Goal: Task Accomplishment & Management: Complete application form

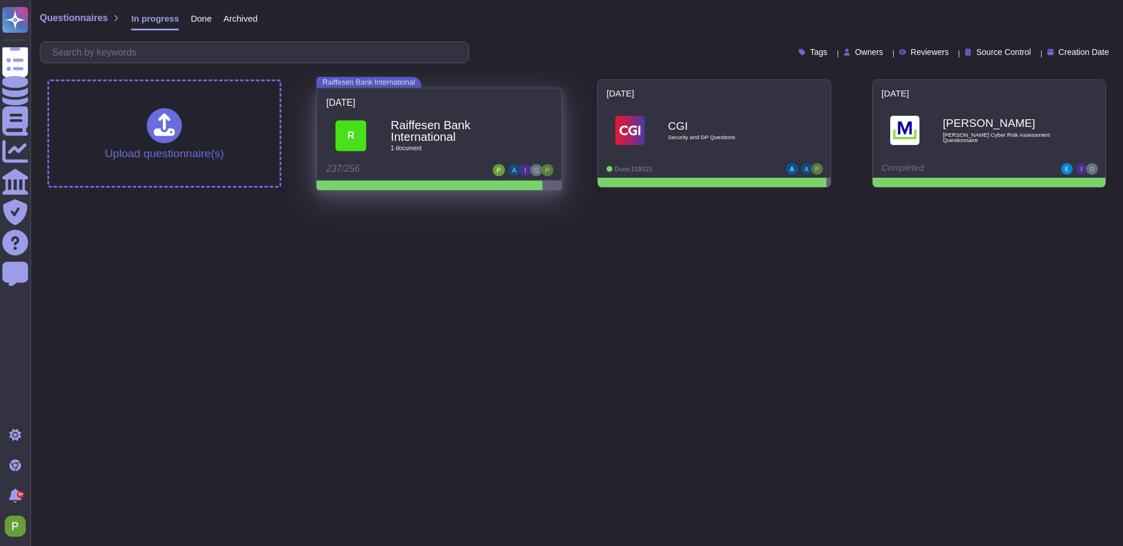
click at [433, 125] on b "Raiffesen Bank International" at bounding box center [452, 130] width 123 height 23
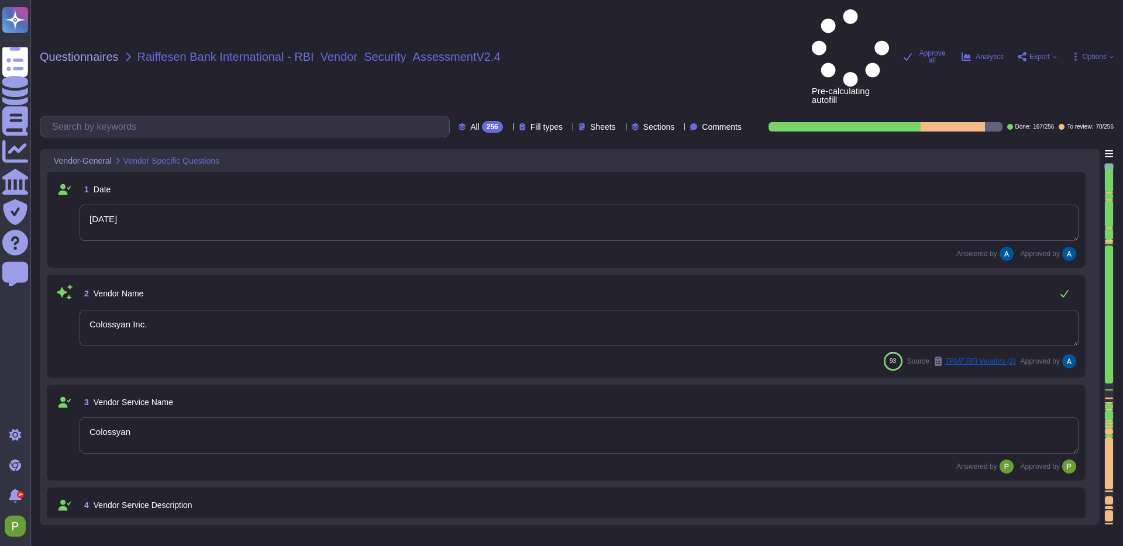
type textarea "[DATE]"
type textarea "Colossyan Inc."
type textarea "Colossyan"
type textarea "Colossyan is a web-based video generation tool with AI human presenters. For th…"
type textarea "[PERSON_NAME]"
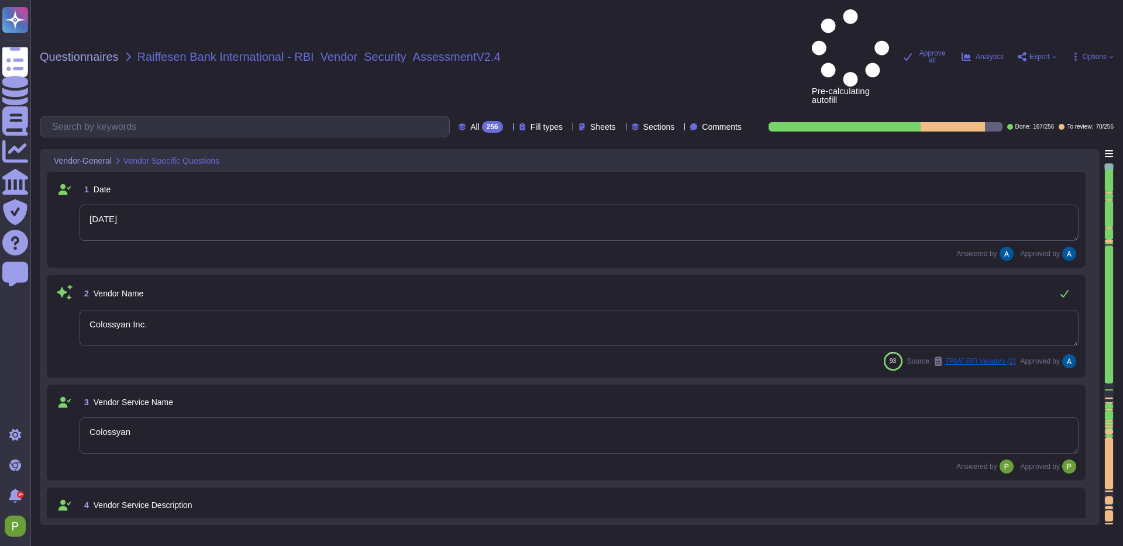
type textarea "support@colossyan.com"
type textarea "447903319015"
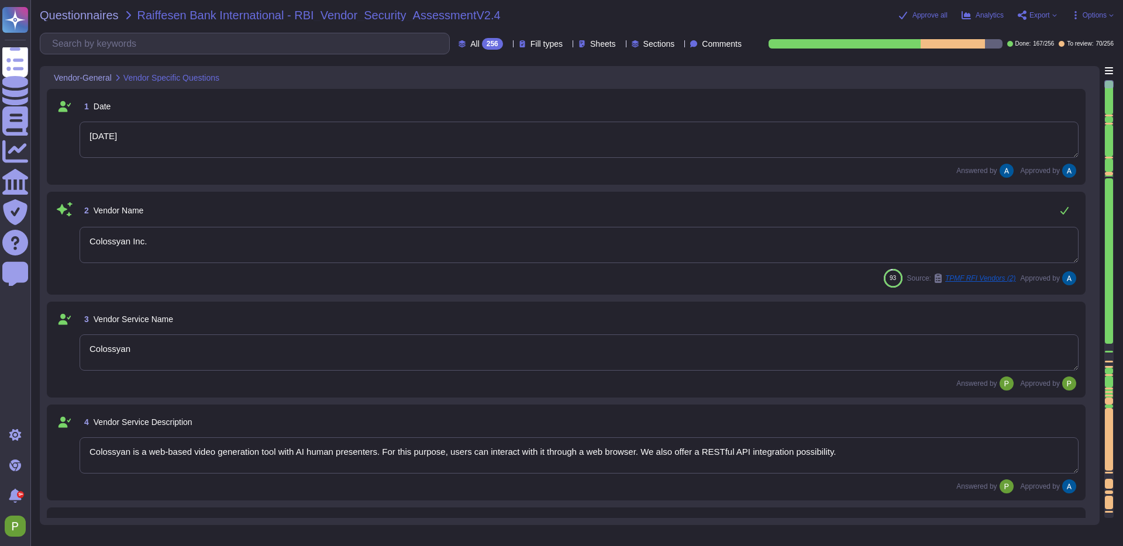
click at [1106, 392] on div at bounding box center [1108, 392] width 8 height 2
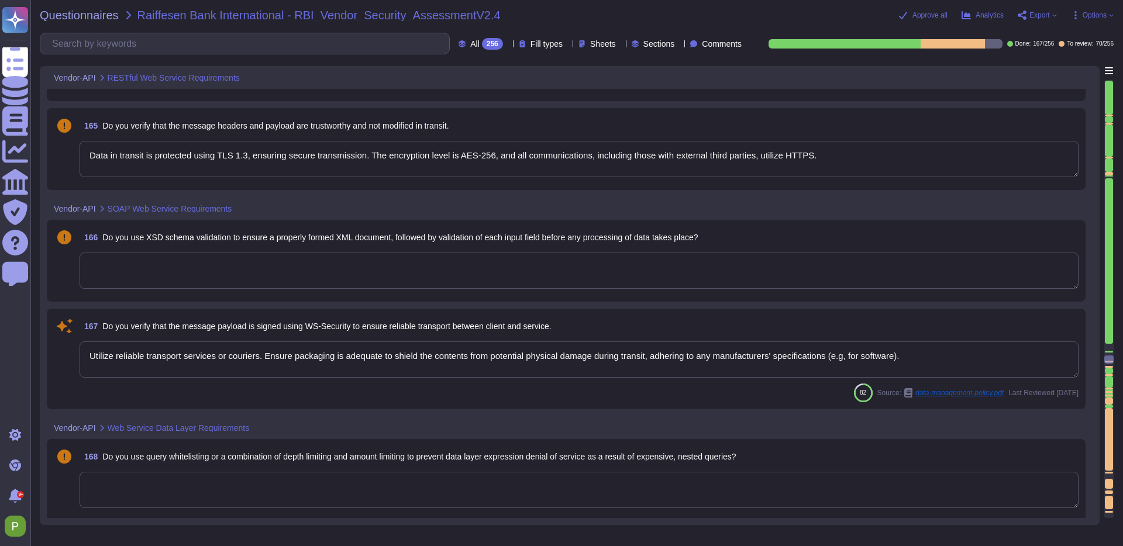
type textarea "Yes"
type textarea "Data in transit is protected using TLS 1.3, ensuring secure transmission. The e…"
type textarea "Utilize reliable transport services or couriers. Ensure packaging is adequate t…"
type textarea "Colossyan Inc"
type textarea "Yes"
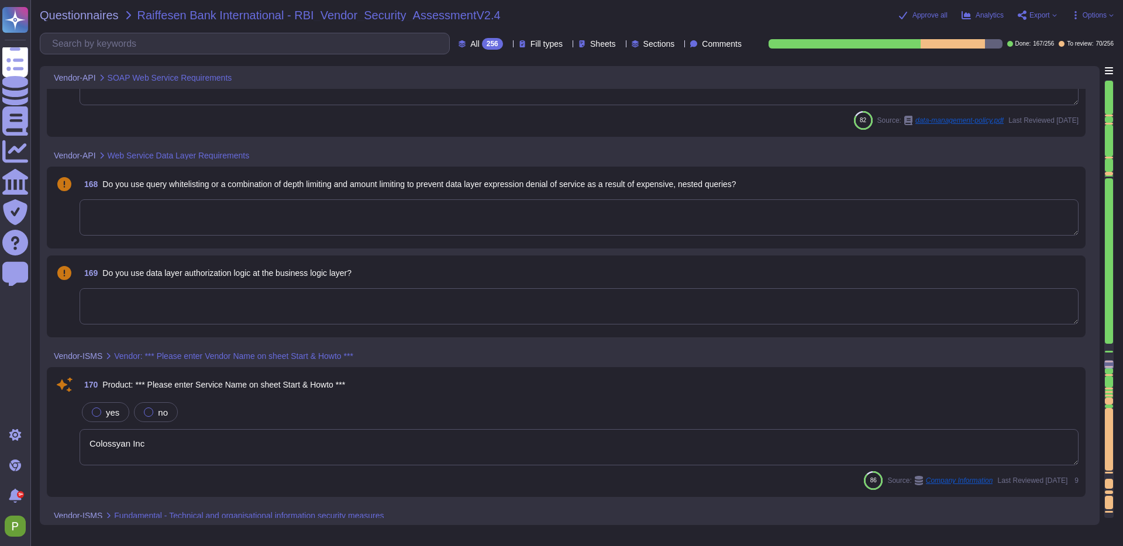
type textarea "Yes, Access is restricted to those with a genuine need-to-know, and the transmi…"
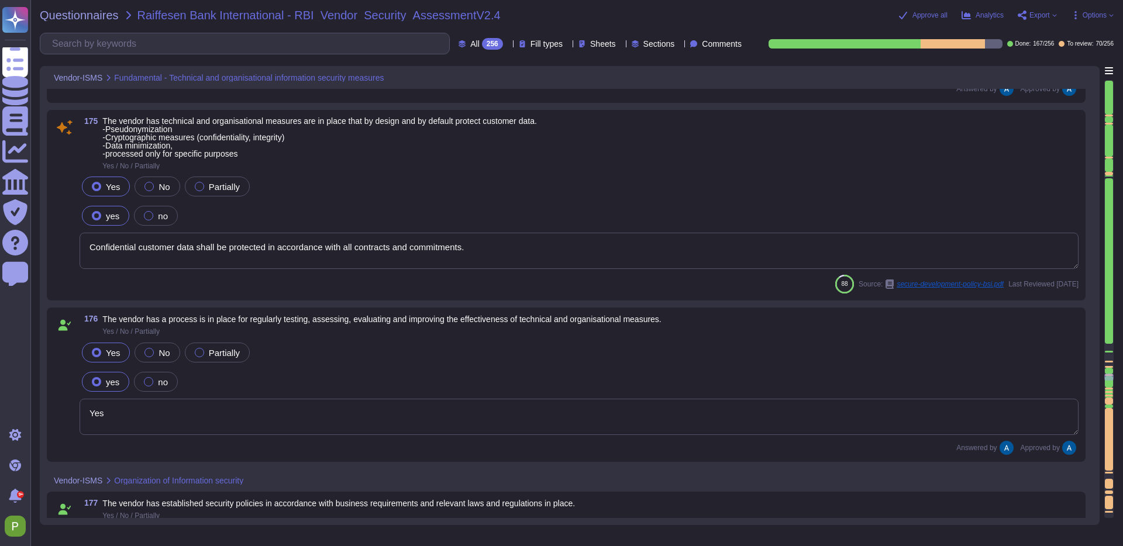
type textarea "Colossyan has established a Business Continuity Plan (BCP) that includes concre…"
type textarea "Confidential customer data shall be protected in accordance with all contracts …"
type textarea "Yes"
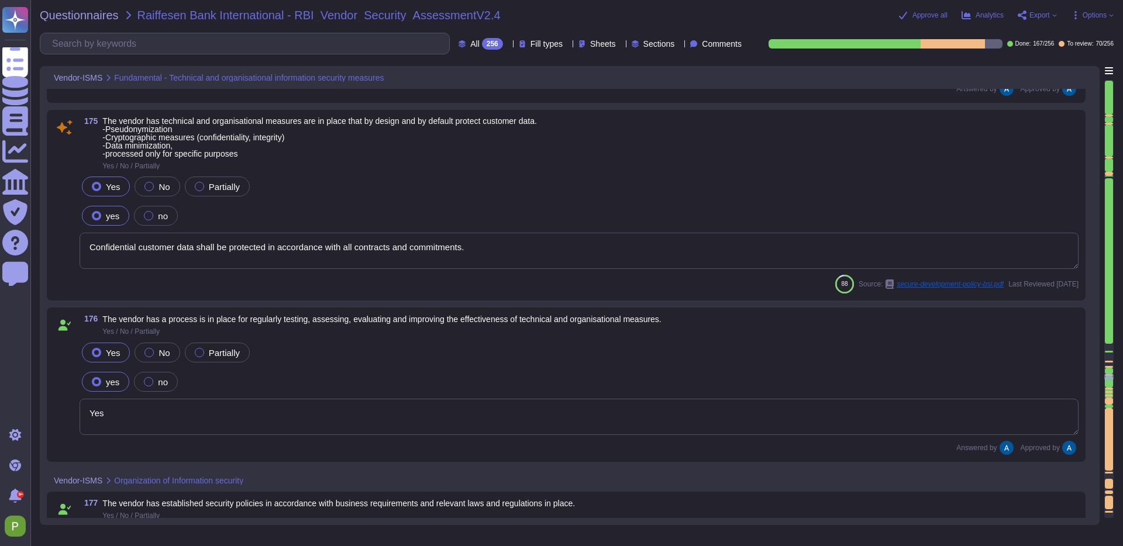
type textarea "Yes"
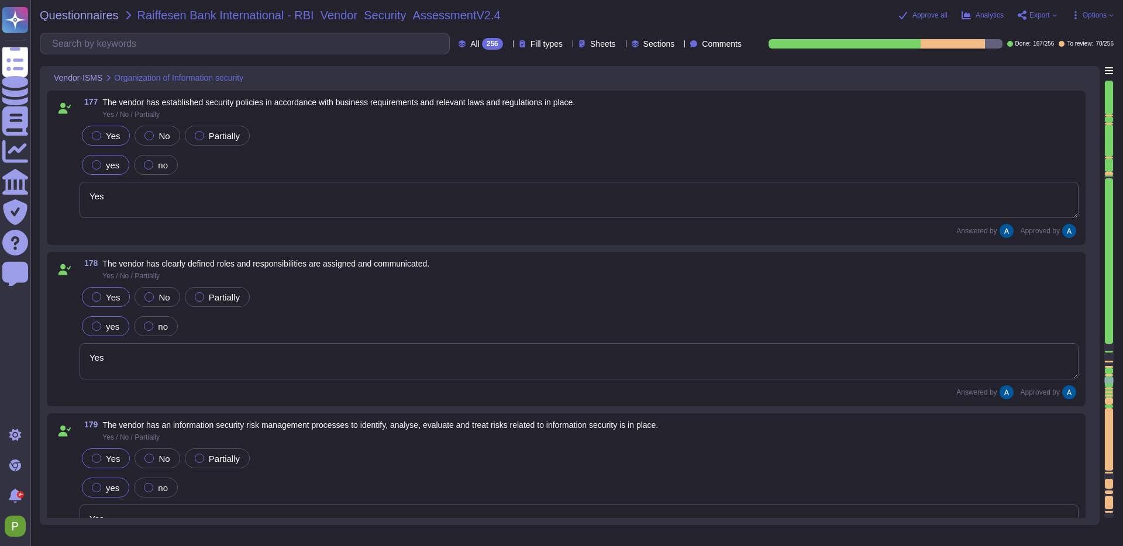
type textarea "Yes"
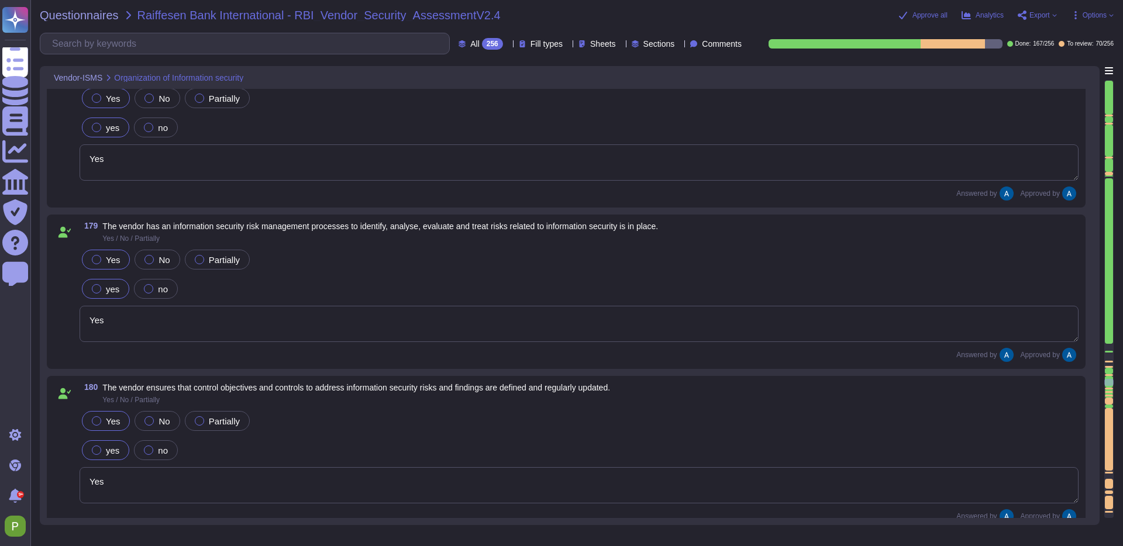
type textarea "Yes"
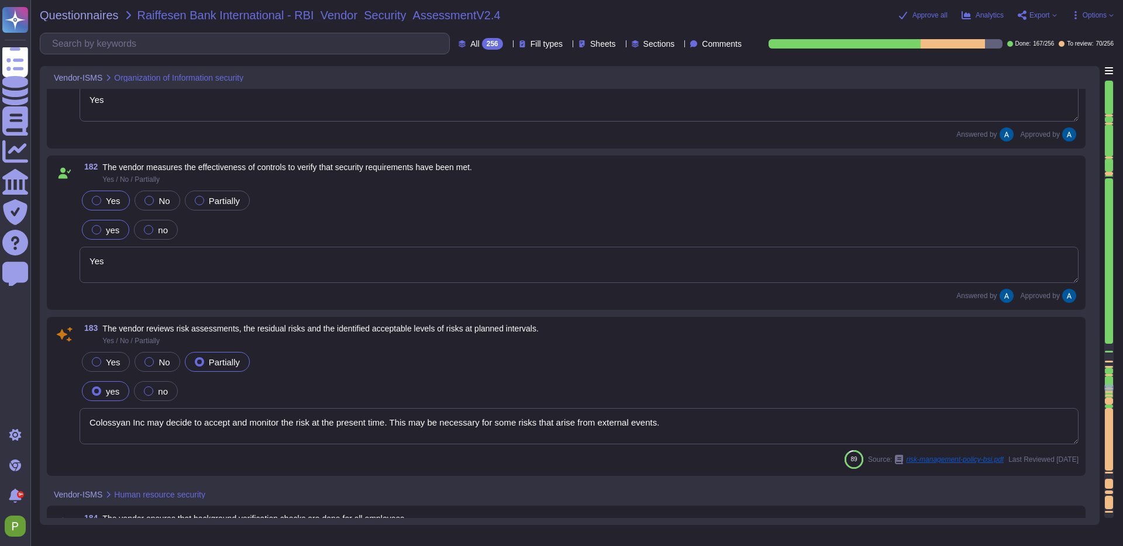
type textarea "Colossyan Inc may decide to accept and monitor the risk at the present time. Th…"
type textarea "Yes"
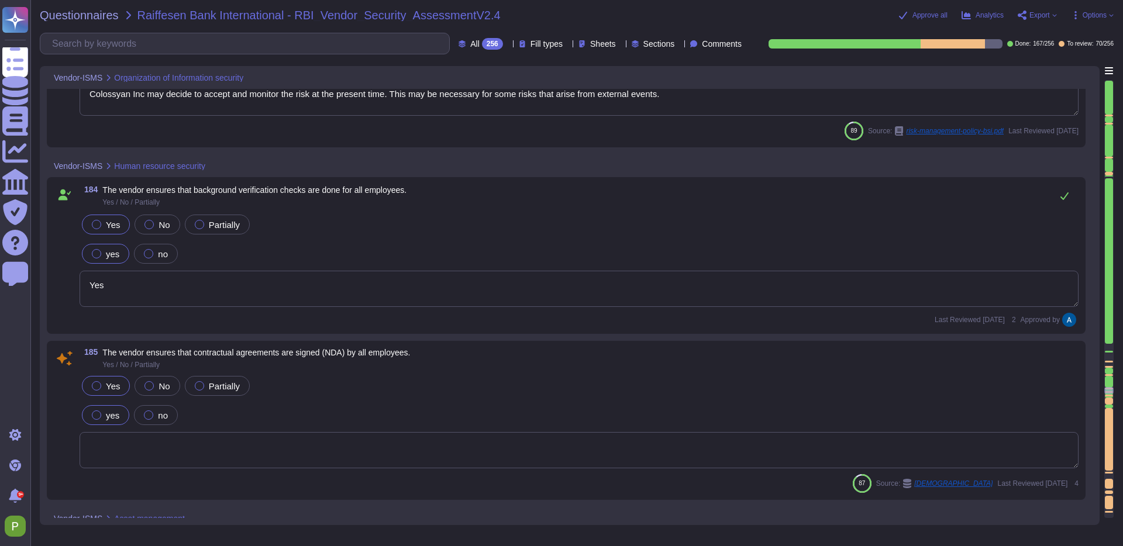
type textarea "Yes"
type textarea "Colossyan has implemented two data classifications, each designated by a specif…"
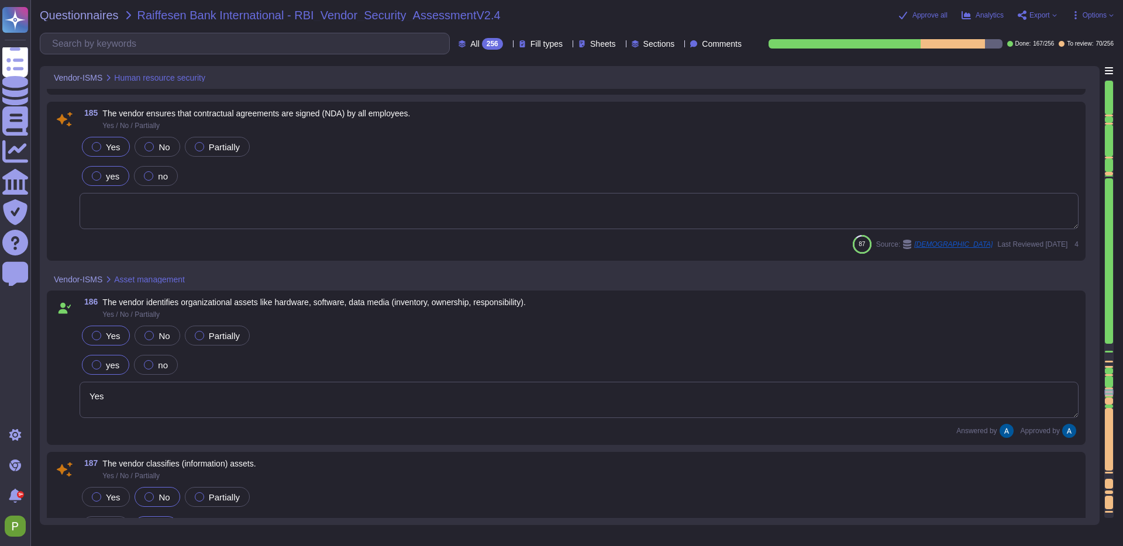
scroll to position [20310, 0]
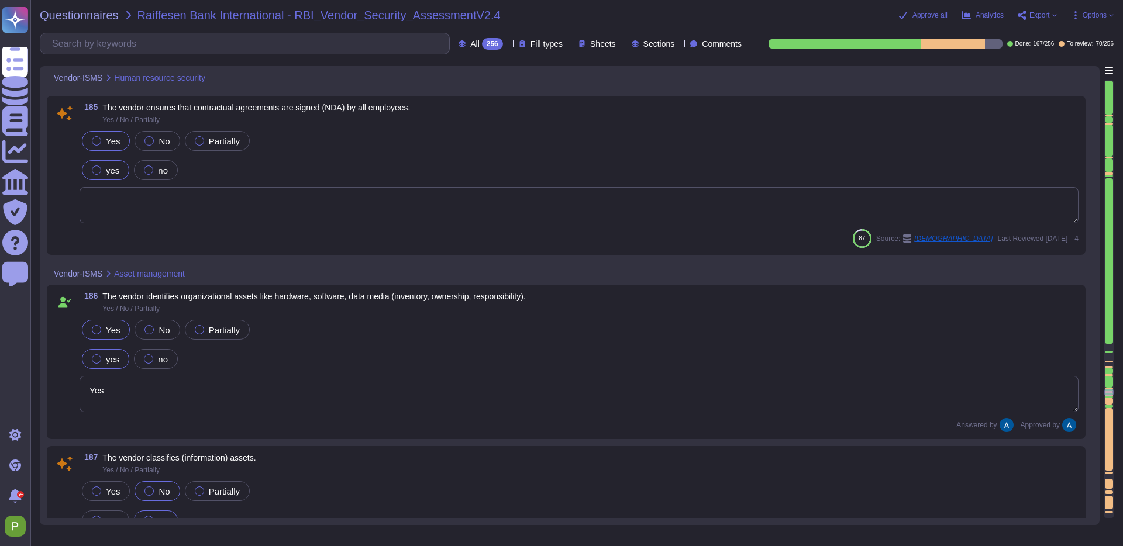
click at [1110, 400] on div at bounding box center [1108, 401] width 8 height 7
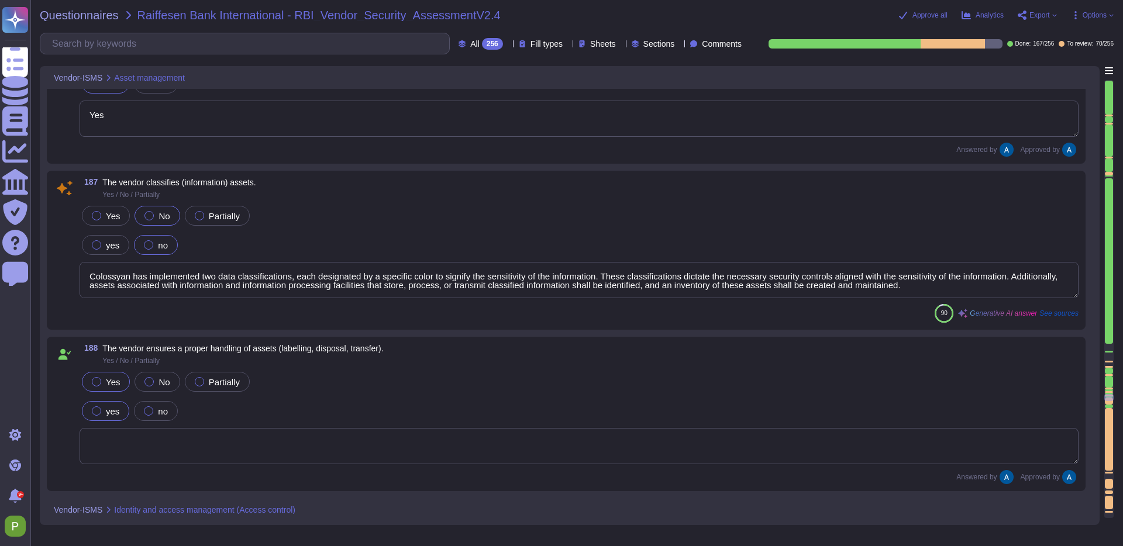
type textarea "The vendor has established identity and access management policies and procedur…"
type textarea "Colossyan Inc has implemented several measures for the management of privileged…"
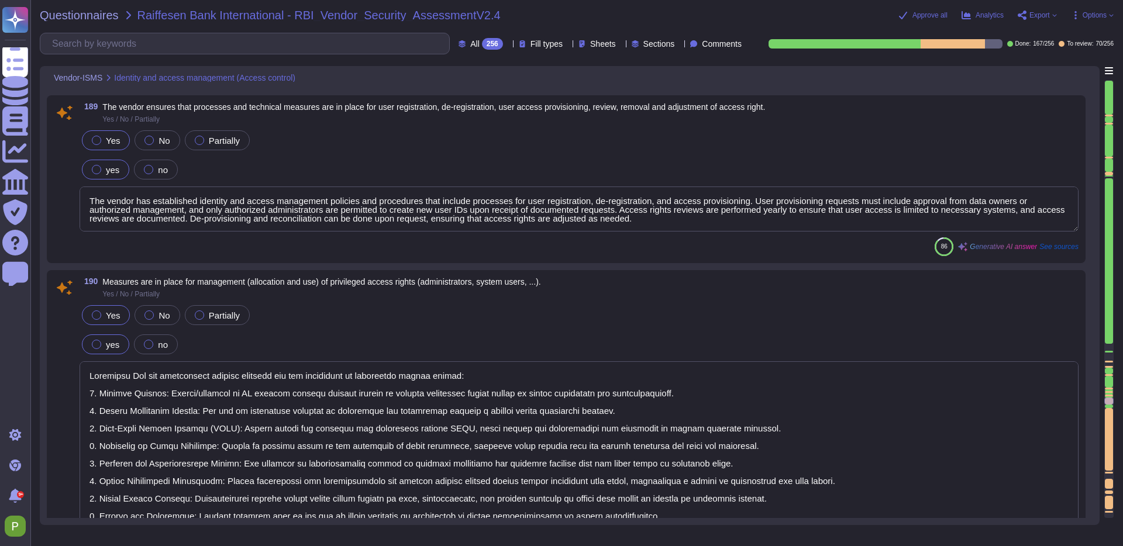
type textarea "Yes, two-factor authentication, specifically Multi-Factor Authentication (MFA),…"
type textarea "Policies and measures in place for the handling of secret authentication inform…"
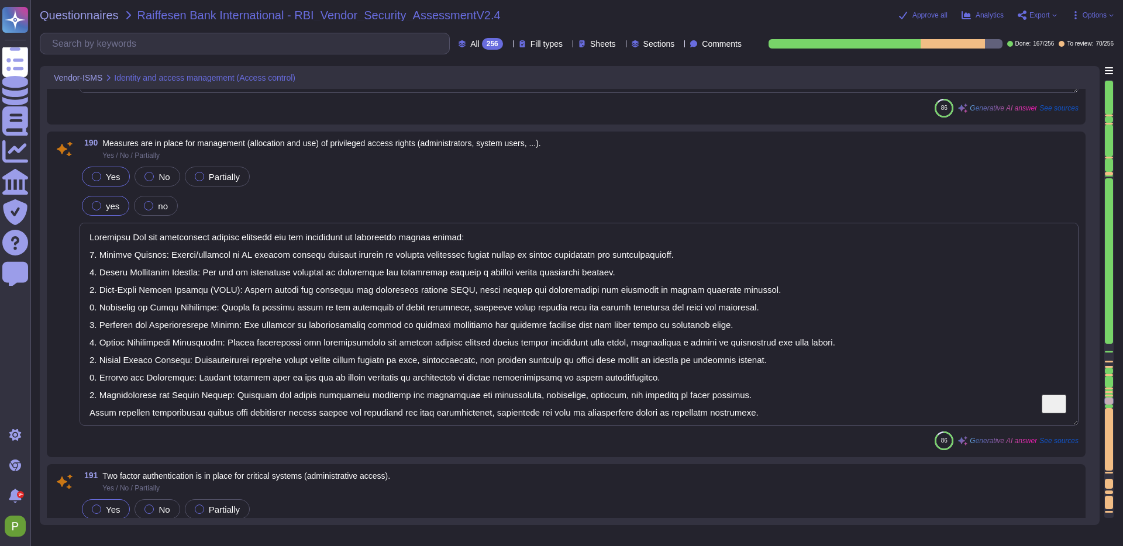
scroll to position [1, 0]
drag, startPoint x: 91, startPoint y: 236, endPoint x: 770, endPoint y: 423, distance: 704.1
click at [770, 423] on textarea "To enrich screen reader interactions, please activate Accessibility in Grammarl…" at bounding box center [579, 324] width 999 height 203
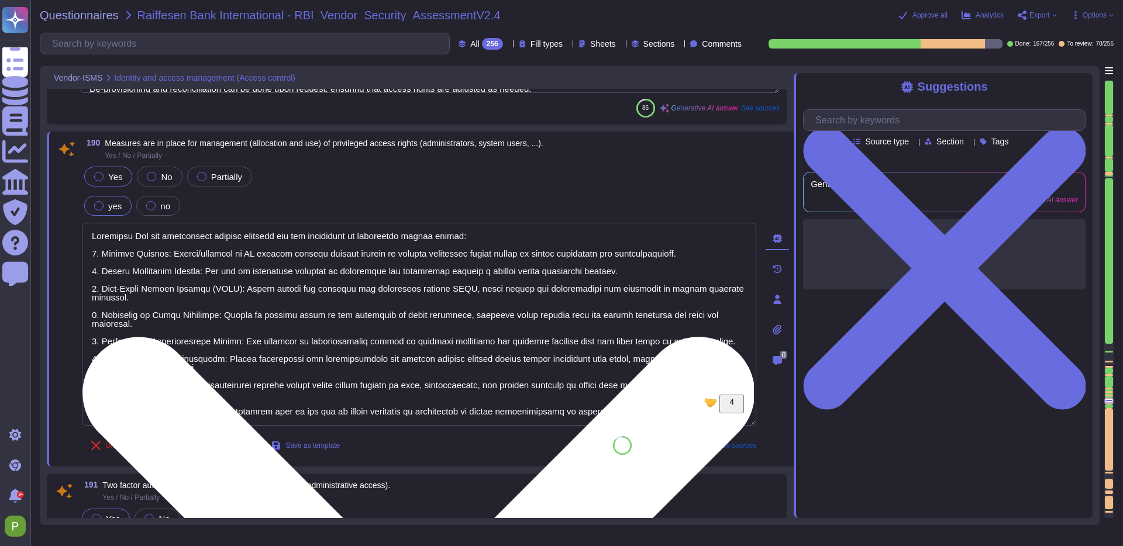
scroll to position [0, 0]
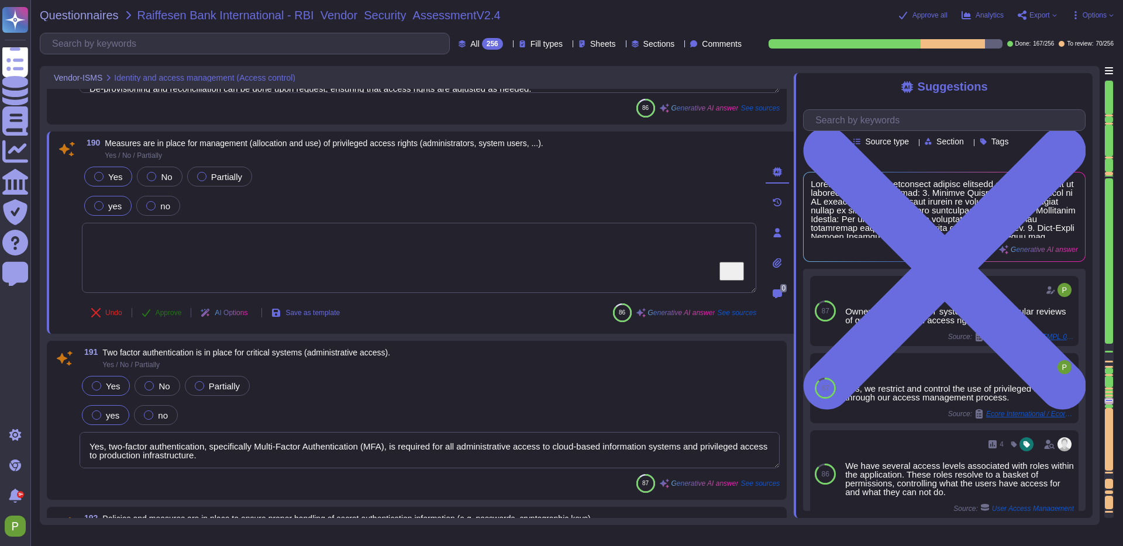
click at [168, 316] on span "Approve" at bounding box center [169, 312] width 26 height 7
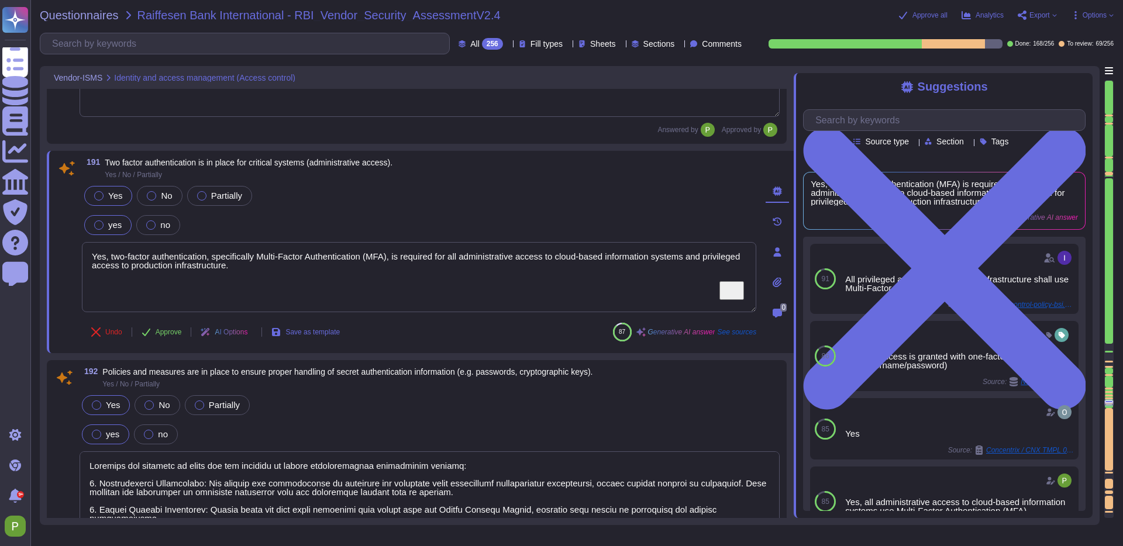
type textarea "Data in transit is protected using TLS 1.3, ensuring secure transmission. The e…"
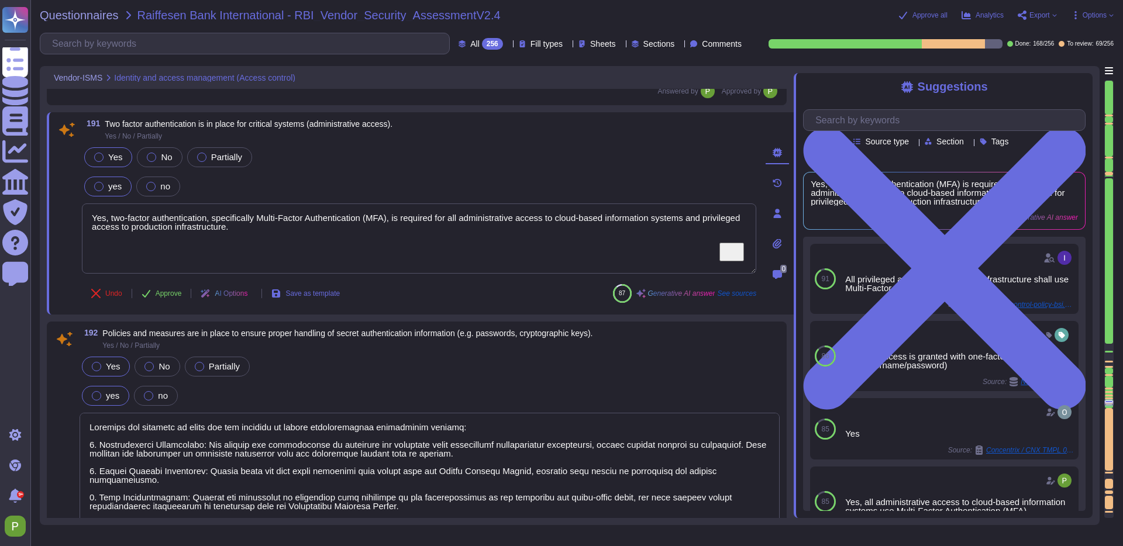
scroll to position [21344, 0]
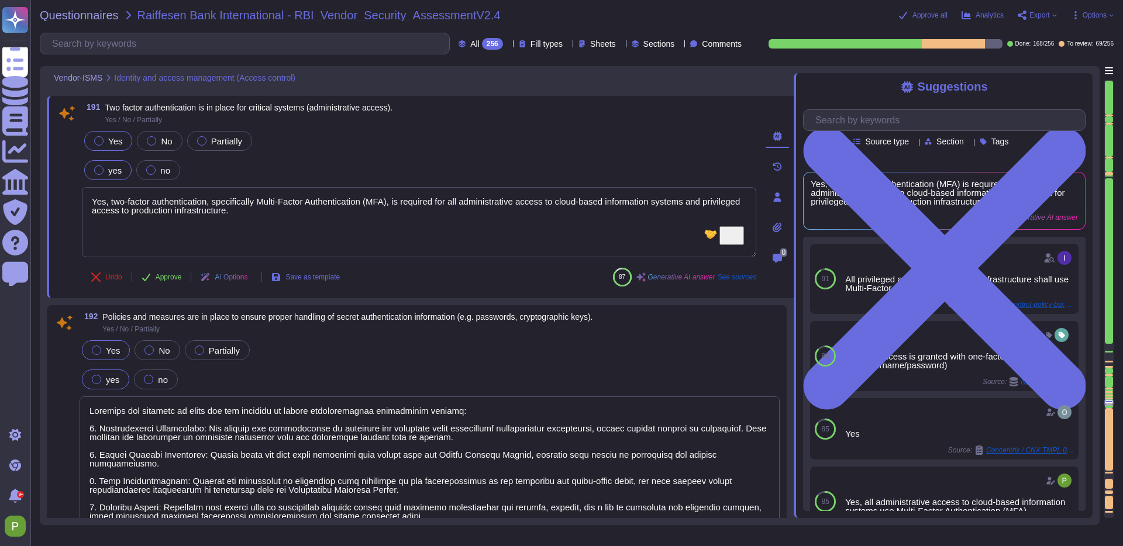
drag, startPoint x: 476, startPoint y: 221, endPoint x: -13, endPoint y: 203, distance: 489.1
click at [0, 203] on html "Questionnaires Knowledge Base Documents Analytics CAIQ / SIG Trust Center Help …" at bounding box center [561, 273] width 1123 height 546
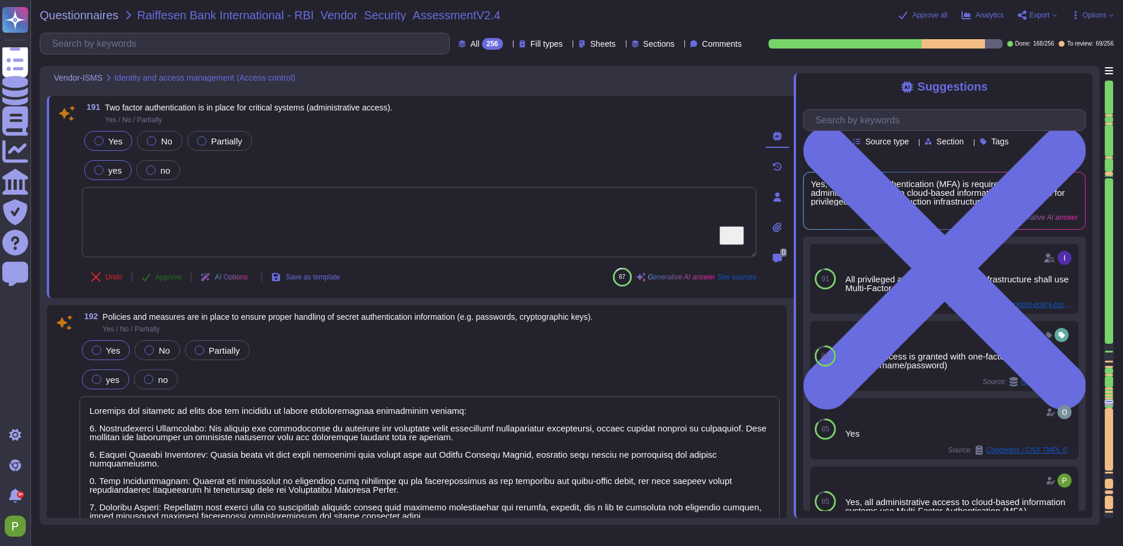
click at [174, 281] on span "Approve" at bounding box center [169, 277] width 26 height 7
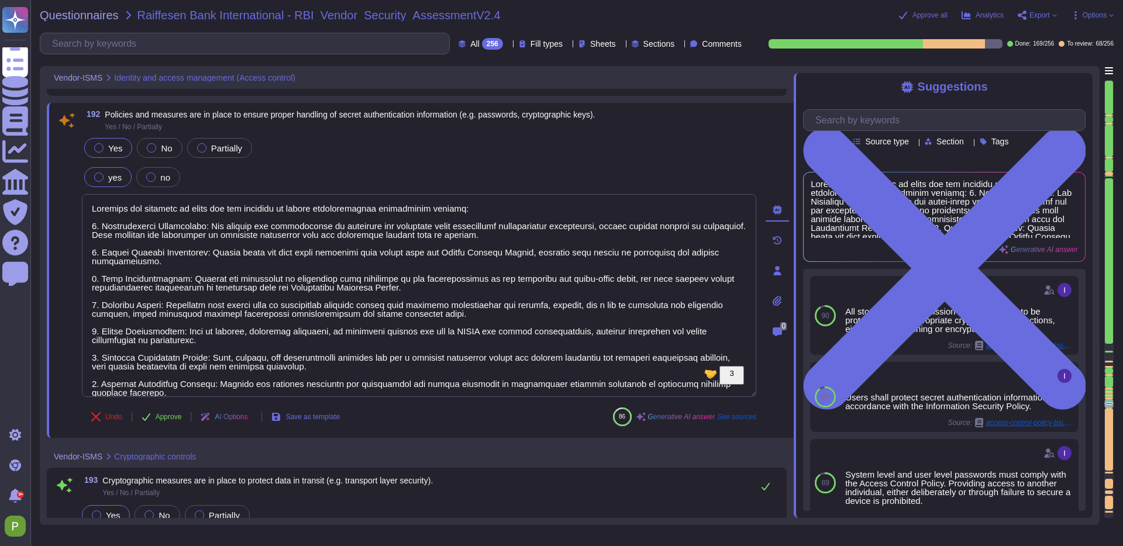
scroll to position [45, 0]
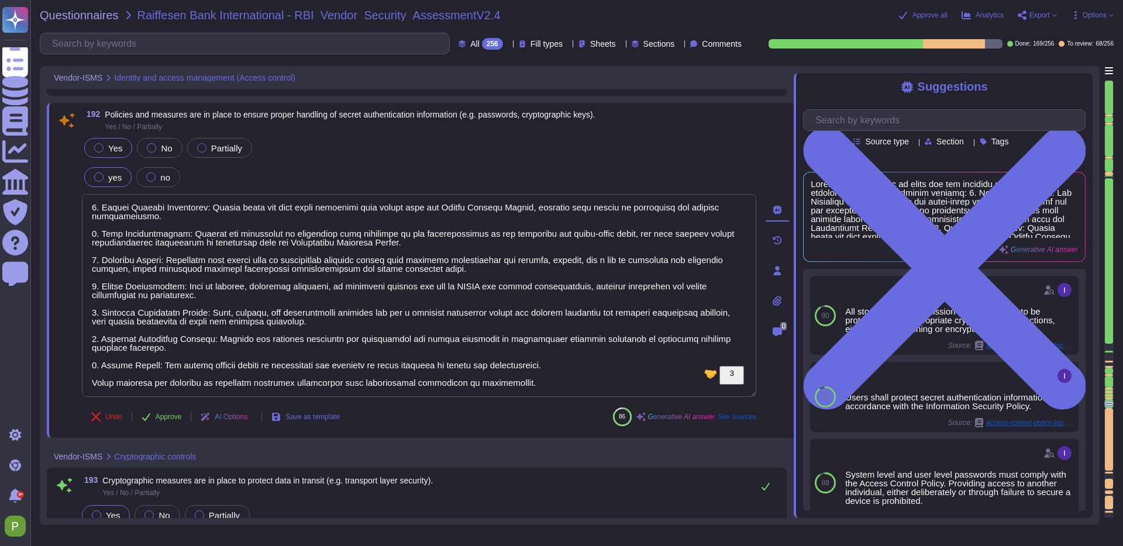
drag, startPoint x: 91, startPoint y: 210, endPoint x: 664, endPoint y: 415, distance: 607.7
click at [664, 415] on div "192 Policies and measures are in place to ensure proper handling of secret auth…" at bounding box center [406, 270] width 700 height 321
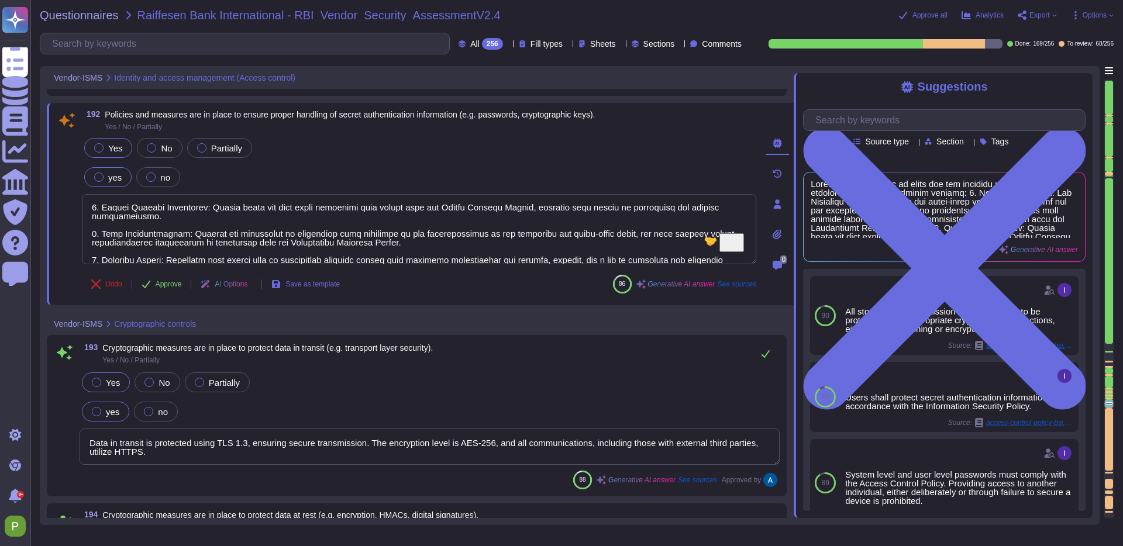
scroll to position [0, 0]
type textarea "Measures to protect cryptographic secrets include: - All storage and transmissi…"
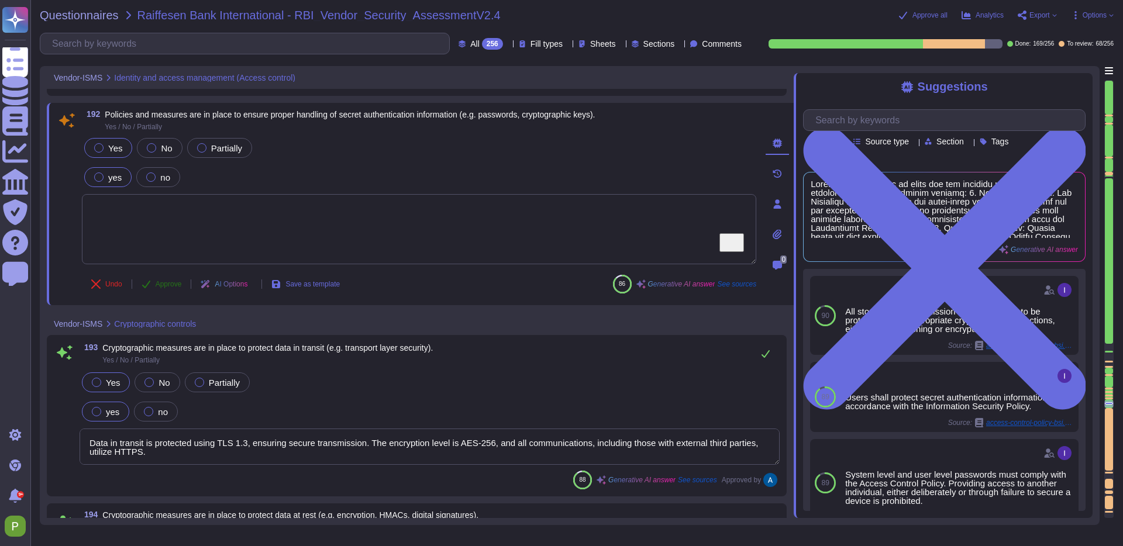
click at [160, 279] on button "Approve" at bounding box center [161, 283] width 59 height 23
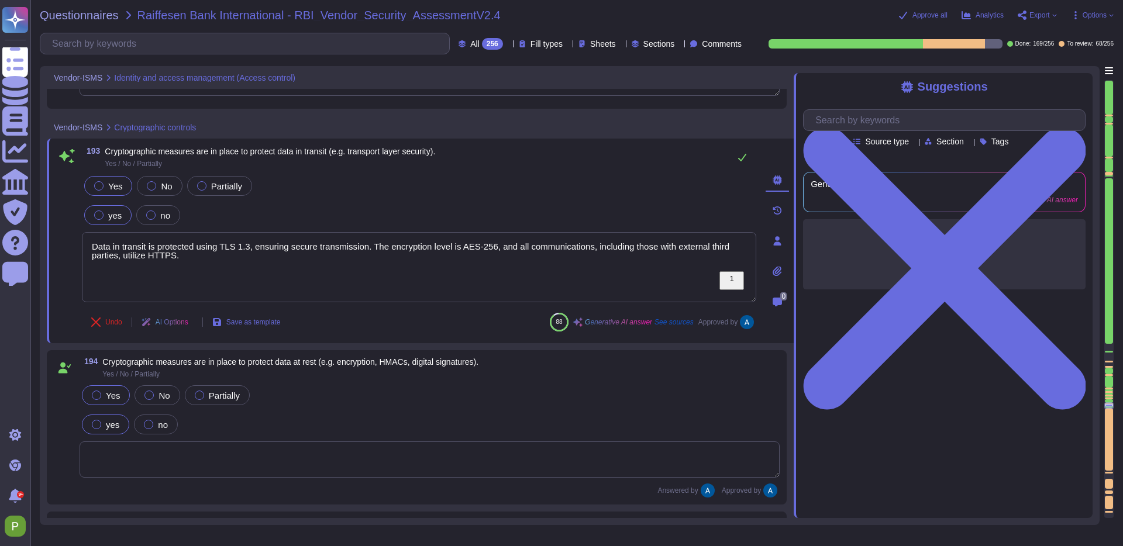
type textarea "All cryptographic protocols in use are based on common standards, specifically …"
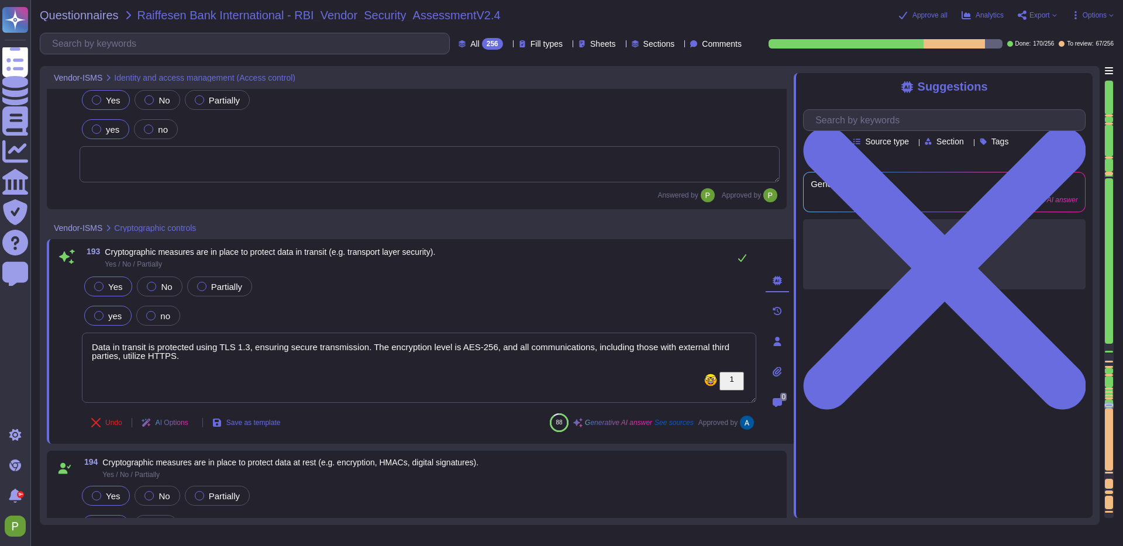
scroll to position [21514, 0]
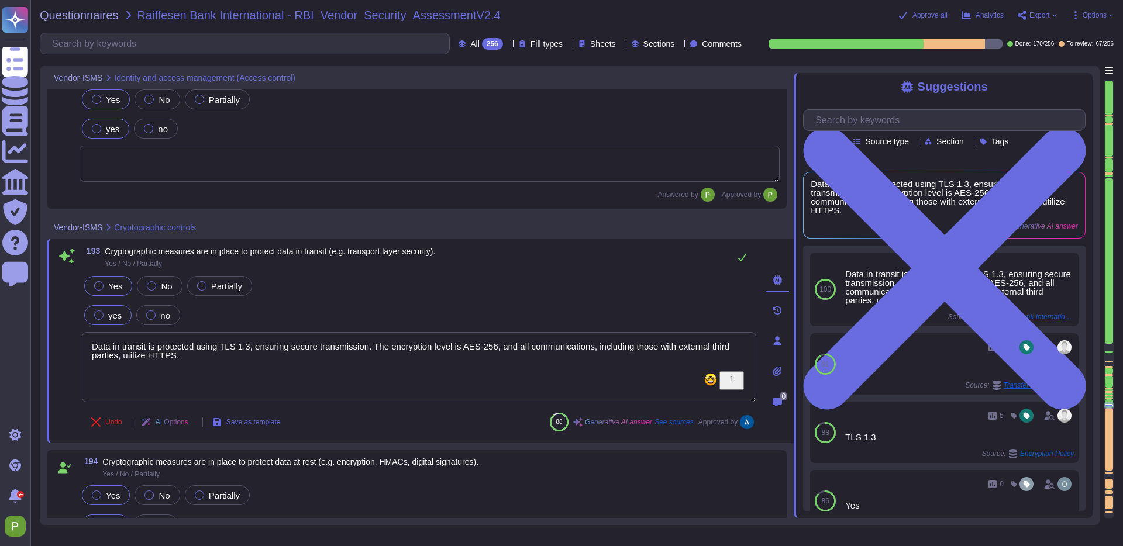
drag, startPoint x: 263, startPoint y: 359, endPoint x: 78, endPoint y: 347, distance: 185.7
click at [78, 347] on div "193 Cryptographic measures are in place to protect data in transit (e.g. transp…" at bounding box center [406, 341] width 700 height 191
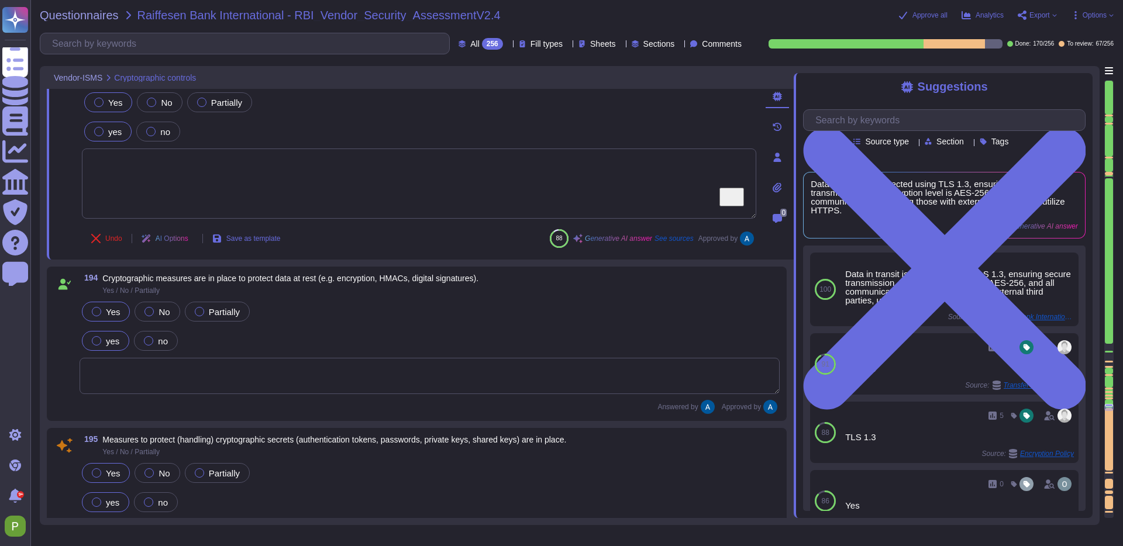
scroll to position [21692, 0]
type textarea "All cryptographic protocols in use are based on common standards, specifically …"
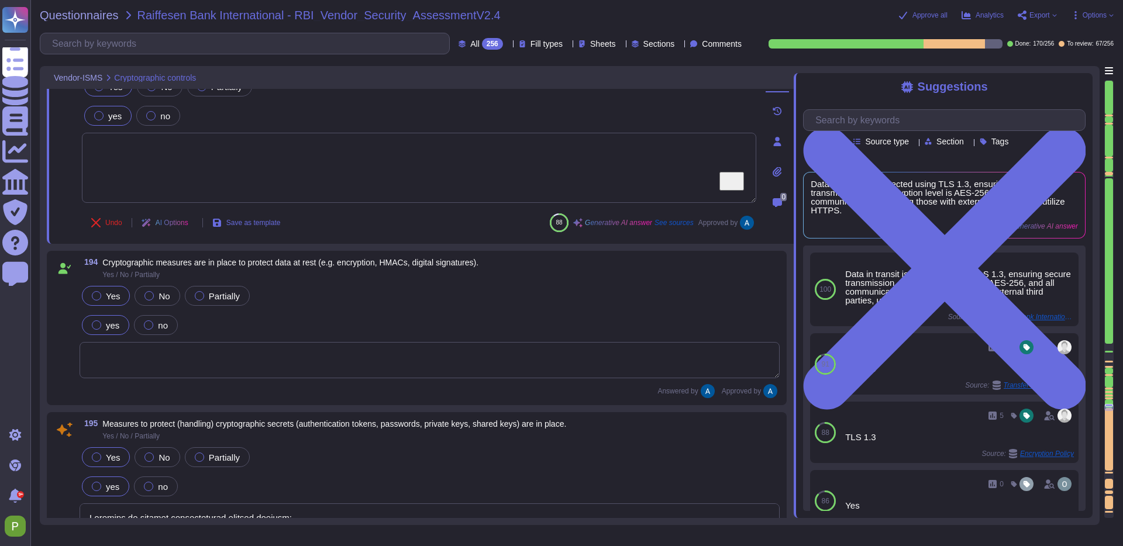
click at [132, 356] on textarea at bounding box center [430, 360] width 700 height 36
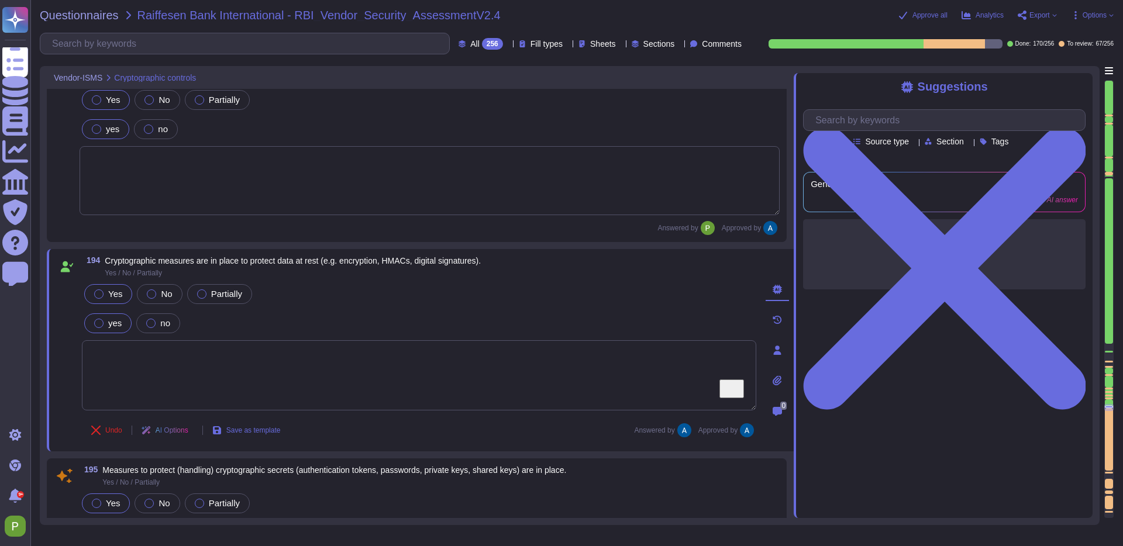
click at [148, 191] on textarea "To enrich screen reader interactions, please activate Accessibility in Grammarl…" at bounding box center [430, 180] width 700 height 69
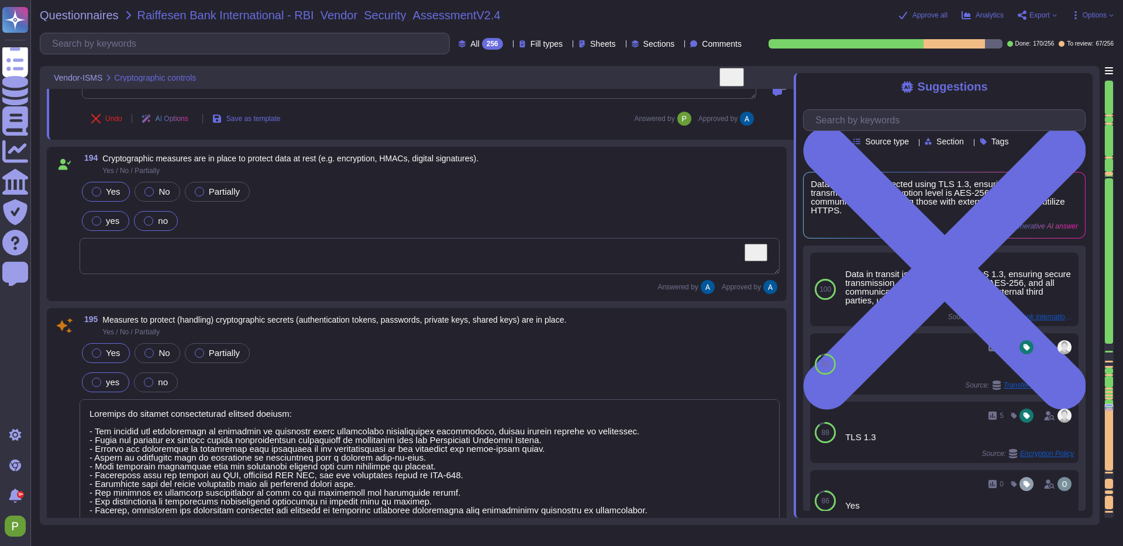
type textarea "Yes, our network is segmented and segregated into different zones based on the …"
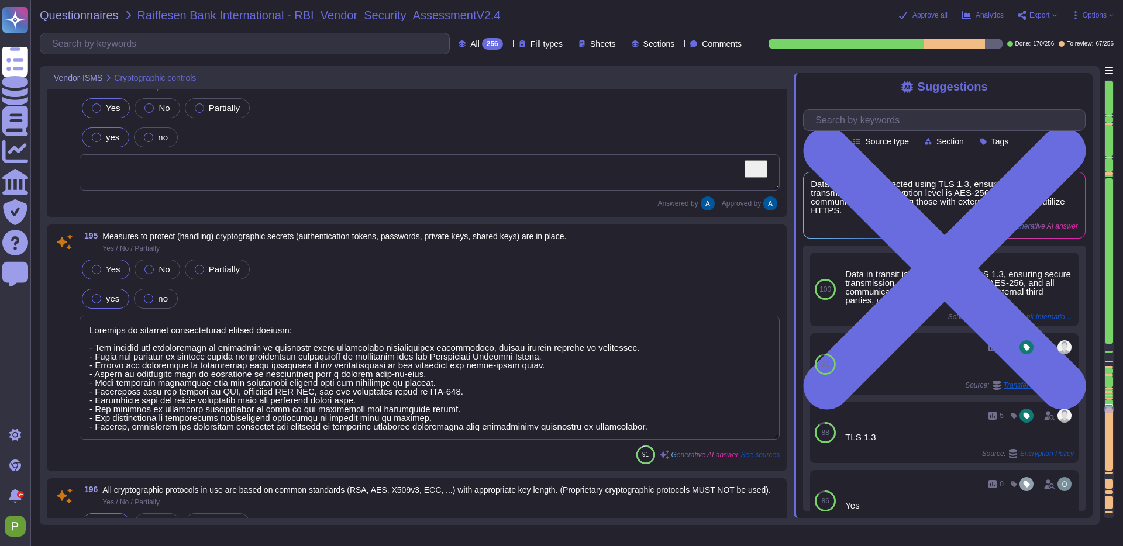
scroll to position [21895, 0]
click at [143, 365] on textarea "To enrich screen reader interactions, please activate Accessibility in Grammarl…" at bounding box center [430, 377] width 700 height 124
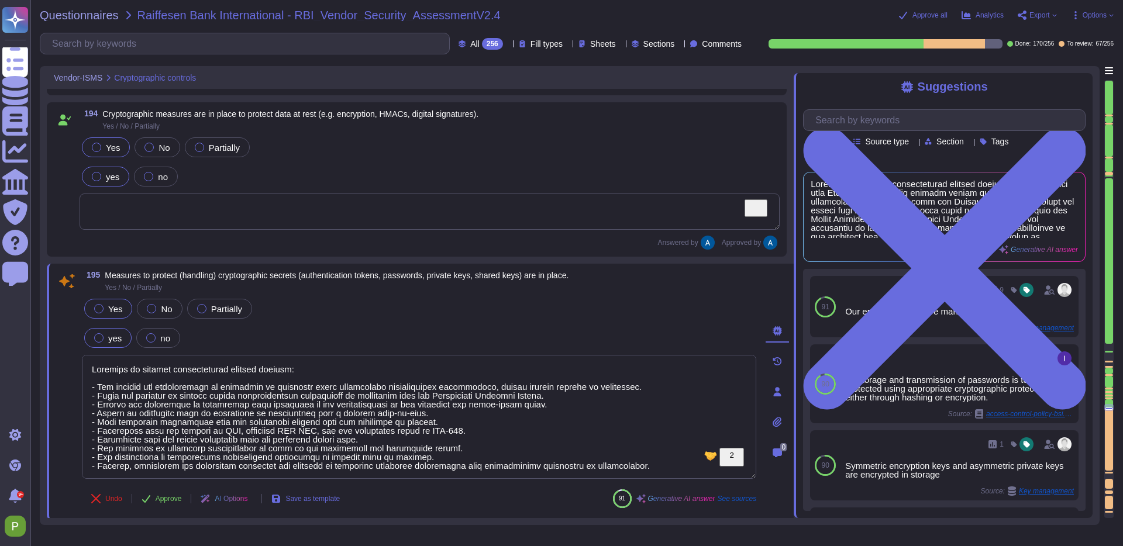
scroll to position [1, 0]
drag, startPoint x: 87, startPoint y: 365, endPoint x: 698, endPoint y: 486, distance: 622.8
click at [698, 486] on div "195 Measures to protect (handling) cryptographic secrets (authentication tokens…" at bounding box center [406, 392] width 700 height 242
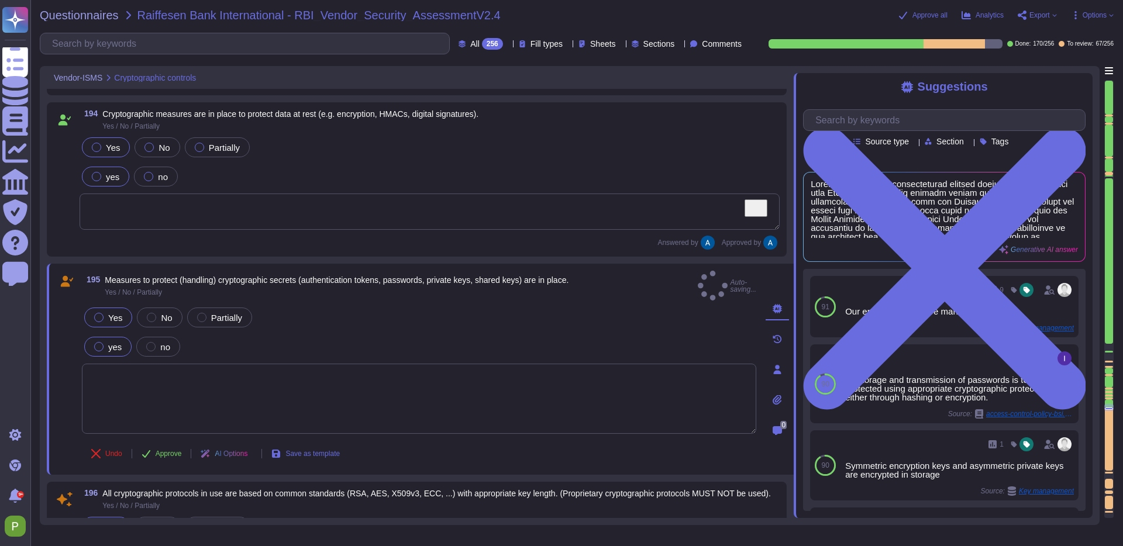
click at [161, 450] on span "Approve" at bounding box center [169, 453] width 26 height 7
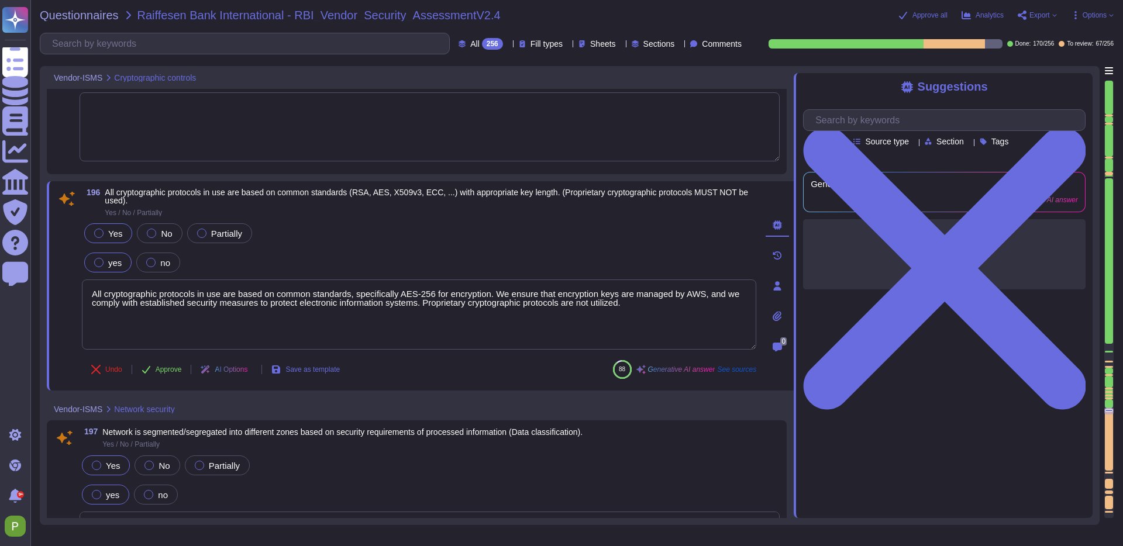
type textarea "Traffic sent over public networks is encrypted using TLS 1.3. The encryption le…"
type textarea "We have implemented several security measures for breach and anomaly detection,…"
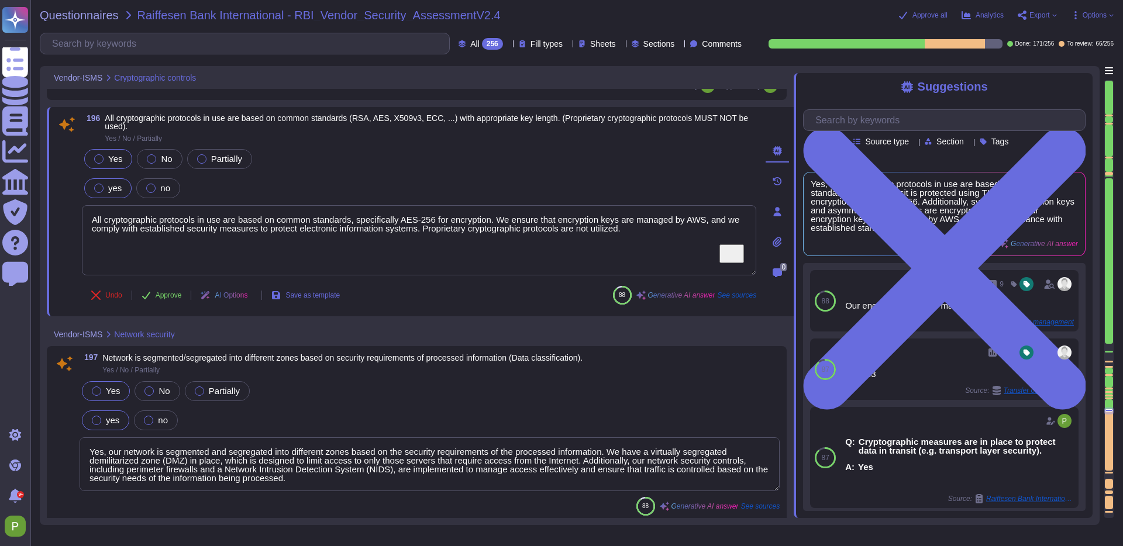
scroll to position [22171, 0]
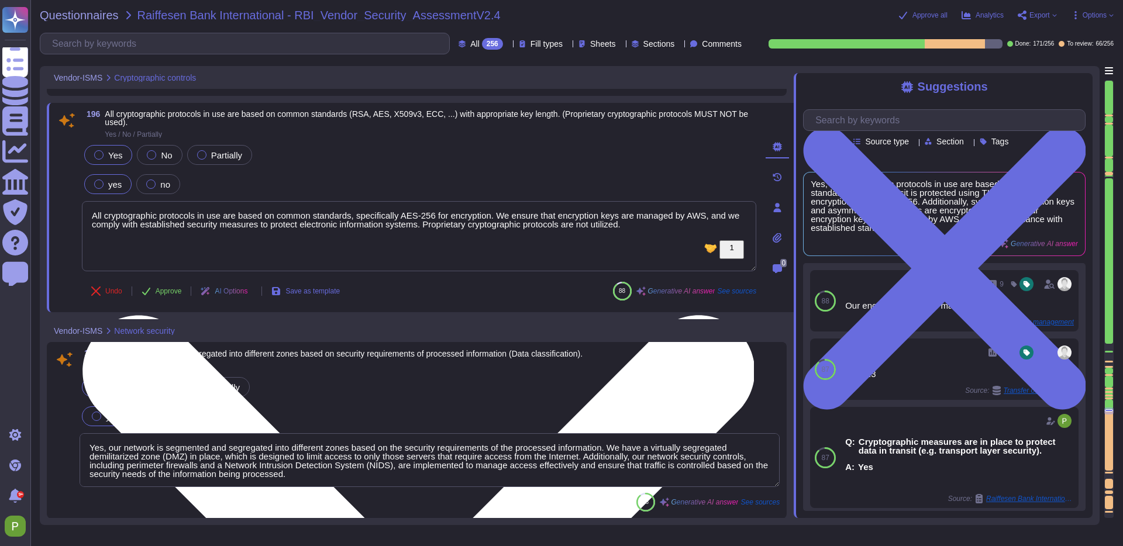
drag, startPoint x: 89, startPoint y: 217, endPoint x: 604, endPoint y: 242, distance: 515.1
click at [604, 242] on textarea "All cryptographic protocols in use are based on common standards, specifically …" at bounding box center [419, 236] width 674 height 70
click at [254, 232] on textarea "All cryptographic protocols in use are based on common standards, specifically …" at bounding box center [419, 236] width 674 height 70
click at [516, 236] on textarea "All cryptographic protocols in use are based on common standards, specifically …" at bounding box center [419, 236] width 674 height 70
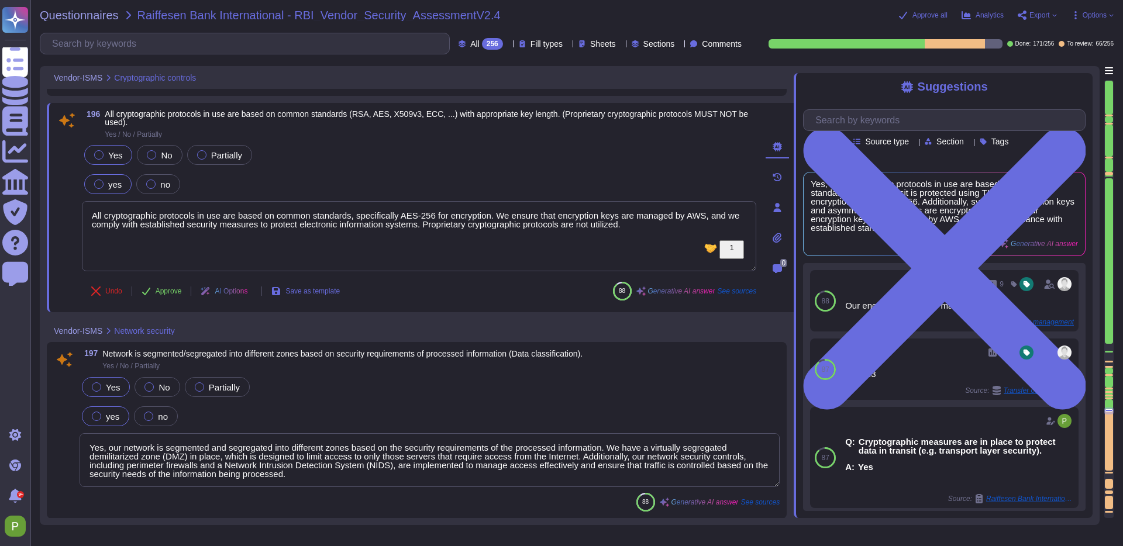
drag, startPoint x: 676, startPoint y: 227, endPoint x: -96, endPoint y: 200, distance: 773.4
click at [0, 200] on html "Questionnaires Knowledge Base Documents Analytics CAIQ / SIG Trust Center Help …" at bounding box center [561, 273] width 1123 height 546
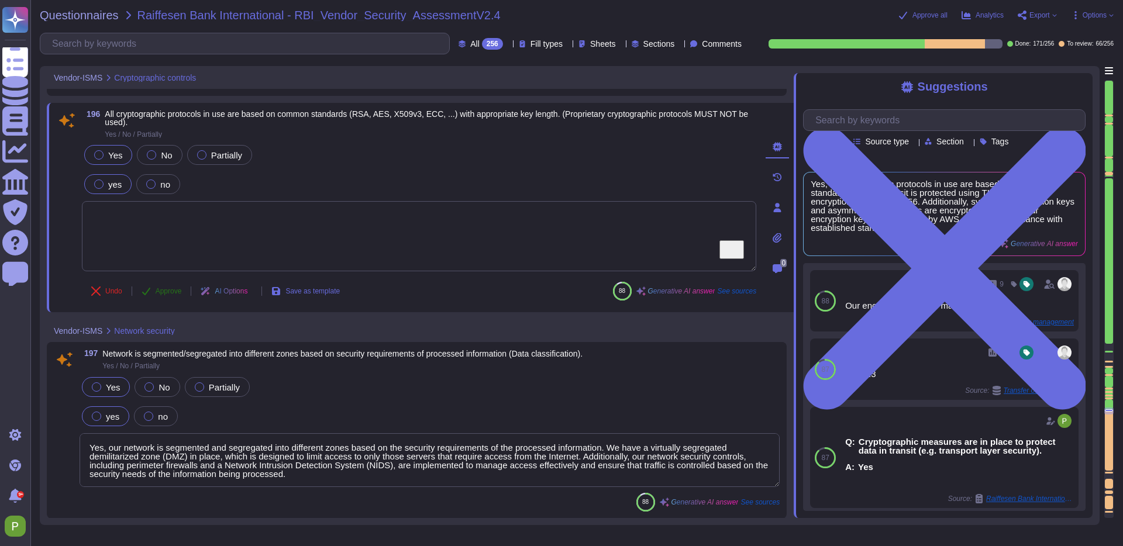
click at [152, 289] on button "Approve" at bounding box center [161, 290] width 59 height 23
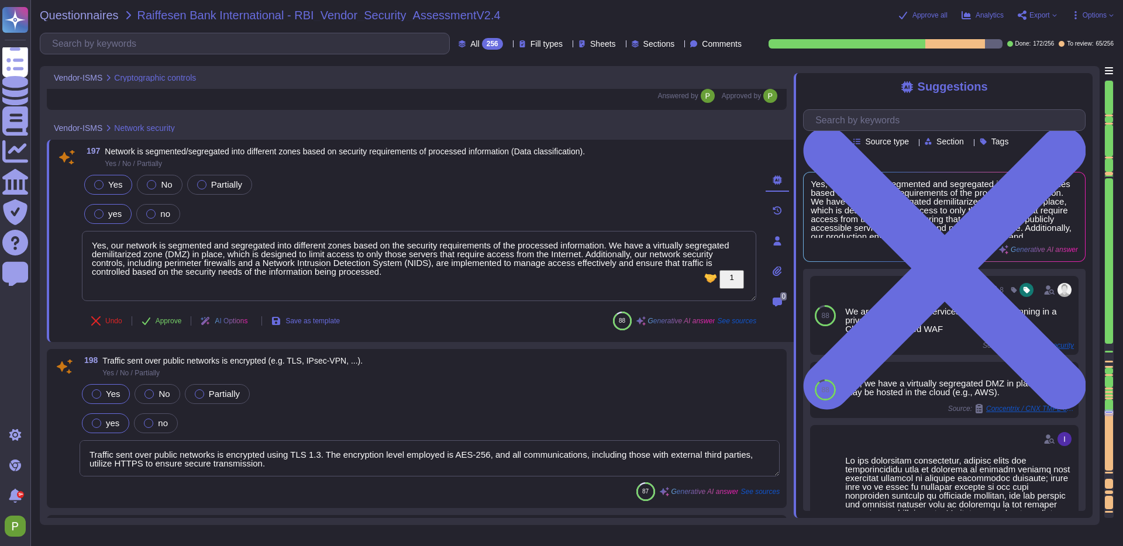
type textarea "In the production environment, defined rules and configurations must be enforce…"
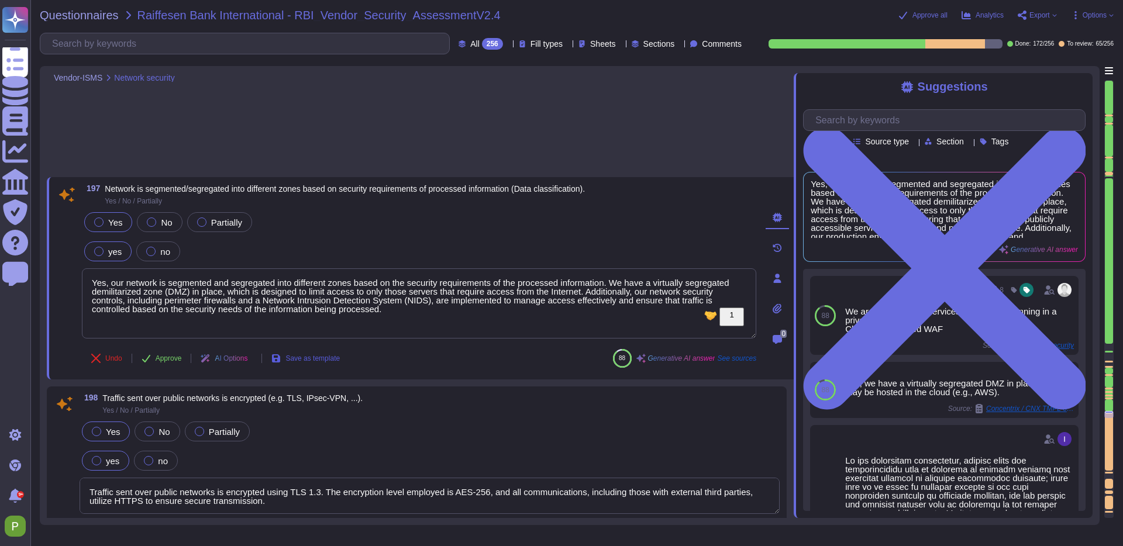
scroll to position [22279, 0]
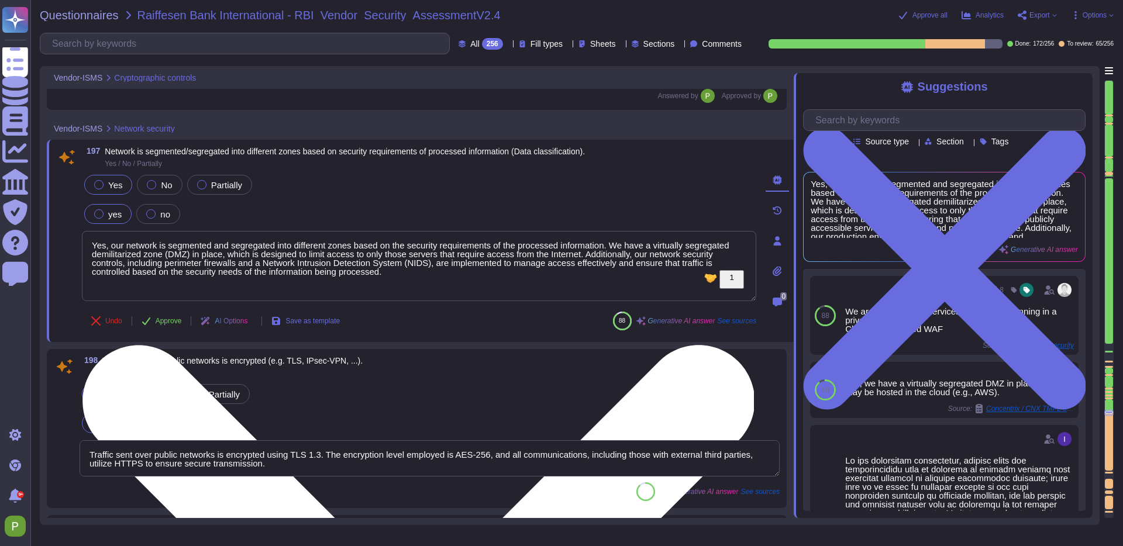
click at [213, 258] on textarea "Yes, our network is segmented and segregated into different zones based on the …" at bounding box center [419, 266] width 674 height 70
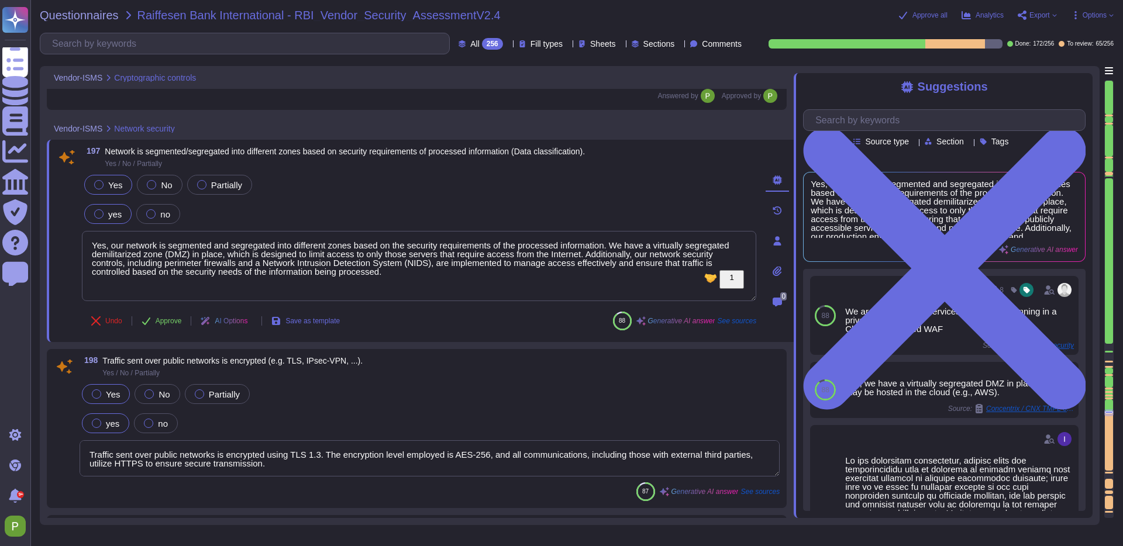
drag, startPoint x: 491, startPoint y: 284, endPoint x: 47, endPoint y: 248, distance: 445.3
click at [47, 248] on div "197 Network is segmented/segregated into different zones based on security requ…" at bounding box center [420, 241] width 747 height 202
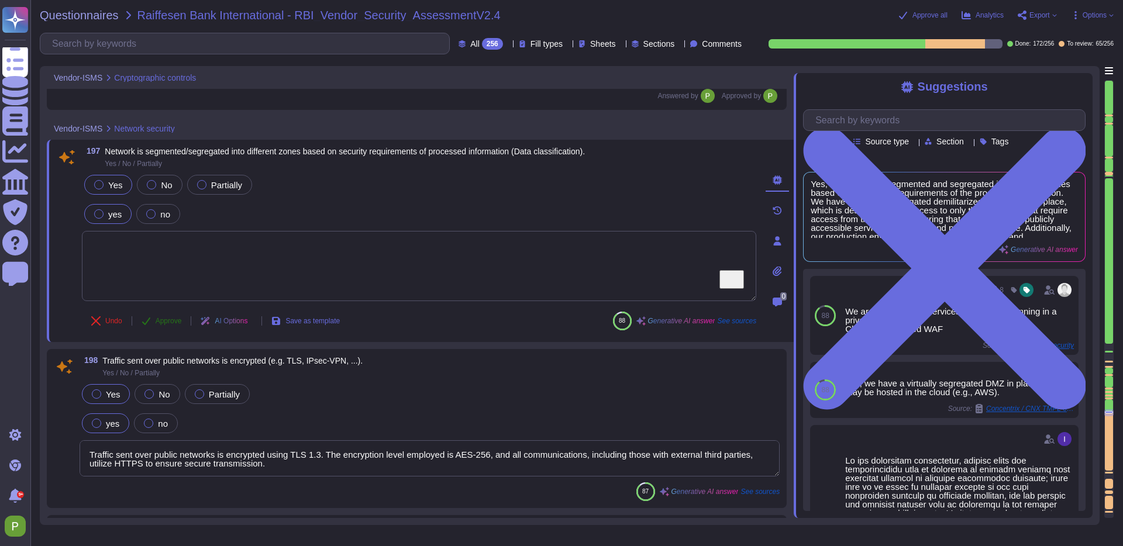
click at [176, 325] on span "Approve" at bounding box center [169, 320] width 26 height 7
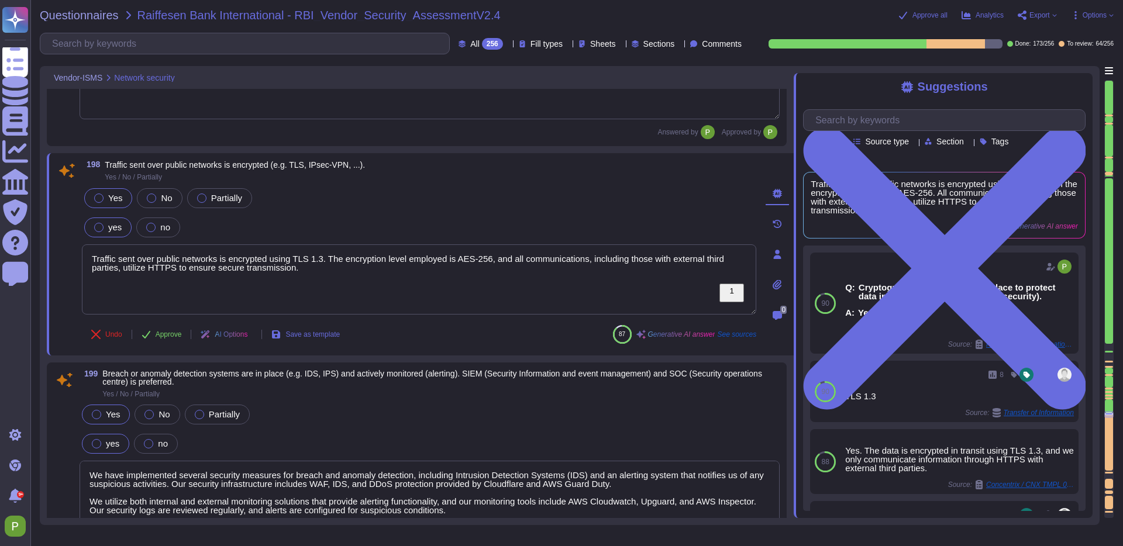
type textarea "Access to program source code and associated items is strictly controlled to pr…"
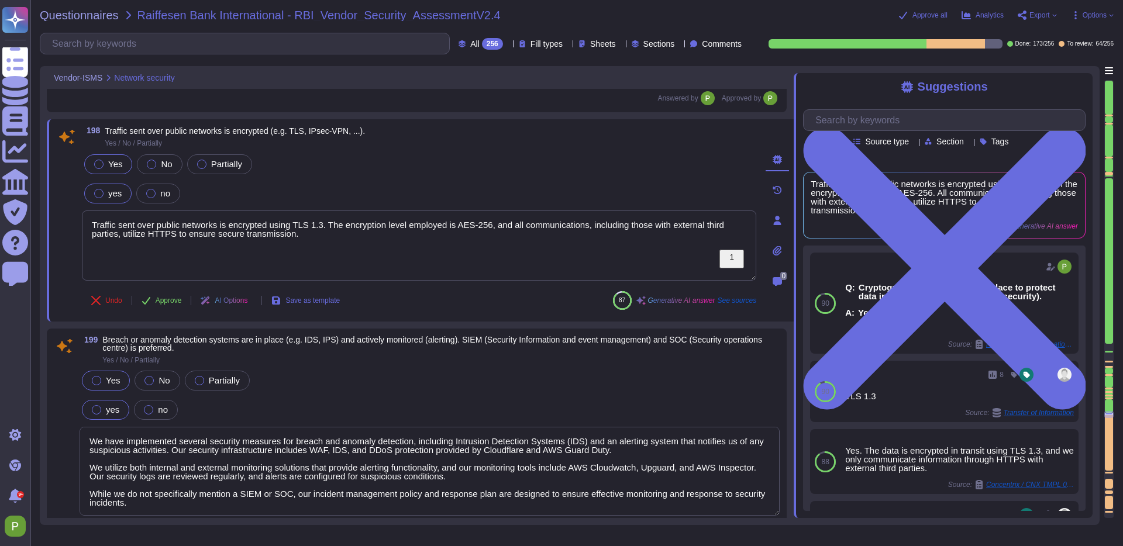
scroll to position [22510, 0]
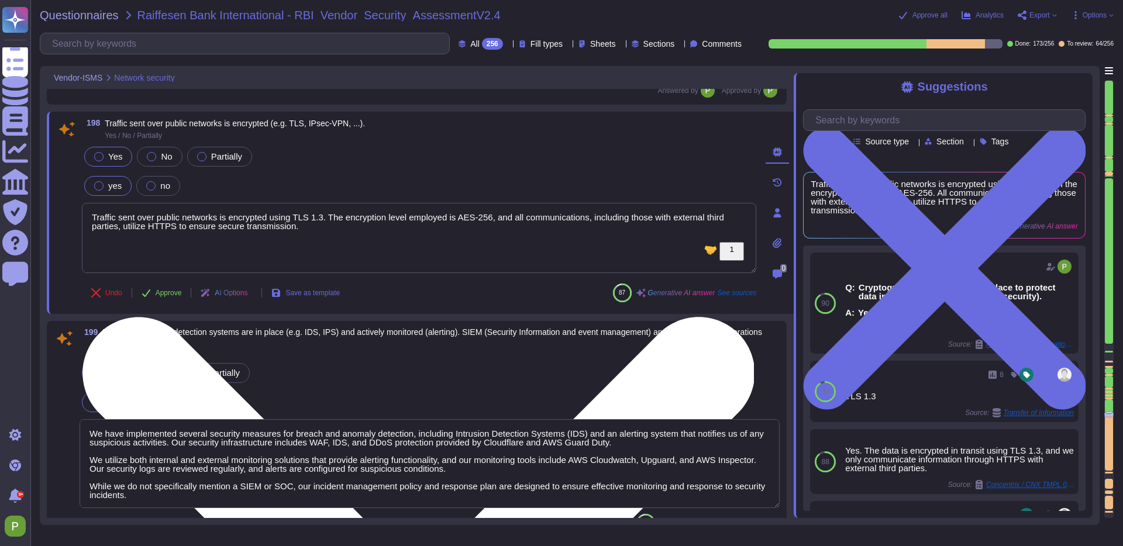
click at [160, 211] on textarea "Traffic sent over public networks is encrypted using TLS 1.3. The encryption le…" at bounding box center [419, 238] width 674 height 70
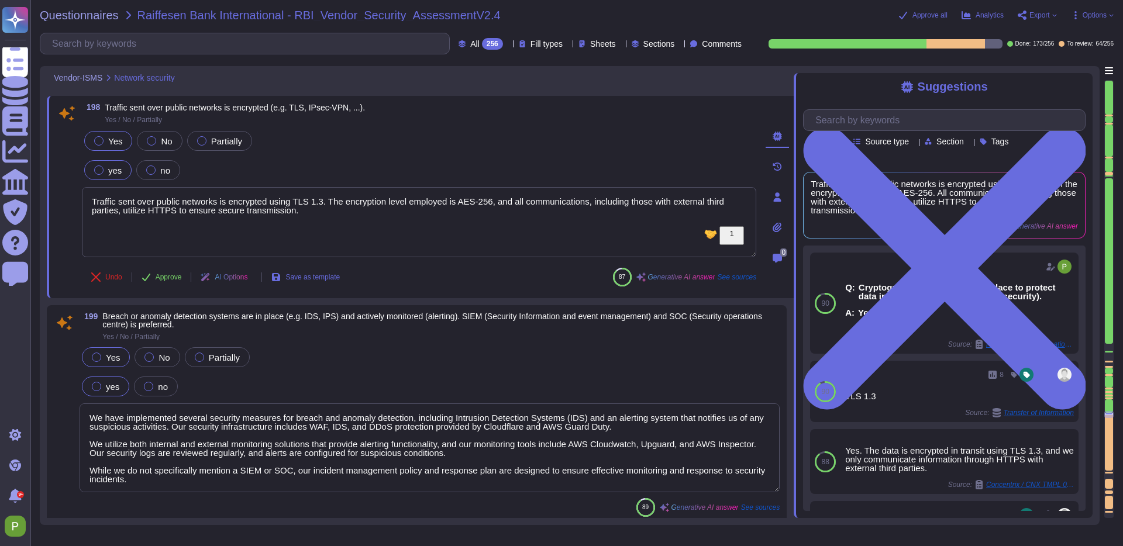
drag, startPoint x: 319, startPoint y: 210, endPoint x: 68, endPoint y: 195, distance: 251.9
click at [68, 195] on div "198 Traffic sent over public networks is encrypted (e.g. TLS, IPsec-VPN, ...). …" at bounding box center [406, 197] width 700 height 188
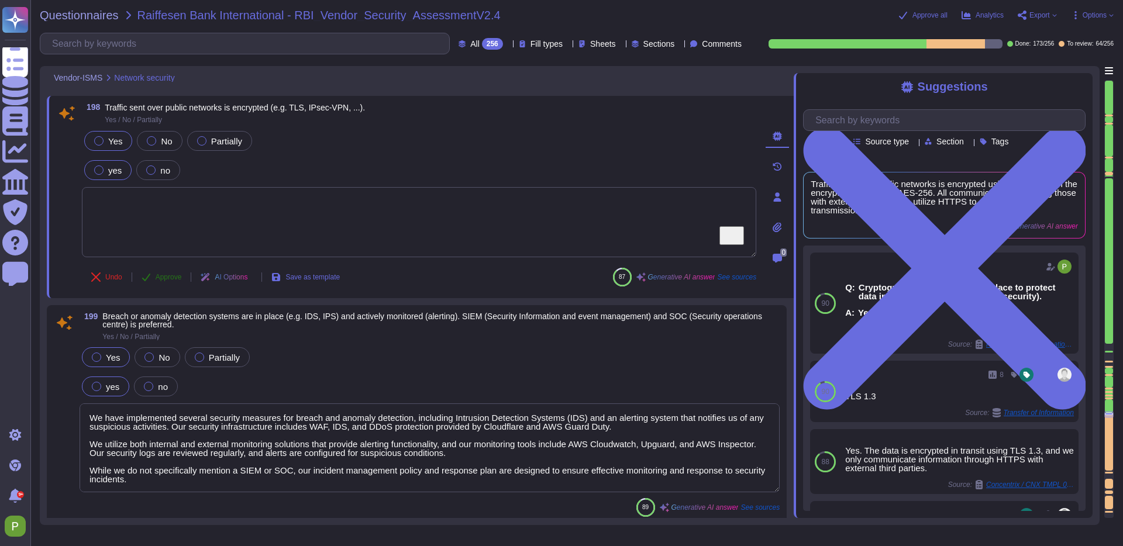
click at [155, 278] on button "Approve" at bounding box center [161, 276] width 59 height 23
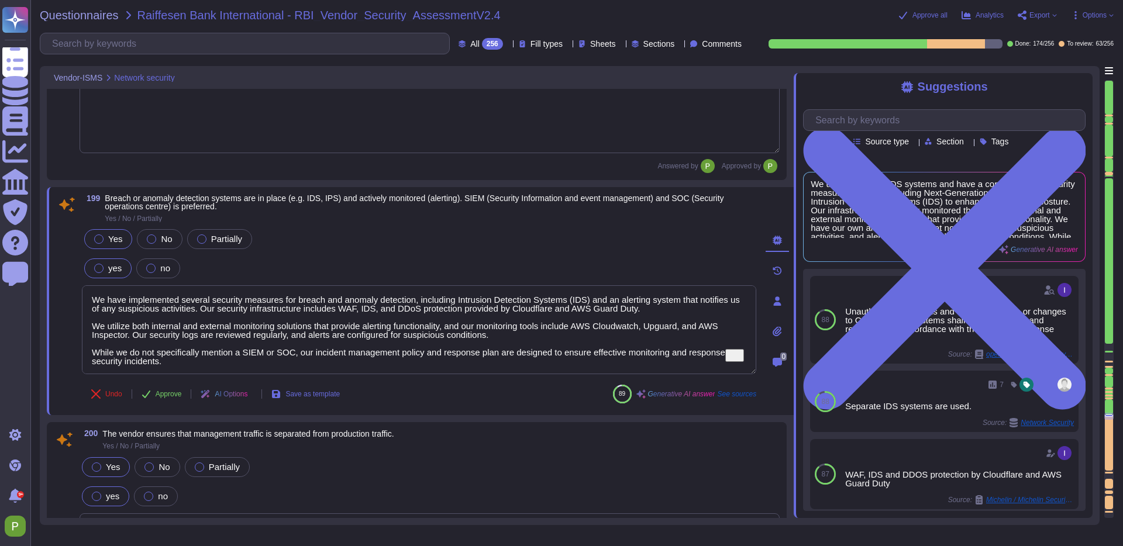
type textarea "A formal Risk Assessment, and network penetration tests, will be performed at l…"
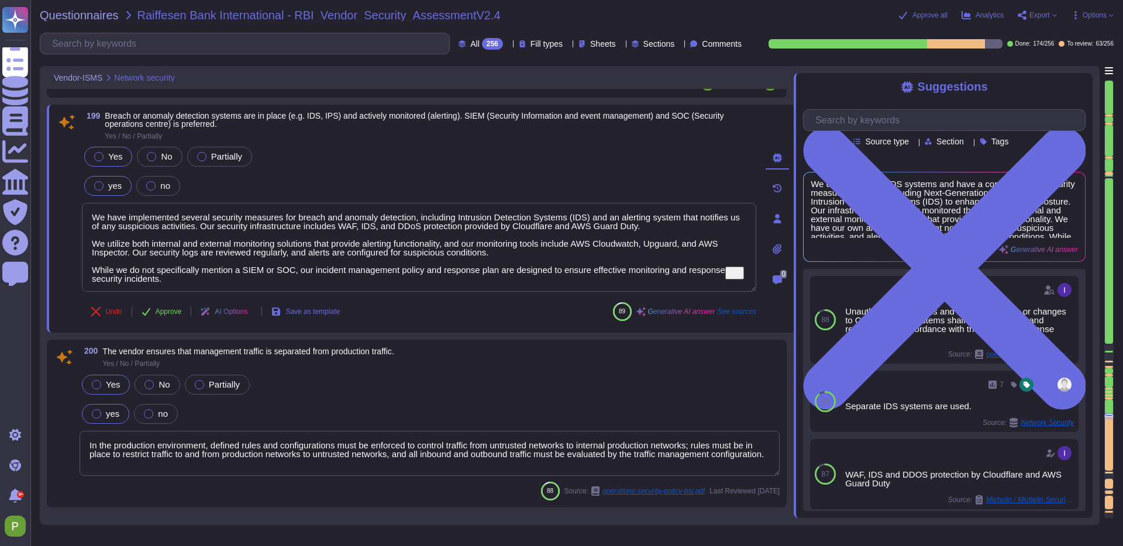
scroll to position [22697, 0]
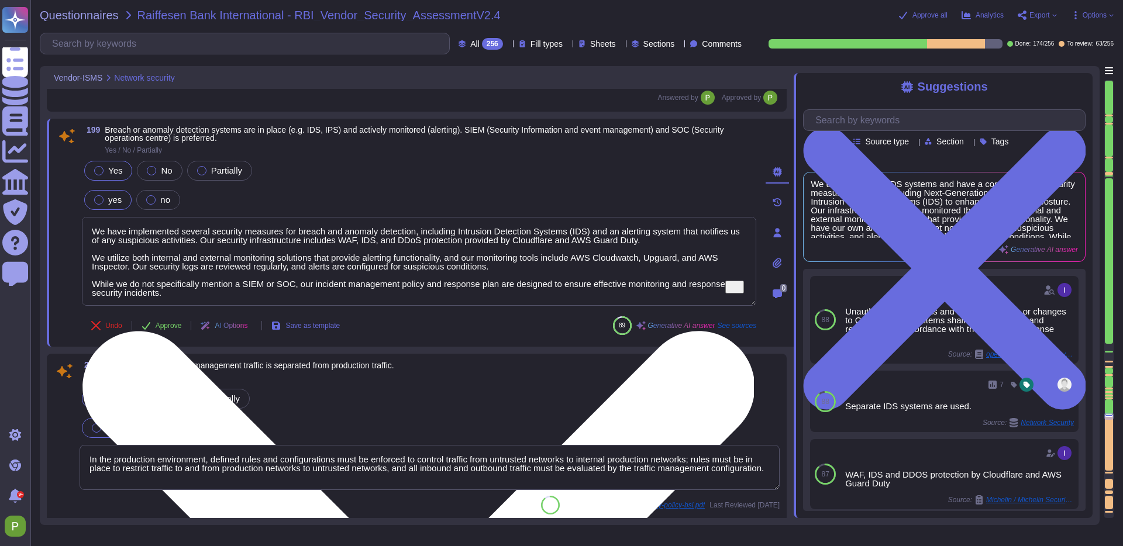
click at [194, 257] on textarea "We have implemented several security measures for breach and anomaly detection,…" at bounding box center [419, 261] width 674 height 89
drag, startPoint x: 191, startPoint y: 274, endPoint x: 85, endPoint y: 213, distance: 122.3
click at [85, 217] on textarea "We have implemented several security measures for breach and anomaly detection,…" at bounding box center [419, 261] width 674 height 89
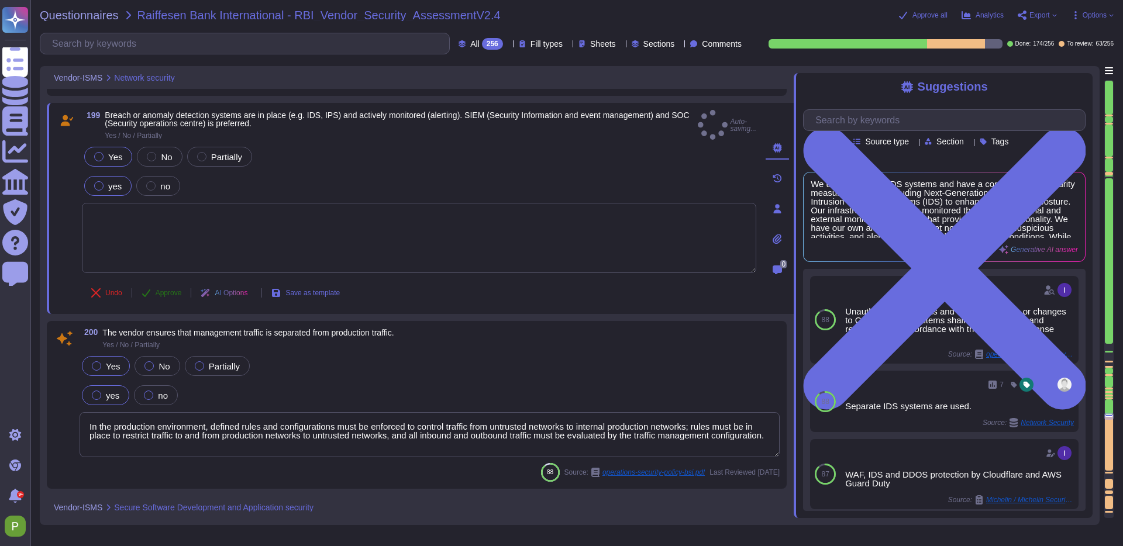
click at [156, 285] on button "Approve" at bounding box center [161, 292] width 59 height 23
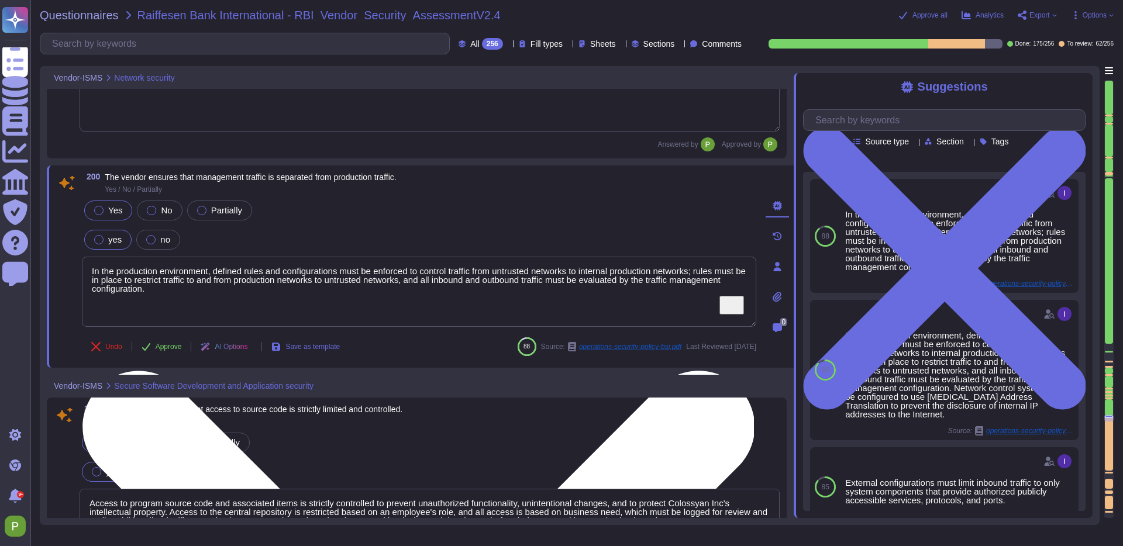
type textarea "Yes, we have automations checking for vulnerabilities in our dependencies, incl…"
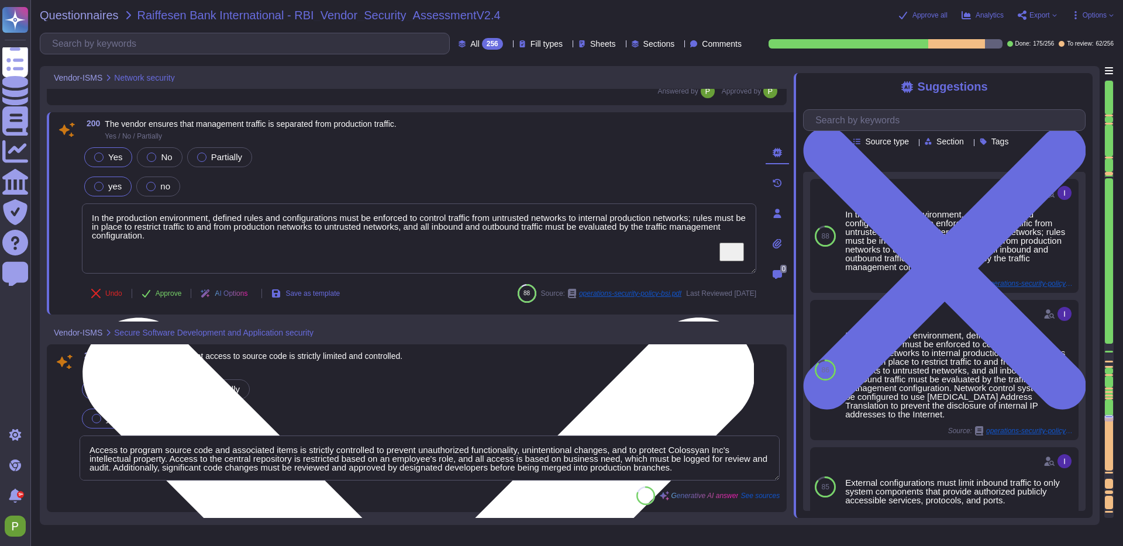
scroll to position [22891, 0]
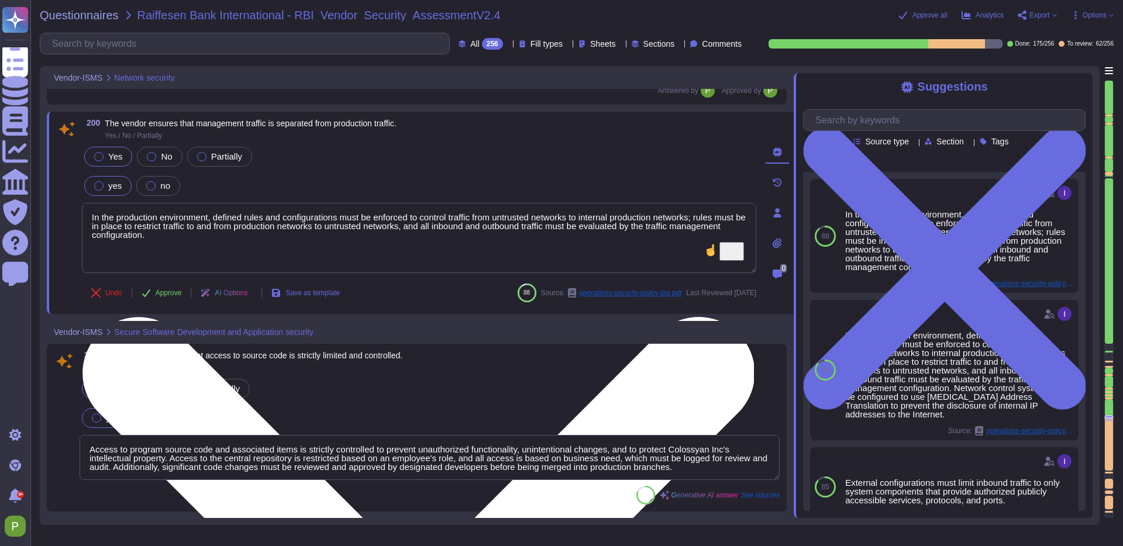
click at [225, 230] on textarea "In the production environment, defined rules and configurations must be enforce…" at bounding box center [419, 238] width 674 height 70
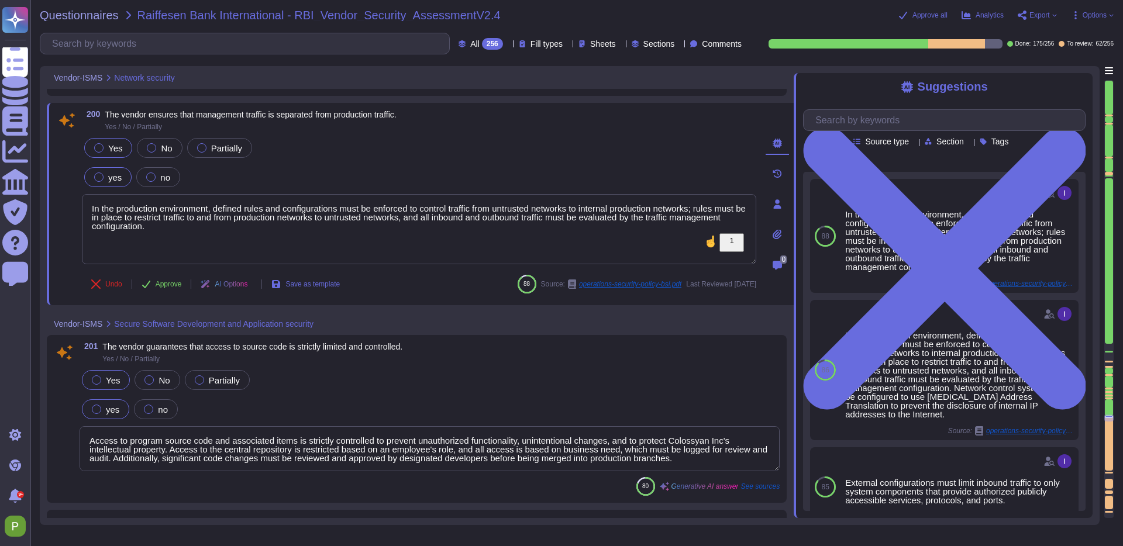
drag, startPoint x: 225, startPoint y: 232, endPoint x: -76, endPoint y: 191, distance: 303.9
click at [0, 191] on html "Questionnaires Knowledge Base Documents Analytics CAIQ / SIG Trust Center Help …" at bounding box center [561, 273] width 1123 height 546
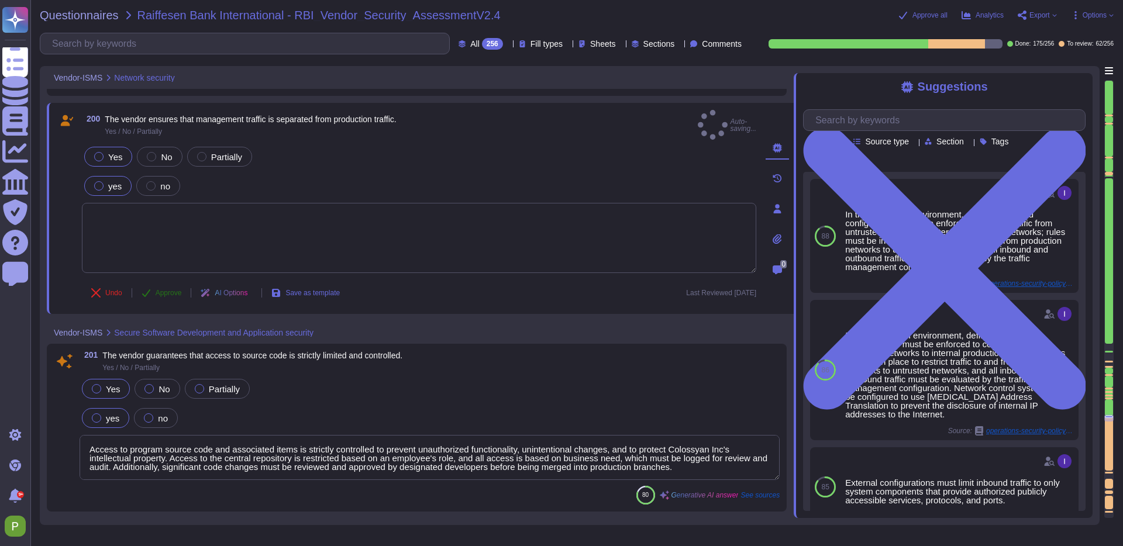
click at [164, 289] on span "Approve" at bounding box center [169, 292] width 26 height 7
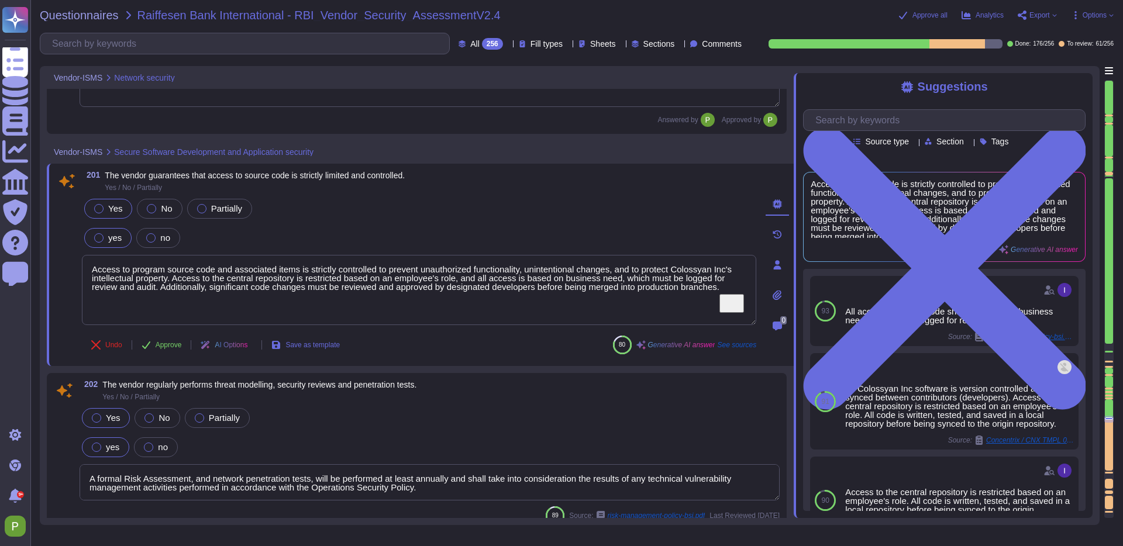
type textarea "Yes, we conduct yearly external penetration tests and perform formal Risk Asses…"
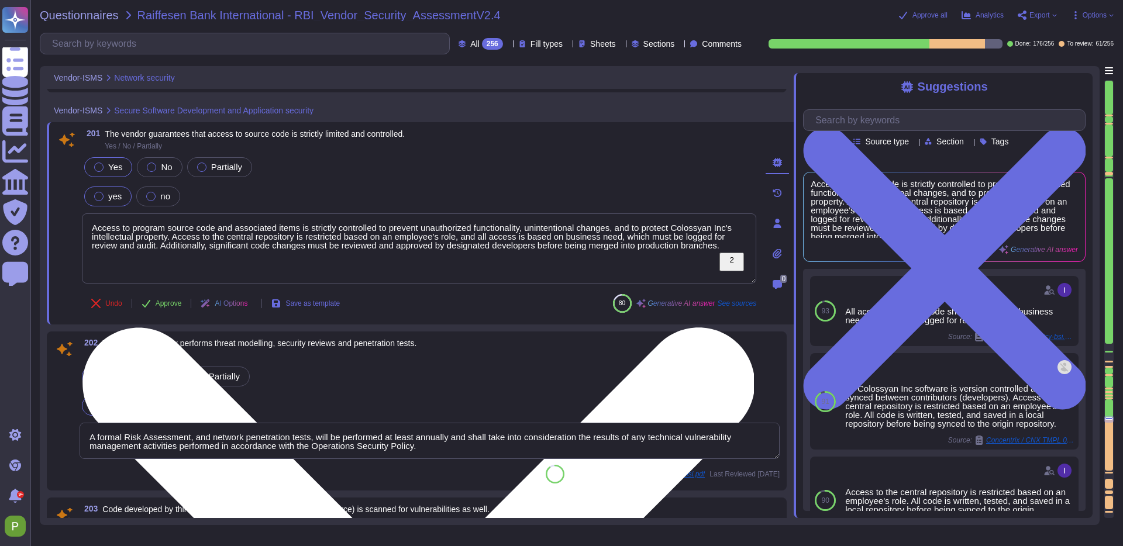
scroll to position [23101, 0]
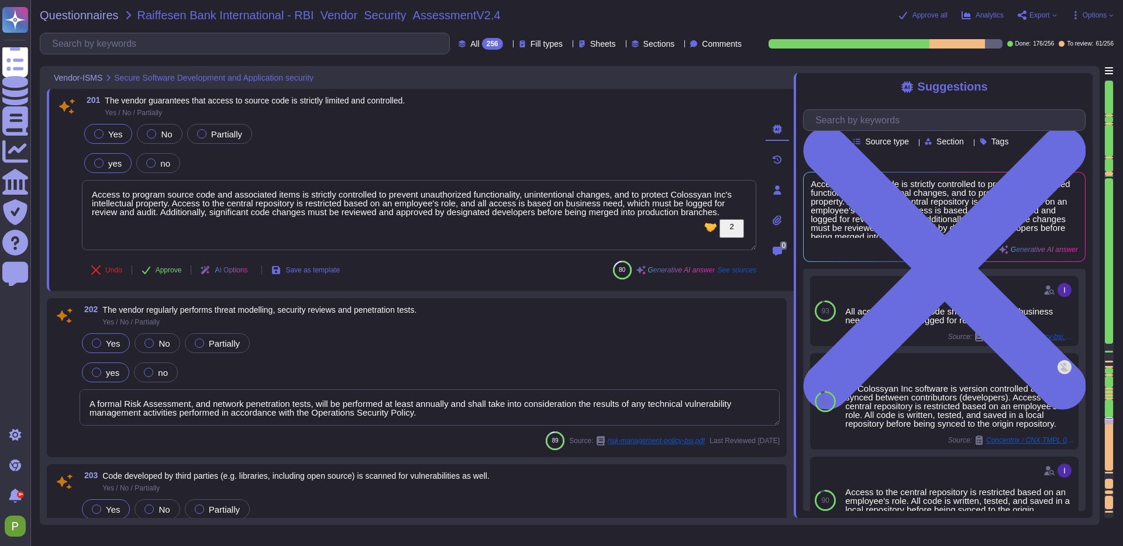
drag, startPoint x: 154, startPoint y: 219, endPoint x: 71, endPoint y: 188, distance: 88.6
click at [71, 188] on div "201 The vendor guarantees that access to source code is strictly limited and co…" at bounding box center [406, 190] width 700 height 188
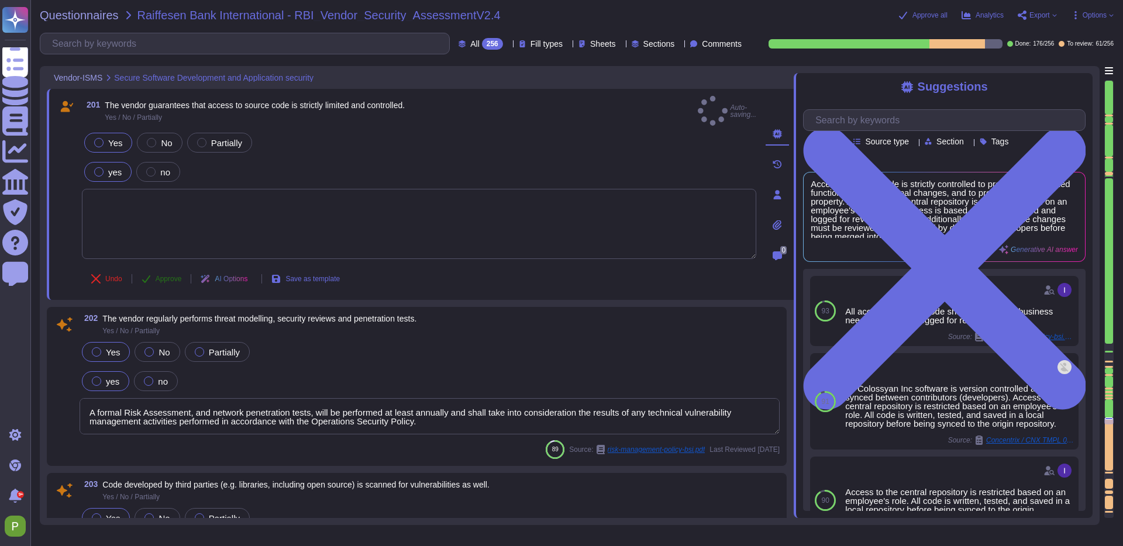
click at [161, 275] on span "Approve" at bounding box center [169, 278] width 26 height 7
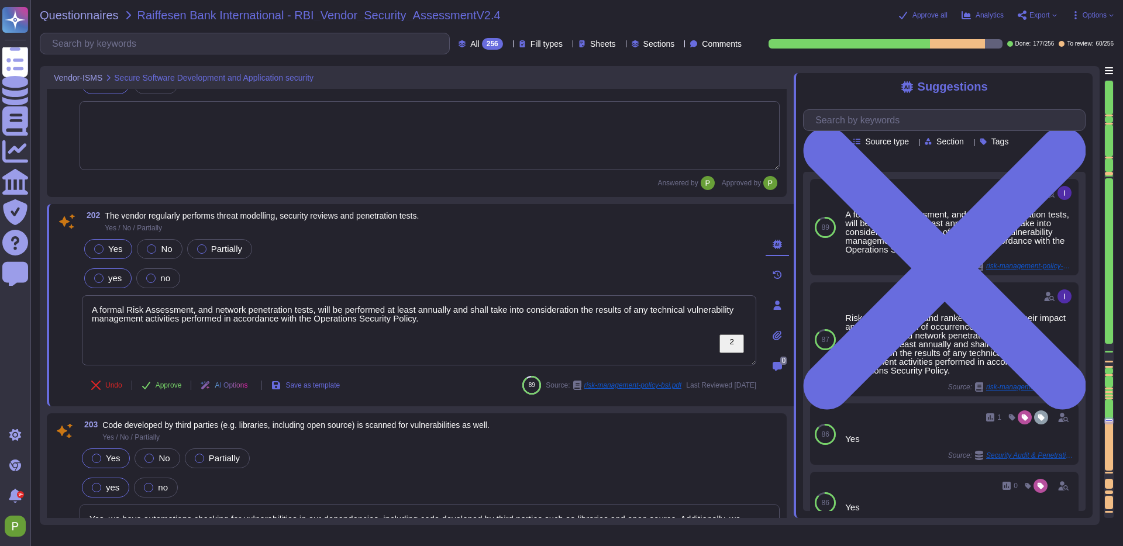
type textarea "Web application security vulnerabilities are addressed based on their criticali…"
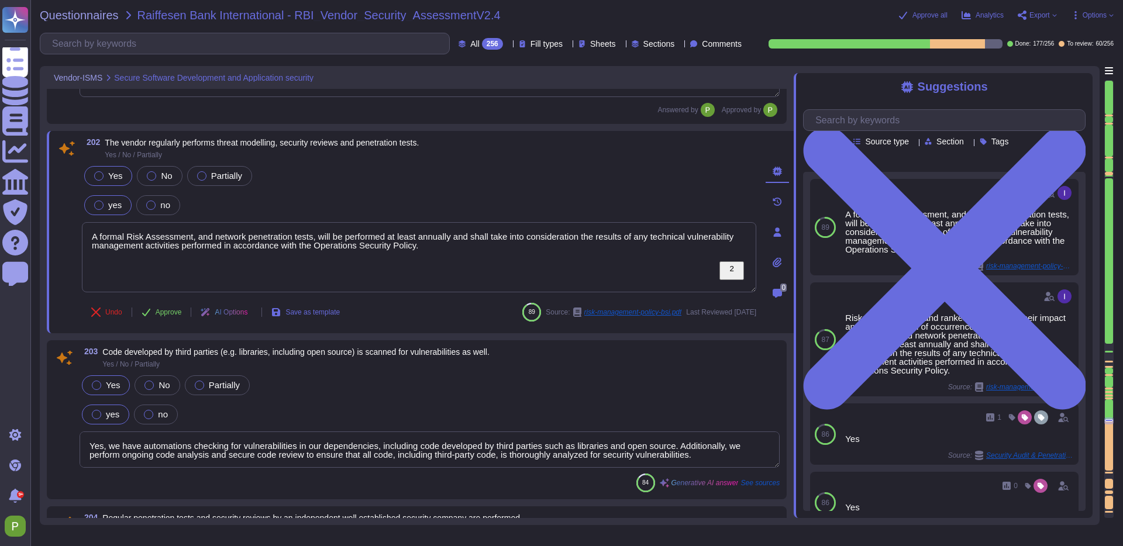
scroll to position [23288, 0]
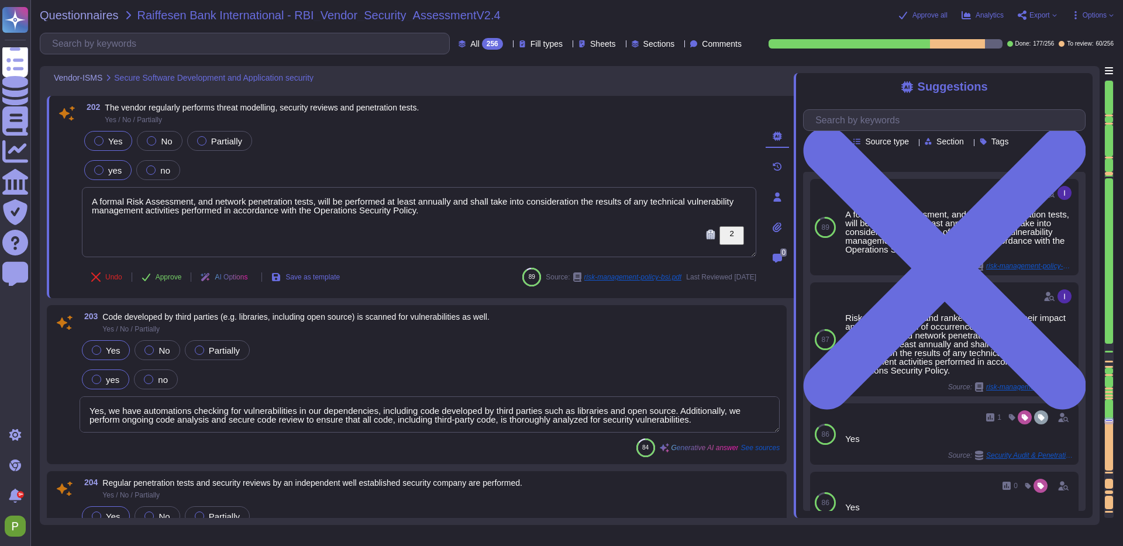
drag, startPoint x: 523, startPoint y: 213, endPoint x: -88, endPoint y: 191, distance: 610.8
click at [0, 191] on html "Questionnaires Knowledge Base Documents Analytics CAIQ / SIG Trust Center Help …" at bounding box center [561, 273] width 1123 height 546
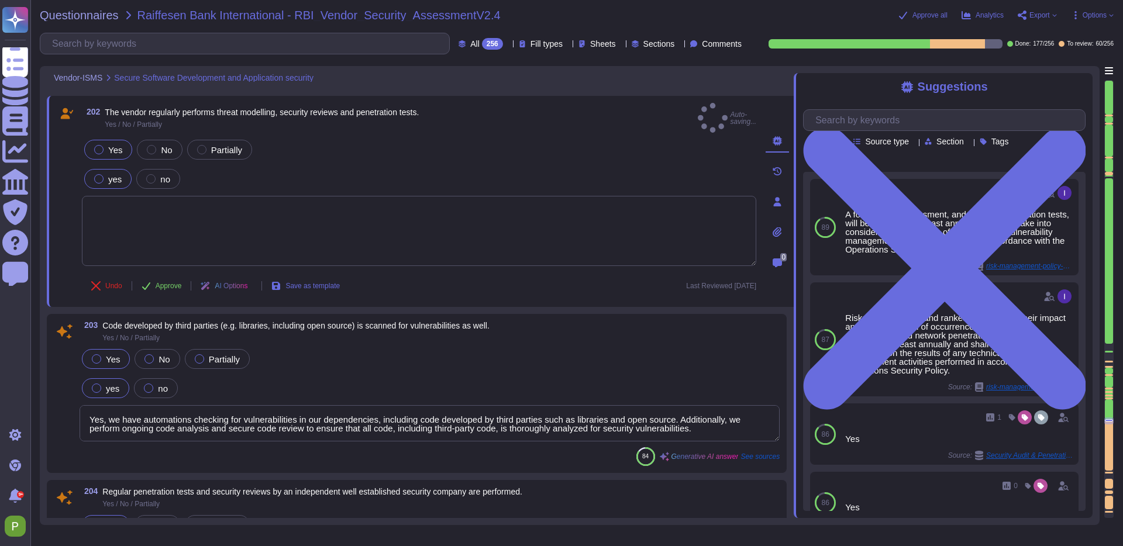
click at [178, 282] on span "Approve" at bounding box center [169, 285] width 26 height 7
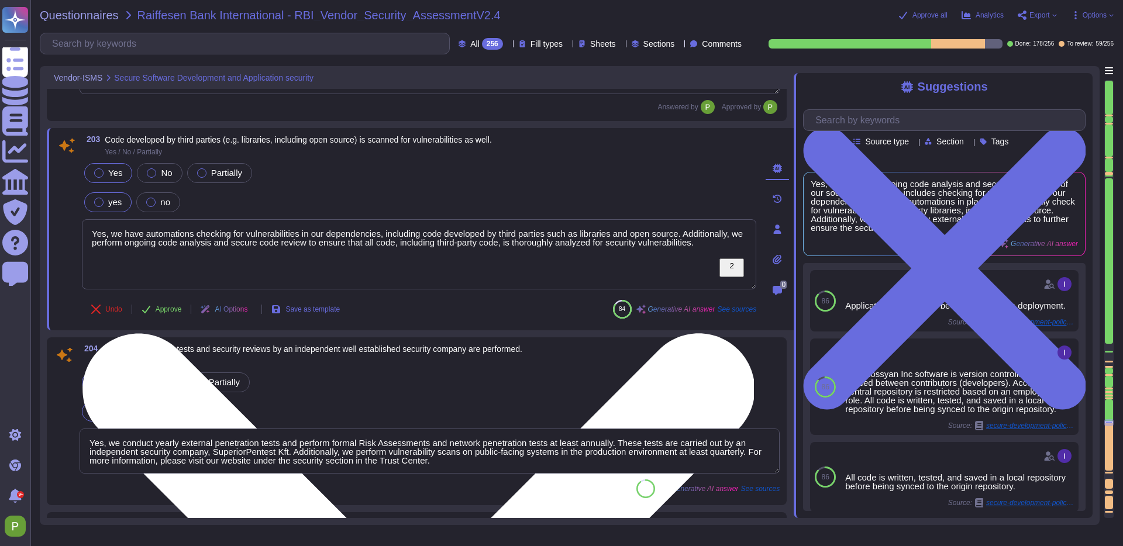
scroll to position [23475, 0]
type textarea "Yes, we have a documented change management process. Changes to systems within …"
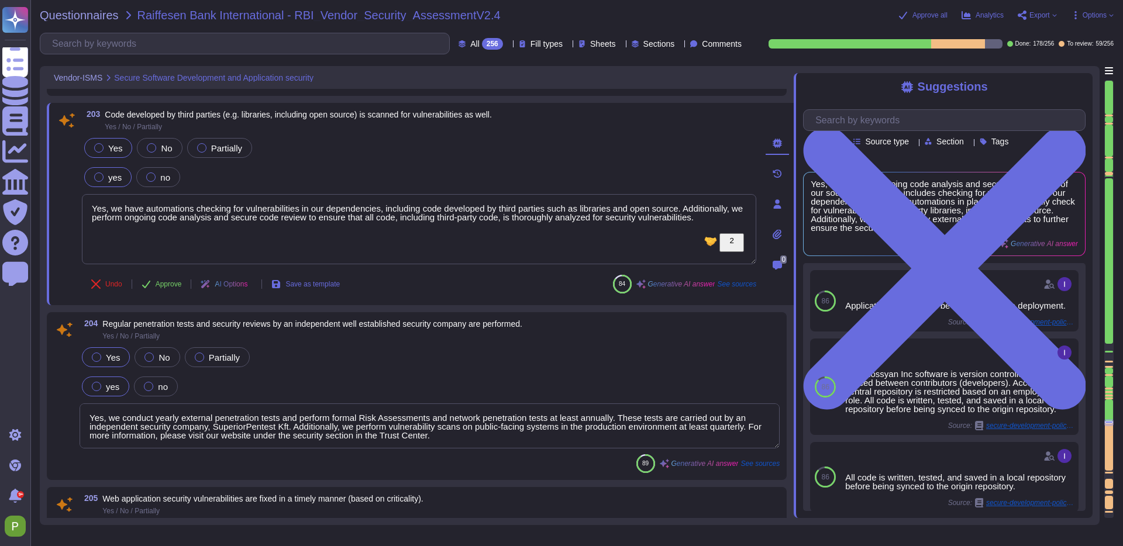
drag, startPoint x: 200, startPoint y: 240, endPoint x: 48, endPoint y: 197, distance: 157.9
click at [48, 197] on div "203 Code developed by third parties (e.g. libraries, including open source) is …" at bounding box center [420, 204] width 747 height 202
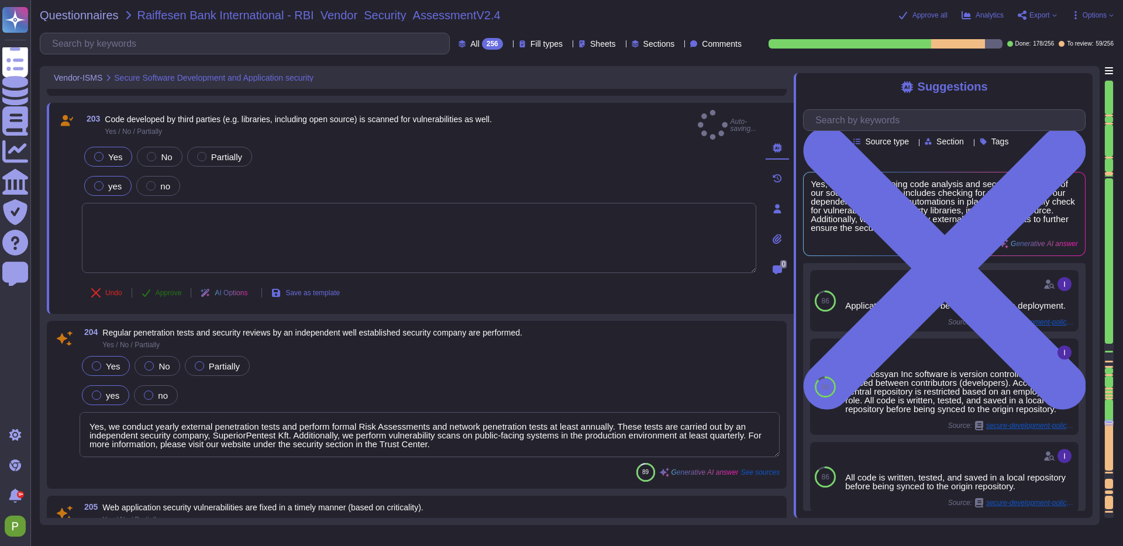
click at [170, 281] on button "Approve" at bounding box center [161, 292] width 59 height 23
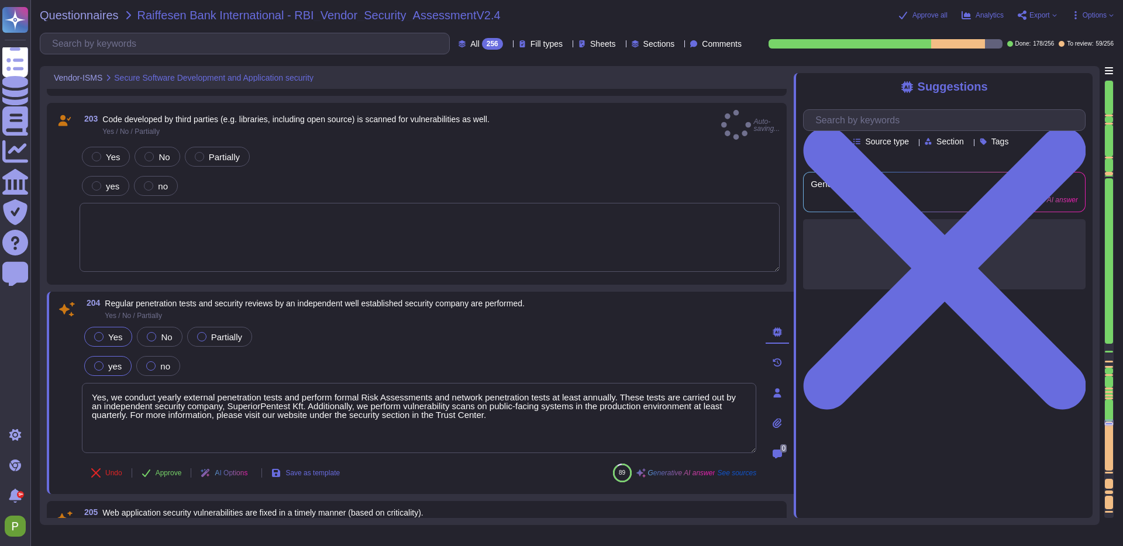
type textarea "Yes, we have a documented change management process. Changes to systems within …"
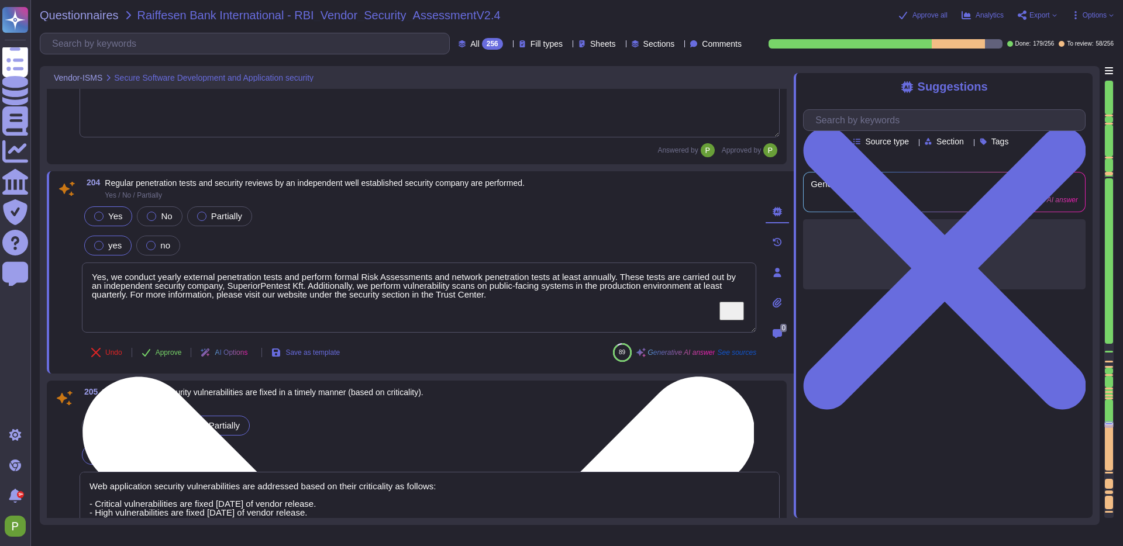
type textarea "Changes to the organization, business processes, information processing facilit…"
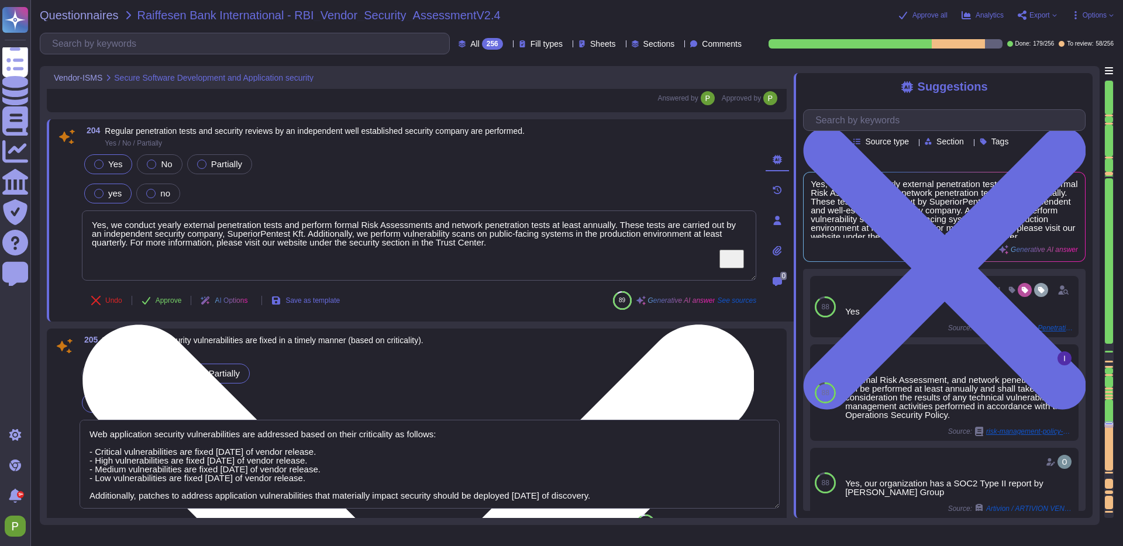
scroll to position [23662, 0]
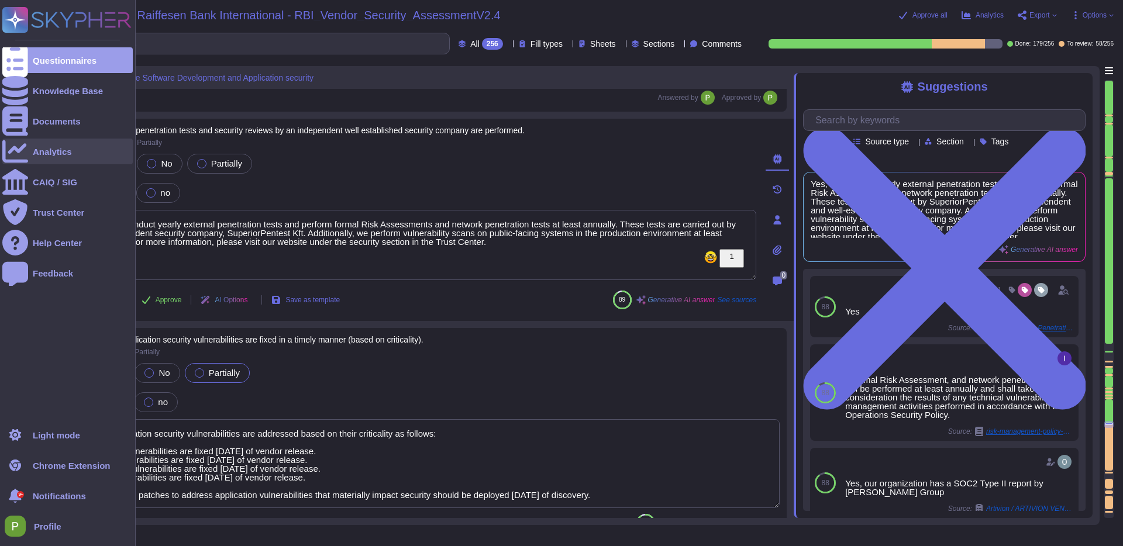
drag, startPoint x: 554, startPoint y: 227, endPoint x: 26, endPoint y: 162, distance: 531.9
click at [26, 162] on div "Questionnaires Knowledge Base Documents Analytics CAIQ / SIG Trust Center Help …" at bounding box center [561, 273] width 1123 height 546
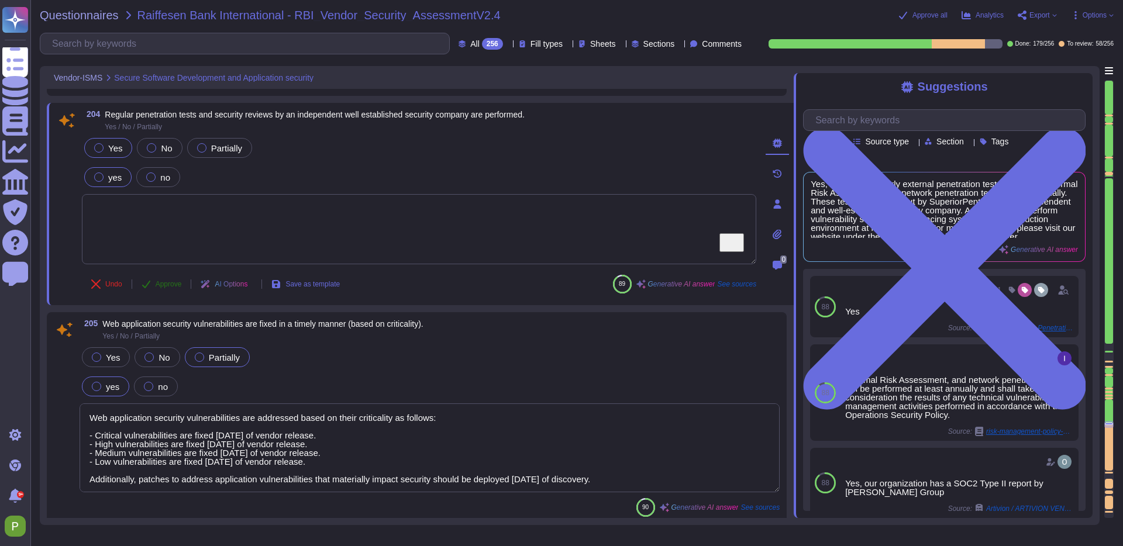
click at [170, 282] on span "Approve" at bounding box center [169, 284] width 26 height 7
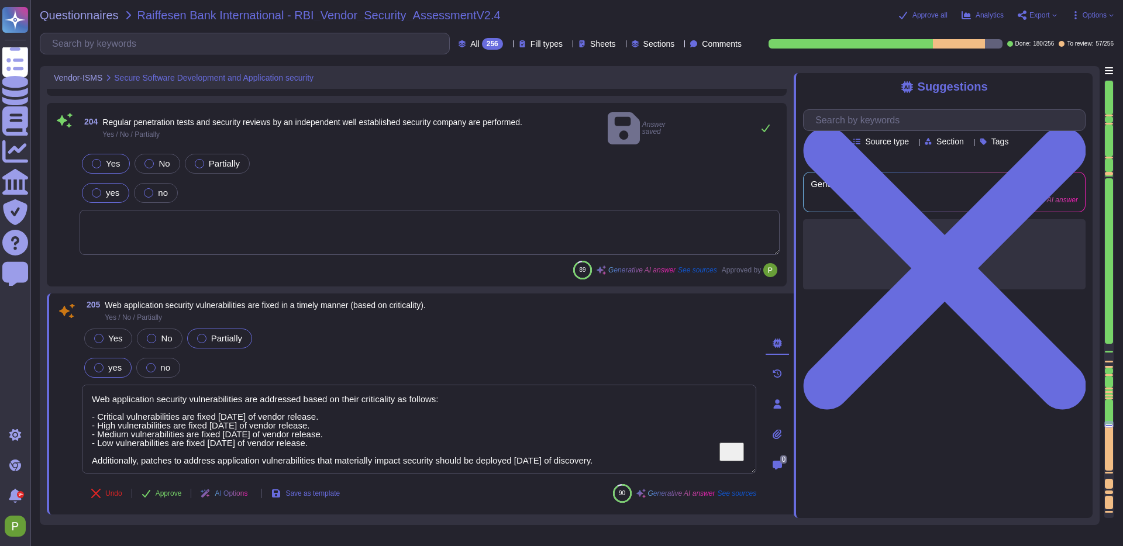
type textarea "Yes, we conduct yearly external penetration tests and perform formal Risk Asses…"
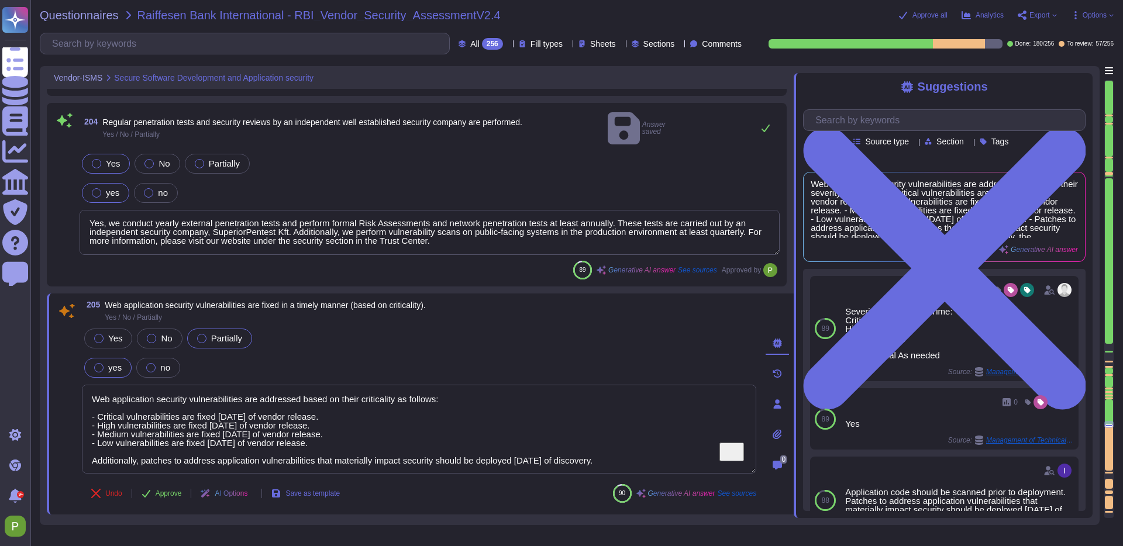
scroll to position [1, 0]
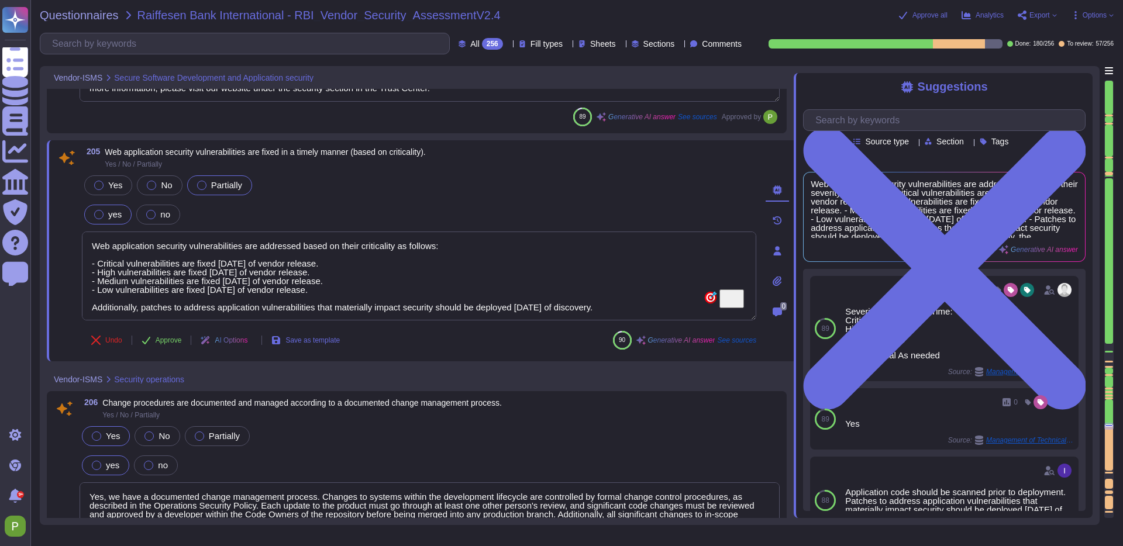
type textarea "Colossyan Inc. ensures that maintenance activities are monitored and logged thr…"
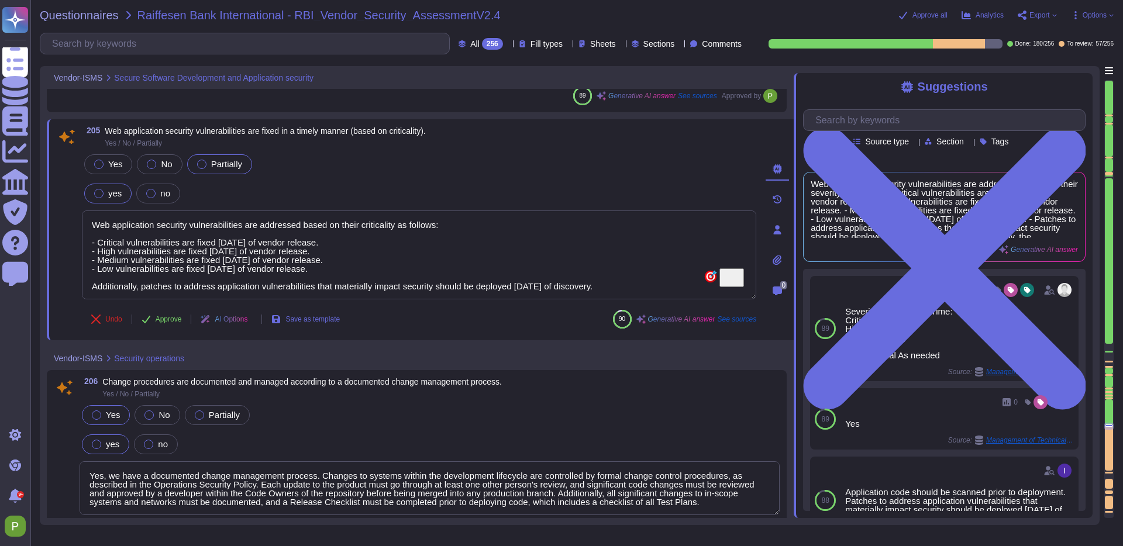
scroll to position [23832, 0]
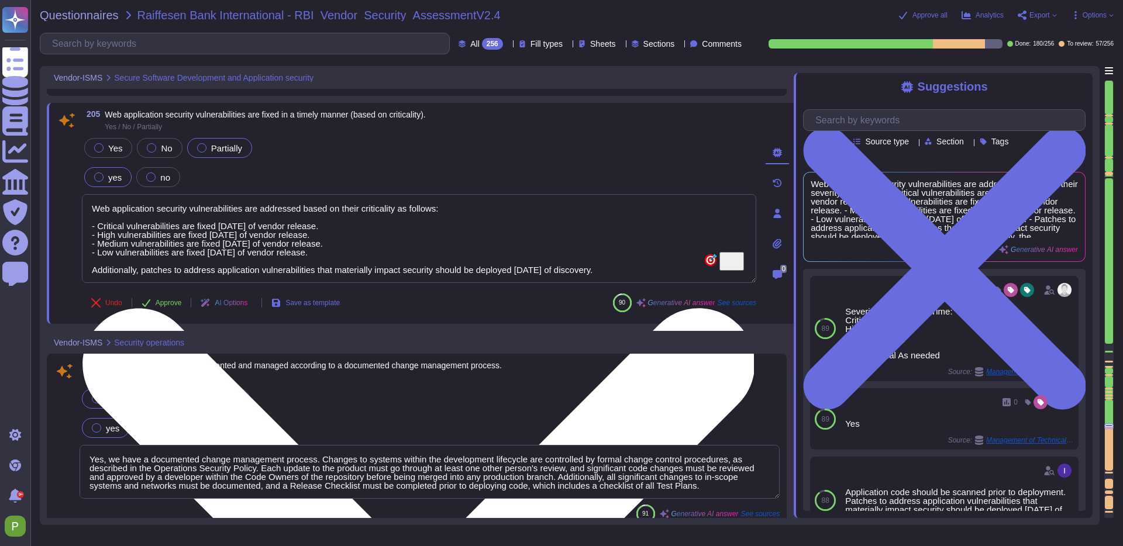
drag, startPoint x: 640, startPoint y: 272, endPoint x: 103, endPoint y: 203, distance: 541.2
click at [103, 203] on textarea "Web application security vulnerabilities are addressed based on their criticali…" at bounding box center [419, 238] width 674 height 89
click at [206, 262] on textarea "Web application security vulnerabilities are addressed based on their criticali…" at bounding box center [419, 238] width 674 height 89
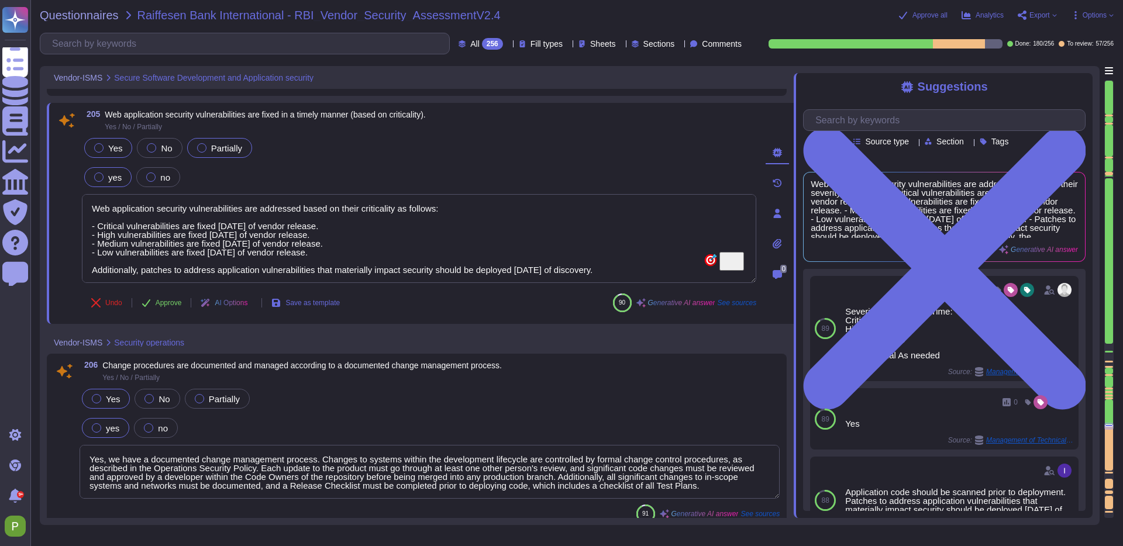
click at [92, 144] on div "Yes" at bounding box center [108, 148] width 48 height 20
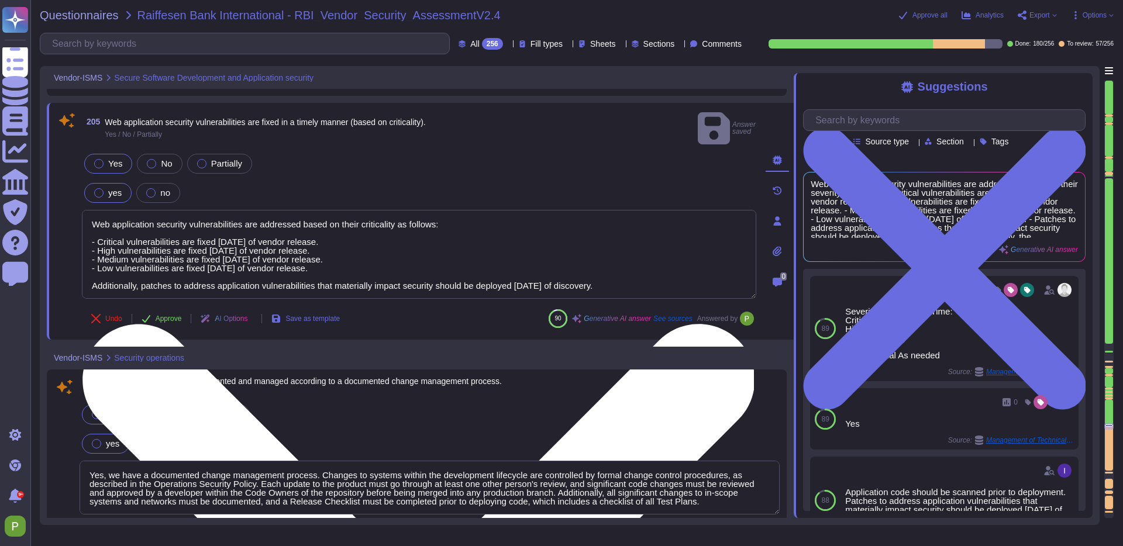
click at [95, 210] on textarea "Web application security vulnerabilities are addressed based on their criticali…" at bounding box center [419, 254] width 674 height 89
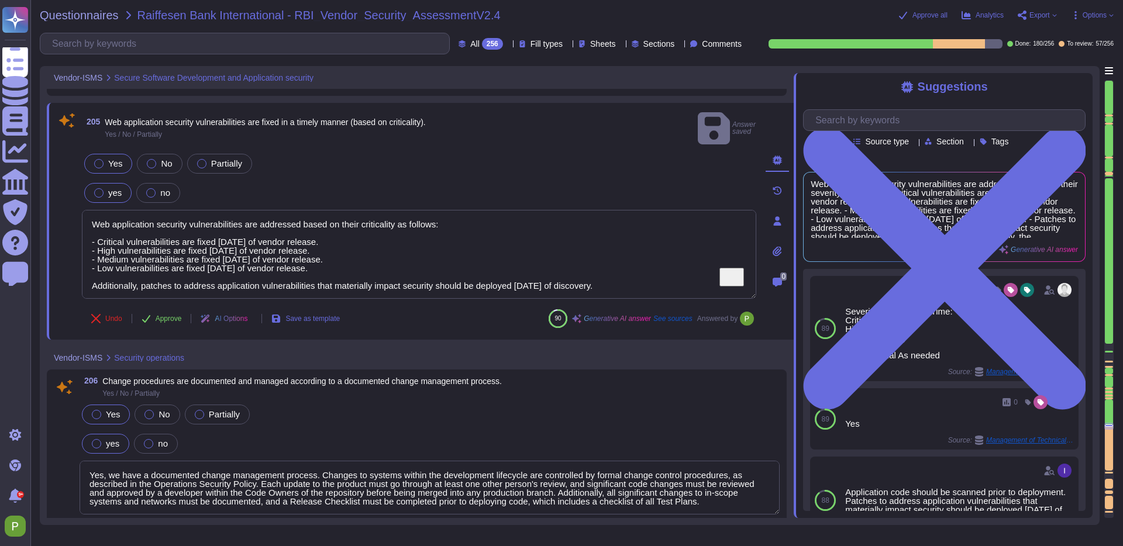
scroll to position [1, 0]
drag, startPoint x: 93, startPoint y: 208, endPoint x: 750, endPoint y: 286, distance: 661.2
click at [750, 286] on div "205 Web application security vulnerabilities are fixed in a timely manner (base…" at bounding box center [406, 221] width 700 height 223
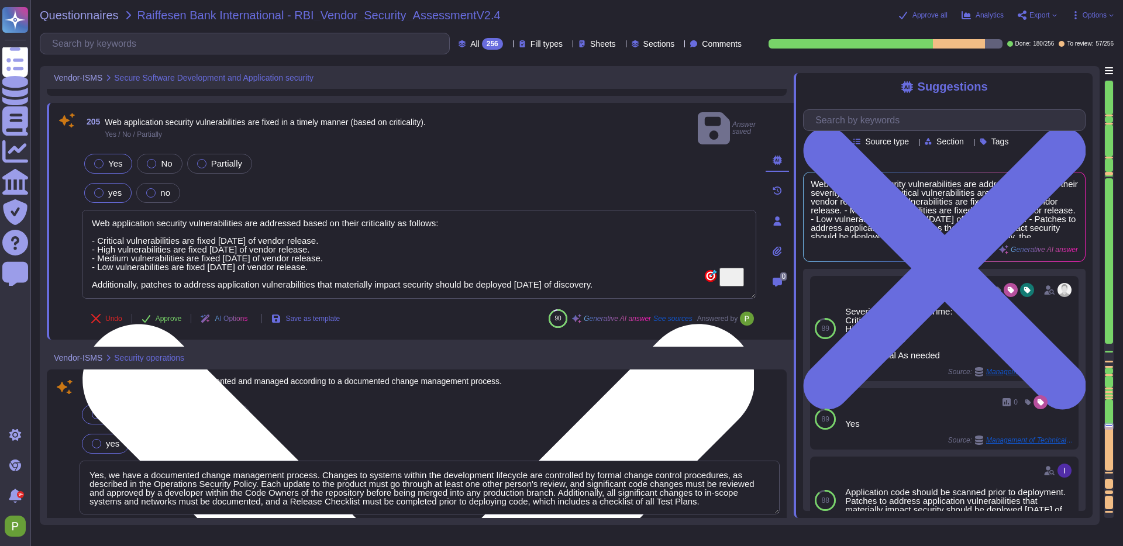
scroll to position [0, 0]
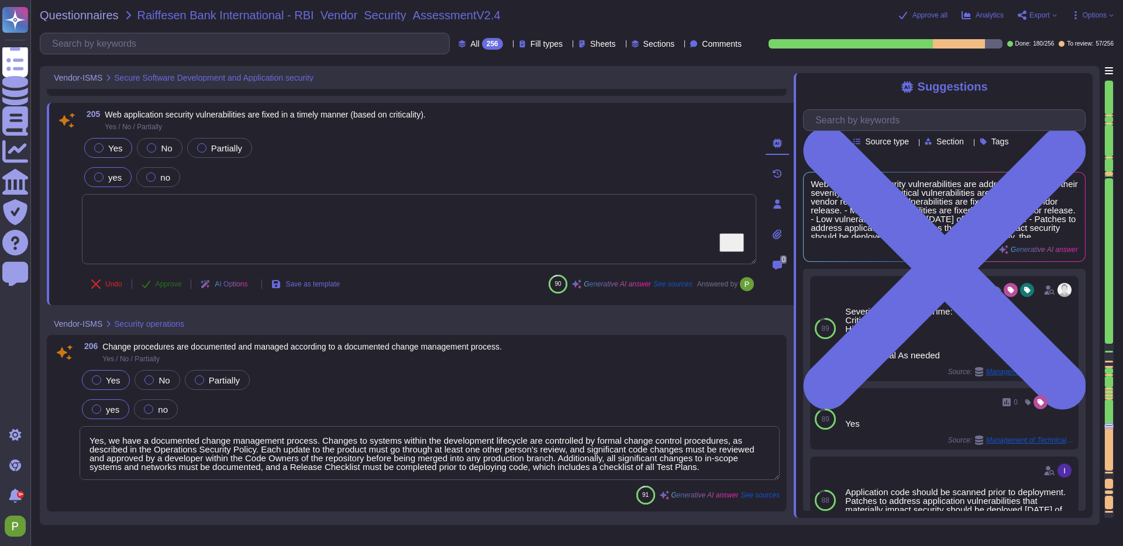
click at [164, 283] on span "Approve" at bounding box center [169, 284] width 26 height 7
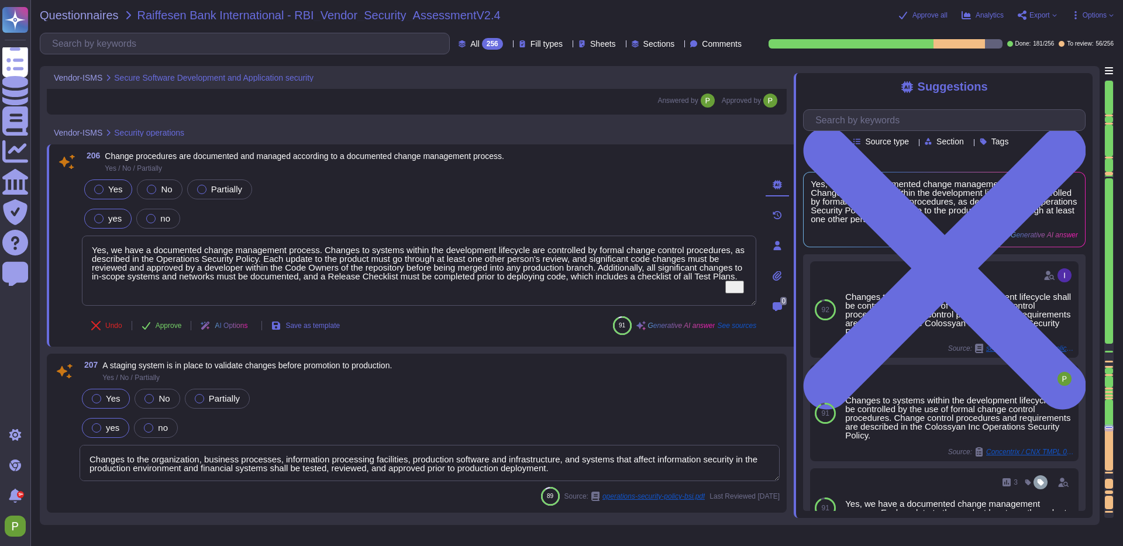
type textarea "Colossyan has implemented comprehensive protections against malware and malicio…"
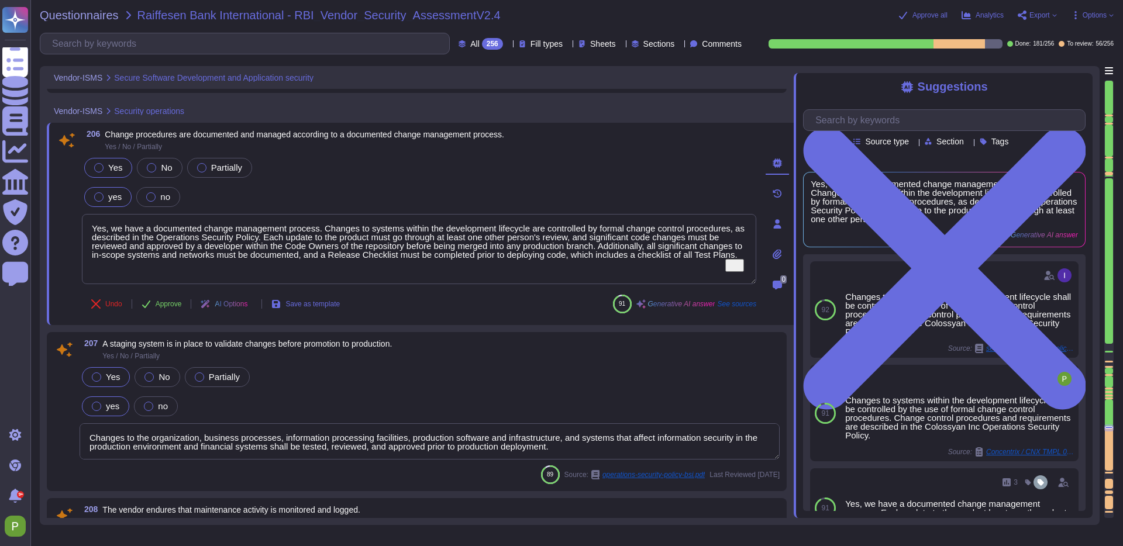
scroll to position [24042, 0]
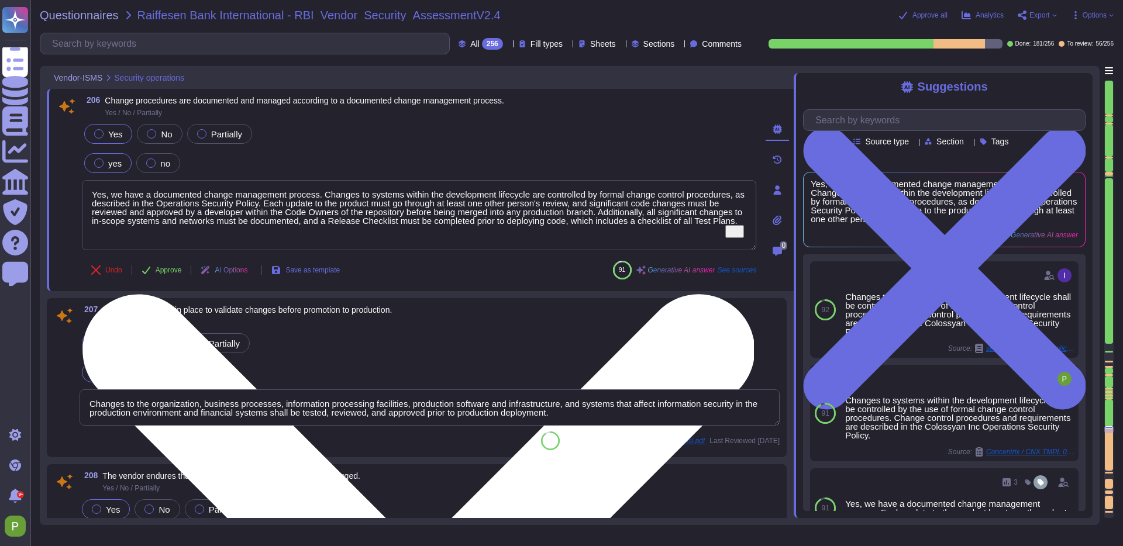
drag, startPoint x: 223, startPoint y: 229, endPoint x: 91, endPoint y: 193, distance: 136.3
click at [91, 193] on textarea "Yes, we have a documented change management process. Changes to systems within …" at bounding box center [419, 215] width 674 height 70
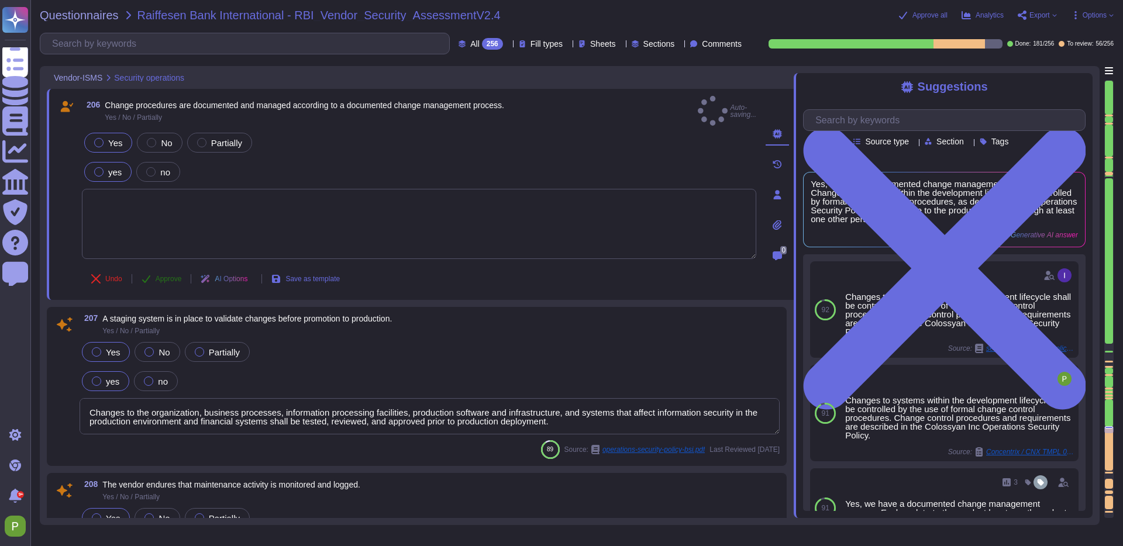
click at [154, 267] on button "Approve" at bounding box center [161, 278] width 59 height 23
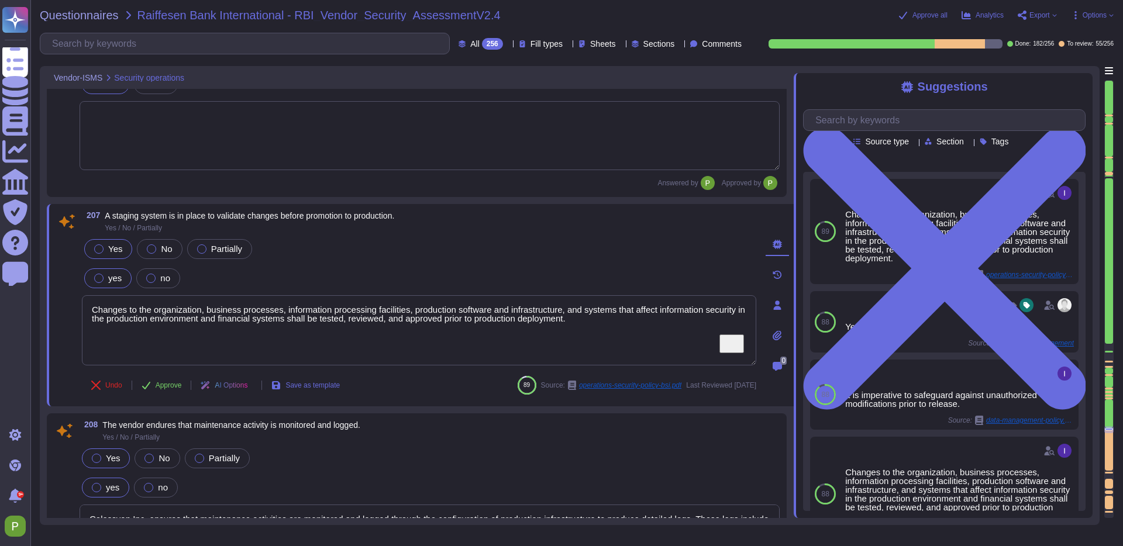
type textarea "We have implemented data protection and privacy measures, including data loss p…"
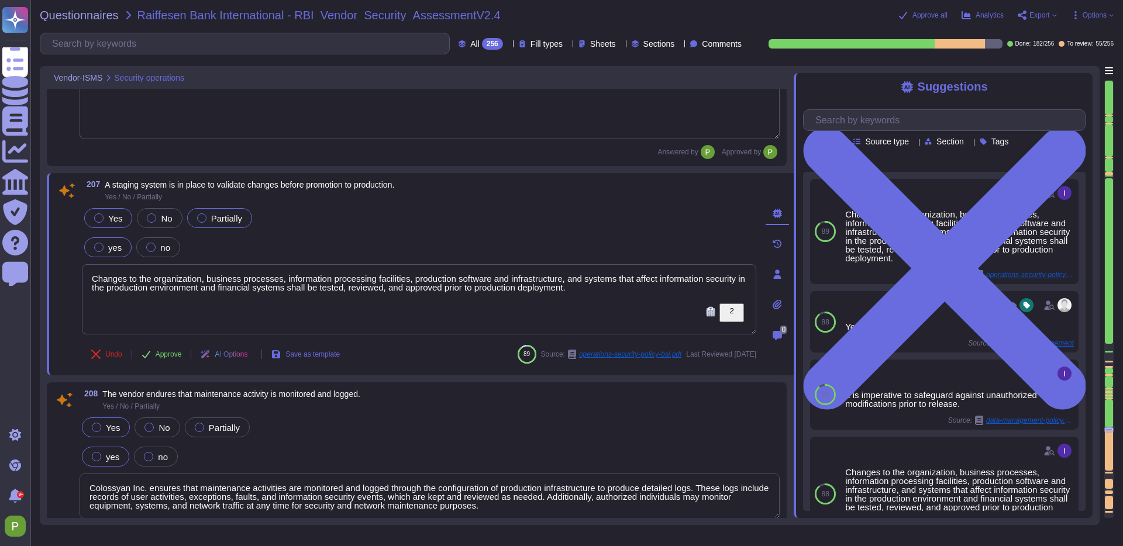
scroll to position [24145, 0]
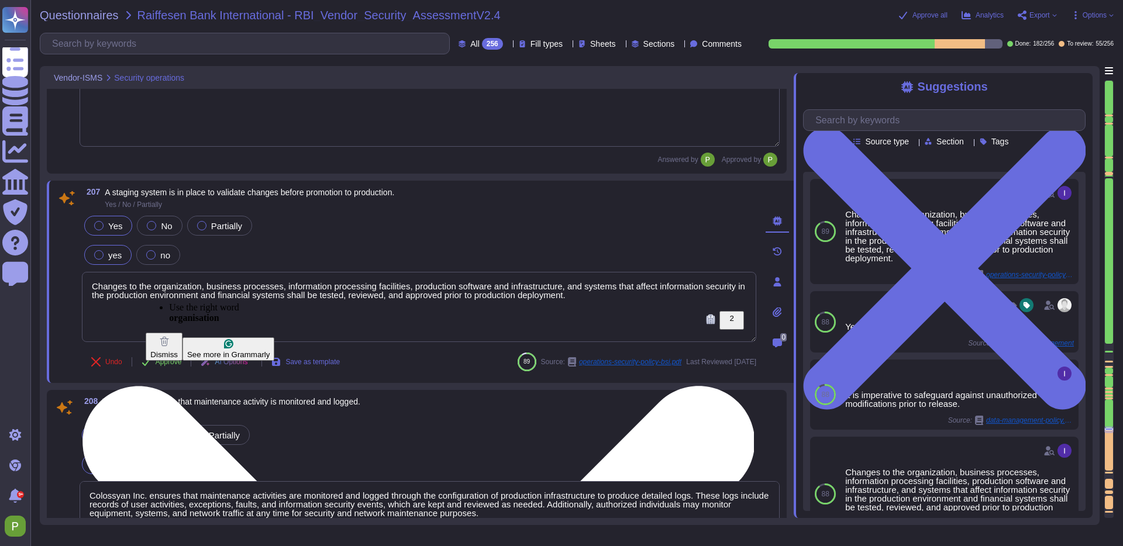
click at [191, 288] on textarea "Changes to the organization, business processes, information processing facilit…" at bounding box center [419, 307] width 674 height 70
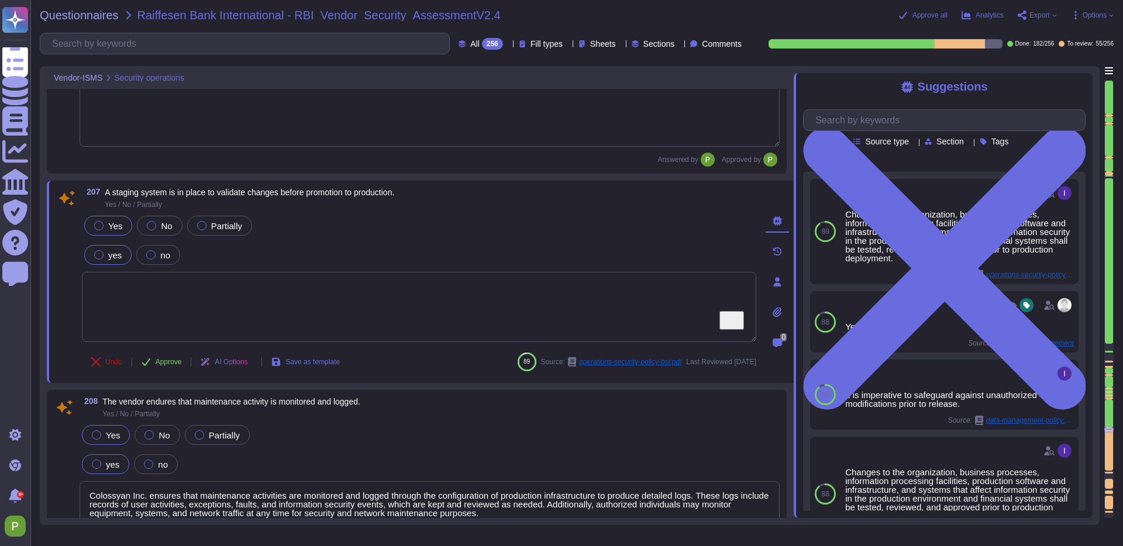
type textarea "Changes to the organization, business processes, information processing facilit…"
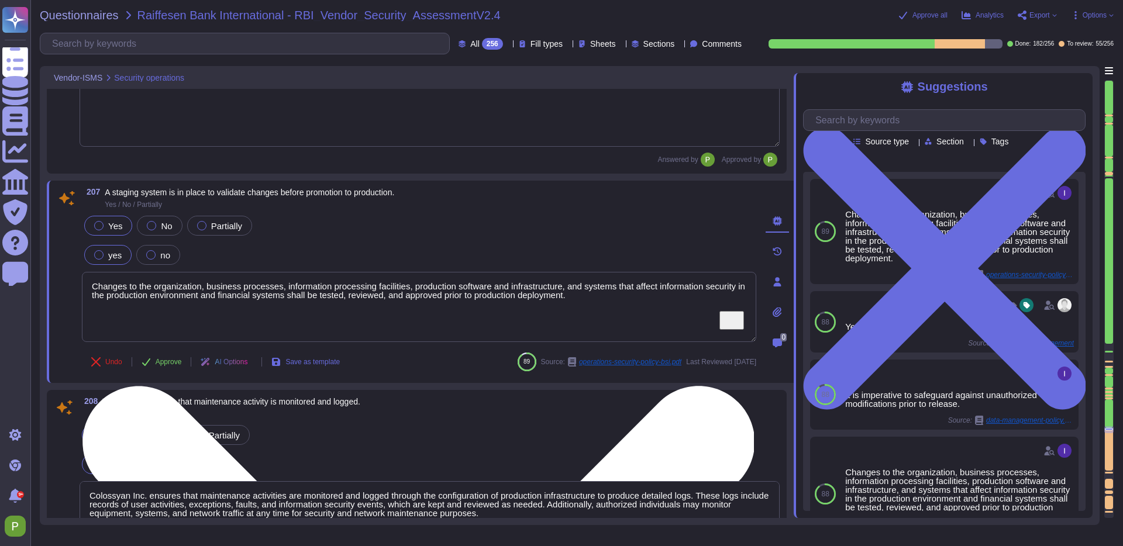
click at [212, 306] on textarea "Changes to the organization, business processes, information processing facilit…" at bounding box center [419, 307] width 674 height 70
drag, startPoint x: 643, startPoint y: 298, endPoint x: 82, endPoint y: 281, distance: 561.6
click at [82, 281] on textarea "Changes to the organization, business processes, information processing facilit…" at bounding box center [419, 307] width 674 height 70
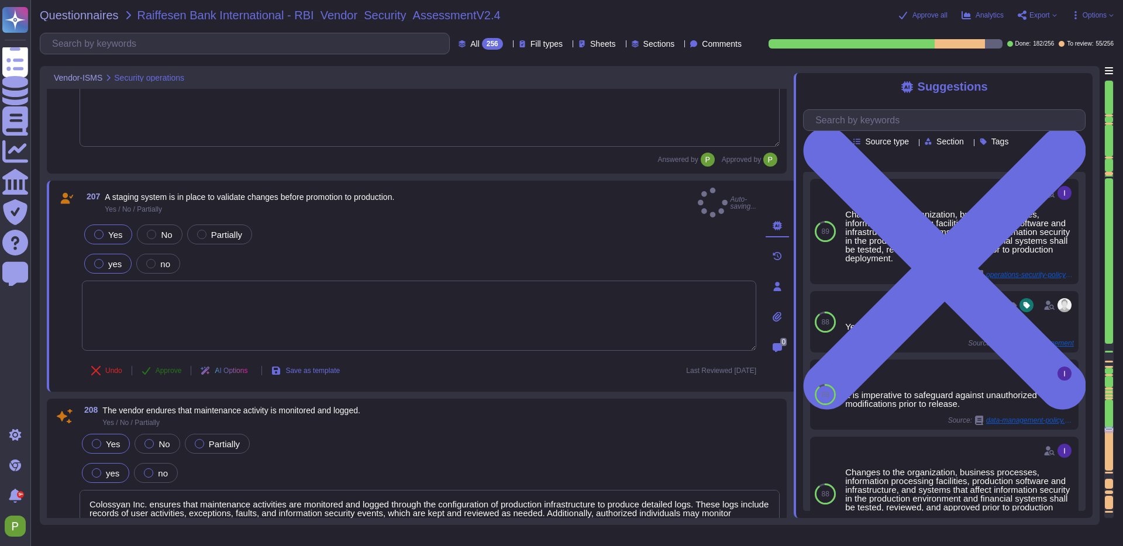
click at [160, 367] on span "Approve" at bounding box center [169, 370] width 26 height 7
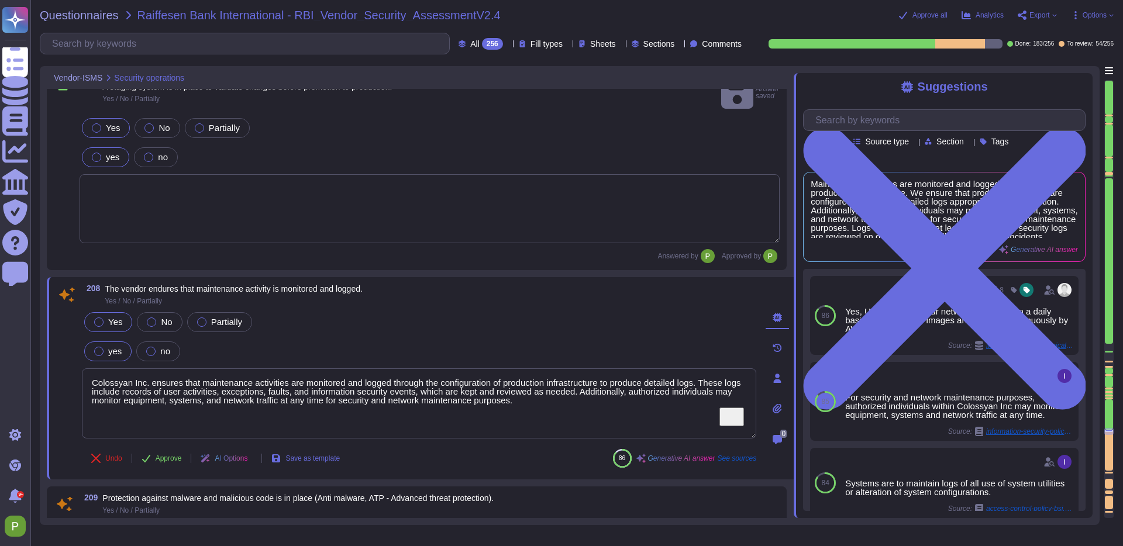
type textarea "We have implemented data protection and privacy measures, including data loss p…"
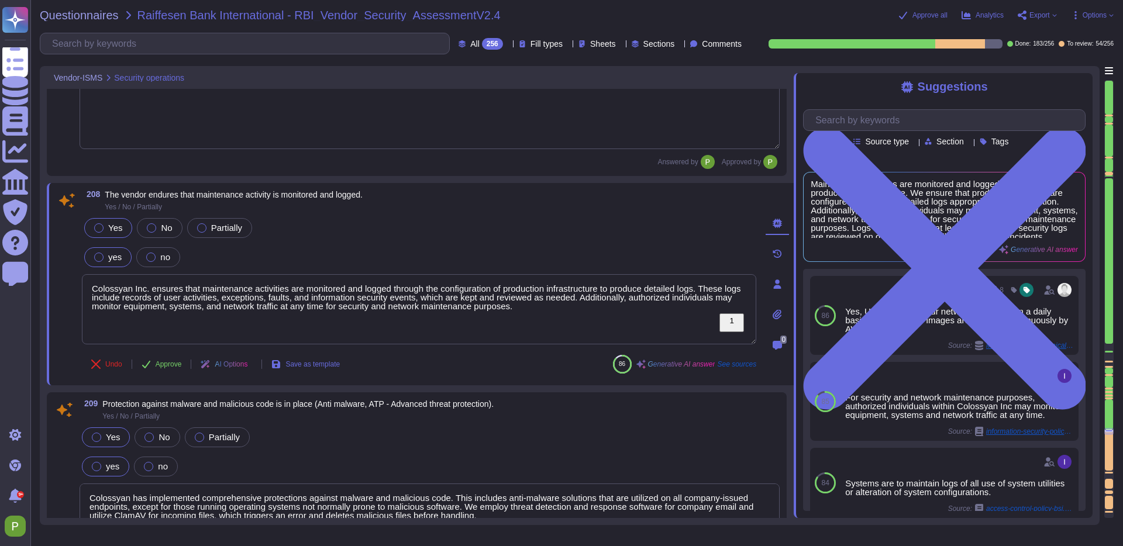
type textarea "N/A"
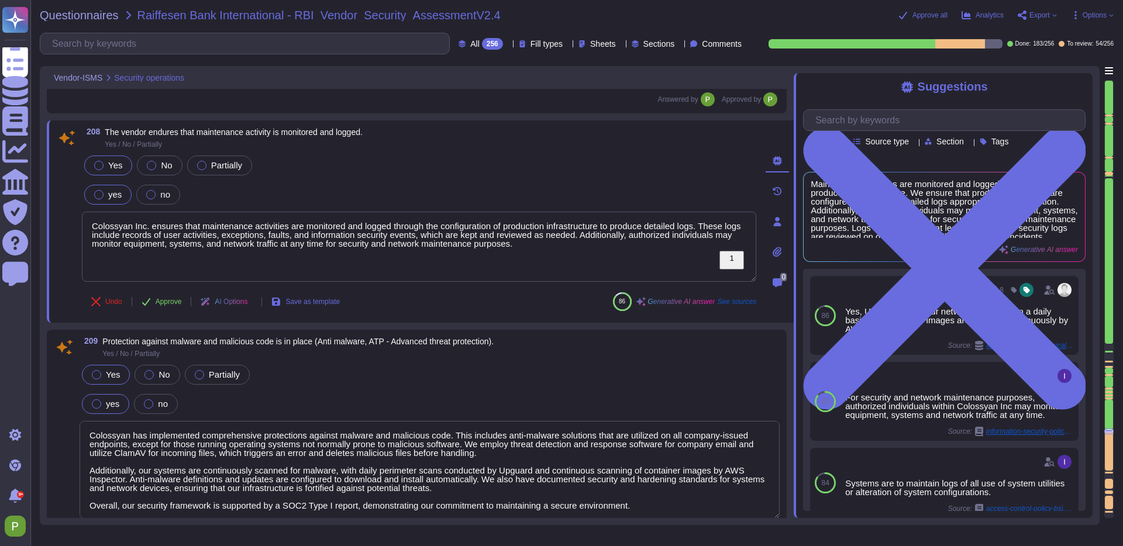
scroll to position [24417, 0]
drag, startPoint x: 598, startPoint y: 227, endPoint x: -51, endPoint y: 209, distance: 648.7
click at [0, 209] on html "Questionnaires Knowledge Base Documents Analytics CAIQ / SIG Trust Center Help …" at bounding box center [561, 273] width 1123 height 546
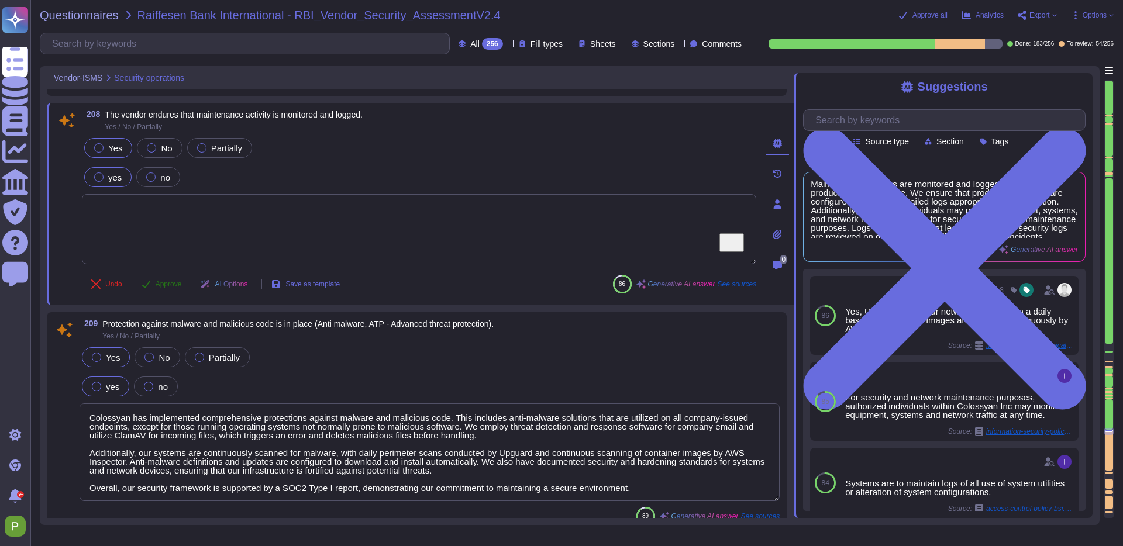
click at [152, 280] on button "Approve" at bounding box center [161, 283] width 59 height 23
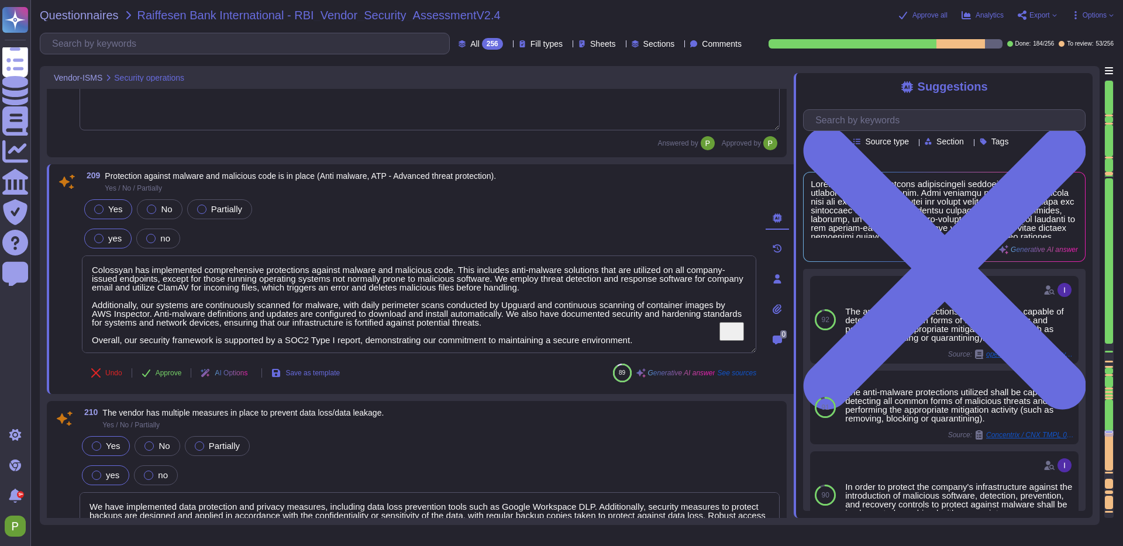
type textarea "Yes, we have an incident management policy that outlines the roles, responsibil…"
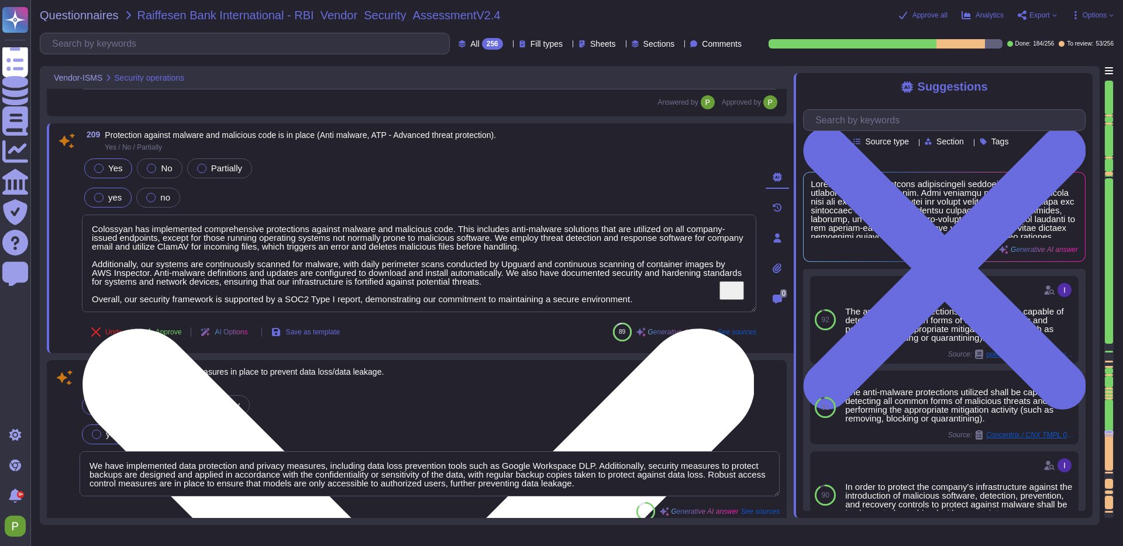
scroll to position [24604, 0]
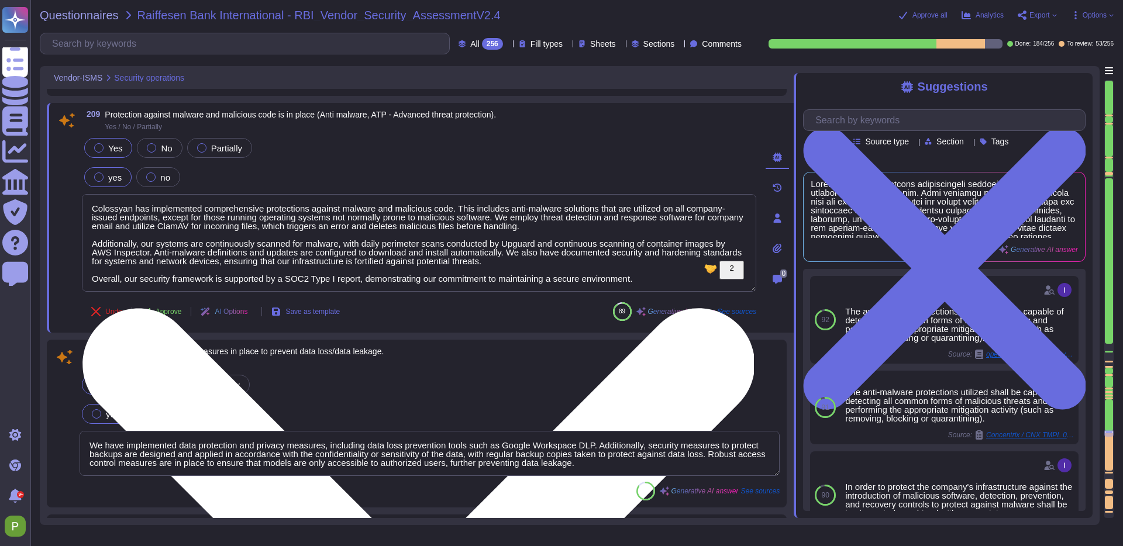
drag, startPoint x: 95, startPoint y: 210, endPoint x: 674, endPoint y: 284, distance: 584.1
click at [674, 284] on textarea "Colossyan has implemented comprehensive protections against malware and malicio…" at bounding box center [419, 243] width 674 height 98
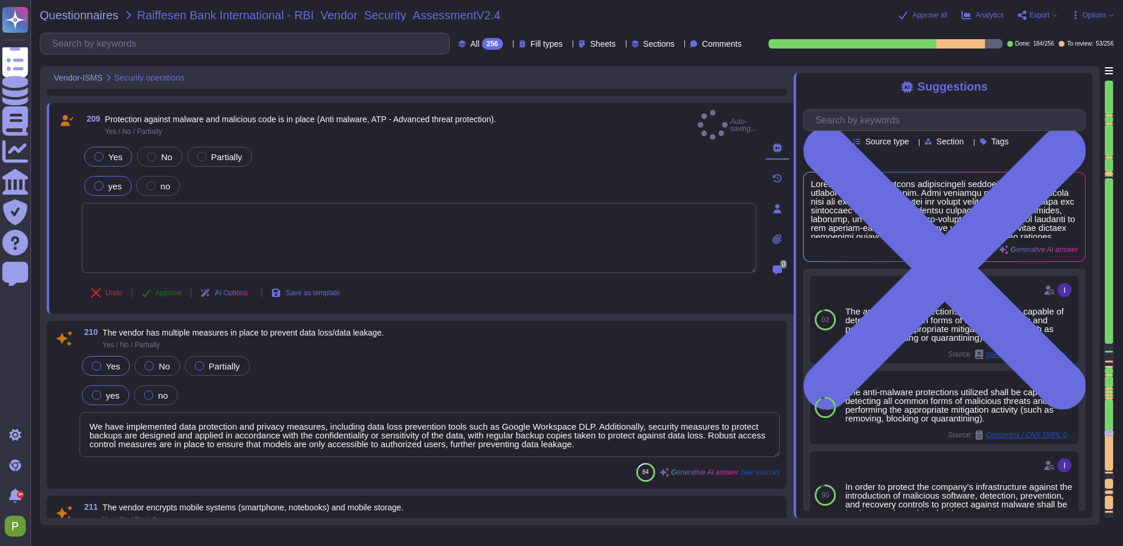
click at [154, 285] on button "Approve" at bounding box center [161, 292] width 59 height 23
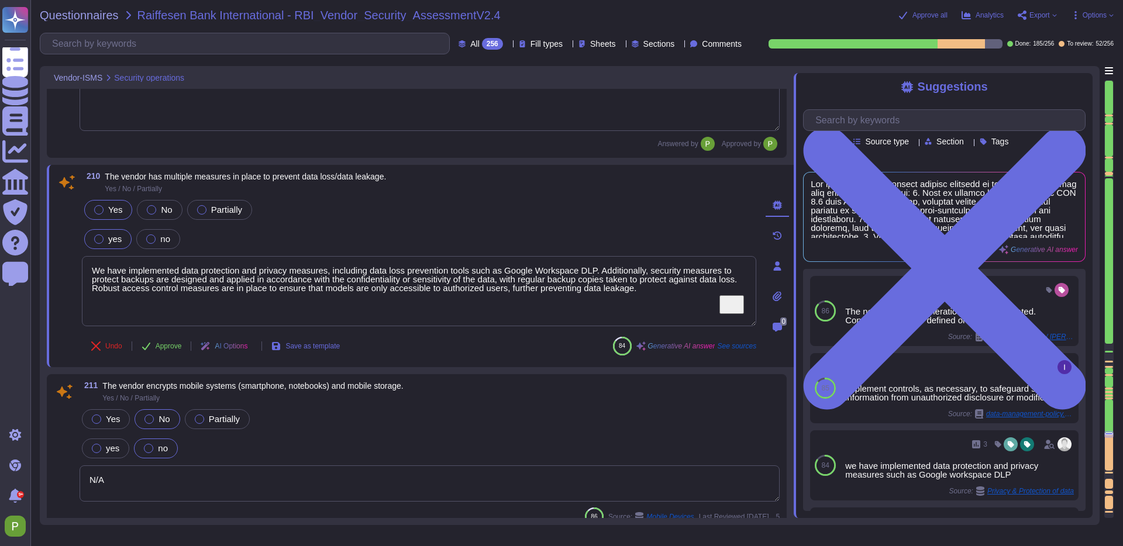
type textarea "Yes, all employees are responsible for reading and understanding the incident m…"
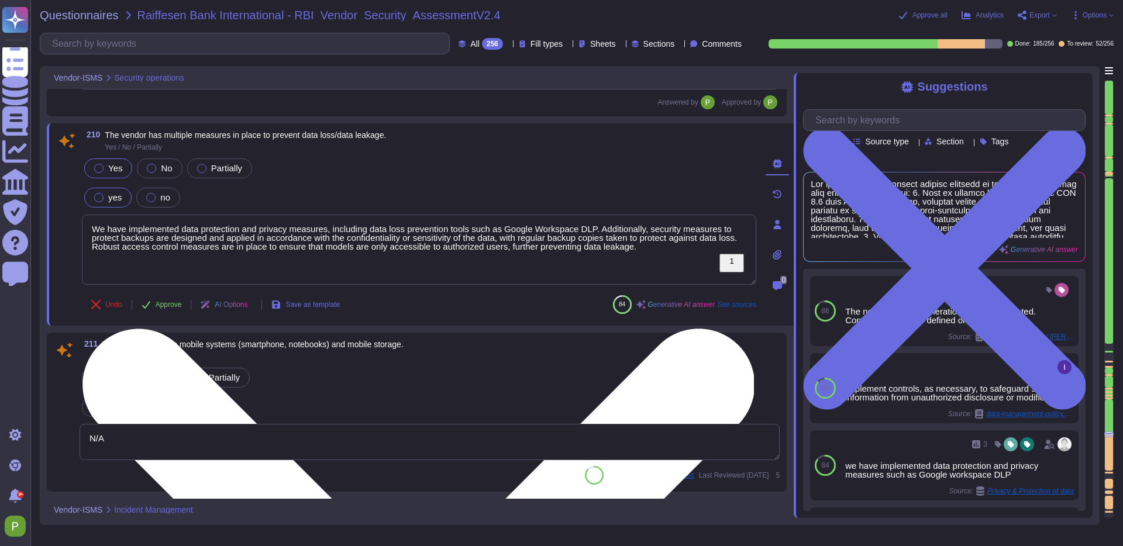
scroll to position [24791, 0]
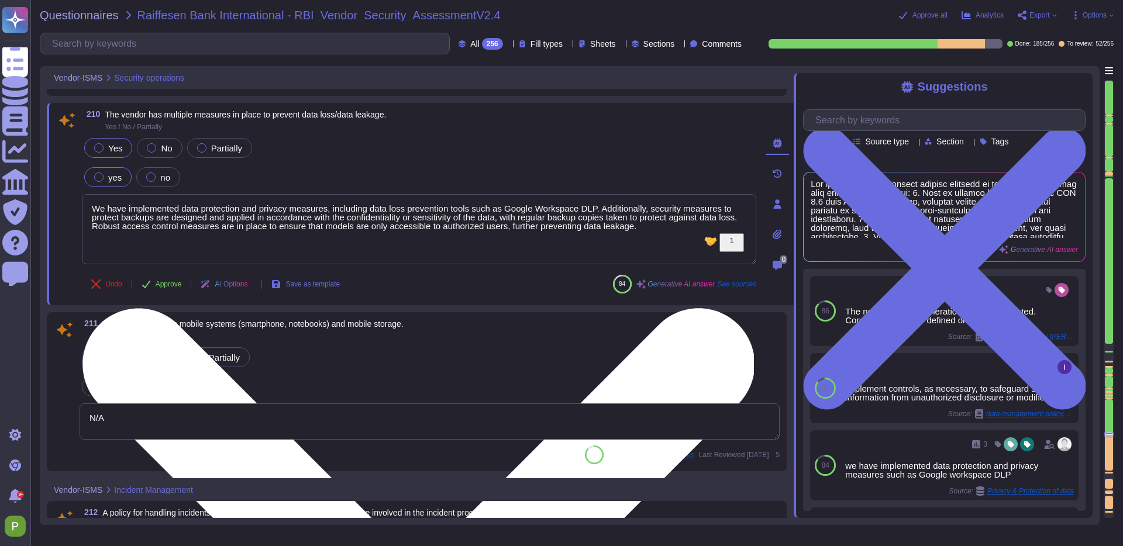
drag, startPoint x: 94, startPoint y: 209, endPoint x: 685, endPoint y: 251, distance: 592.6
click at [685, 251] on textarea "We have implemented data protection and privacy measures, including data loss p…" at bounding box center [419, 229] width 674 height 70
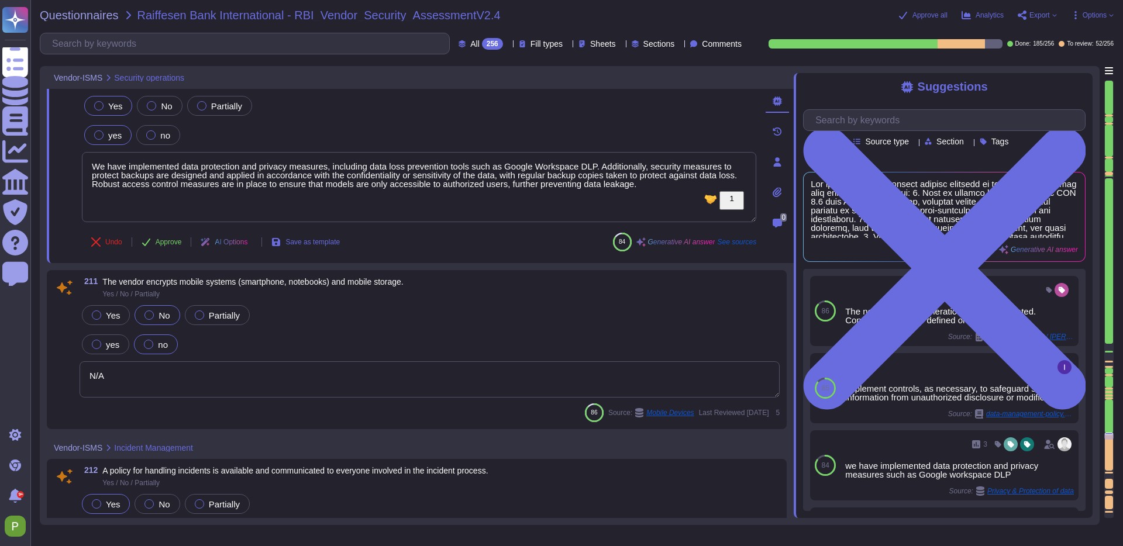
scroll to position [24838, 0]
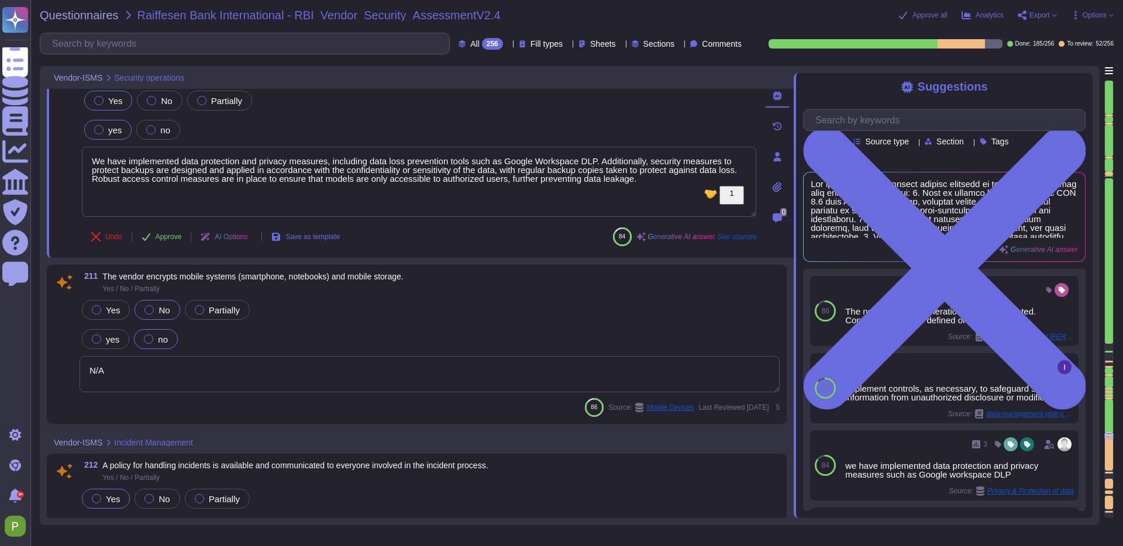
click at [410, 383] on textarea "N/A" at bounding box center [430, 374] width 700 height 36
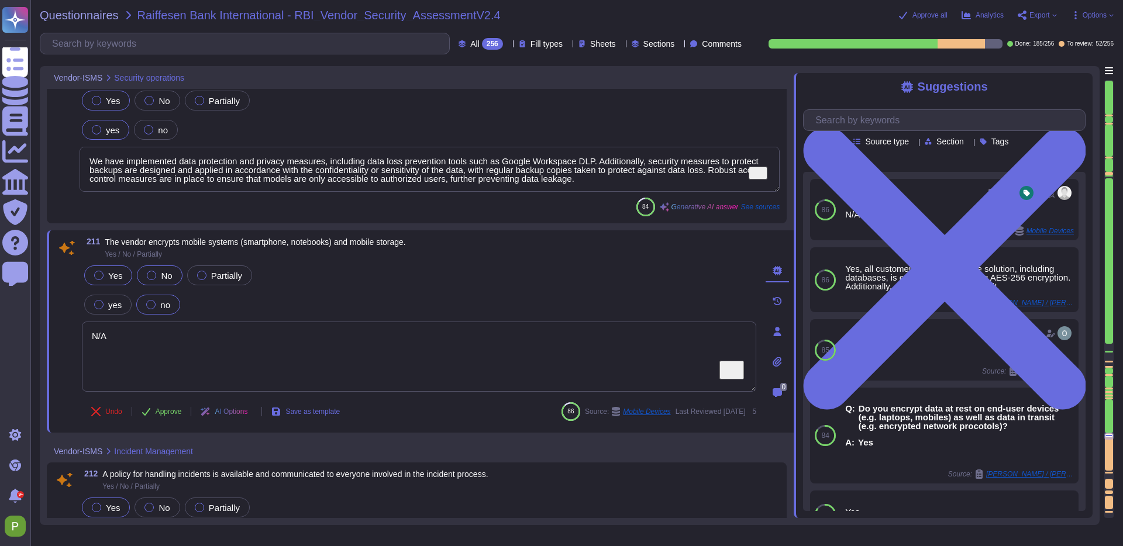
click at [119, 275] on span "Yes" at bounding box center [115, 276] width 14 height 10
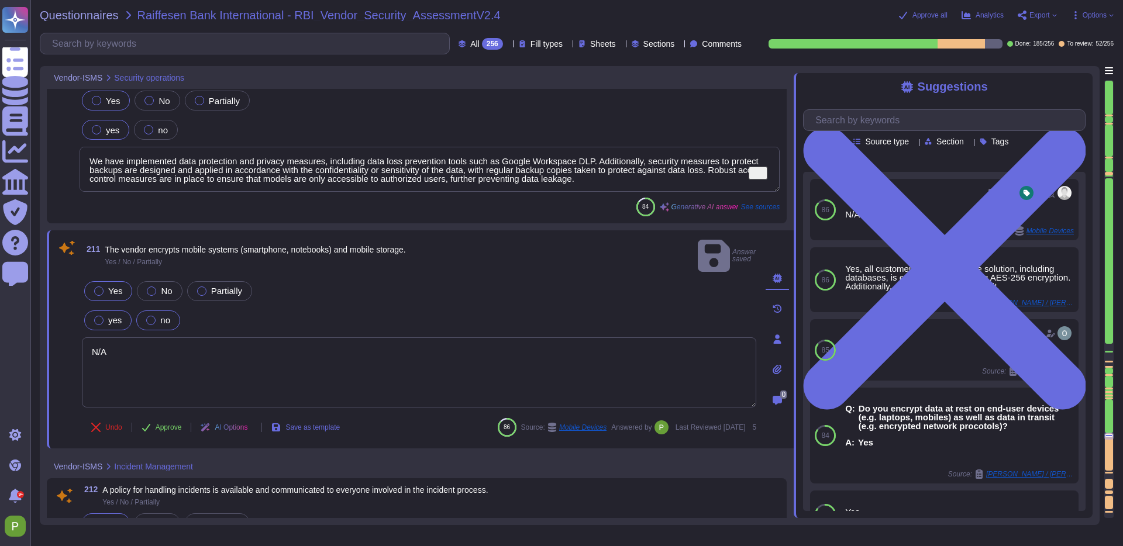
drag, startPoint x: 94, startPoint y: 298, endPoint x: 102, endPoint y: 301, distance: 8.5
click at [96, 310] on div "yes" at bounding box center [107, 320] width 47 height 20
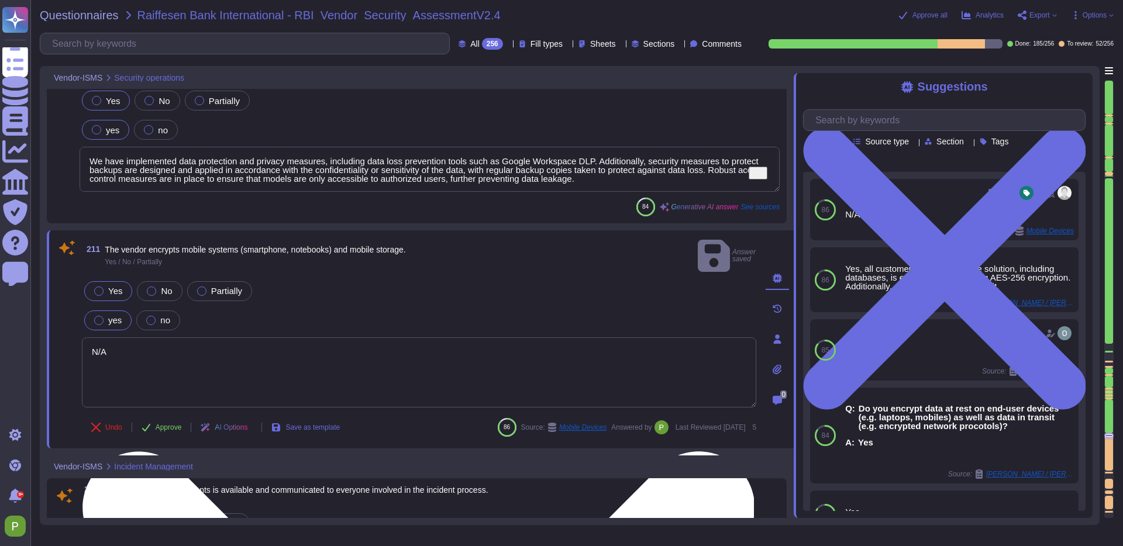
click at [99, 337] on textarea "N/A" at bounding box center [419, 372] width 674 height 70
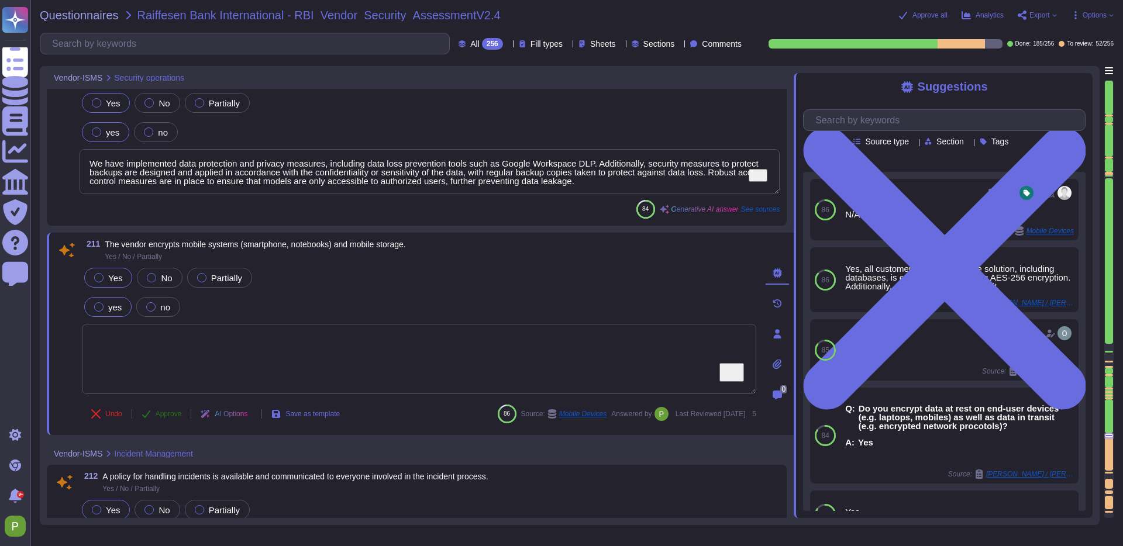
click at [165, 405] on button "Approve" at bounding box center [161, 413] width 59 height 23
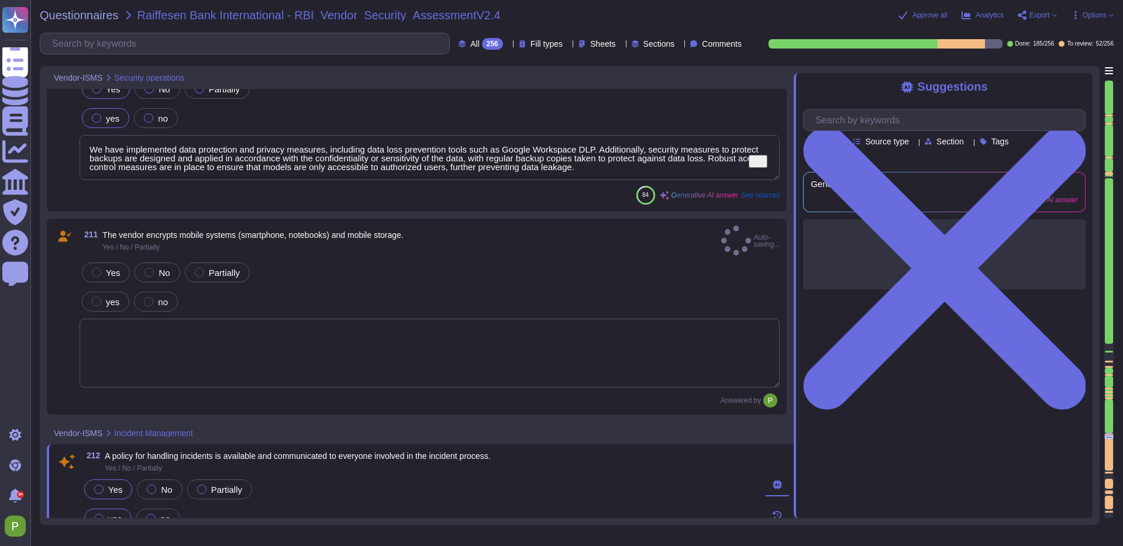
type textarea "Yes, the VP of Engineering ensures necessary training for key personnel impacte…"
type textarea "We have our own alerting system in place, which alerts us if it detects anythin…"
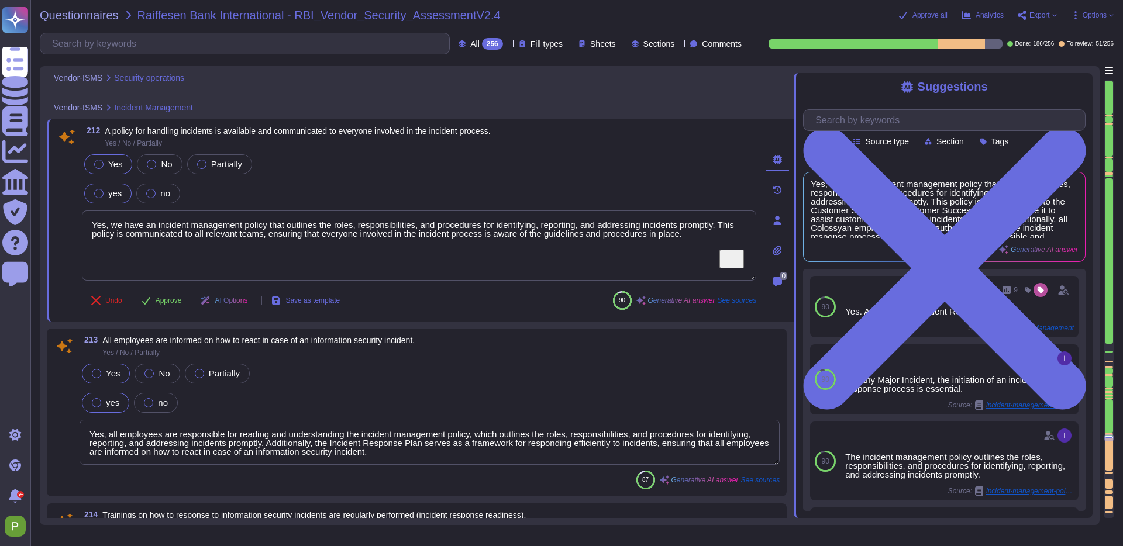
scroll to position [25168, 0]
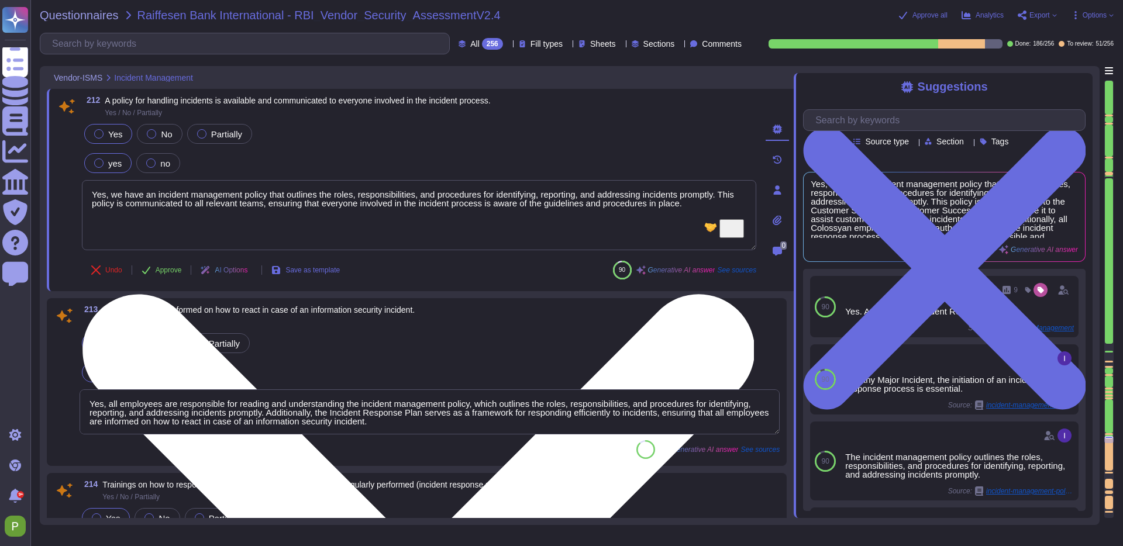
click at [284, 209] on textarea "Yes, we have an incident management policy that outlines the roles, responsibil…" at bounding box center [419, 215] width 674 height 70
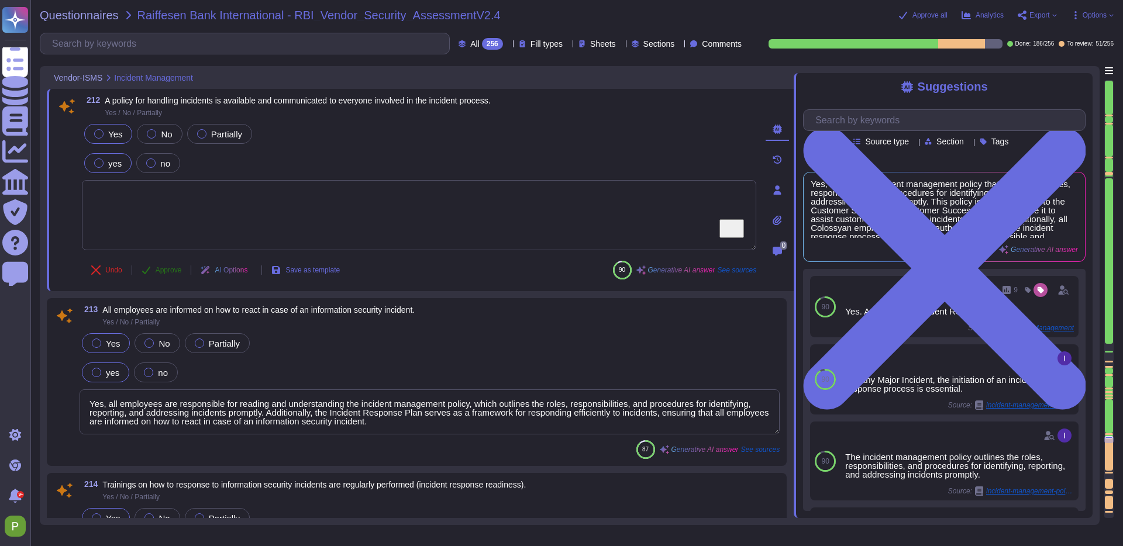
click at [158, 269] on span "Approve" at bounding box center [169, 270] width 26 height 7
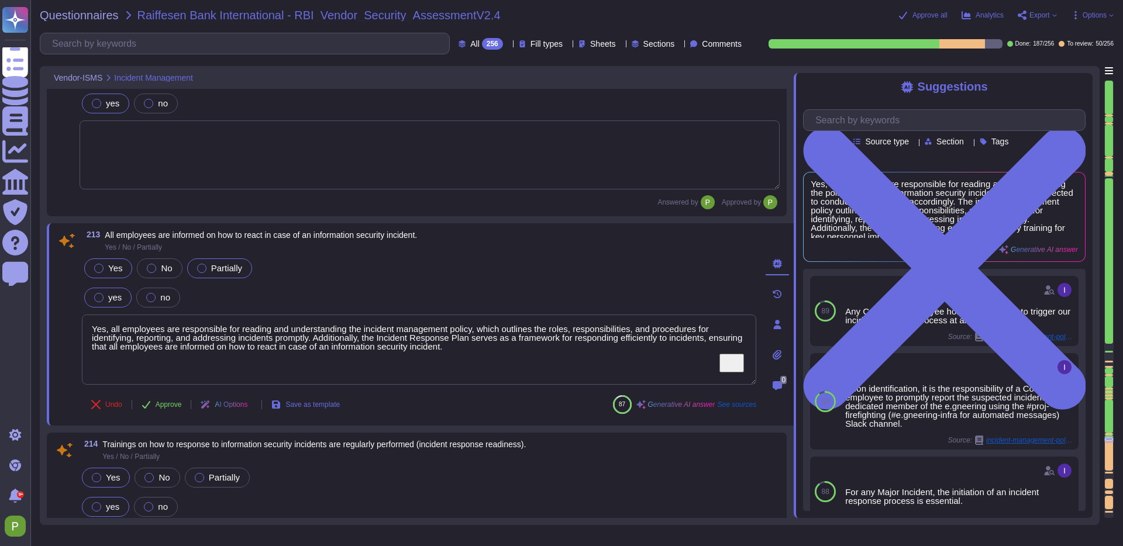
type textarea "Yes, we ensure that logs for user activities, exceptions, and information secur…"
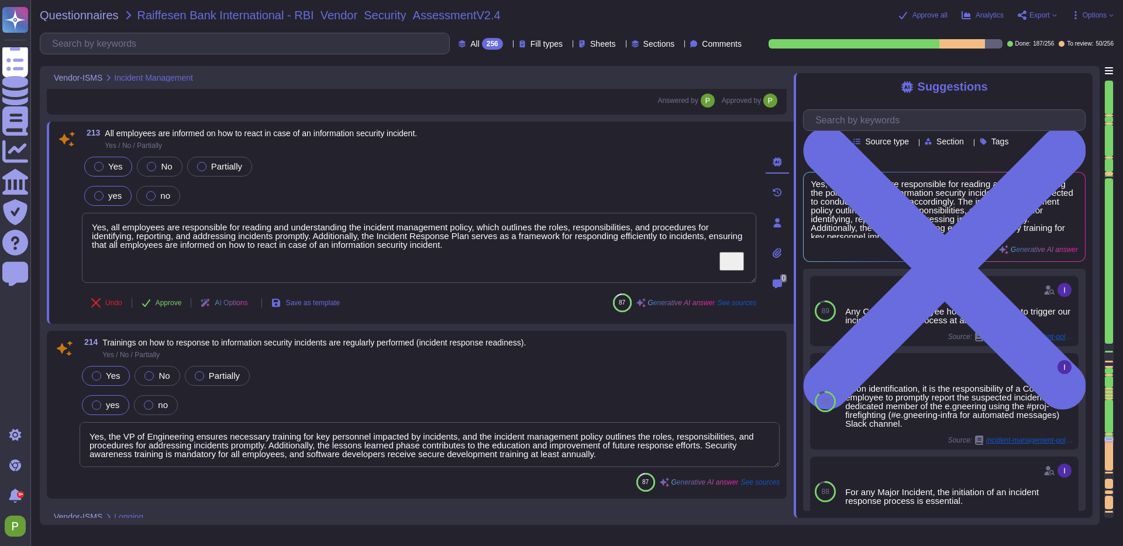
scroll to position [25356, 0]
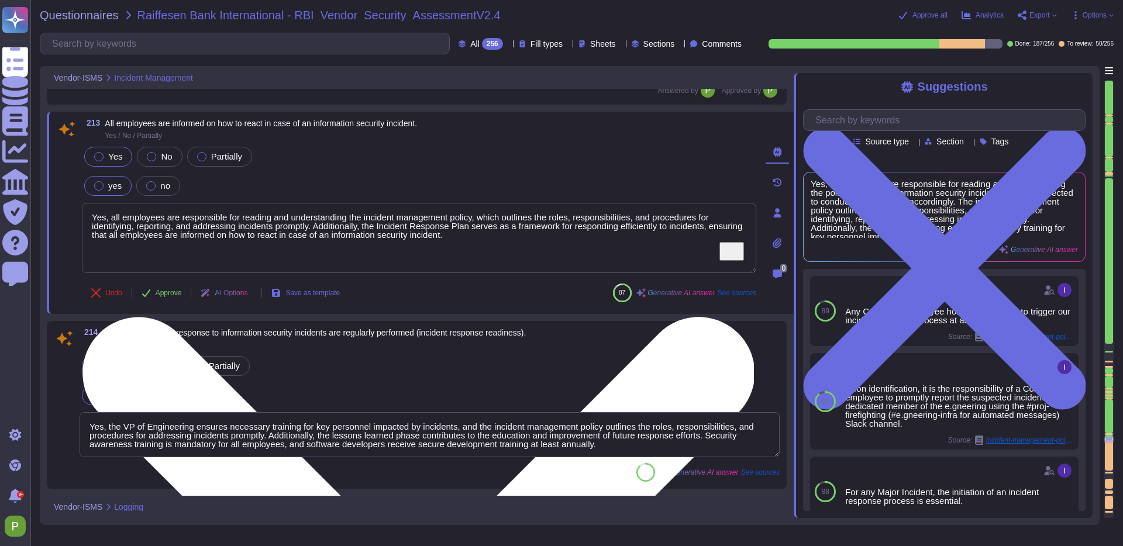
click at [244, 218] on textarea "Yes, all employees are responsible for reading and understanding the incident m…" at bounding box center [419, 238] width 674 height 70
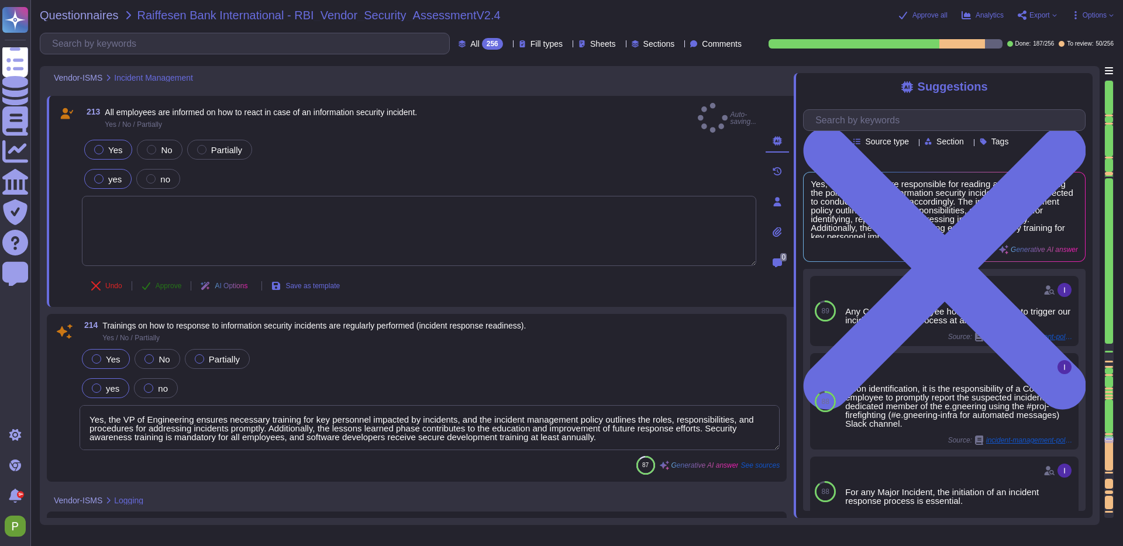
click at [157, 282] on span "Approve" at bounding box center [169, 285] width 26 height 7
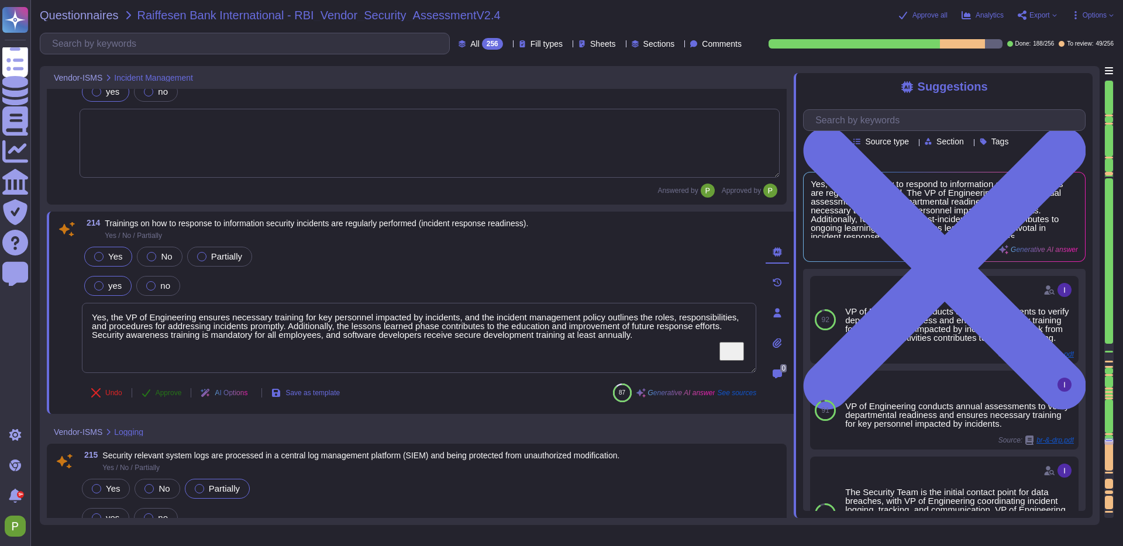
type textarea "Yes, administrator activities are logged and reviewed regularly. The logs are p…"
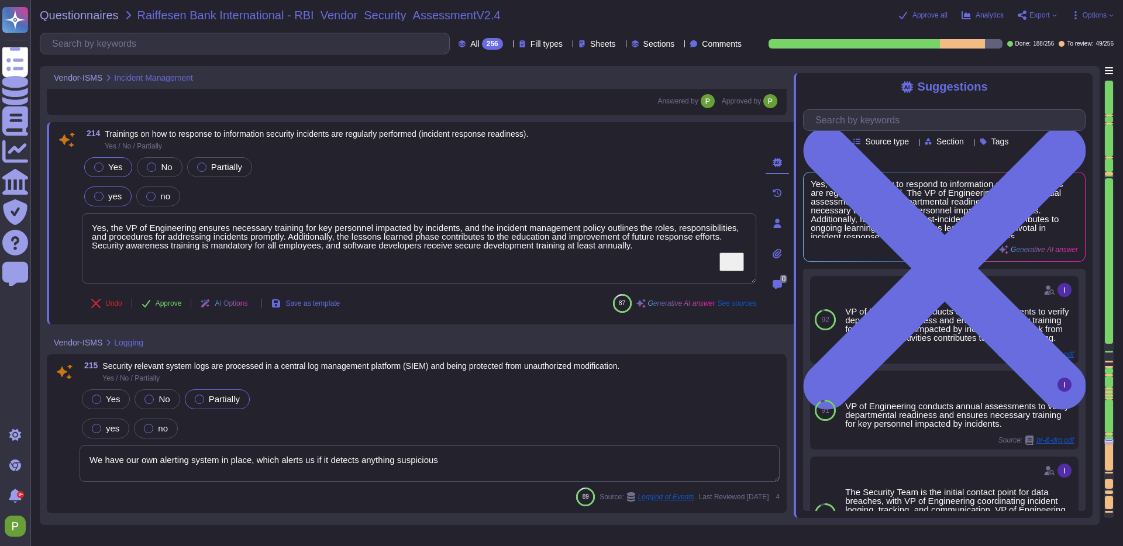
scroll to position [25543, 0]
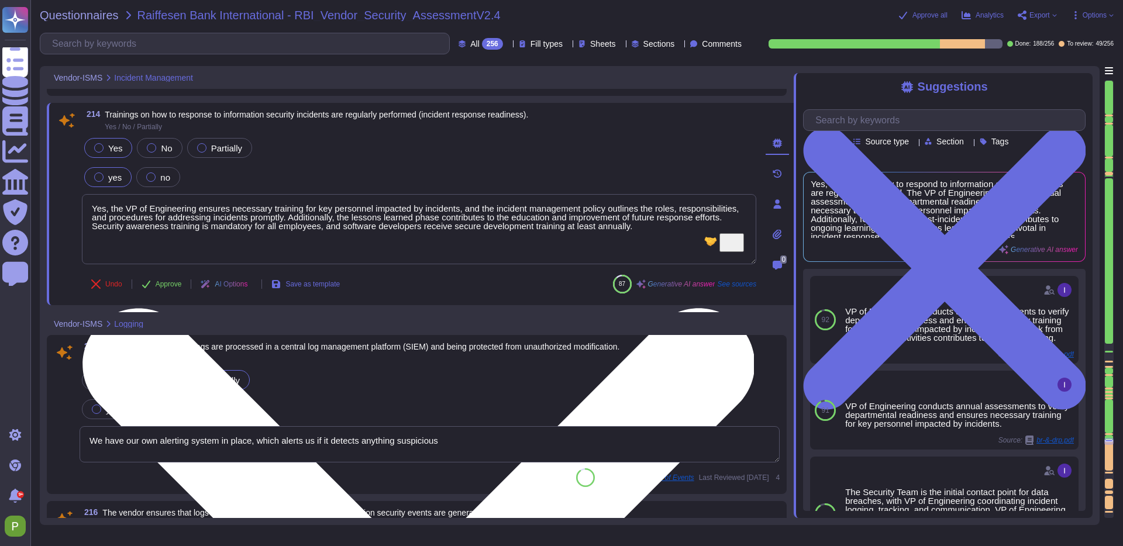
drag, startPoint x: 114, startPoint y: 208, endPoint x: 493, endPoint y: 229, distance: 379.4
click at [493, 229] on textarea "Yes, the VP of Engineering ensures necessary training for key personnel impacte…" at bounding box center [419, 229] width 674 height 70
type textarea "Yes, trs receive secure development training at least annually."
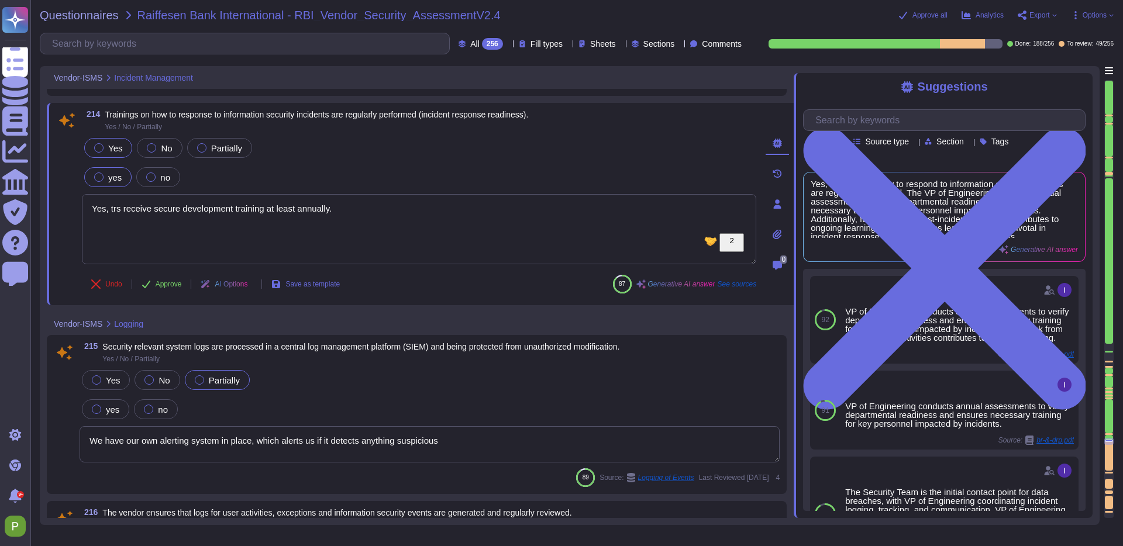
drag, startPoint x: 310, startPoint y: 217, endPoint x: -91, endPoint y: 218, distance: 401.1
click at [0, 218] on html "Questionnaires Knowledge Base Documents Analytics CAIQ / SIG Trust Center Help …" at bounding box center [561, 273] width 1123 height 546
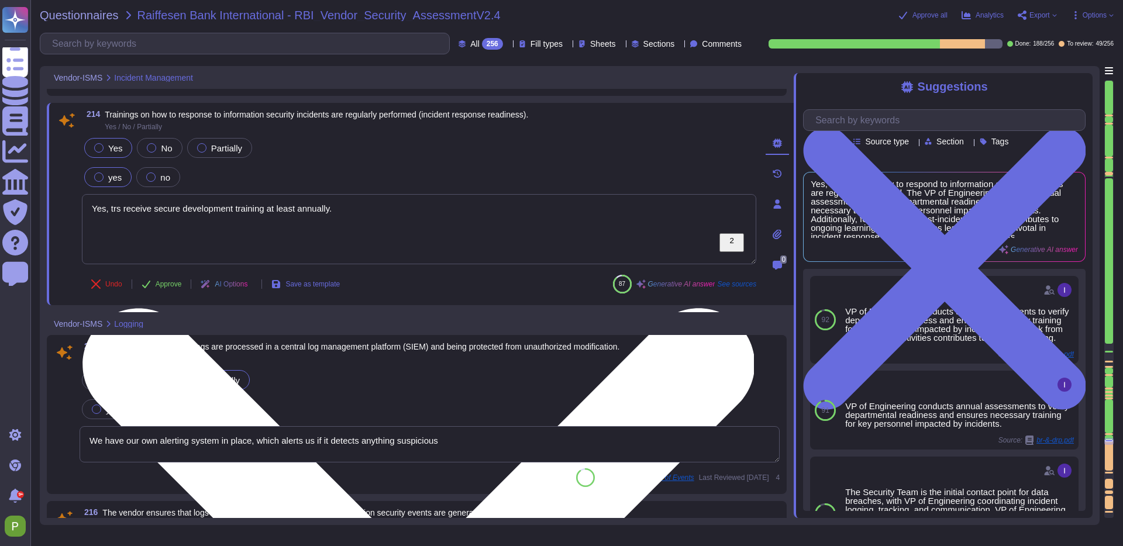
click at [233, 219] on textarea "Yes, trs receive secure development training at least annually." at bounding box center [419, 229] width 674 height 70
click at [237, 214] on textarea "Yes, trs receive secure development training at least annually." at bounding box center [419, 229] width 674 height 70
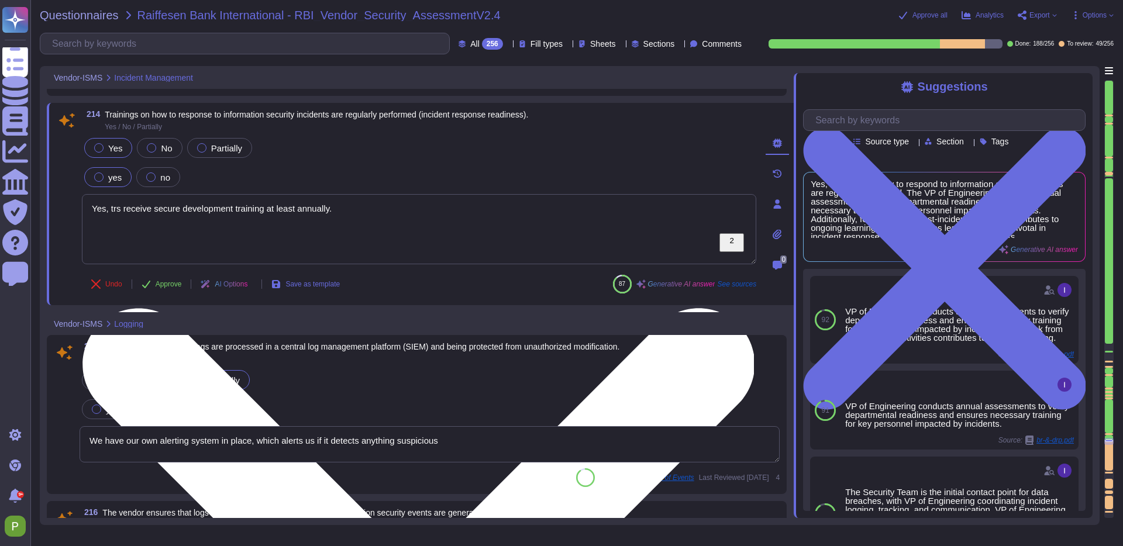
click at [239, 211] on textarea "Yes, trs receive secure development training at least annually." at bounding box center [419, 229] width 674 height 70
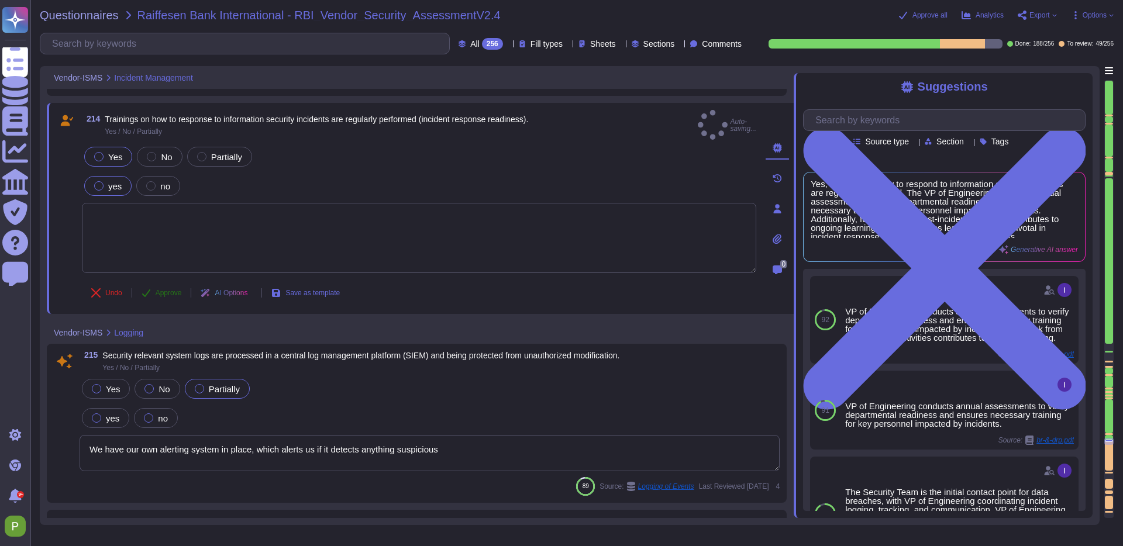
click at [152, 285] on button "Approve" at bounding box center [161, 292] width 59 height 23
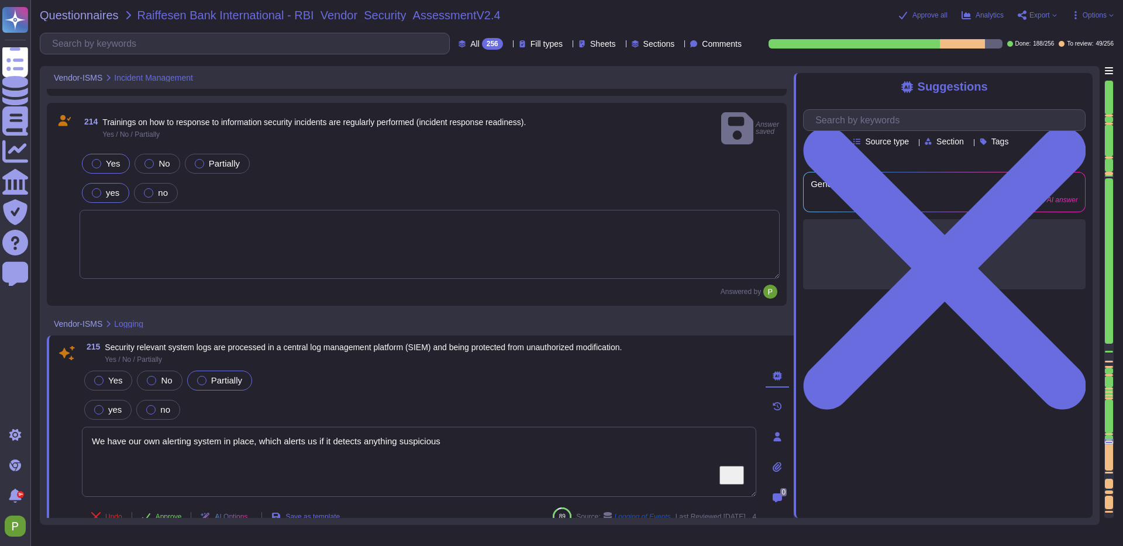
type textarea "Yes, administrator activities are logged and reviewed regularly. The logs are p…"
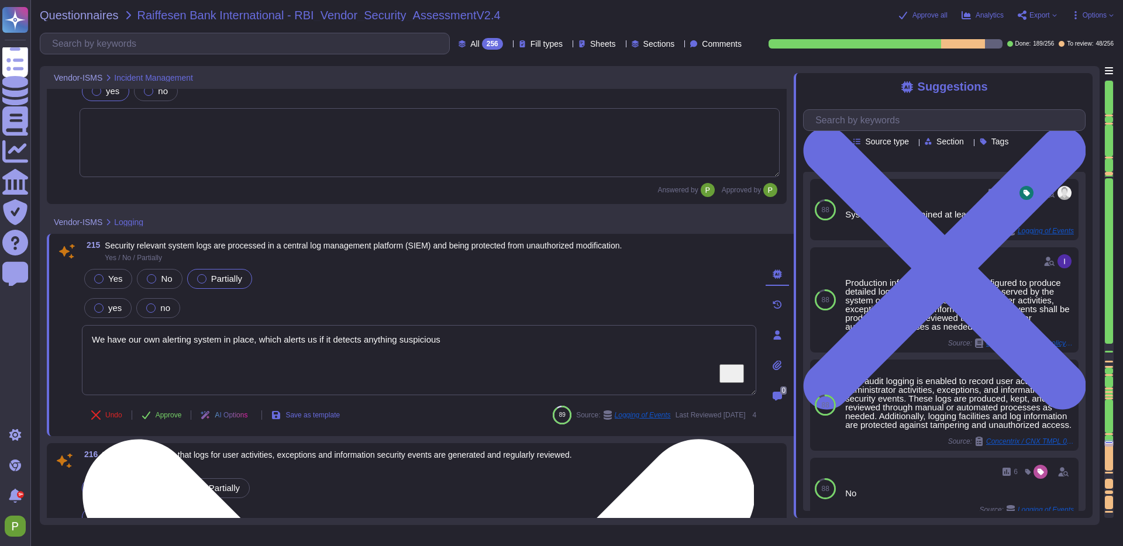
type textarea "Vulnerability scans are performed on public-facing systems in the production en…"
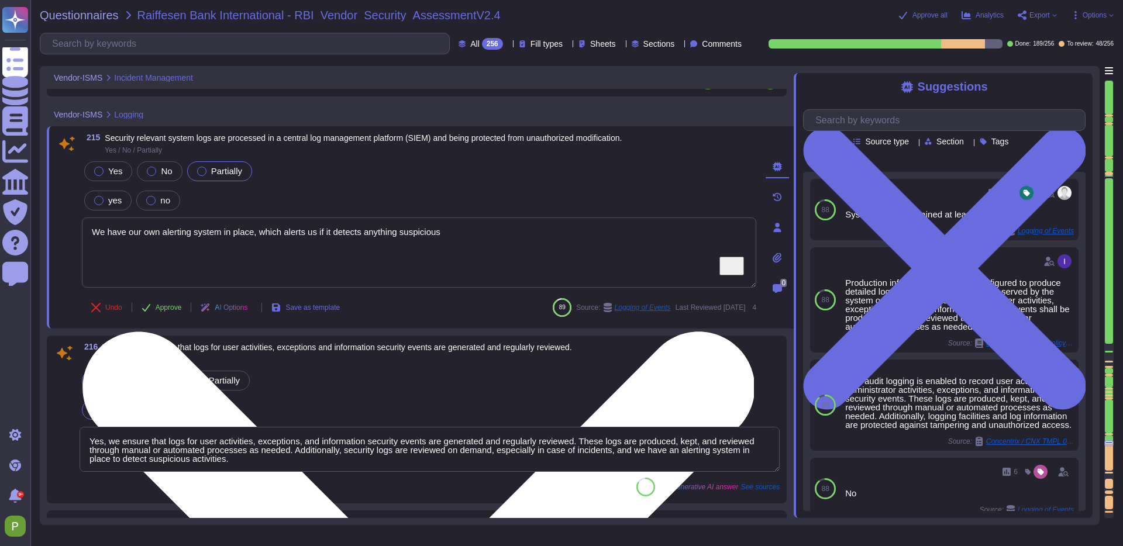
scroll to position [25753, 0]
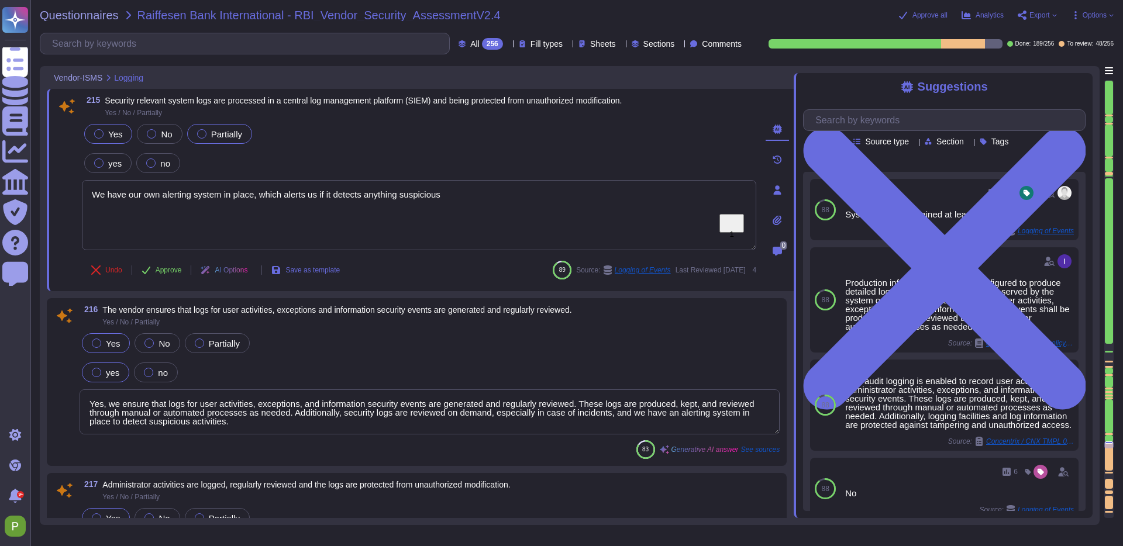
click at [99, 134] on div at bounding box center [98, 133] width 9 height 9
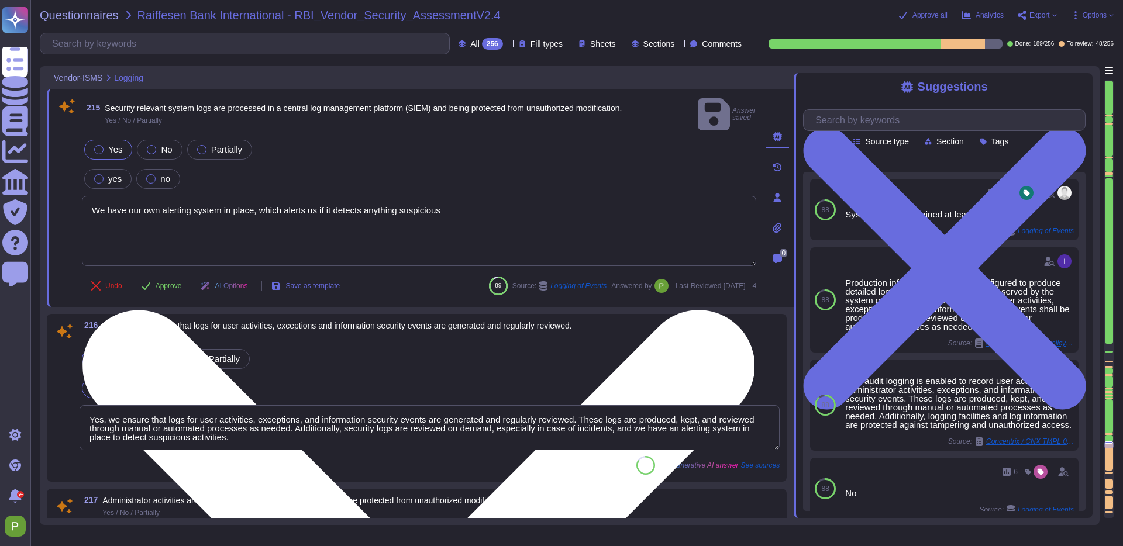
click at [158, 196] on textarea "We have our own alerting system in place, which alerts us if it detects anythin…" at bounding box center [419, 231] width 674 height 70
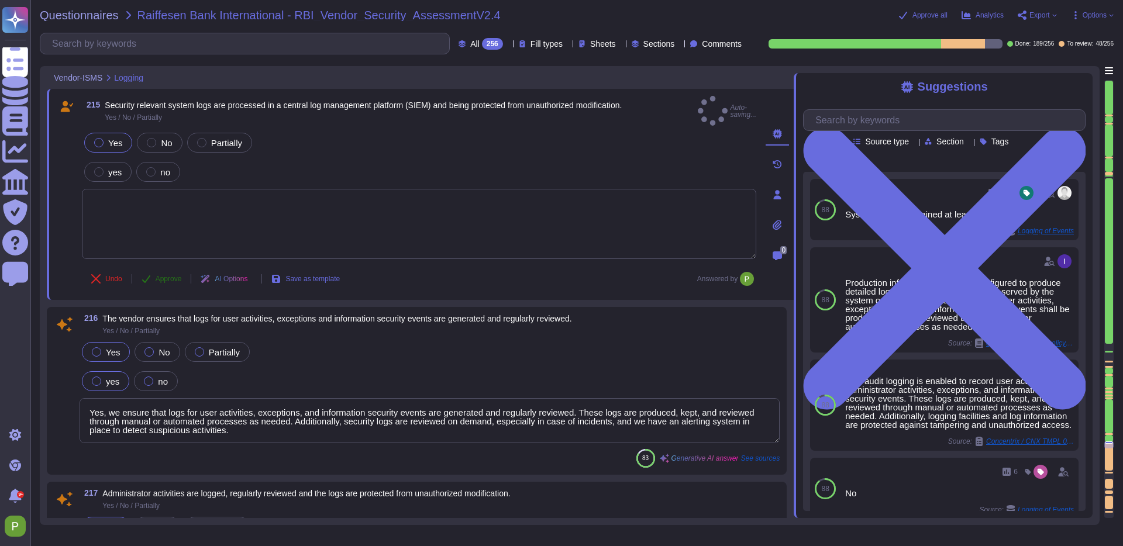
click at [156, 270] on button "Approve" at bounding box center [161, 278] width 59 height 23
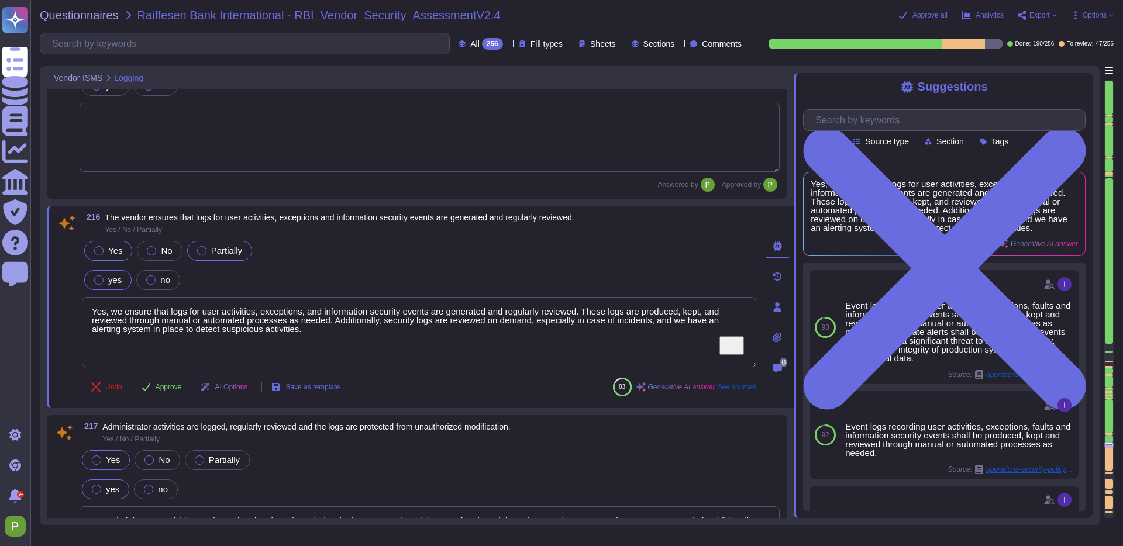
type textarea "Vulnerabilities are patched in a timely manner based on the criticality of the …"
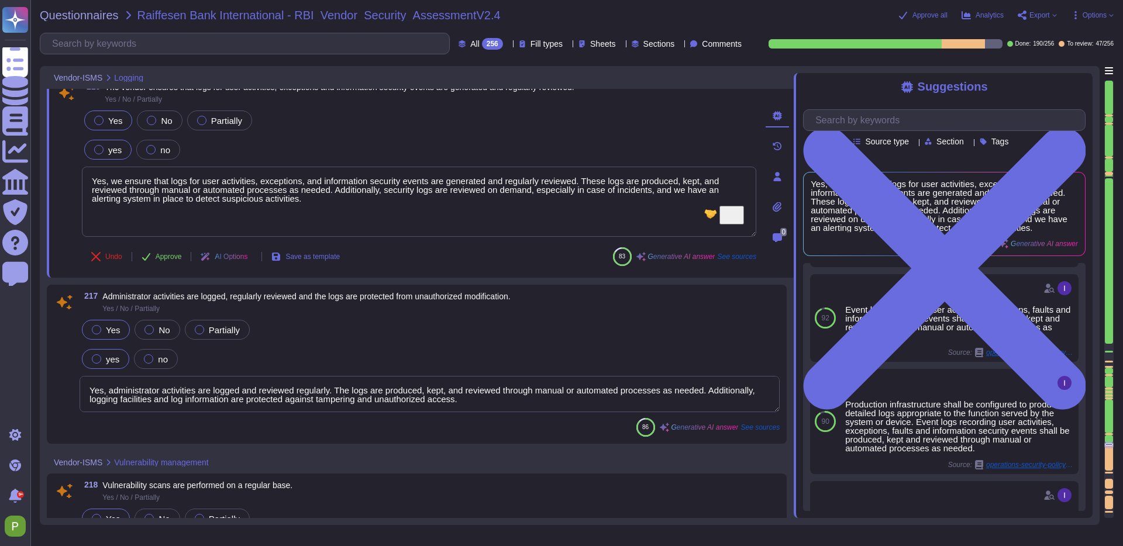
scroll to position [25969, 0]
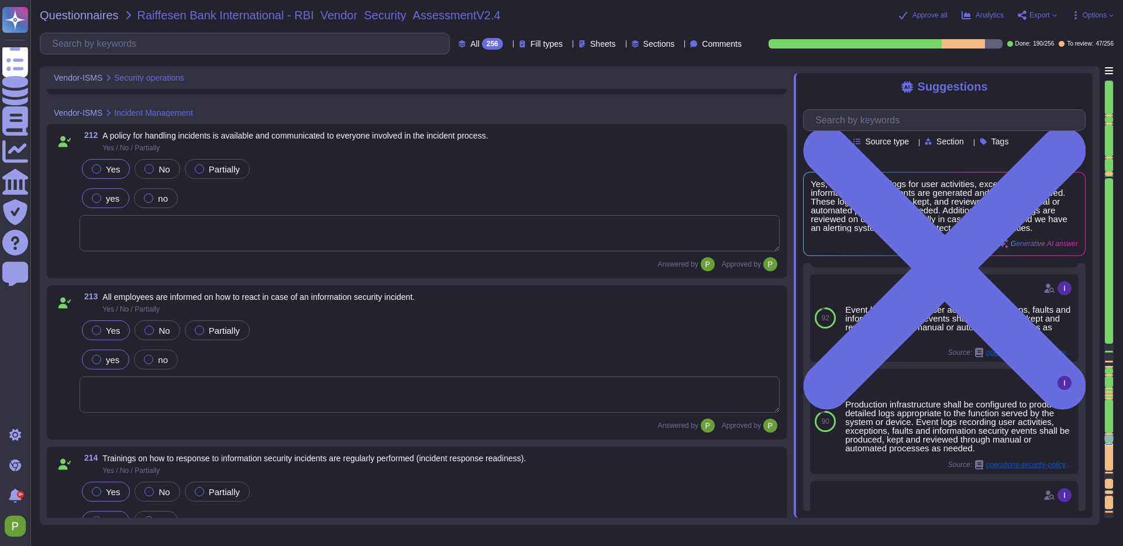
type textarea "We have implemented data protection and privacy measures, including data loss p…"
type textarea "Yes, we ensure that logs for user activities, exceptions, and information secur…"
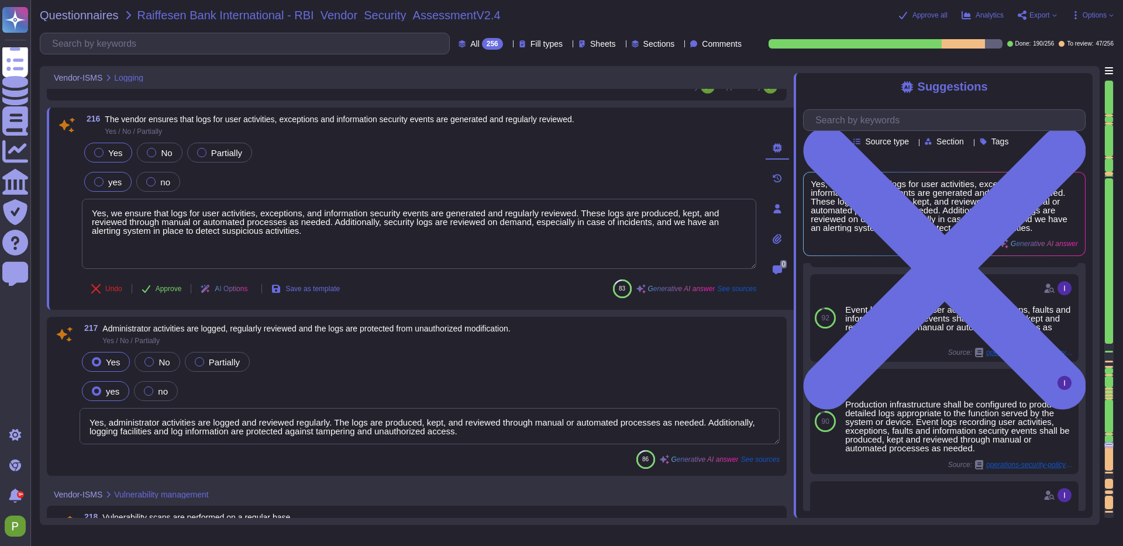
type textarea "Yes, administrator activities are logged and reviewed regularly. The logs are p…"
type textarea "Vulnerability scans are performed on public-facing systems in the production en…"
type textarea "Vulnerabilities are patched in a timely manner based on the criticality of the …"
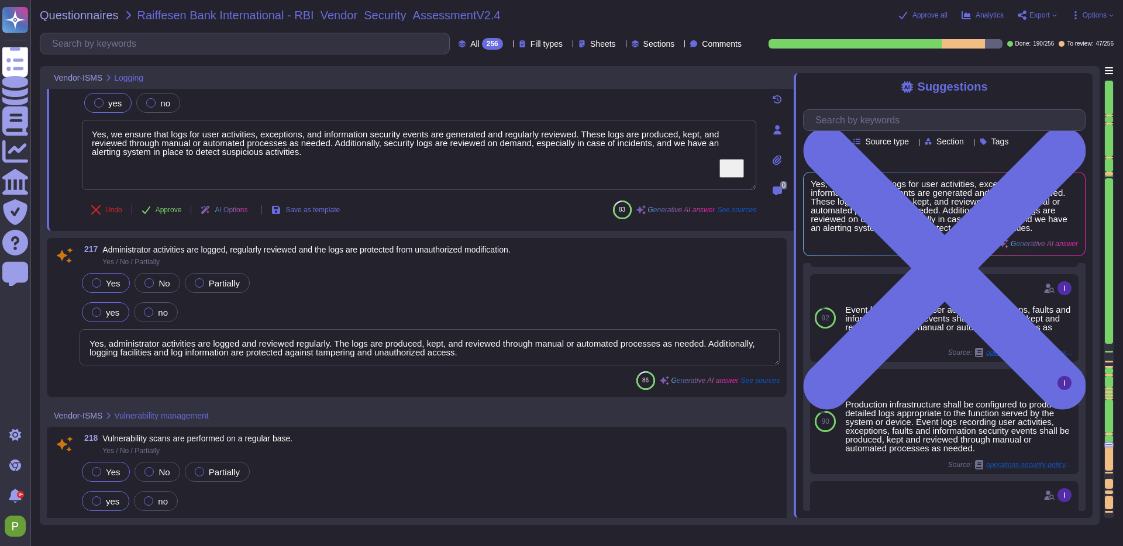
scroll to position [25889, 0]
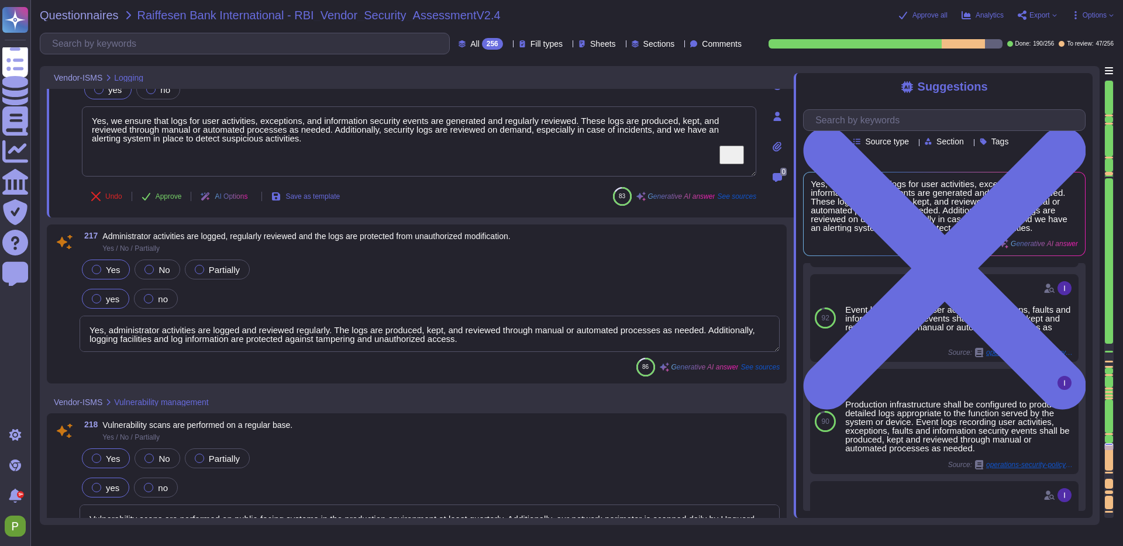
click at [165, 339] on textarea "Yes, administrator activities are logged and reviewed regularly. The logs are p…" at bounding box center [430, 334] width 700 height 36
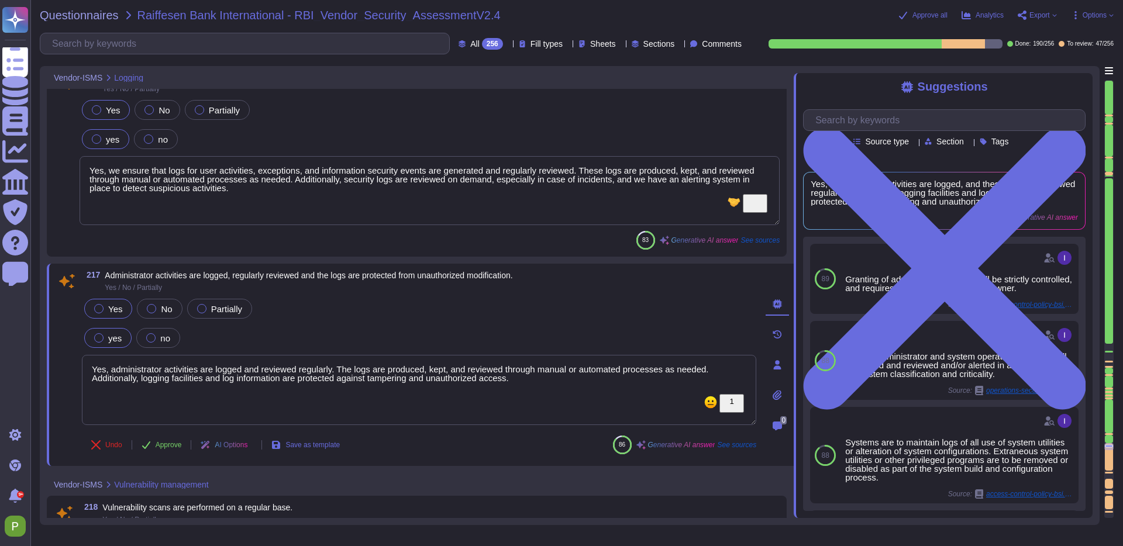
scroll to position [25836, 0]
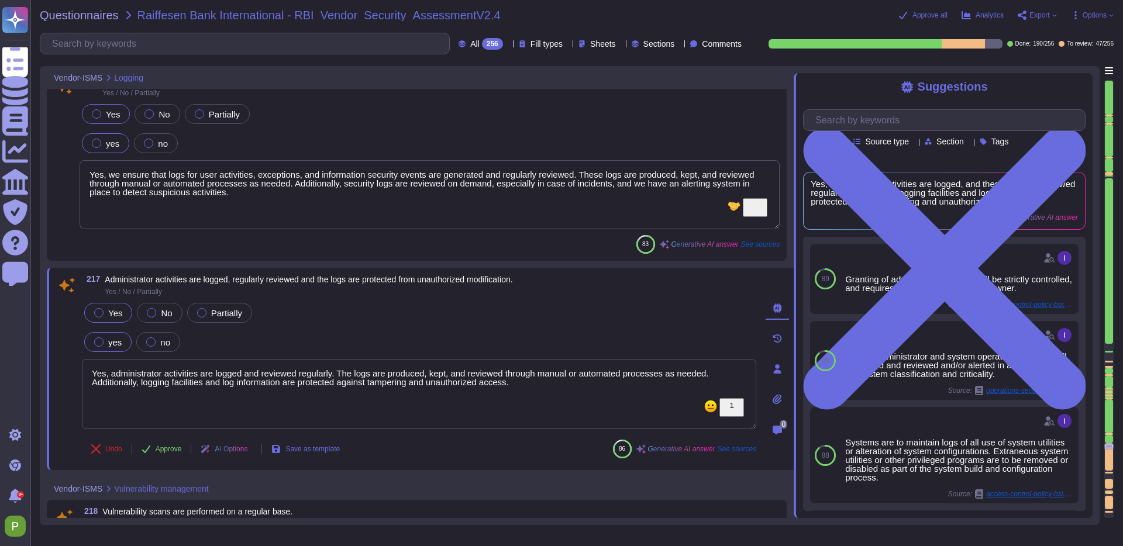
drag, startPoint x: 543, startPoint y: 387, endPoint x: -49, endPoint y: 357, distance: 592.5
click at [0, 357] on html "Questionnaires Knowledge Base Documents Analytics CAIQ / SIG Trust Center Help …" at bounding box center [561, 273] width 1123 height 546
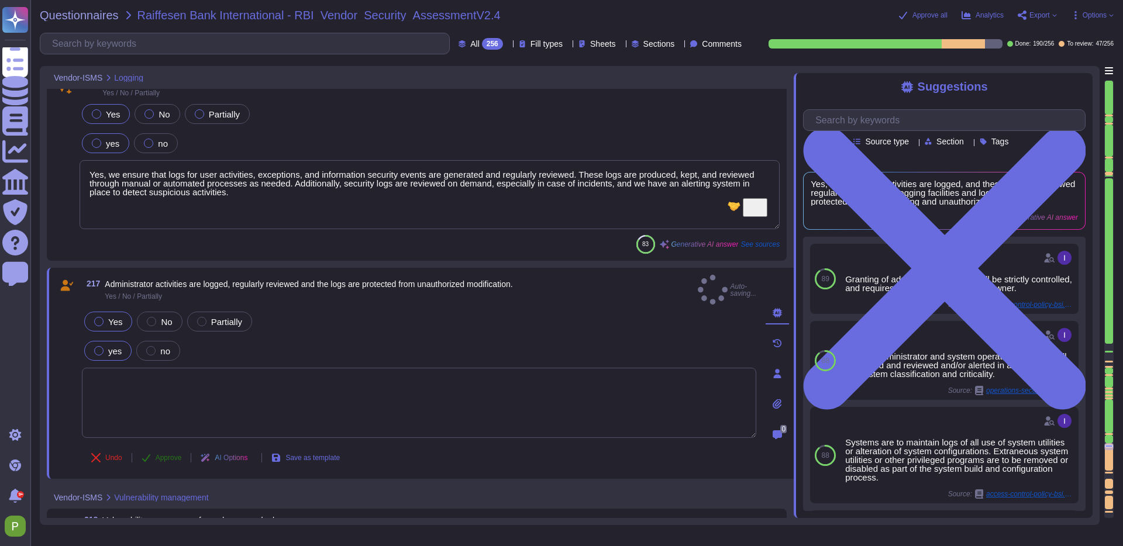
click at [178, 454] on span "Approve" at bounding box center [169, 457] width 26 height 7
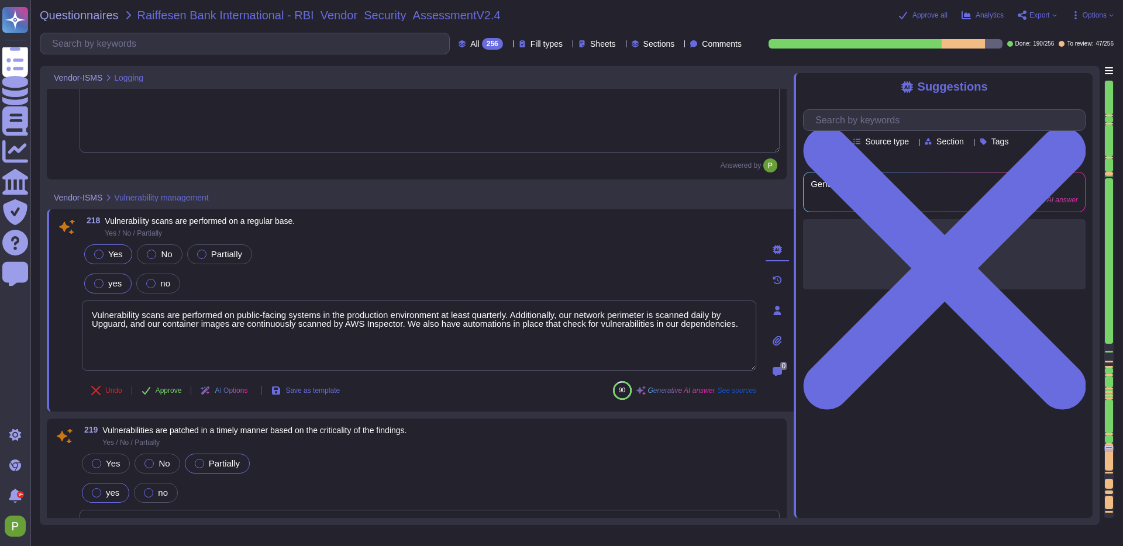
type textarea "Yes, all relevant systems, including internal systems and external systems, are…"
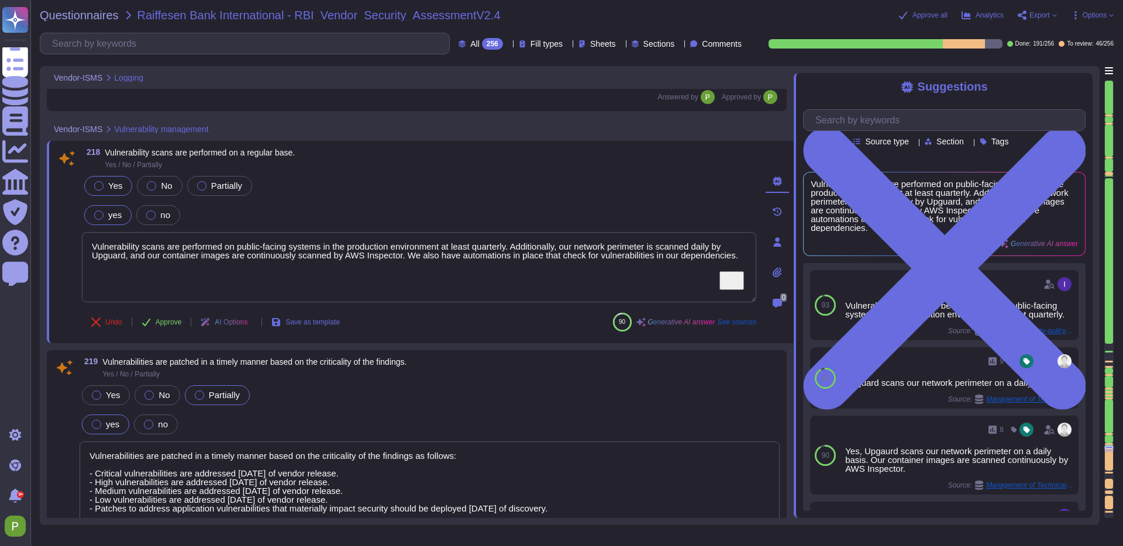
type textarea "Yes"
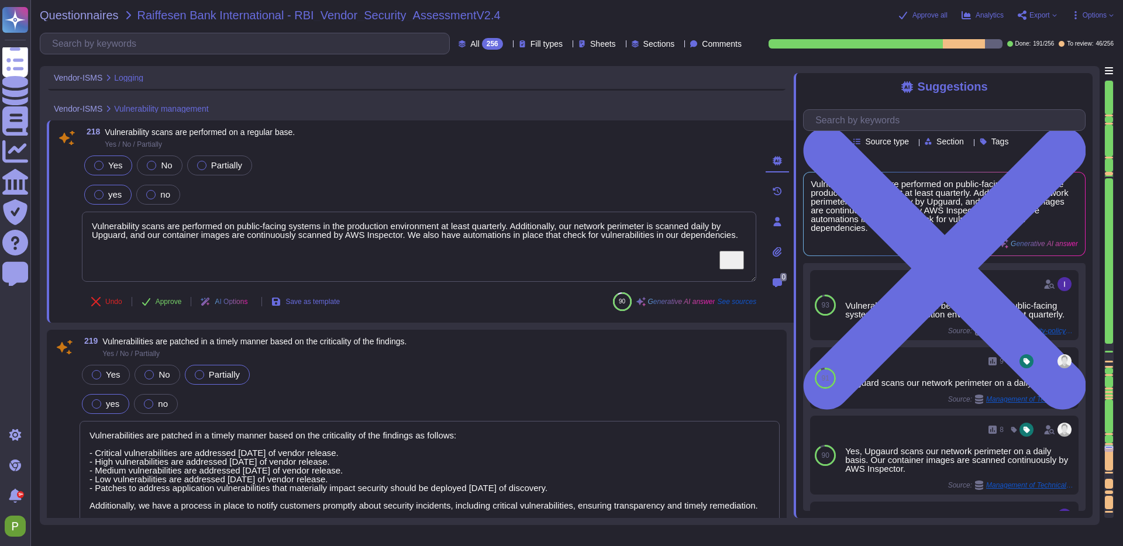
scroll to position [26210, 0]
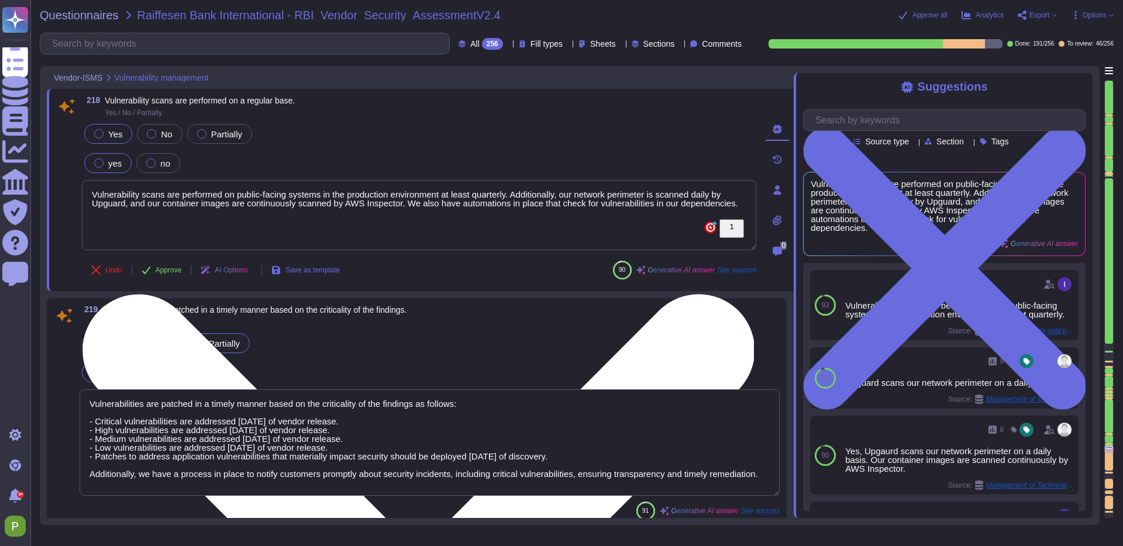
click at [193, 196] on textarea "Vulnerability scans are performed on public-facing systems in the production en…" at bounding box center [419, 215] width 674 height 70
drag, startPoint x: 169, startPoint y: 217, endPoint x: 97, endPoint y: 186, distance: 78.3
click at [97, 186] on textarea "Vulnerability scans are performed on public-facing systems in the production en…" at bounding box center [419, 215] width 674 height 70
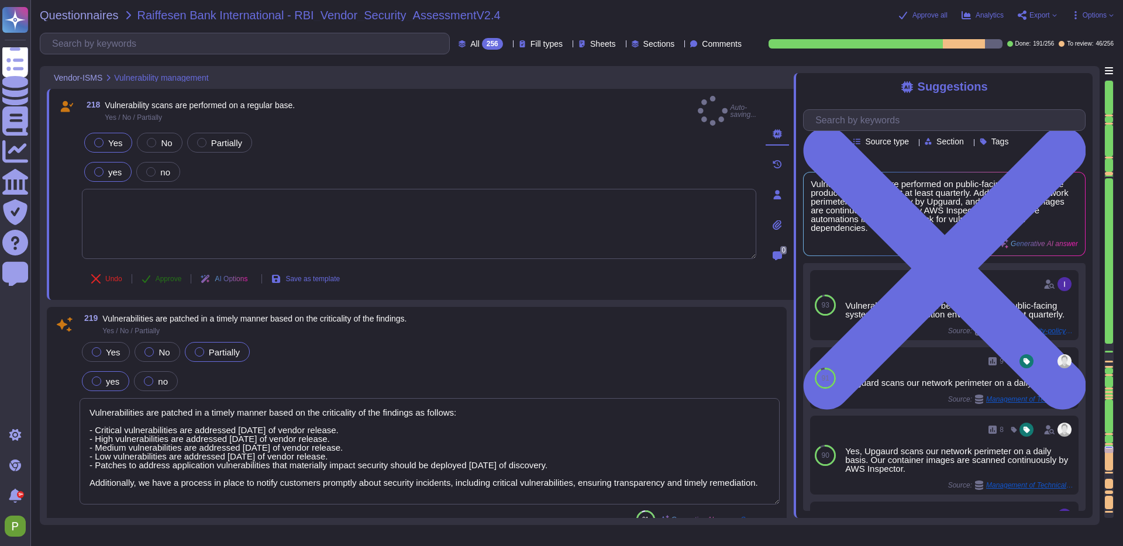
click at [151, 274] on icon at bounding box center [145, 278] width 9 height 9
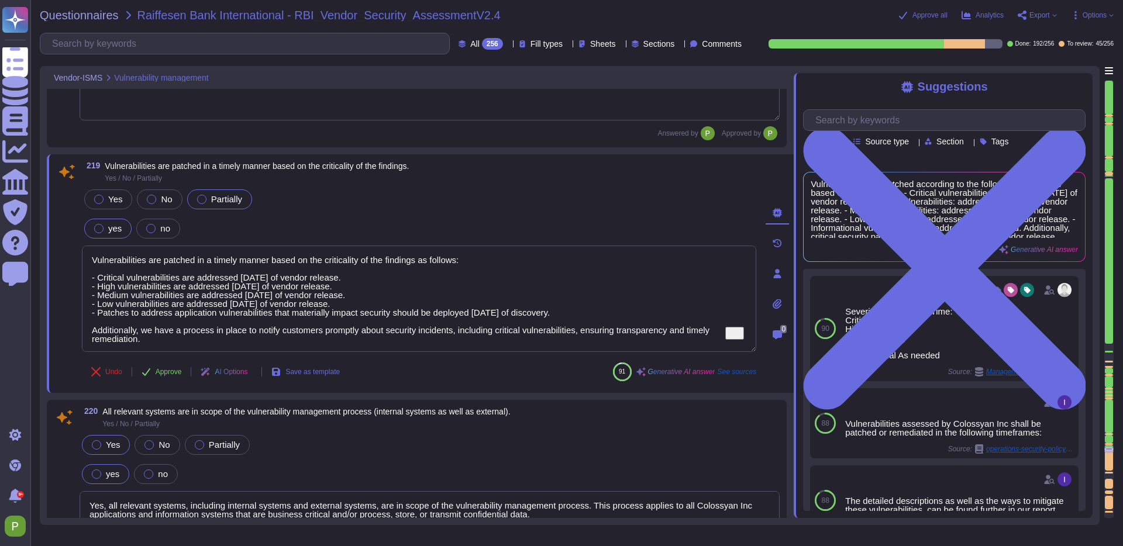
type textarea "Physical entry controls are implemented to ensure that only authorized personne…"
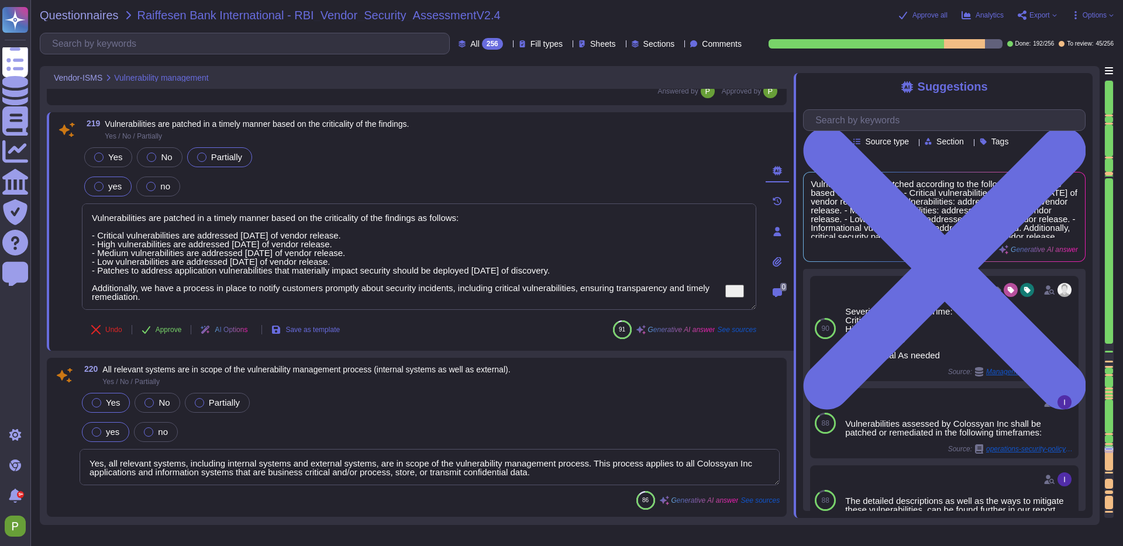
scroll to position [26397, 0]
drag, startPoint x: 160, startPoint y: 281, endPoint x: 80, endPoint y: 199, distance: 114.5
click at [80, 199] on div "219 Vulnerabilities are patched in a timely manner based on the criticality of …" at bounding box center [406, 231] width 700 height 225
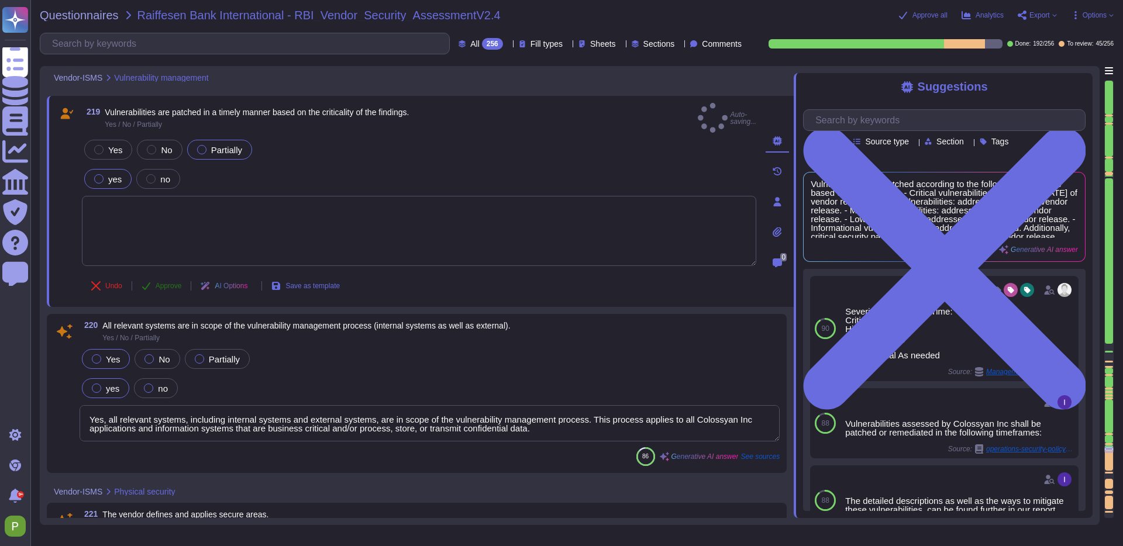
click at [153, 274] on button "Approve" at bounding box center [161, 285] width 59 height 23
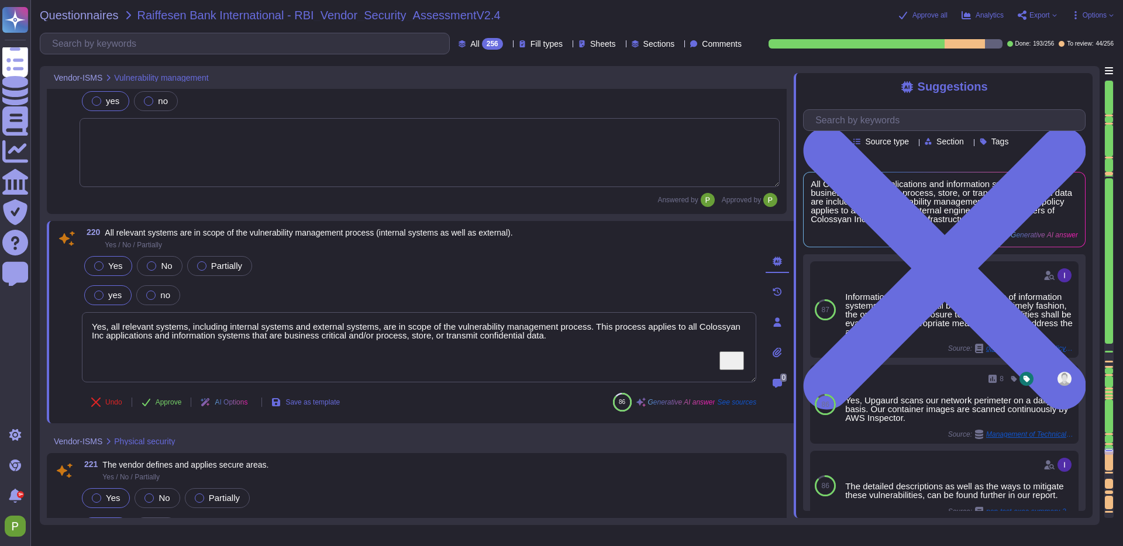
type textarea "Users shall not leave confidential materials unsecured on their desk or workspa…"
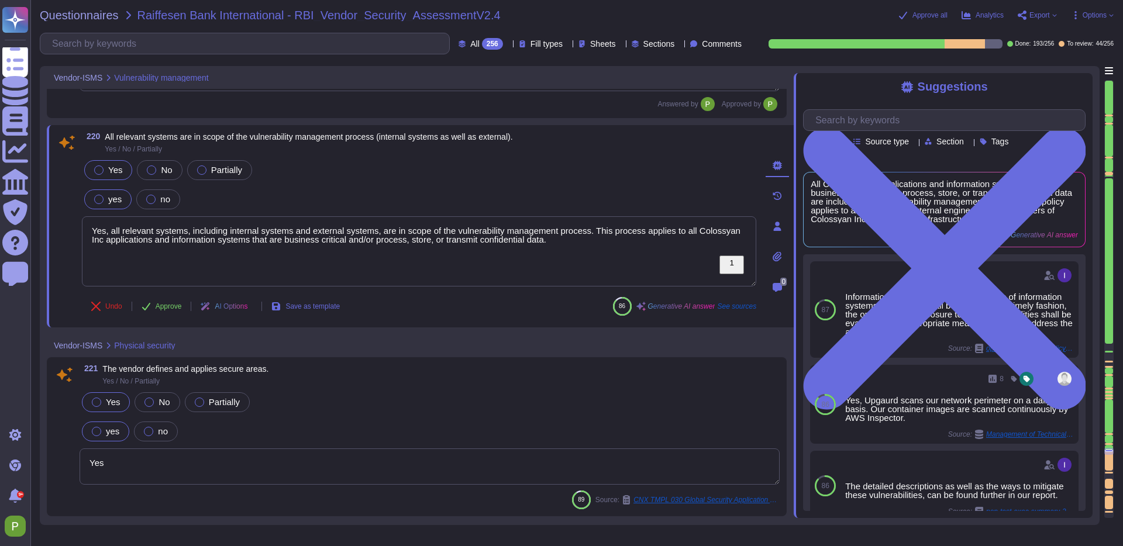
scroll to position [26585, 0]
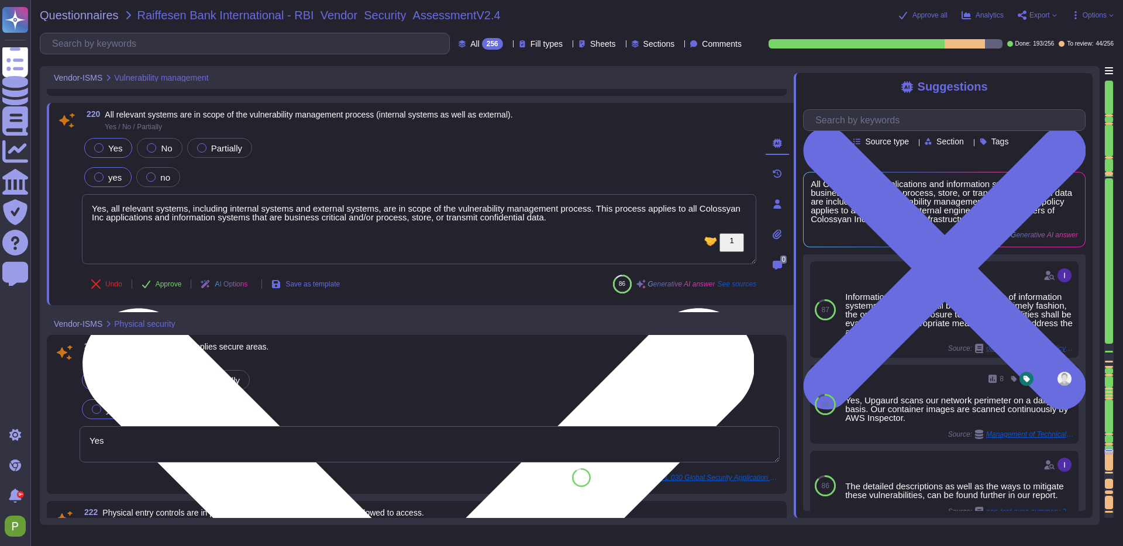
click at [288, 225] on textarea "Yes, all relevant systems, including internal systems and external systems, are…" at bounding box center [419, 229] width 674 height 70
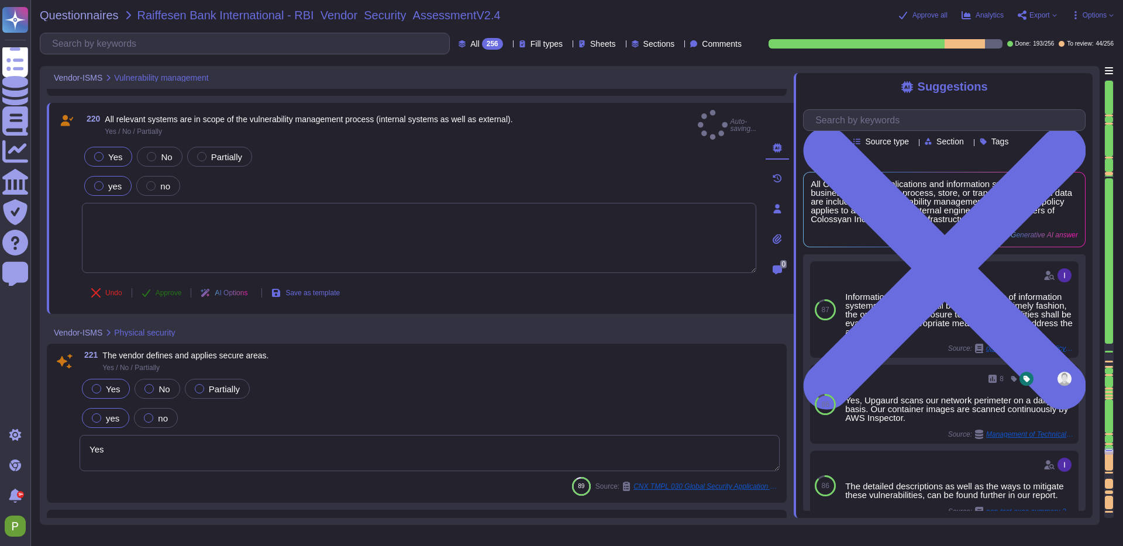
click at [164, 289] on span "Approve" at bounding box center [169, 292] width 26 height 7
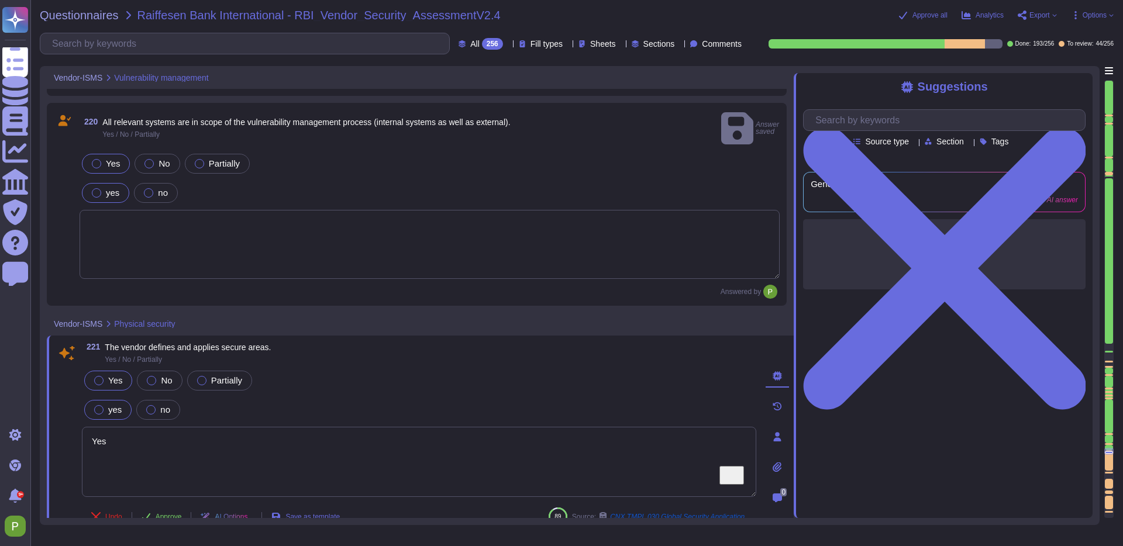
type textarea "Users shall not leave confidential materials unsecured on their desk or workspa…"
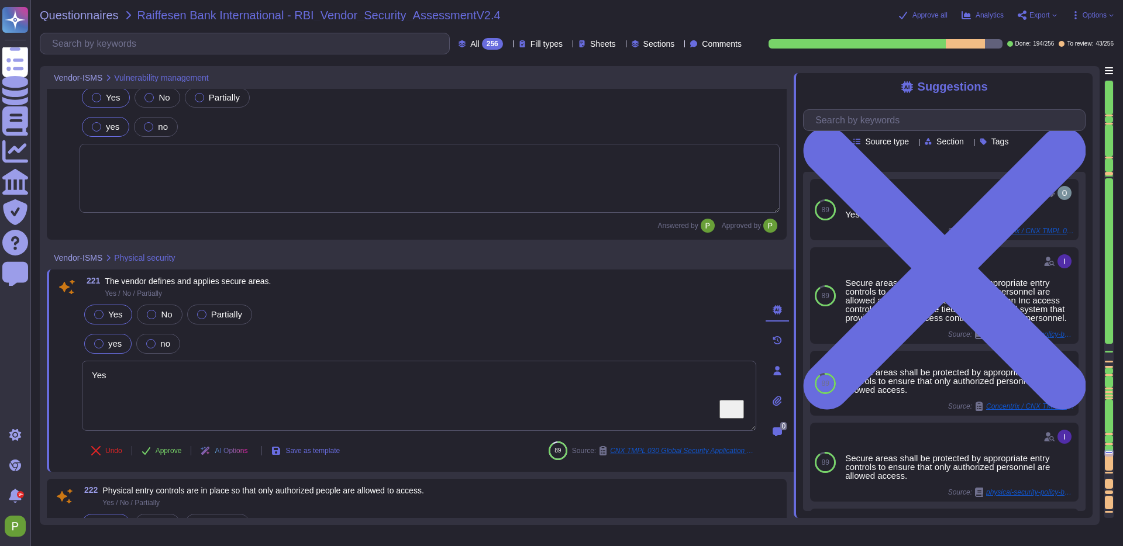
type textarea "Production data is not used in non-production environments without explicit app…"
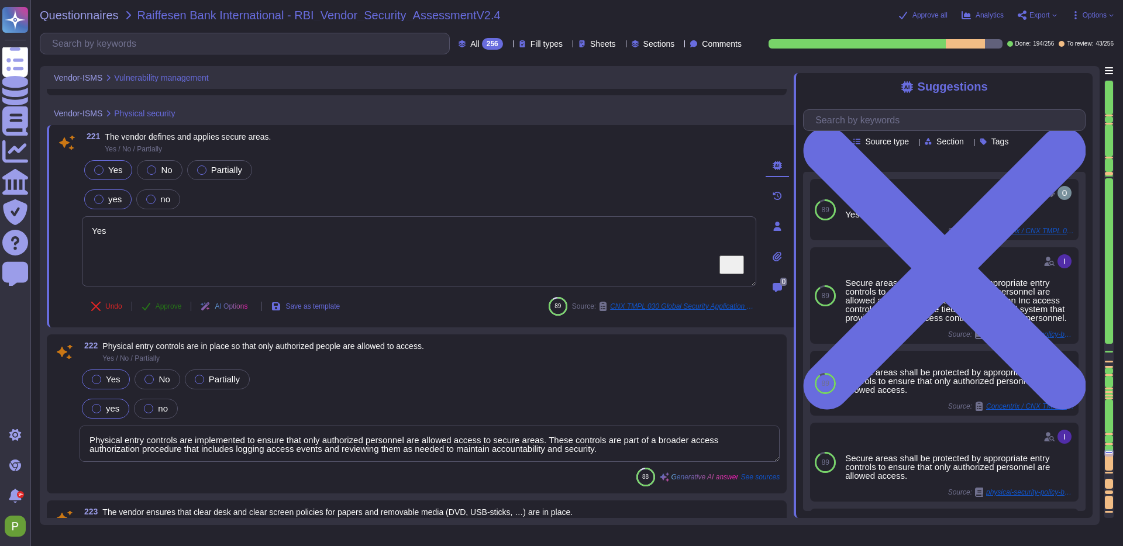
scroll to position [26794, 0]
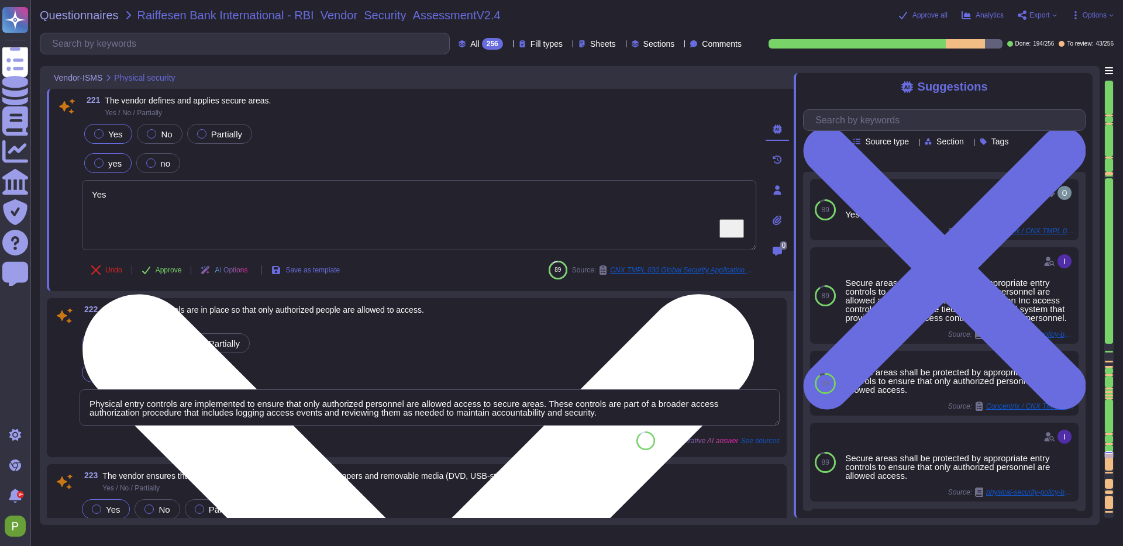
click at [146, 205] on textarea "Yes" at bounding box center [419, 215] width 674 height 70
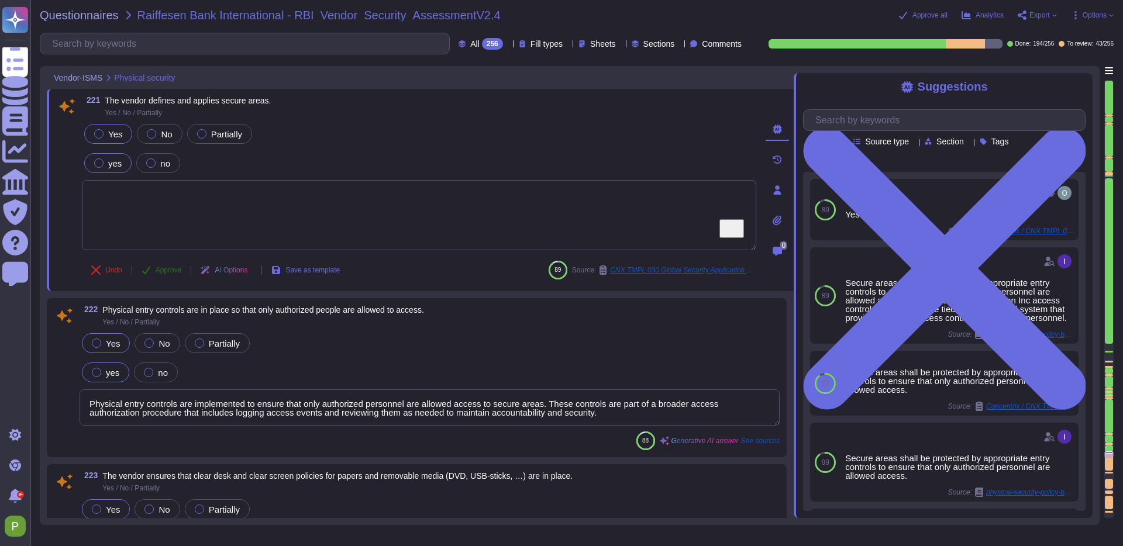
click at [170, 270] on span "Approve" at bounding box center [169, 270] width 26 height 7
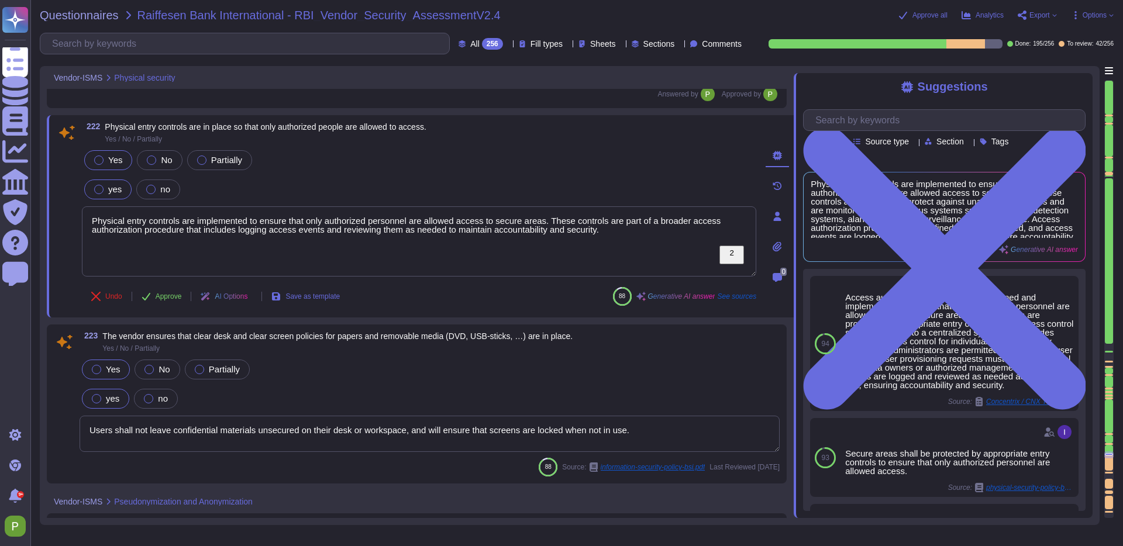
scroll to position [26982, 0]
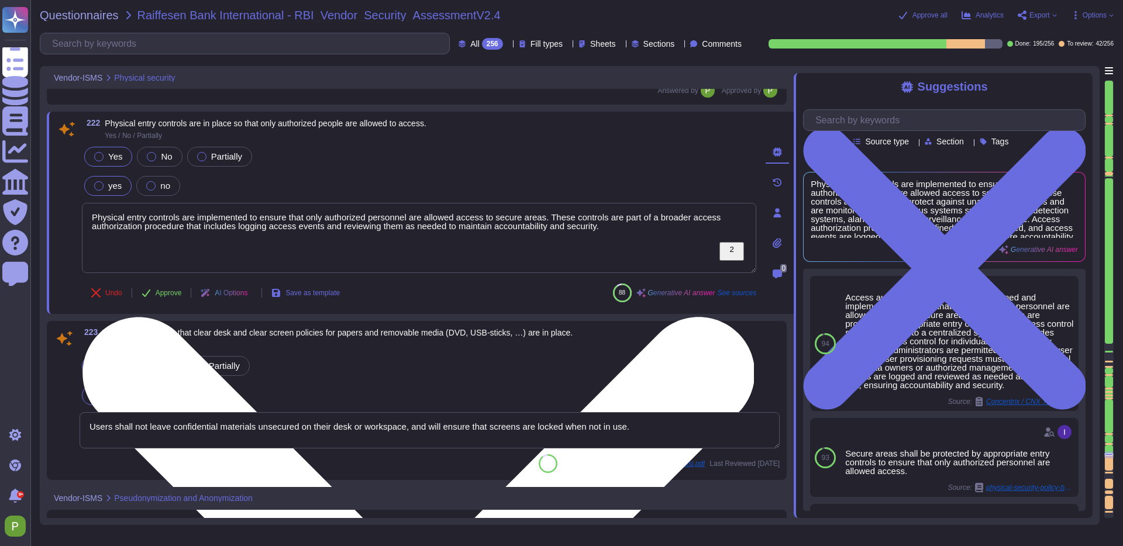
click at [276, 208] on textarea "Physical entry controls are implemented to ensure that only authorized personne…" at bounding box center [419, 238] width 674 height 70
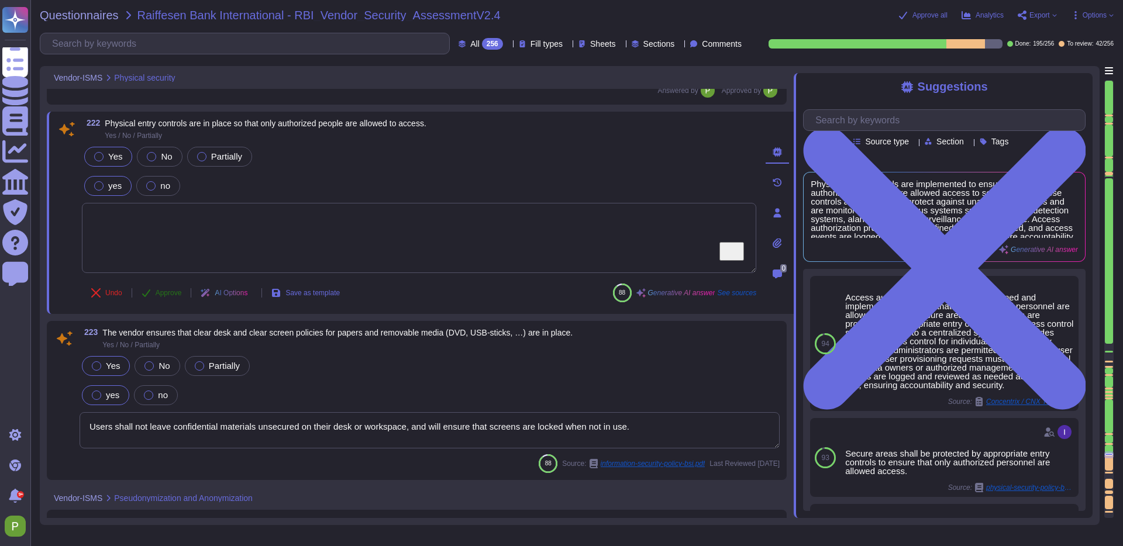
click at [172, 289] on span "Approve" at bounding box center [169, 292] width 26 height 7
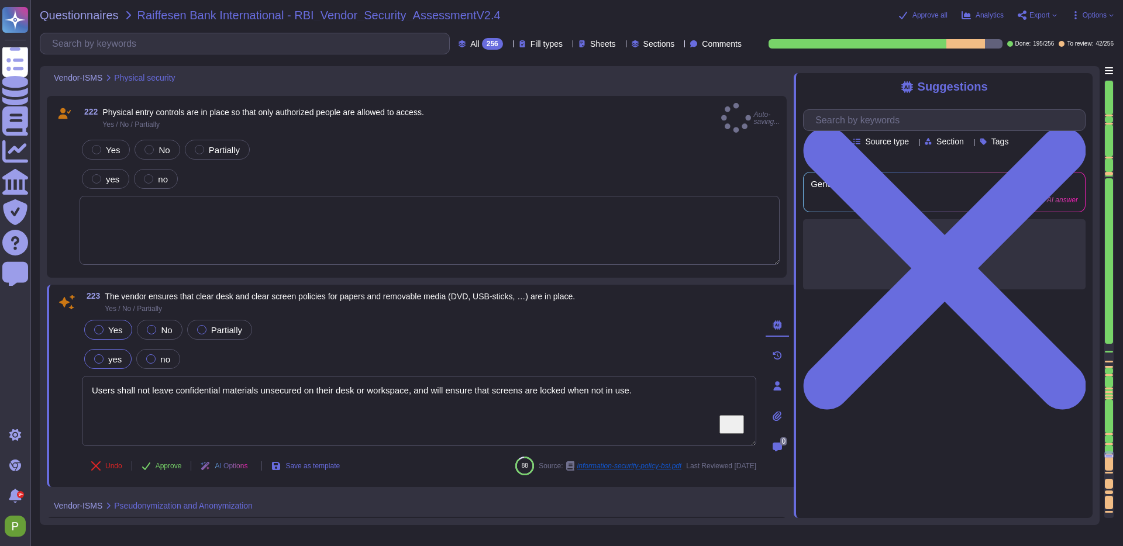
type textarea "Physical entry controls are implemented to ensure that only authorized personne…"
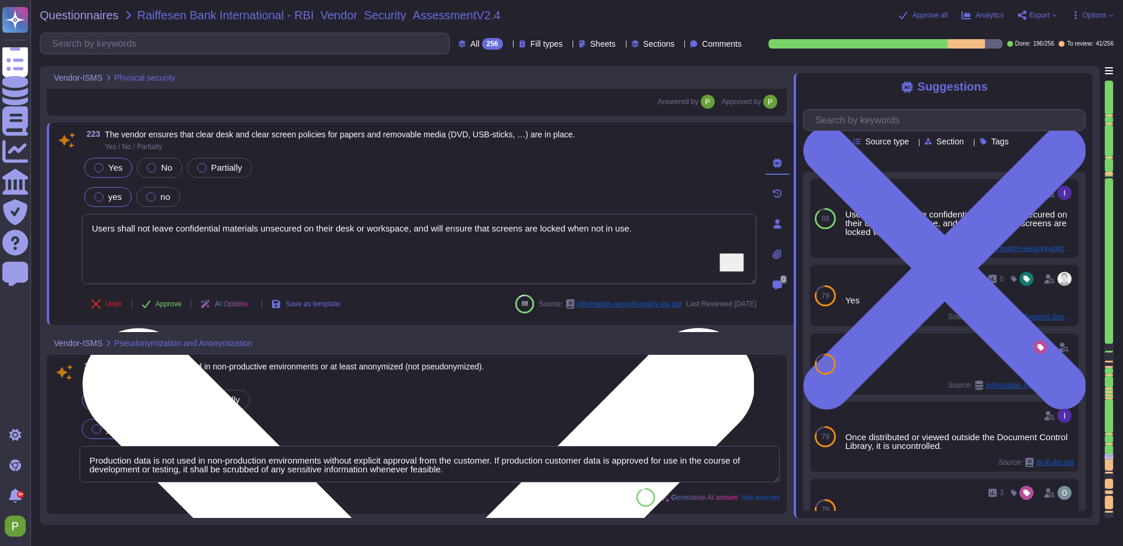
scroll to position [27136, 0]
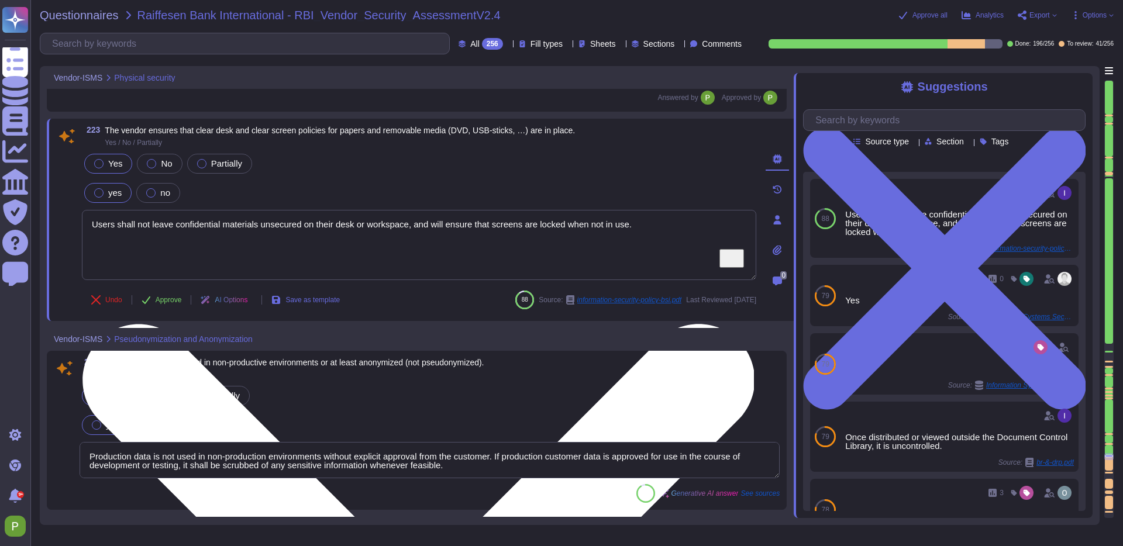
click at [256, 218] on textarea "Users shall not leave confidential materials unsecured on their desk or workspa…" at bounding box center [419, 245] width 674 height 70
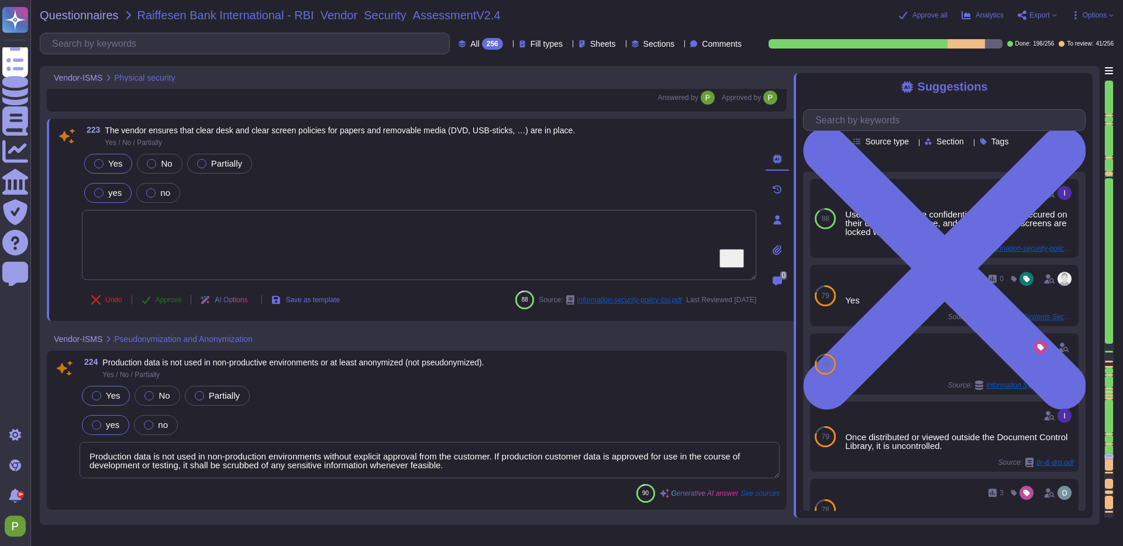
click at [161, 296] on span "Approve" at bounding box center [169, 299] width 26 height 7
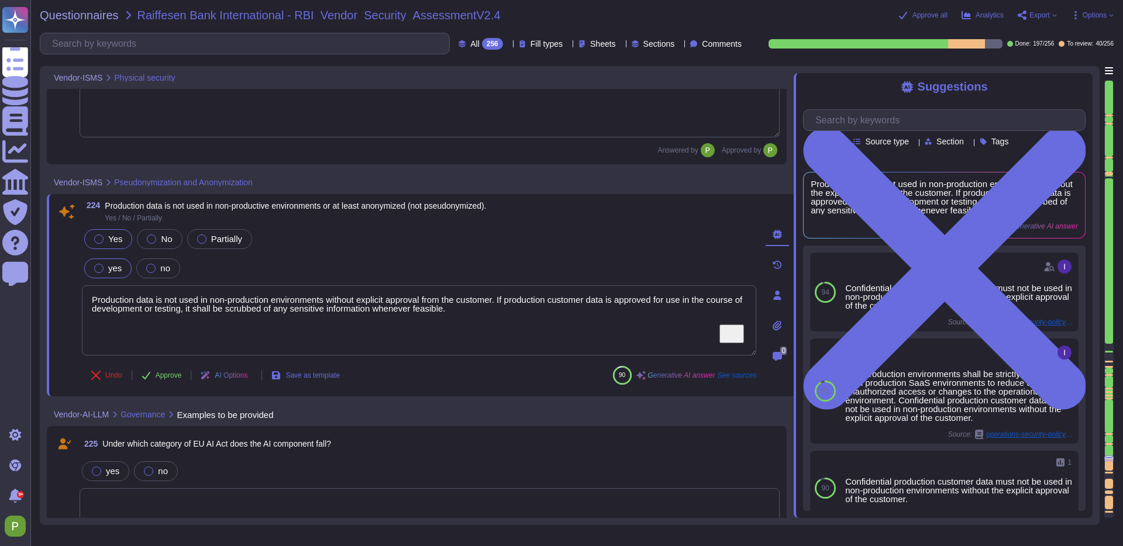
type textarea "Our AI component uses OpenAI 4 as the LLM."
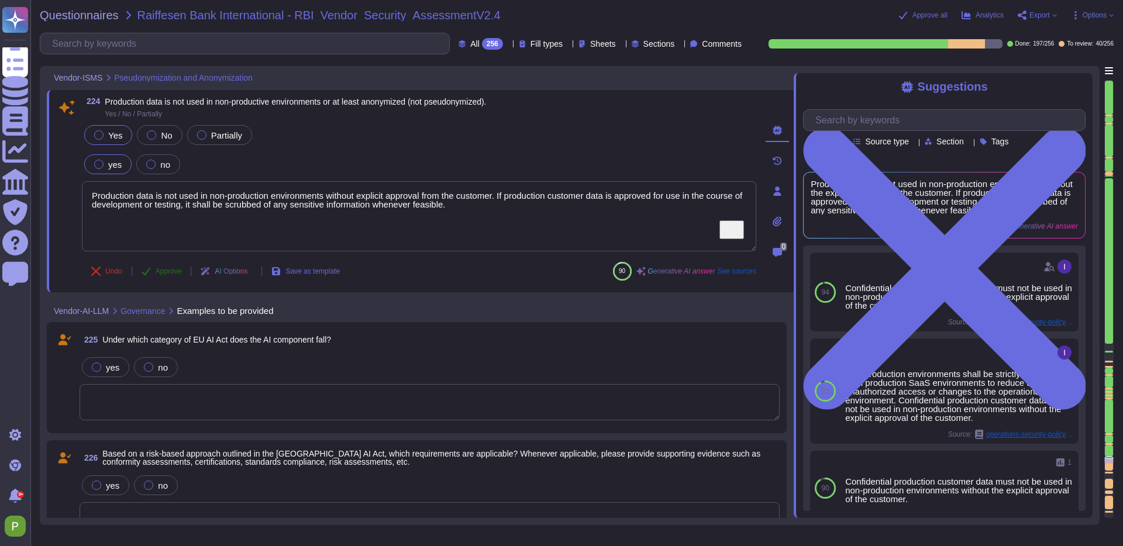
scroll to position [27346, 0]
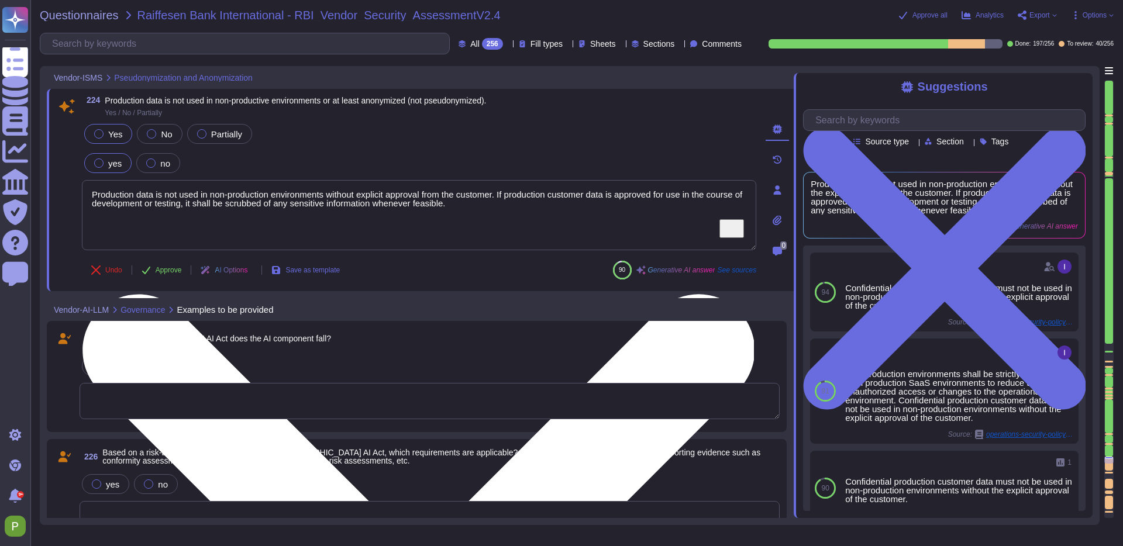
click at [170, 201] on textarea "Production data is not used in non-production environments without explicit app…" at bounding box center [419, 215] width 674 height 70
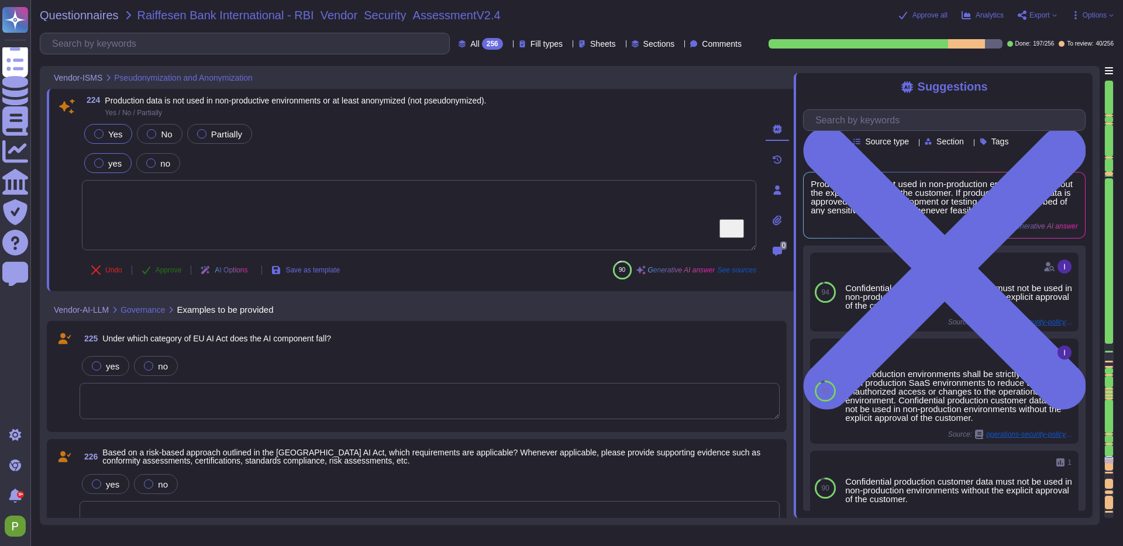
click at [170, 268] on span "Approve" at bounding box center [169, 270] width 26 height 7
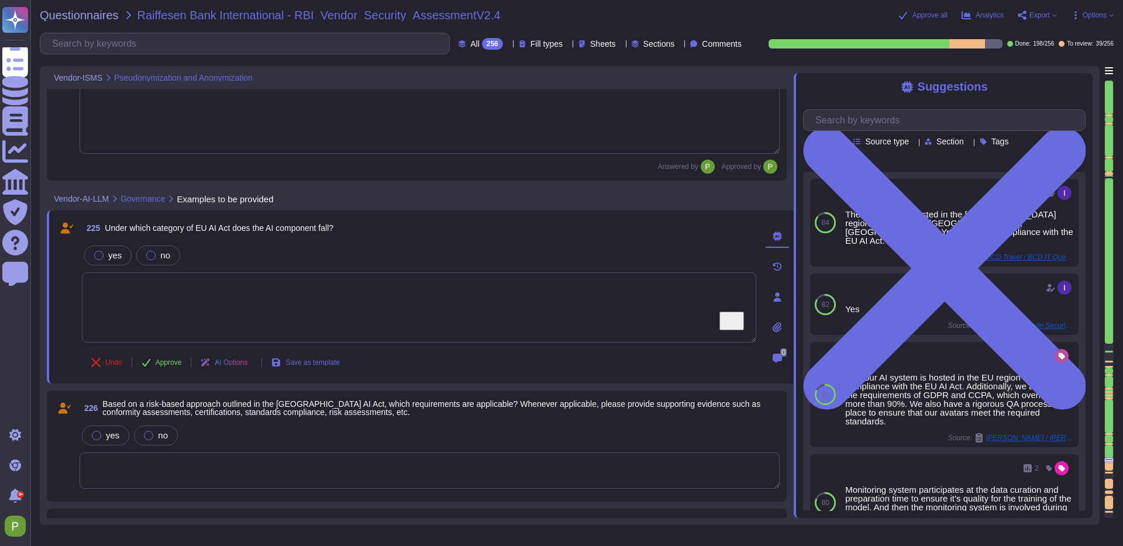
type textarea "Yes, the AI component offers human oversight in its functionalities. Users have…"
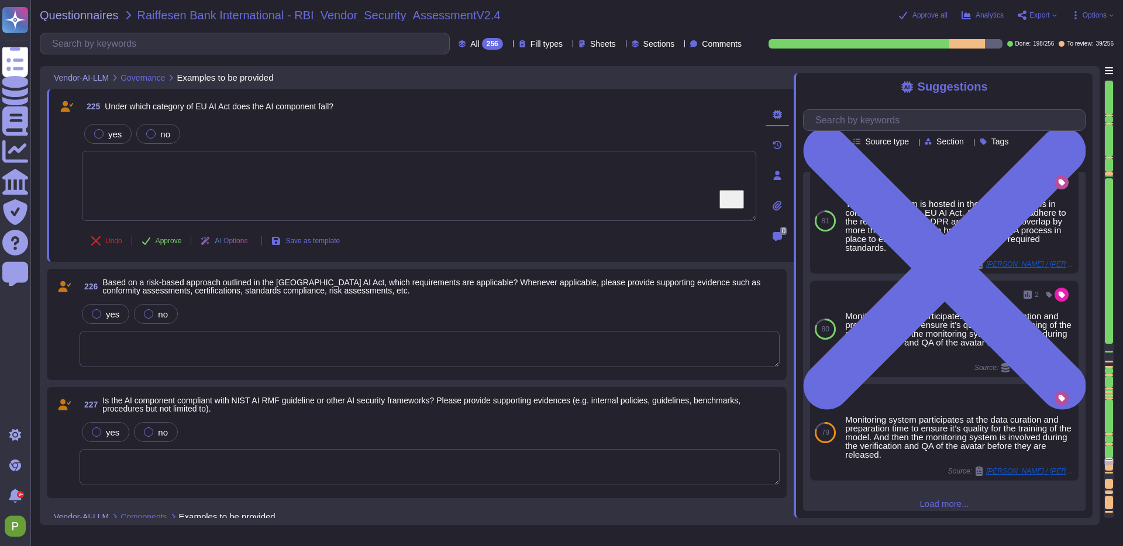
scroll to position [173, 0]
click at [156, 177] on textarea "To enrich screen reader interactions, please activate Accessibility in Grammarl…" at bounding box center [419, 186] width 674 height 70
type textarea "Limited Risk"
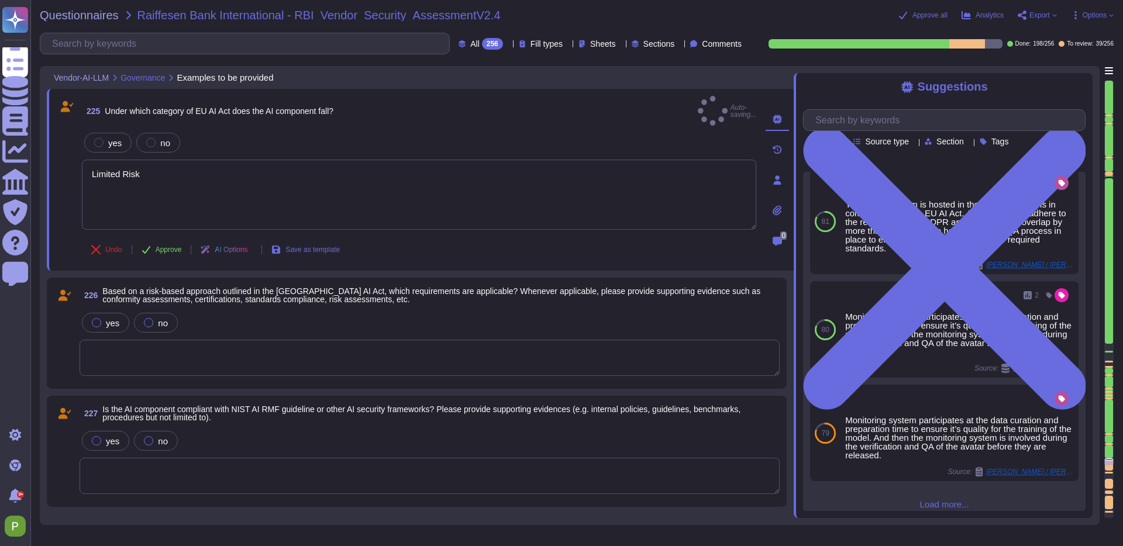
click at [160, 246] on span "Approve" at bounding box center [169, 249] width 26 height 7
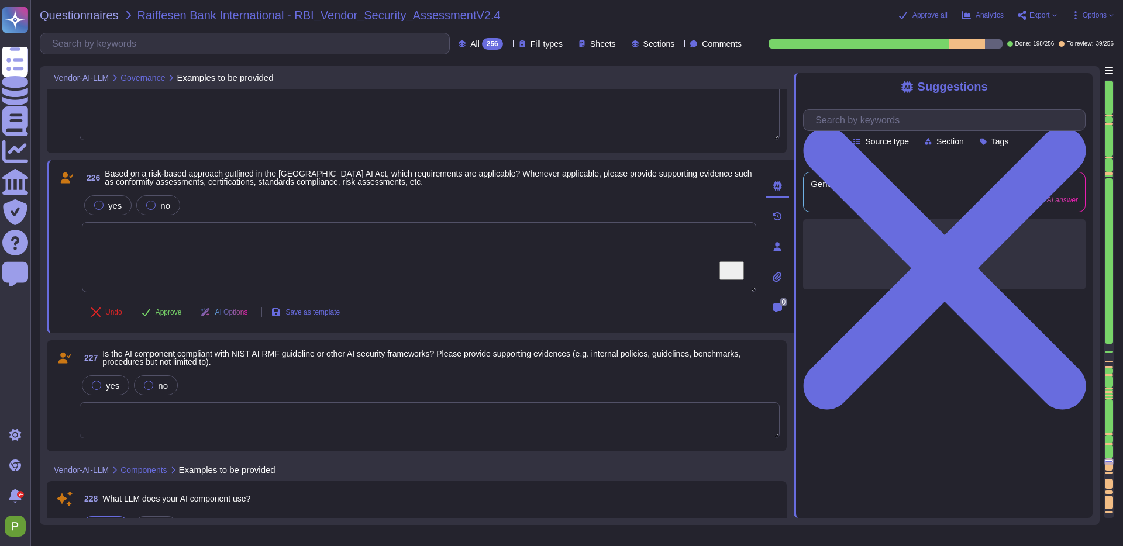
type textarea "Yes, we have a process in place to handle security incidents, which includes a …"
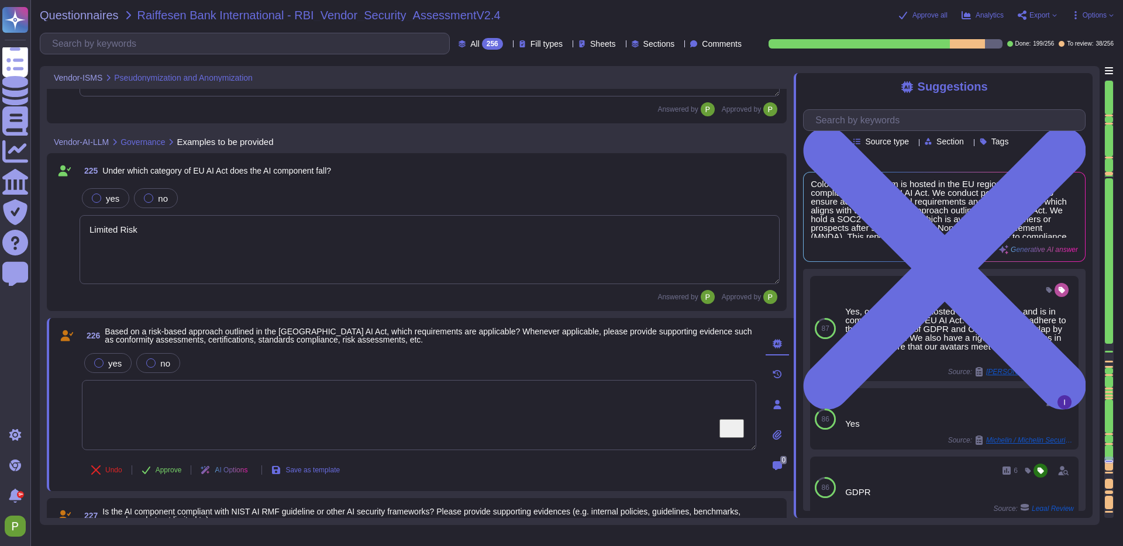
scroll to position [27463, 0]
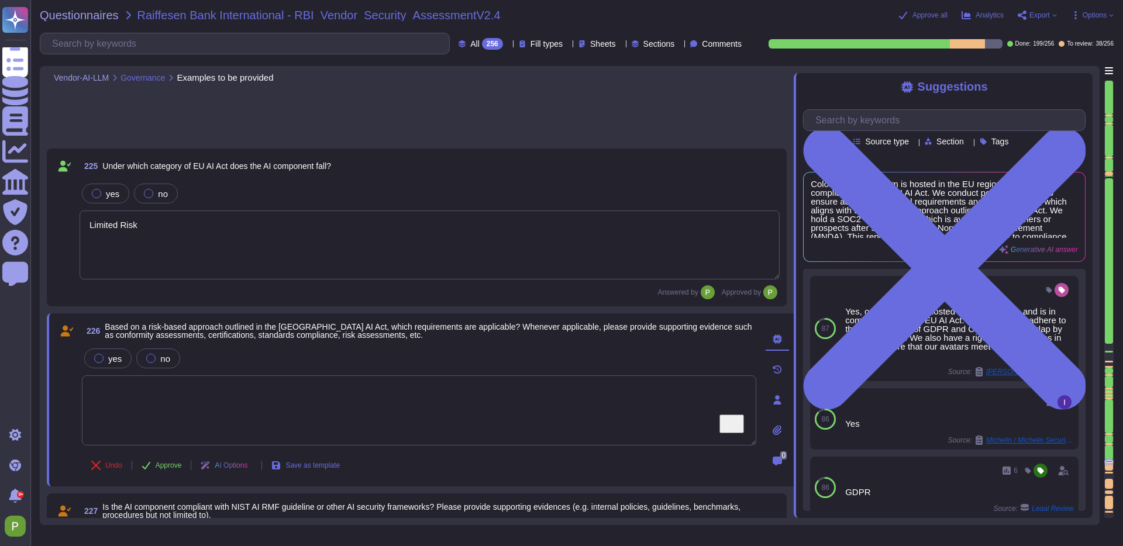
type textarea "Yes, the AI component offers human oversight in its functionalities. Users have…"
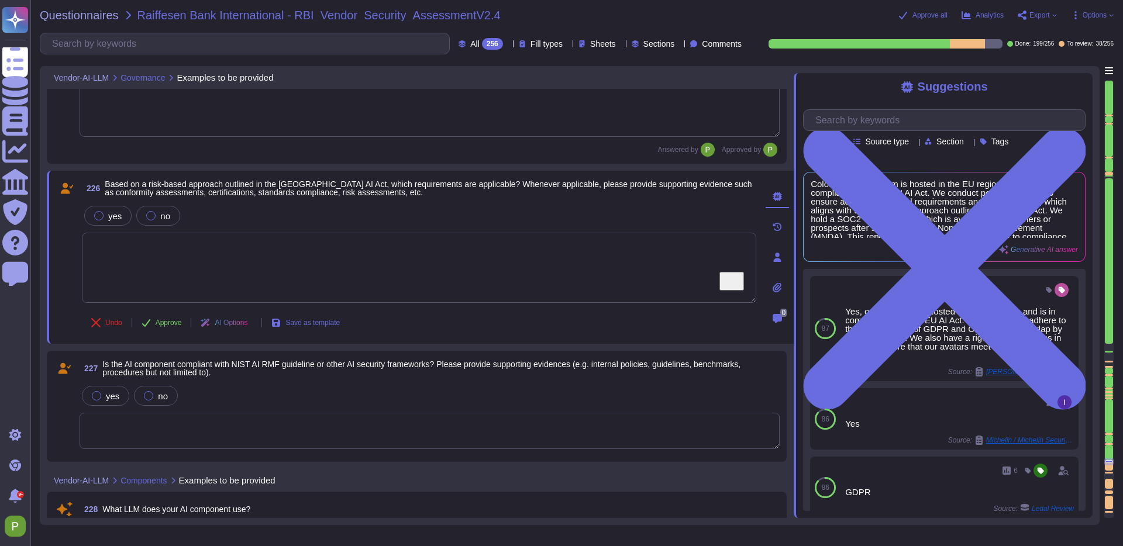
scroll to position [27723, 0]
type textarea "Yes, we have a process in place to handle security incidents, which includes a …"
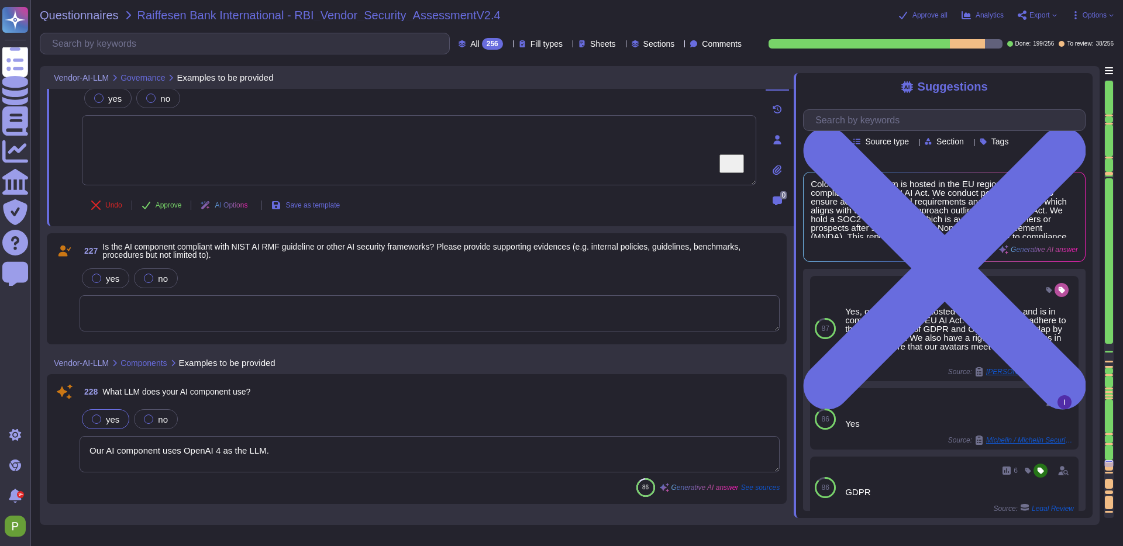
click at [152, 453] on textarea "Our AI component uses OpenAI 4 as the LLM." at bounding box center [430, 454] width 700 height 36
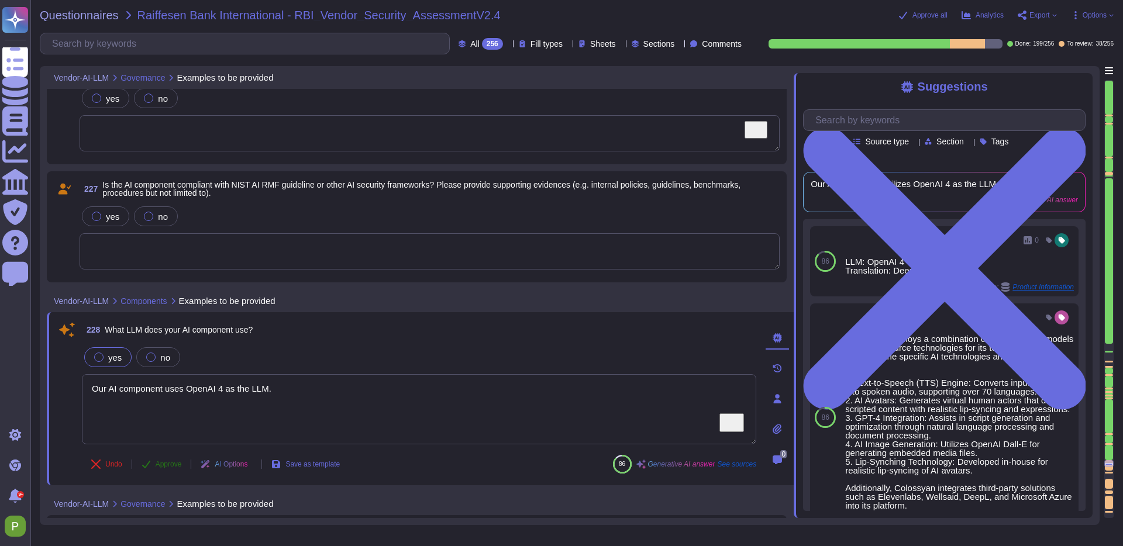
click at [165, 464] on span "Approve" at bounding box center [169, 464] width 26 height 7
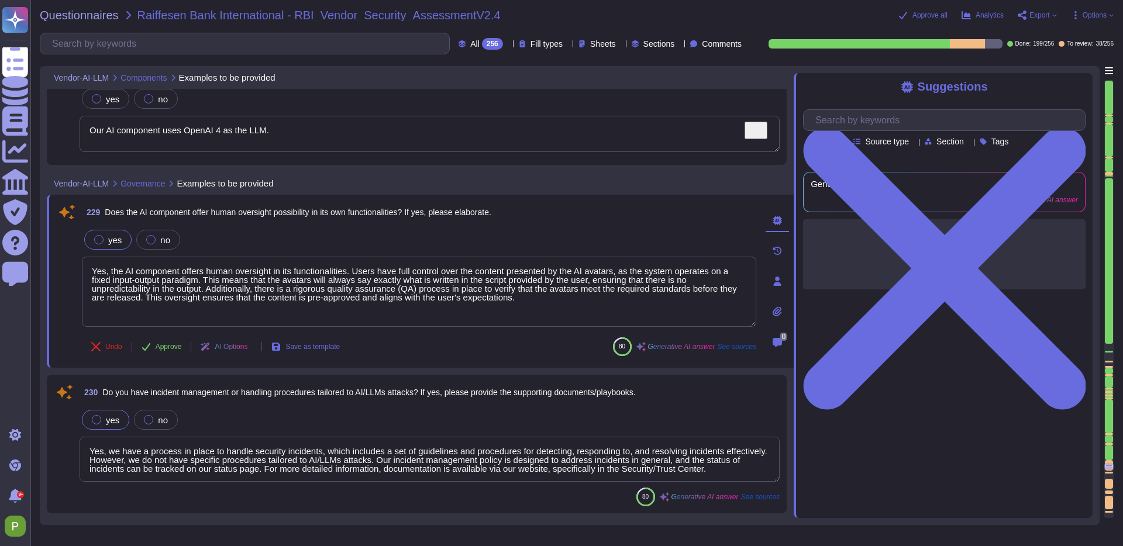
type textarea "Yes, we conduct security awareness training for all employees at least once a y…"
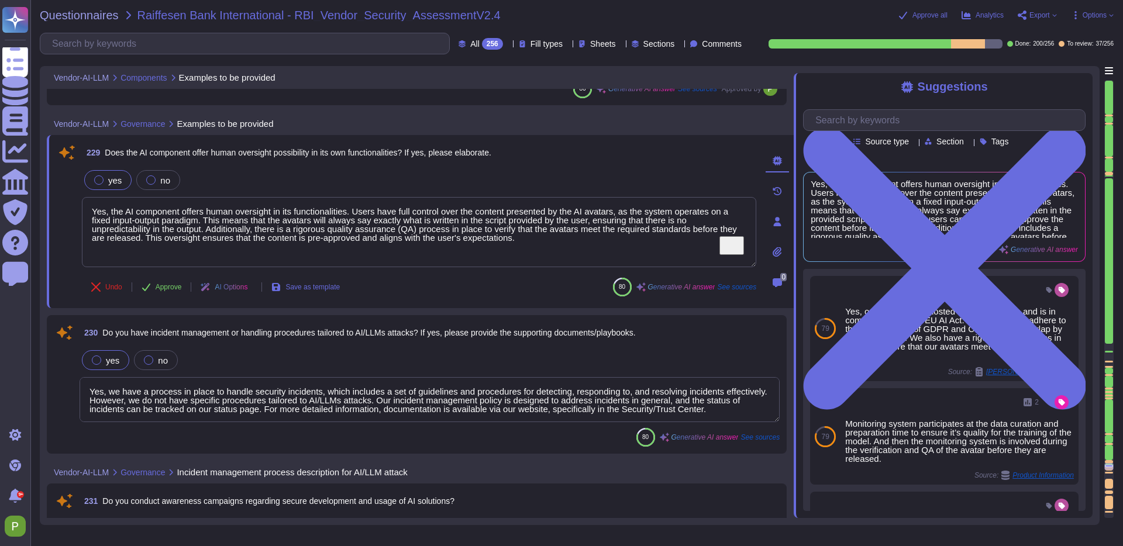
type textarea "We have implemented several measures and controls to ensure the security level …"
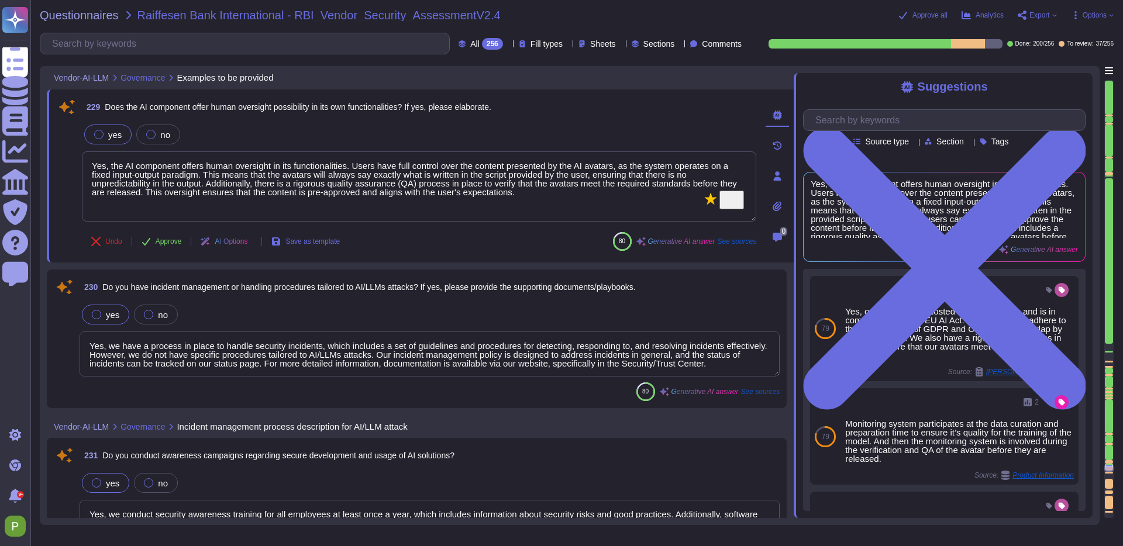
scroll to position [28081, 0]
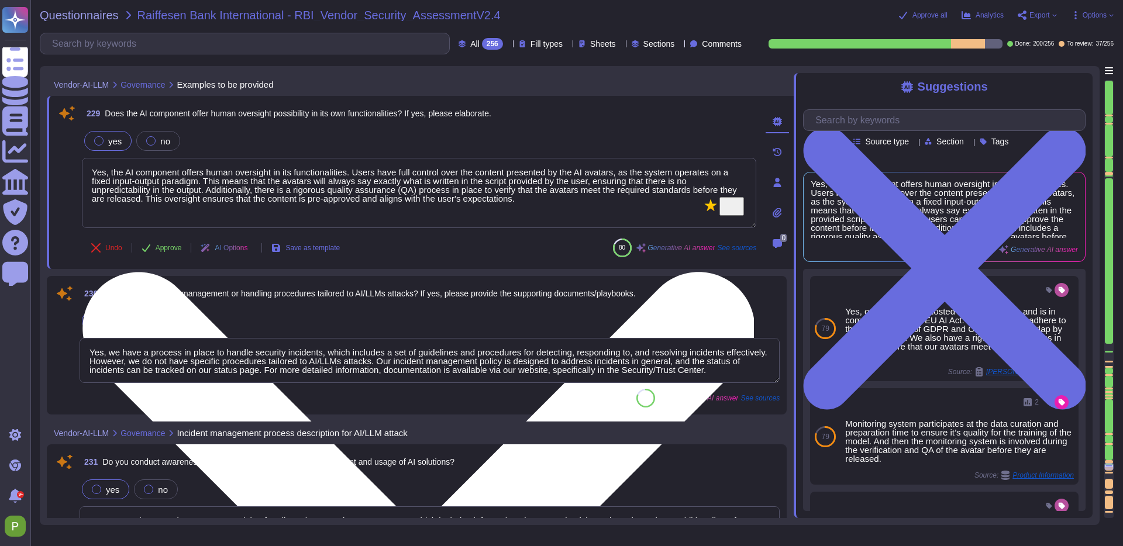
type textarea "Our AI component uses OpenAI 4 as the LLM."
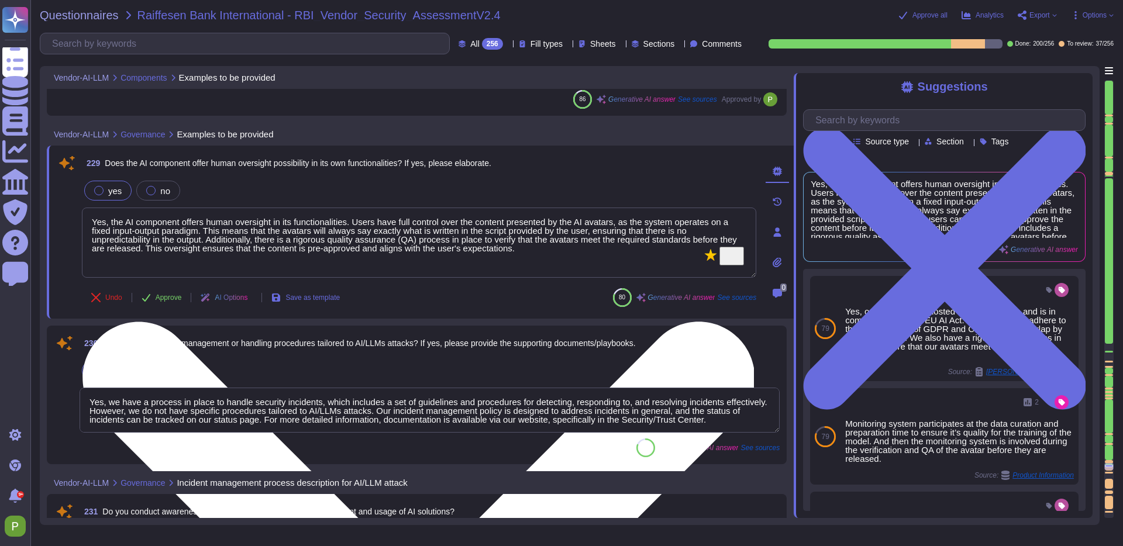
scroll to position [28028, 0]
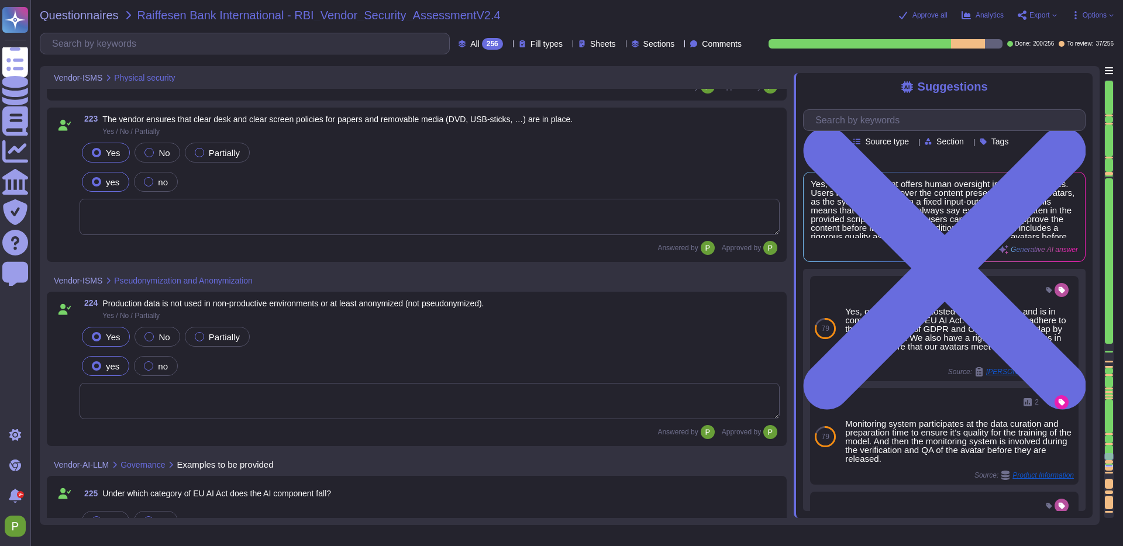
type textarea "Limited Risk"
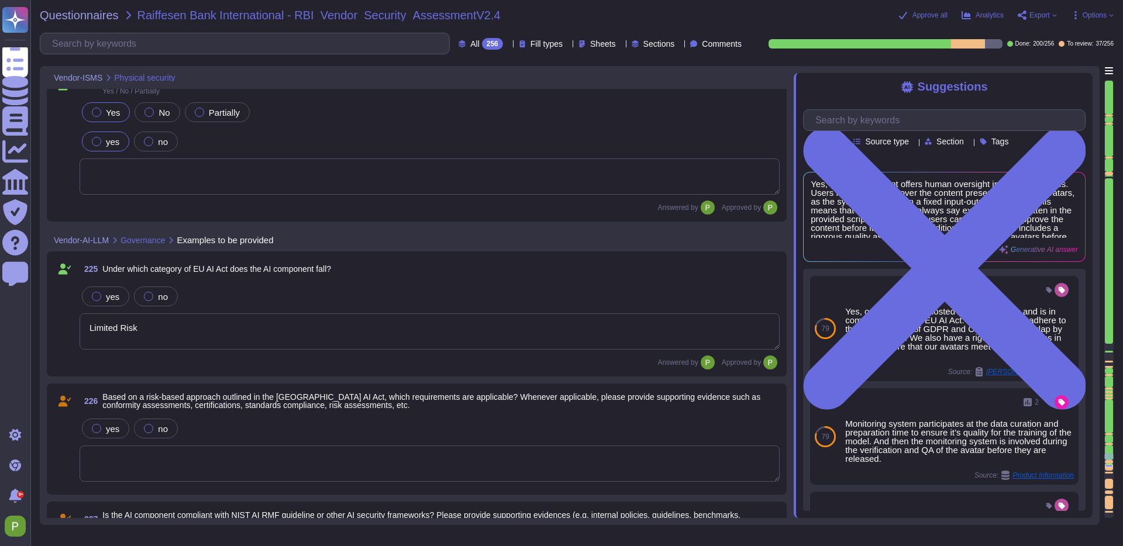
scroll to position [27350, 0]
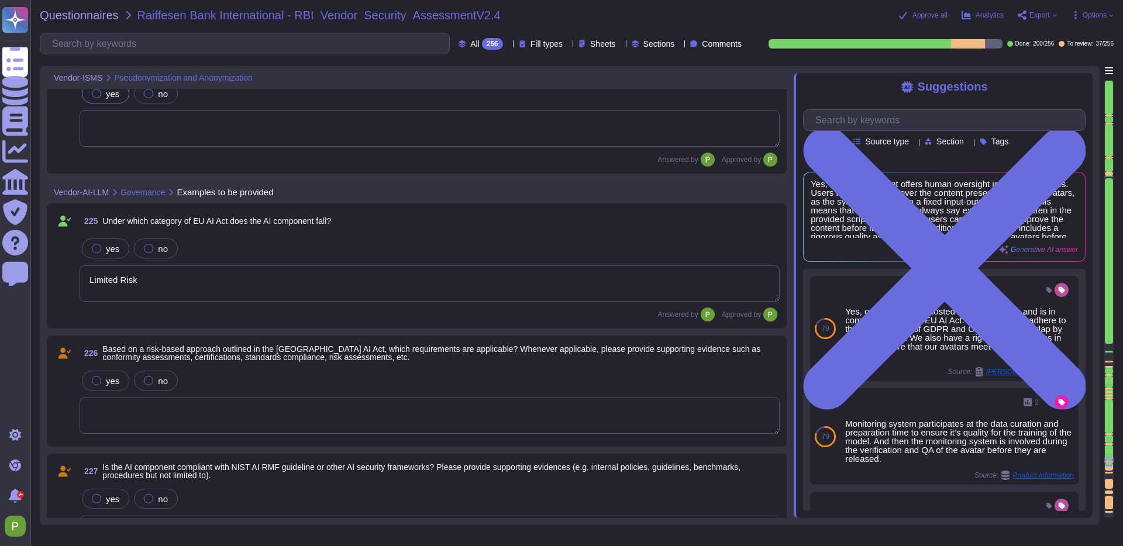
type textarea "Yes, the AI component offers human oversight in its functionalities. Users have…"
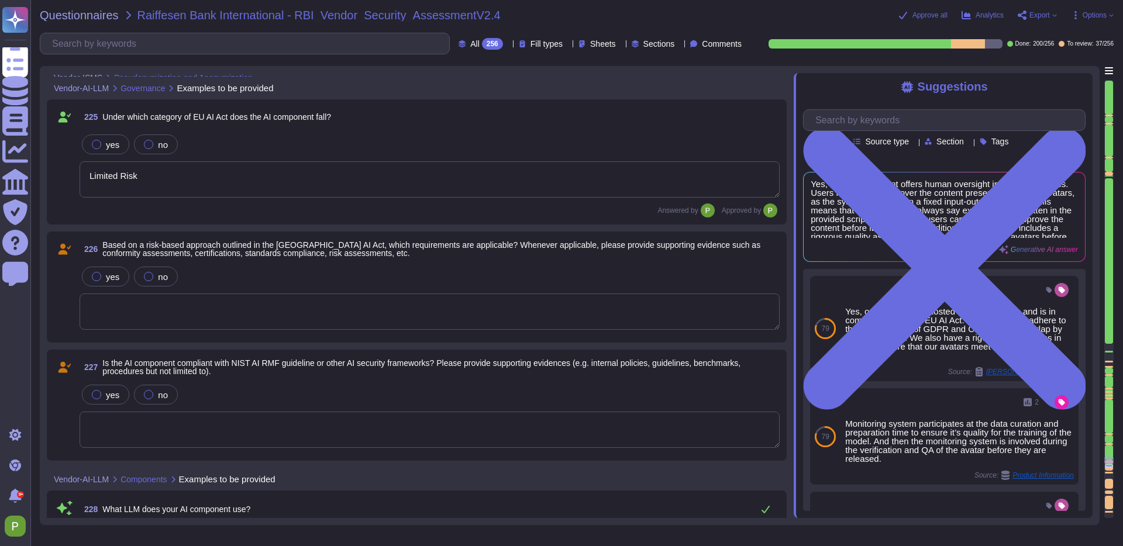
scroll to position [27456, 0]
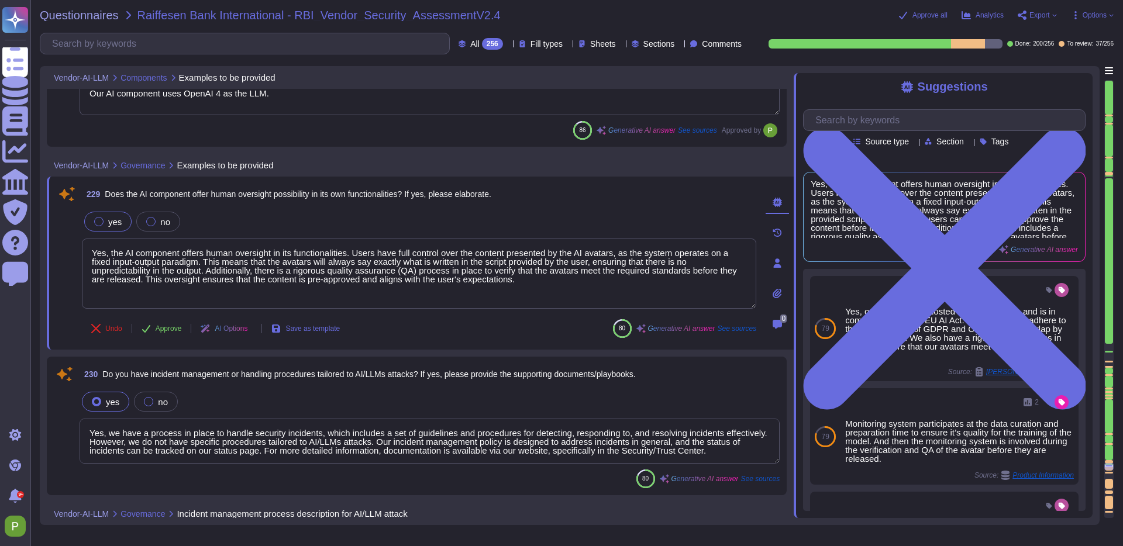
type textarea "Yes, we have a process in place to handle security incidents, which includes a …"
type textarea "Yes, we conduct security awareness training for all employees at least once a y…"
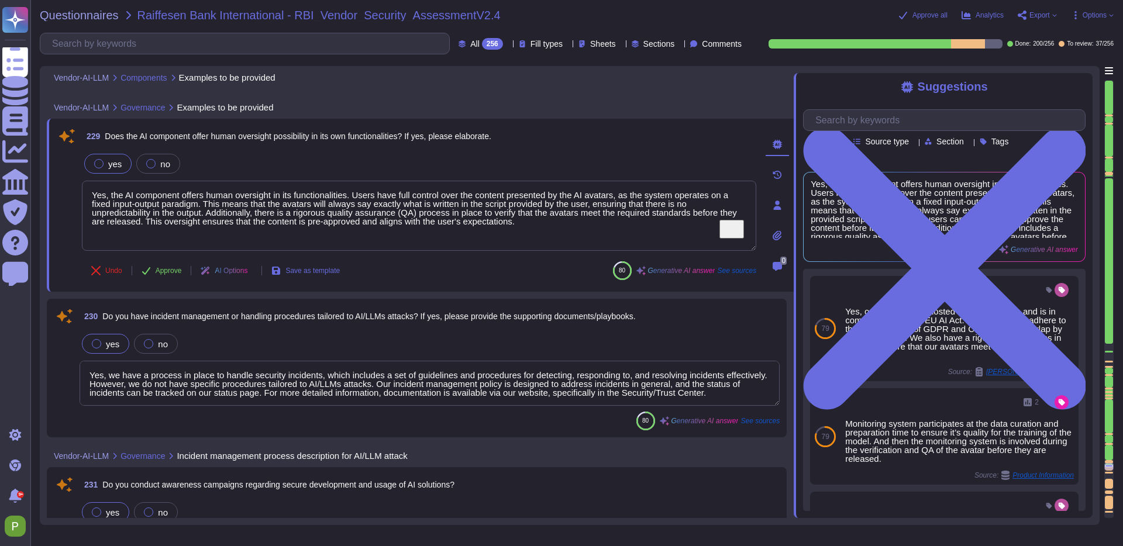
type textarea "We have implemented several measures and controls to ensure the security level …"
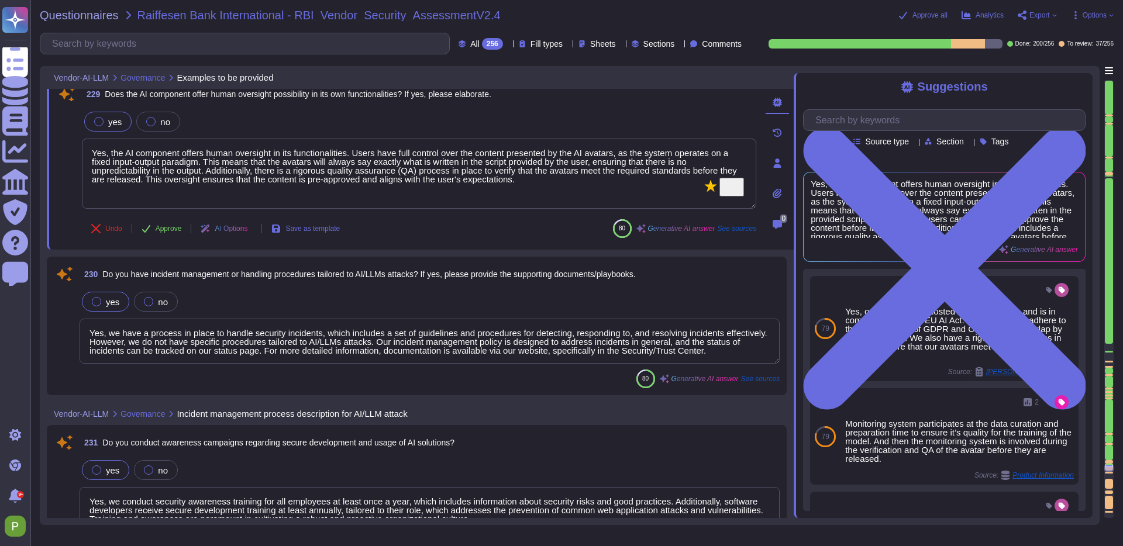
scroll to position [27930, 0]
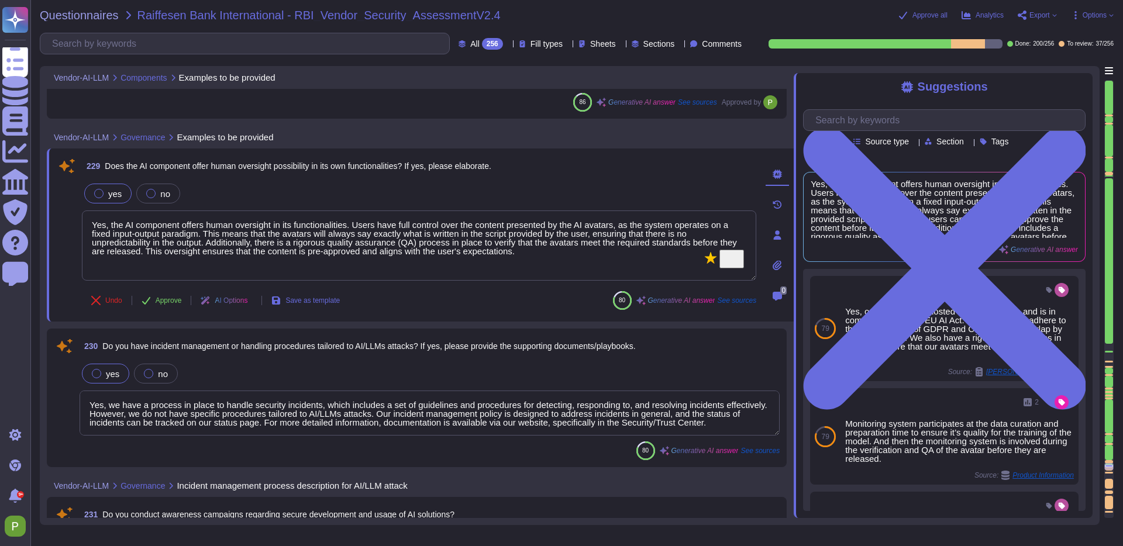
type textarea "Our AI component uses OpenAI 4 as the LLM."
click at [172, 299] on span "Approve" at bounding box center [169, 300] width 26 height 7
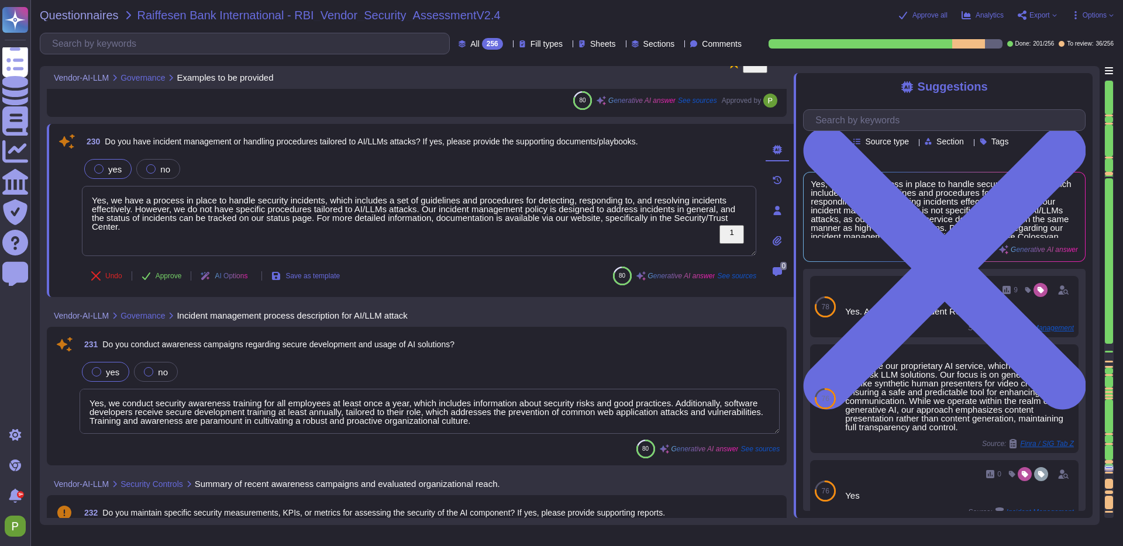
type textarea "We have implemented several measures and controls to ensure the security level …"
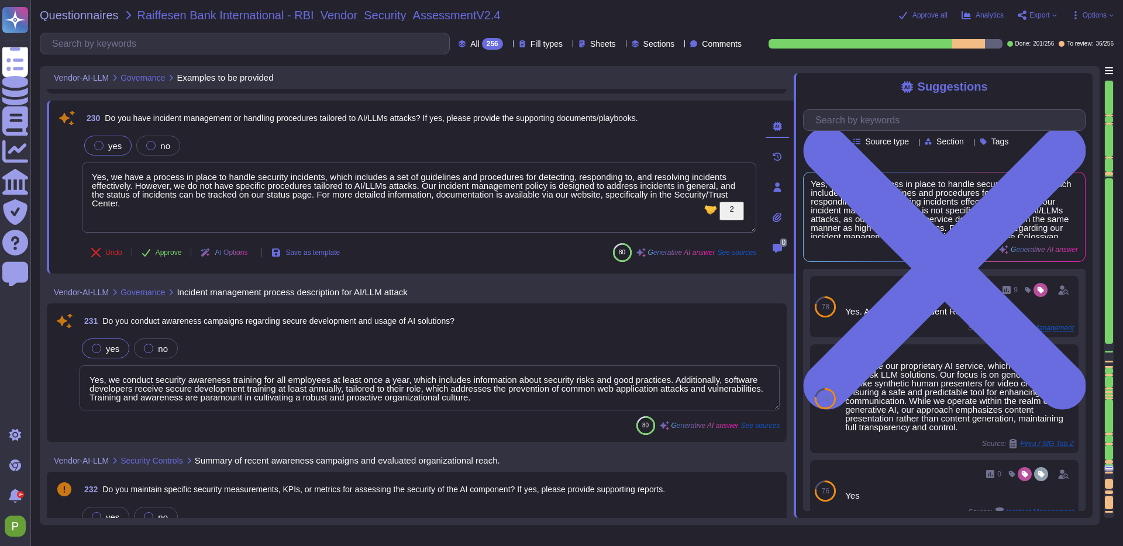
scroll to position [28147, 0]
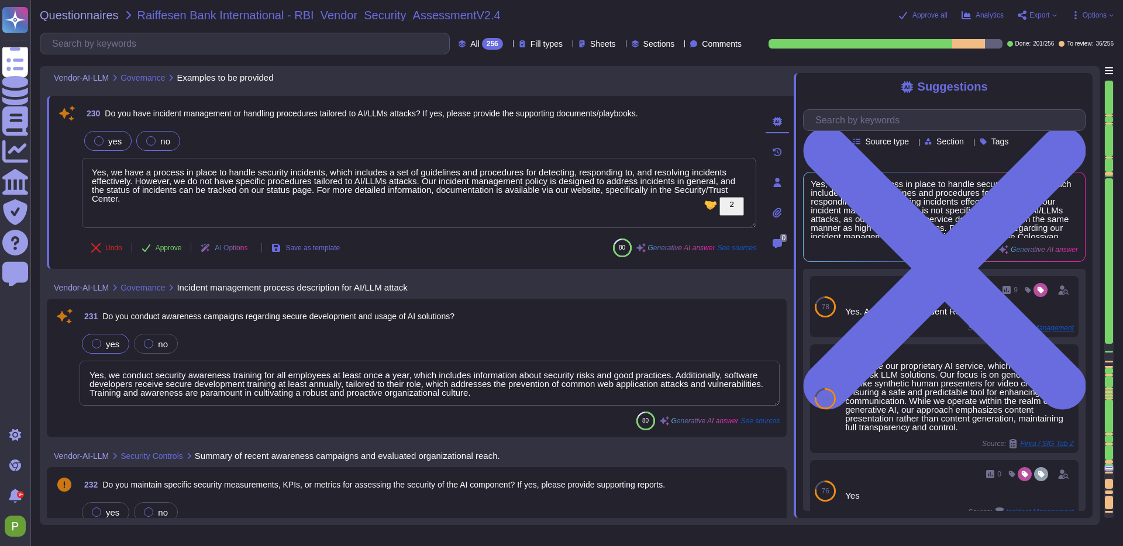
click at [150, 137] on div at bounding box center [150, 140] width 9 height 9
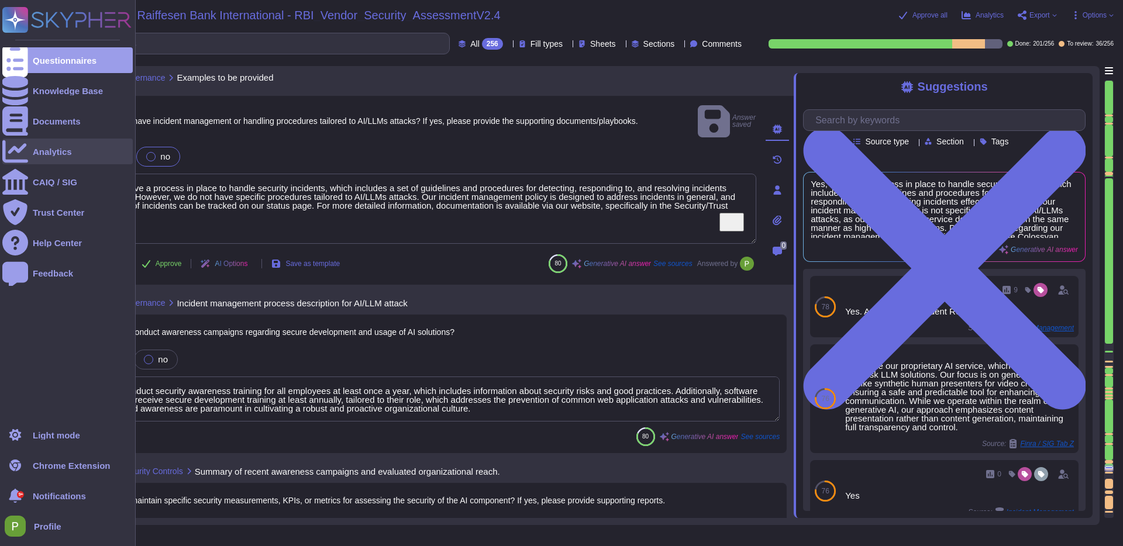
drag, startPoint x: 200, startPoint y: 208, endPoint x: 29, endPoint y: 158, distance: 177.8
click at [29, 158] on div "Questionnaires Knowledge Base Documents Analytics CAIQ / SIG Trust Center Help …" at bounding box center [561, 273] width 1123 height 546
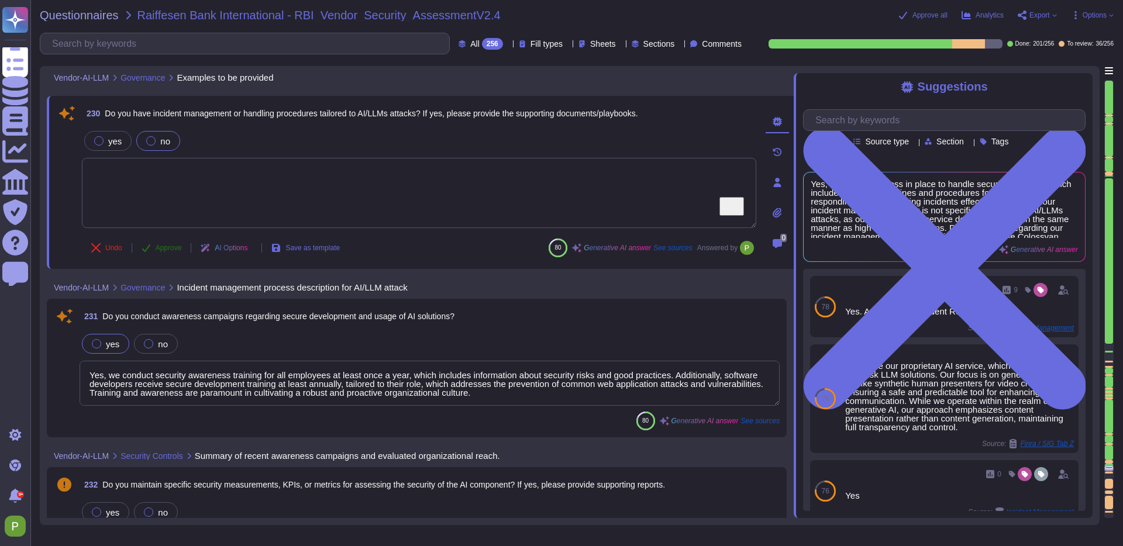
click at [169, 244] on span "Approve" at bounding box center [169, 247] width 26 height 7
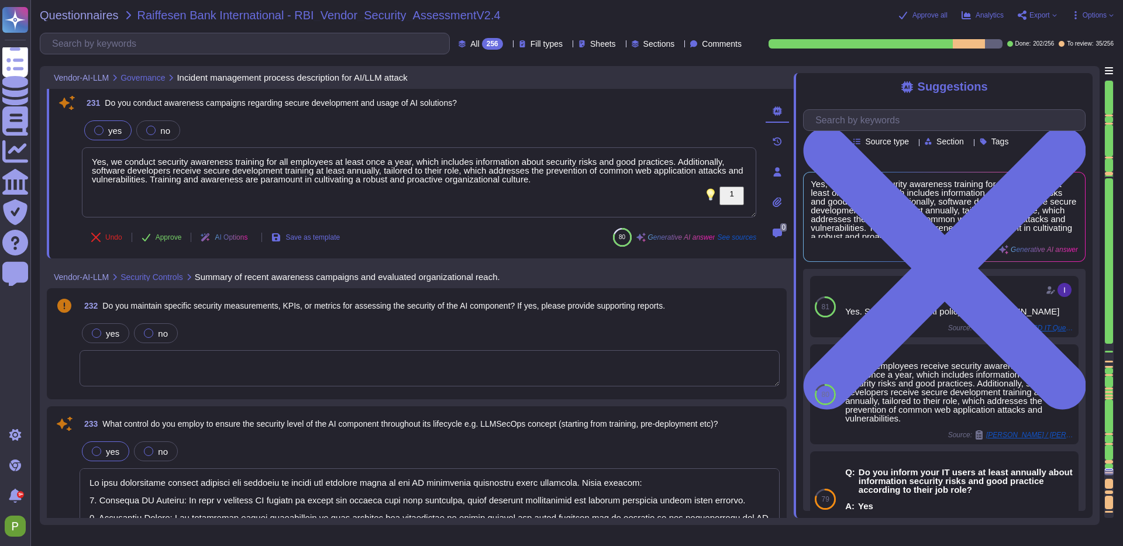
scroll to position [28250, 0]
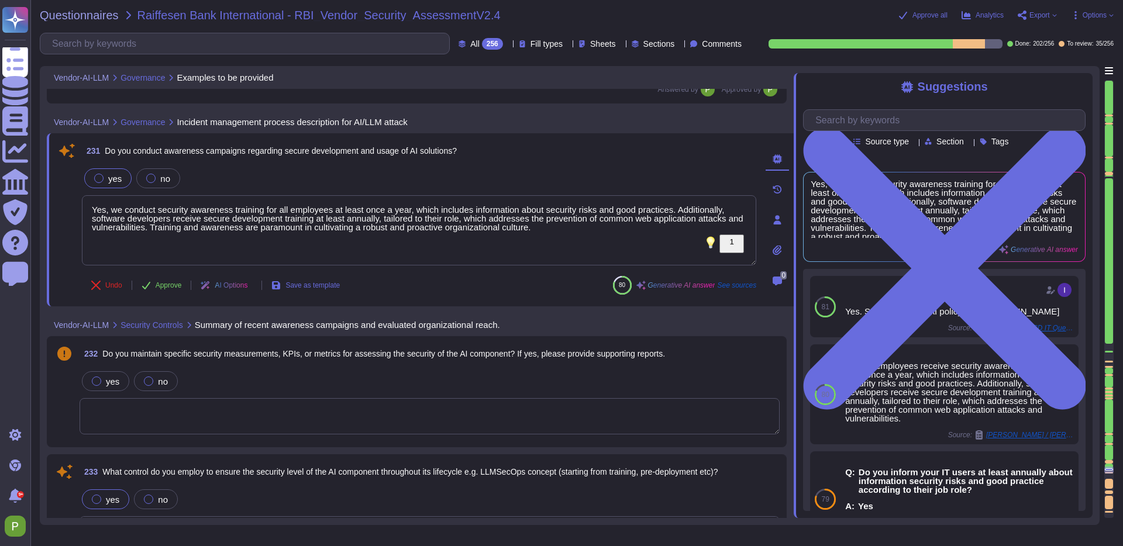
type textarea "Yes, the AI component offers human oversight in its functionalities. Users have…"
drag, startPoint x: 620, startPoint y: 225, endPoint x: 57, endPoint y: 194, distance: 563.4
click at [57, 194] on div "231 Do you conduct awareness campaigns regarding secure development and usage o…" at bounding box center [406, 219] width 700 height 159
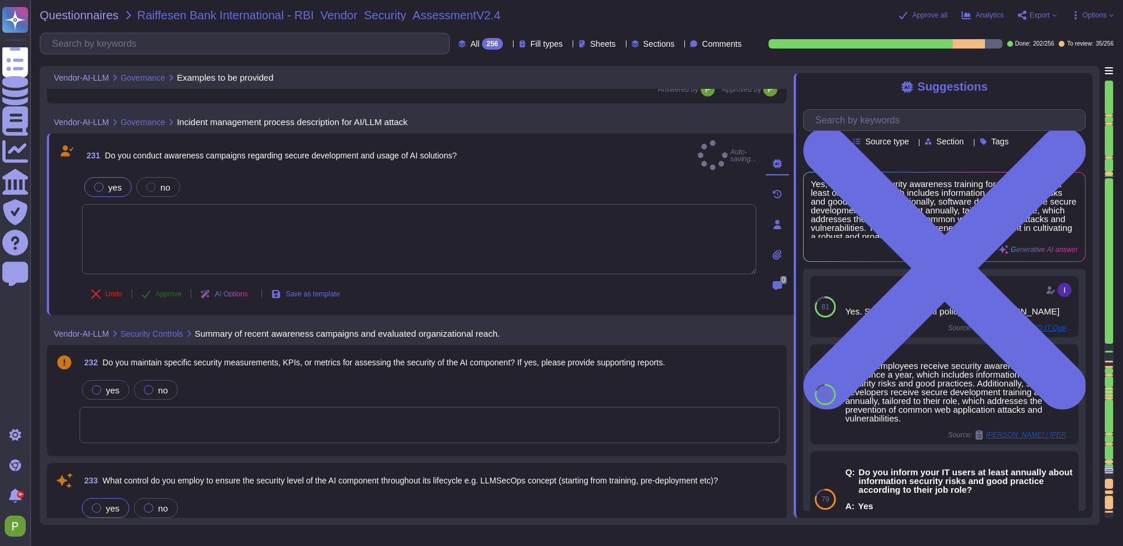
click at [174, 291] on span "Approve" at bounding box center [169, 294] width 26 height 7
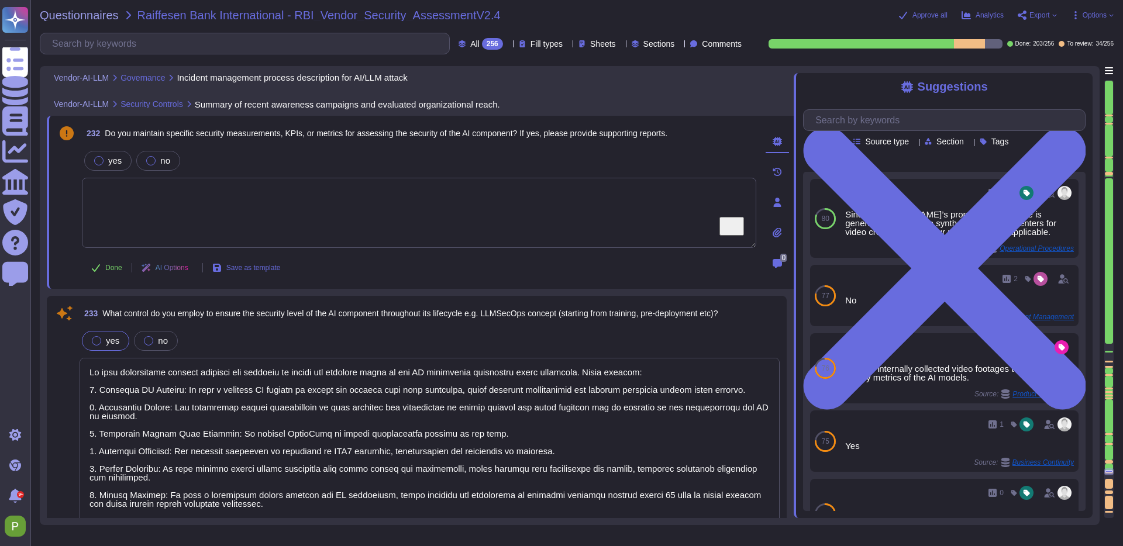
scroll to position [28461, 0]
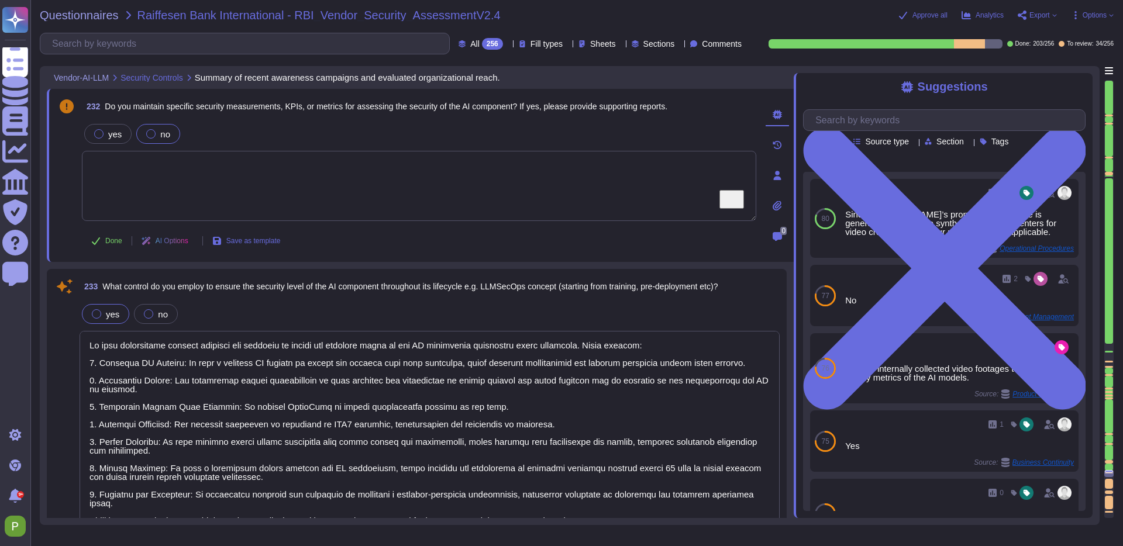
click at [147, 130] on div at bounding box center [150, 133] width 9 height 9
click at [112, 242] on span "Done" at bounding box center [113, 240] width 17 height 7
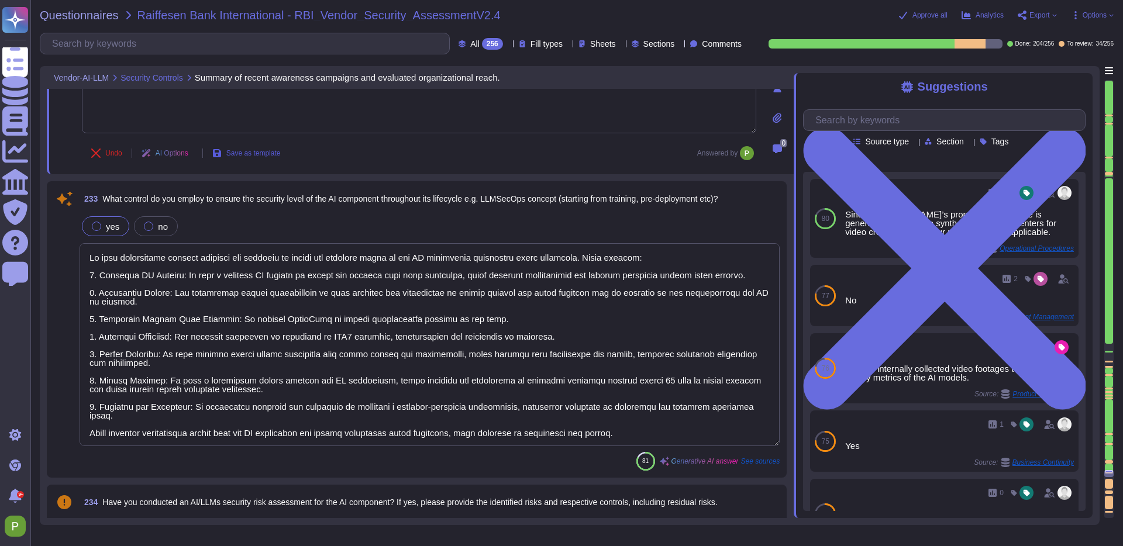
scroll to position [28568, 0]
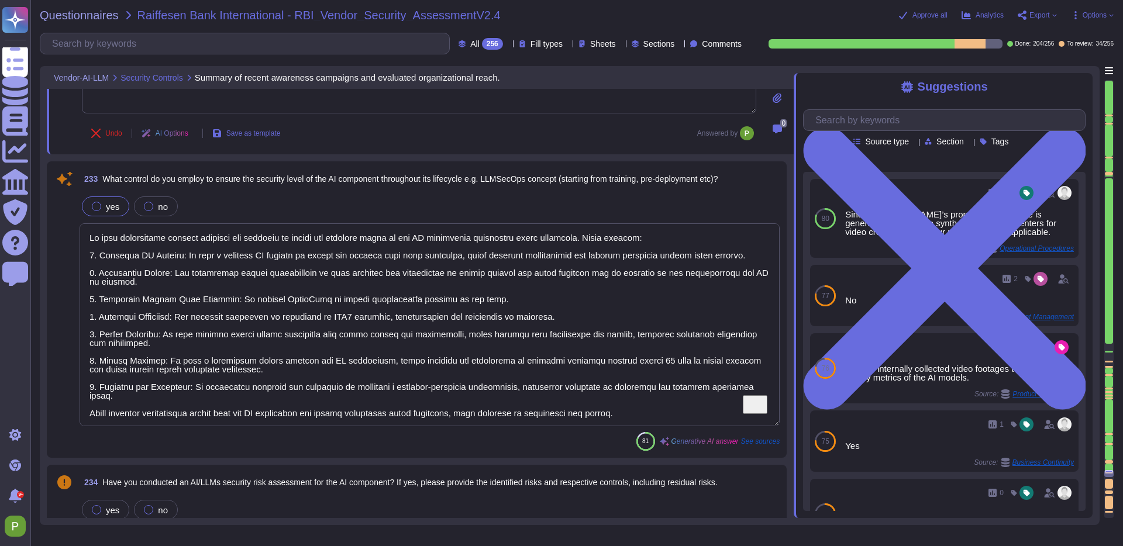
drag, startPoint x: 479, startPoint y: 261, endPoint x: 561, endPoint y: 370, distance: 136.2
click at [561, 370] on textarea "To enrich screen reader interactions, please activate Accessibility in Grammarl…" at bounding box center [430, 324] width 700 height 203
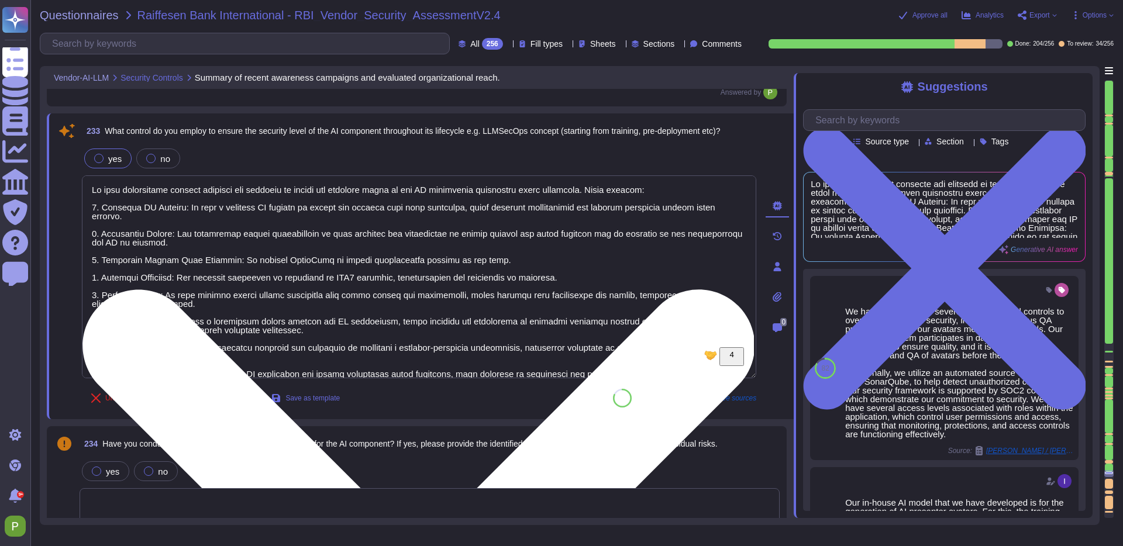
click at [533, 315] on textarea "To enrich screen reader interactions, please activate Accessibility in Grammarl…" at bounding box center [419, 276] width 674 height 203
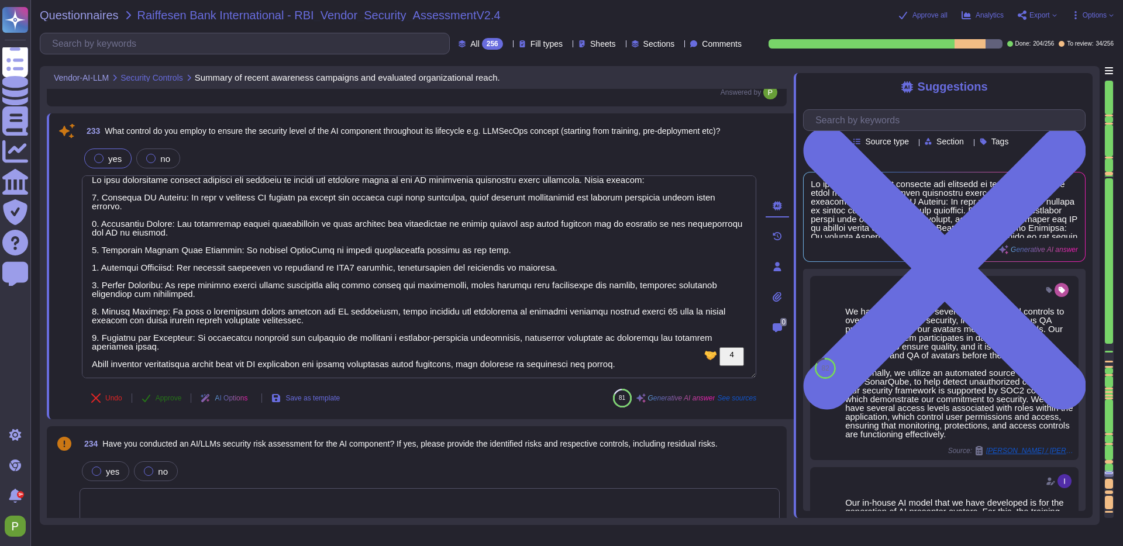
click at [167, 399] on span "Approve" at bounding box center [169, 398] width 26 height 7
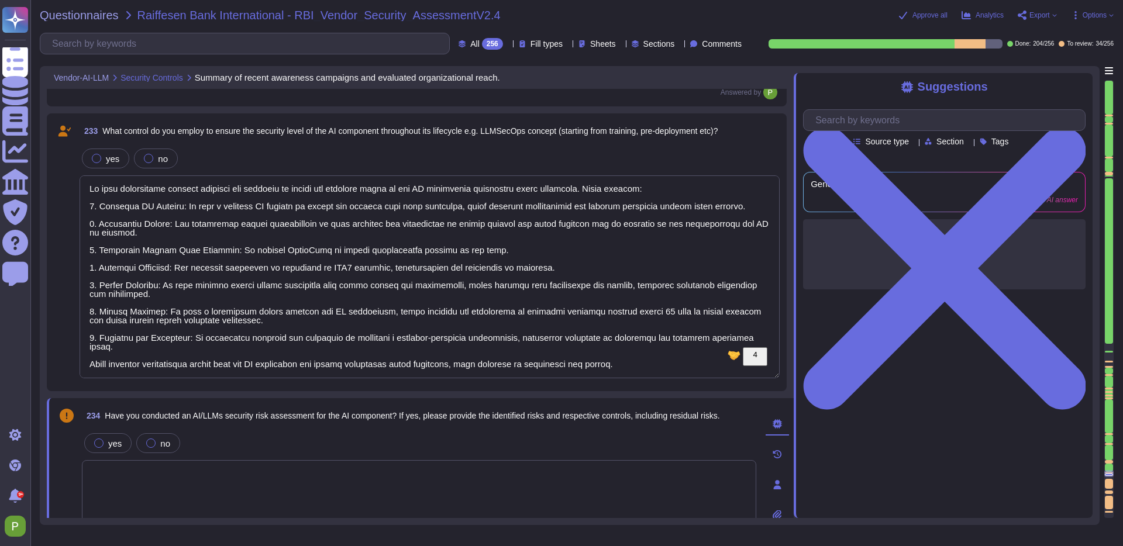
scroll to position [1, 0]
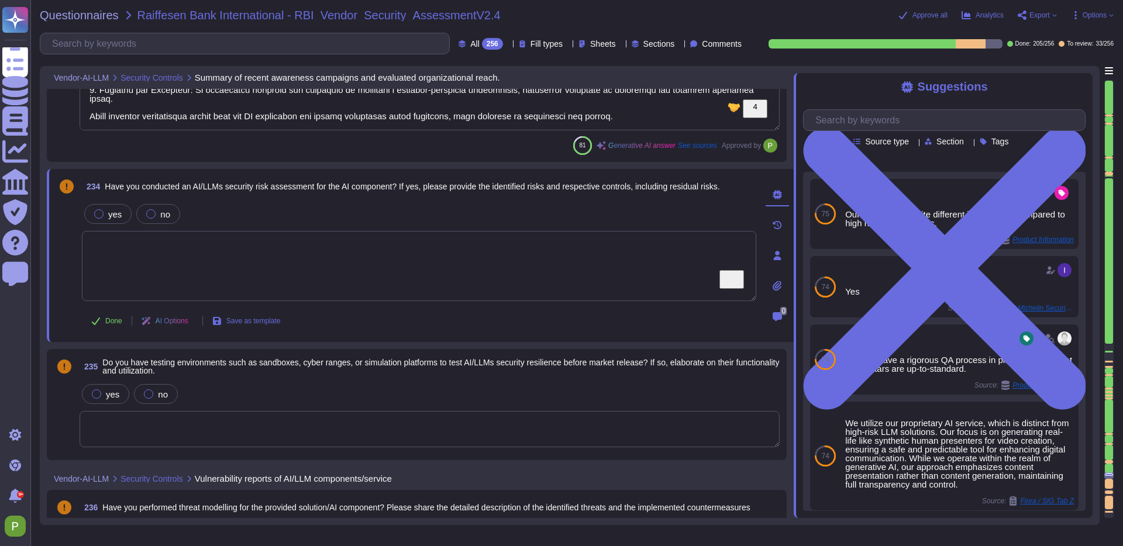
type textarea "Our application employs a defense-in-depth strategy with multiple layers of sec…"
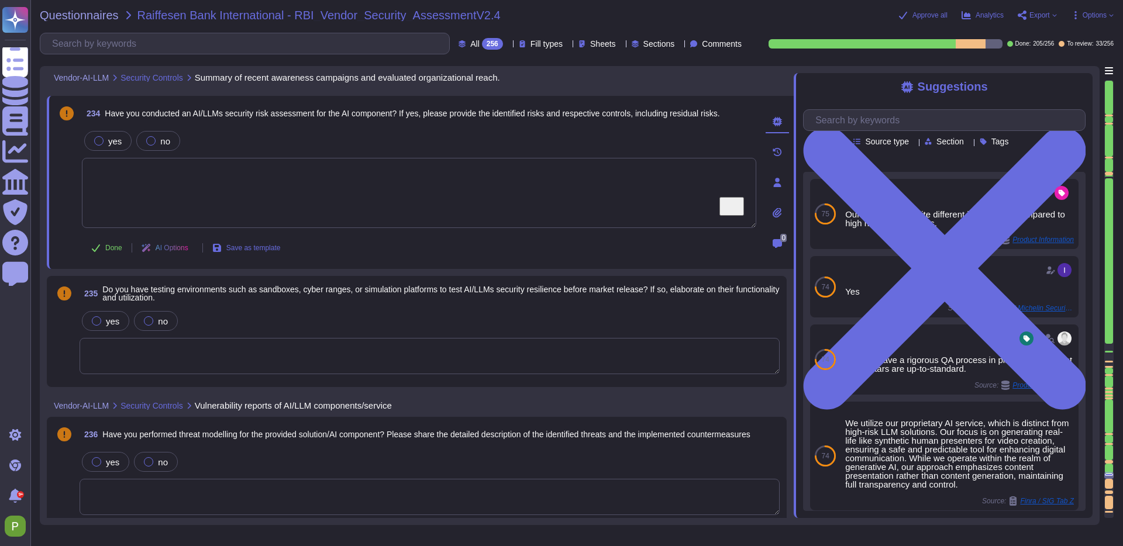
type textarea "Yes, we have implemented security measures to safeguard against potential threa…"
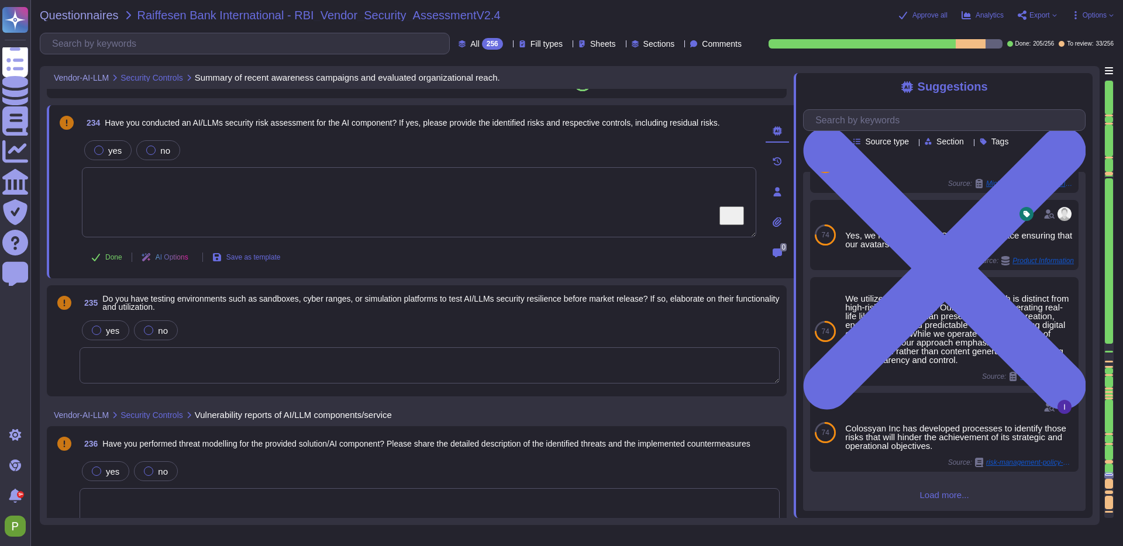
scroll to position [28889, 0]
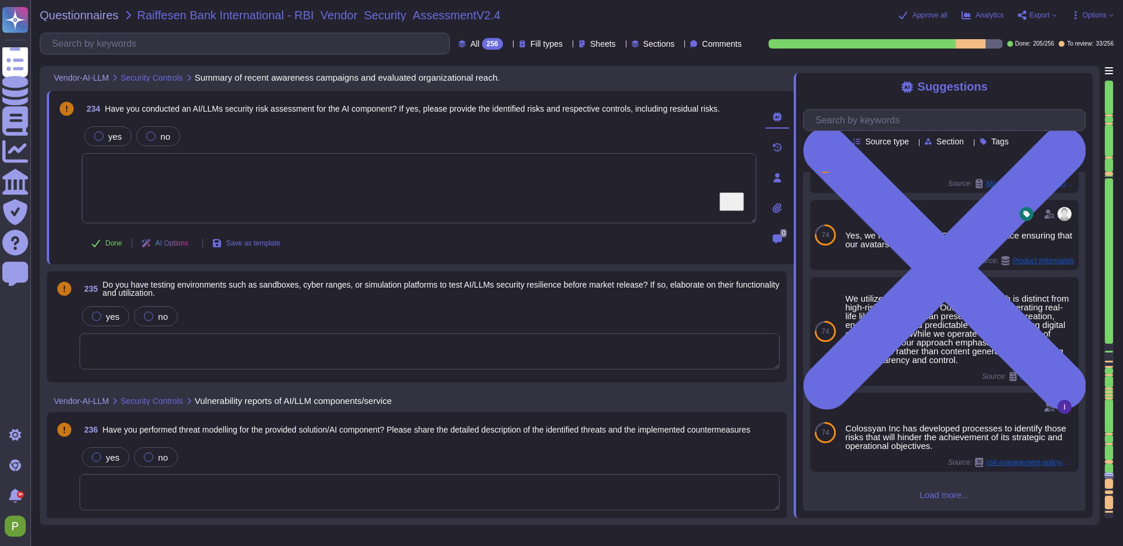
type textarea "Yes, we have implemented security measures to safeguard against potential threa…"
click at [172, 344] on textarea "To enrich screen reader interactions, please activate Accessibility in Grammarl…" at bounding box center [430, 351] width 700 height 36
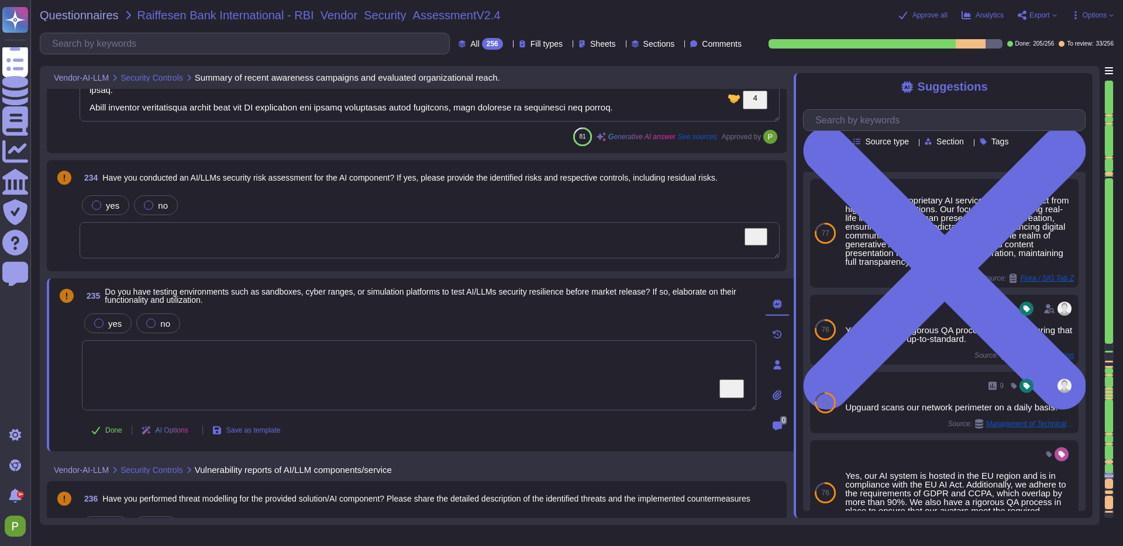
scroll to position [28826, 0]
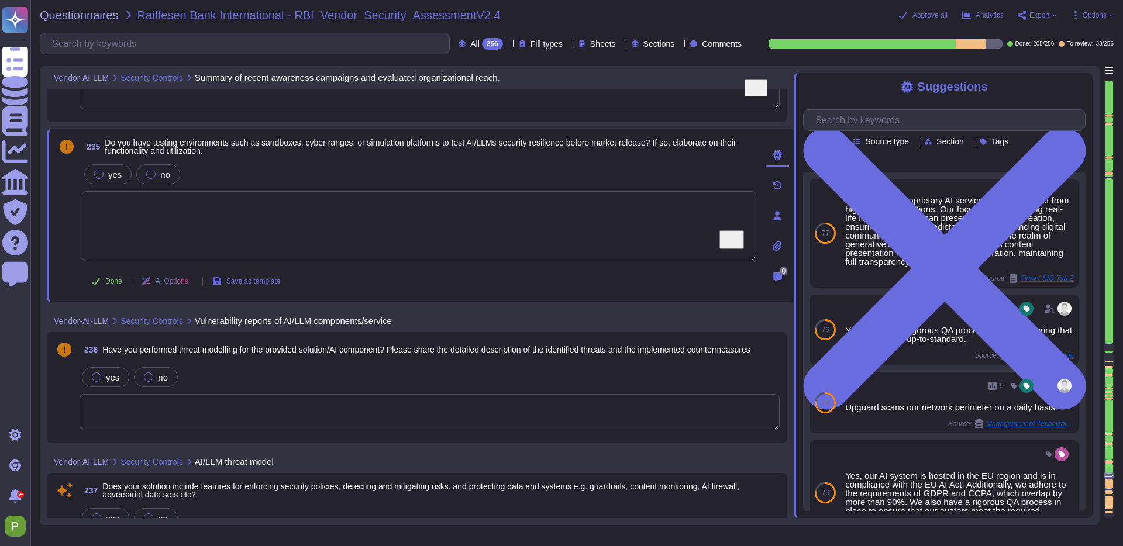
type textarea "Yes, we have implemented security measures to safeguard against potential threa…"
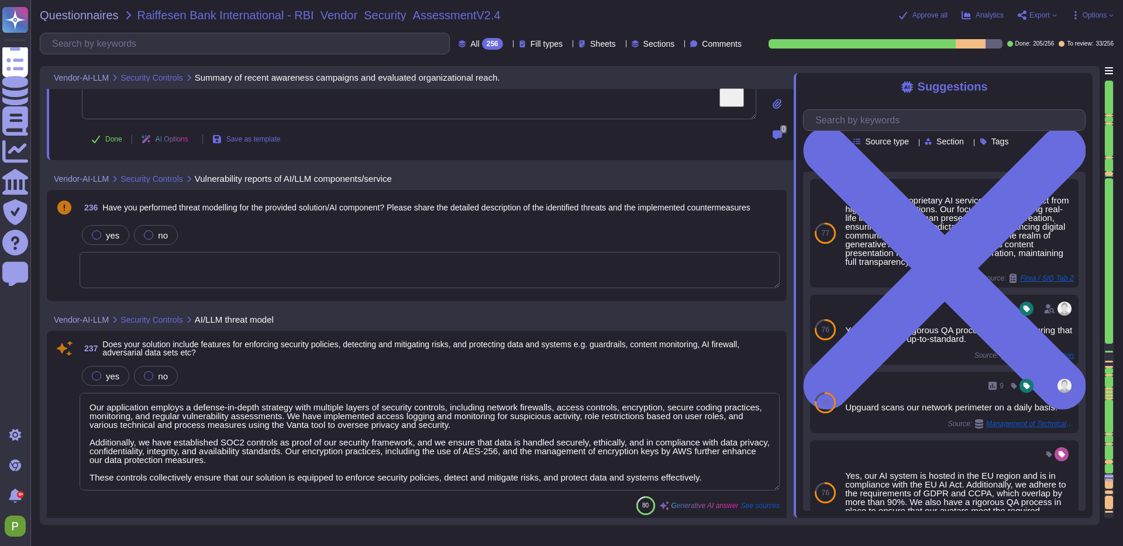
type textarea "We conduct yearly external penetration tests and perform formal Risk Assessment…"
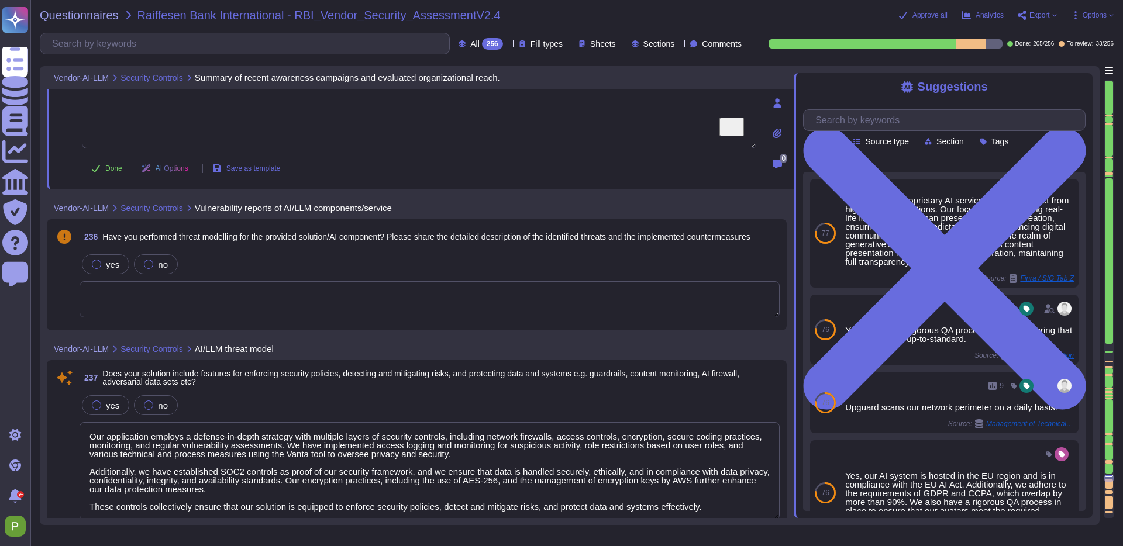
scroll to position [29079, 0]
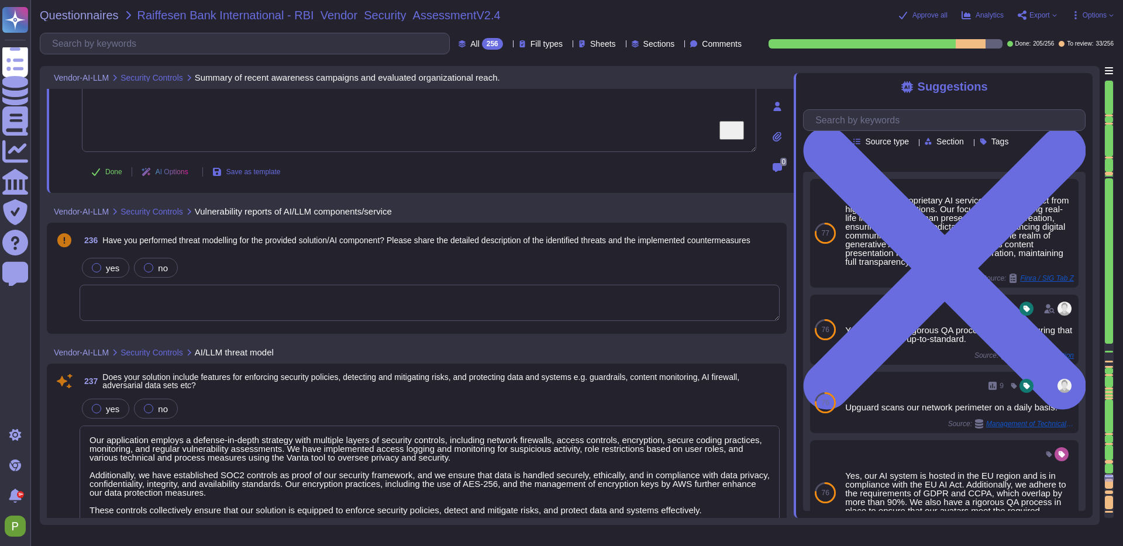
click at [354, 313] on textarea at bounding box center [430, 303] width 700 height 36
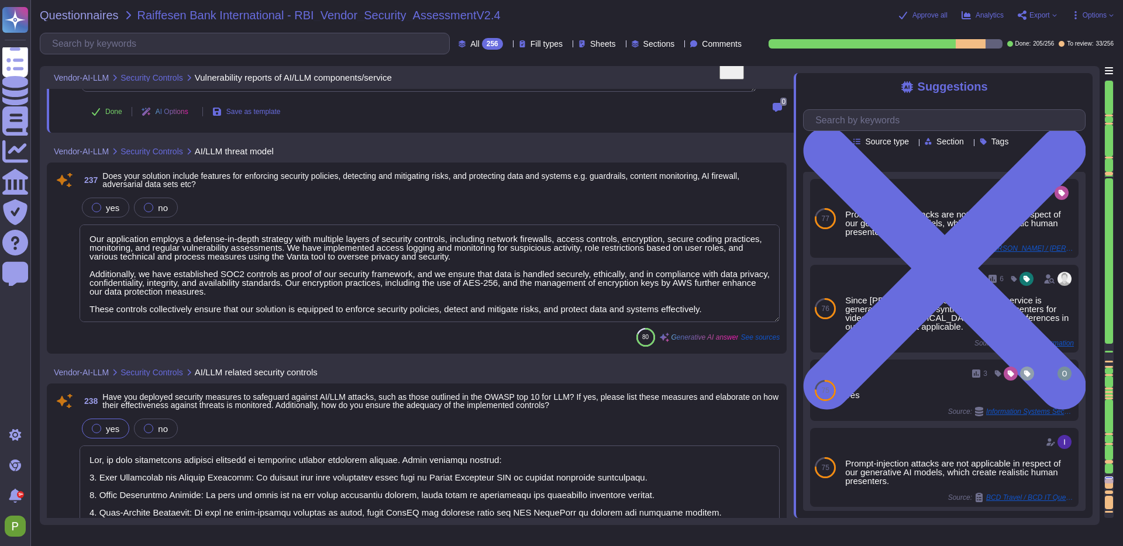
scroll to position [29259, 0]
click at [408, 272] on textarea "Our application employs a defense-in-depth strategy with multiple layers of sec…" at bounding box center [430, 273] width 700 height 98
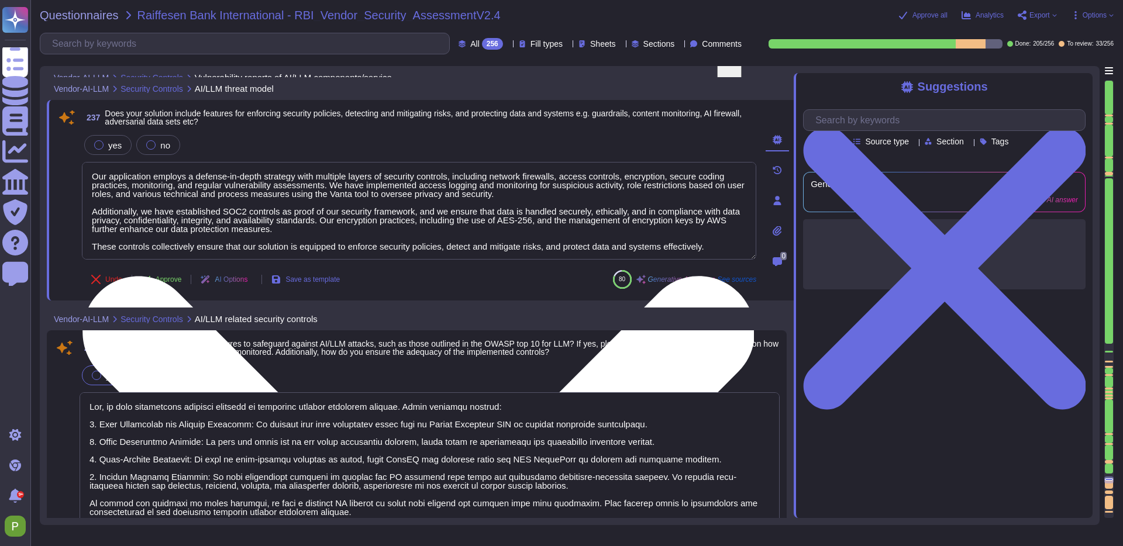
type textarea "We employ several measures to monitor the integrity and quality of datasets uti…"
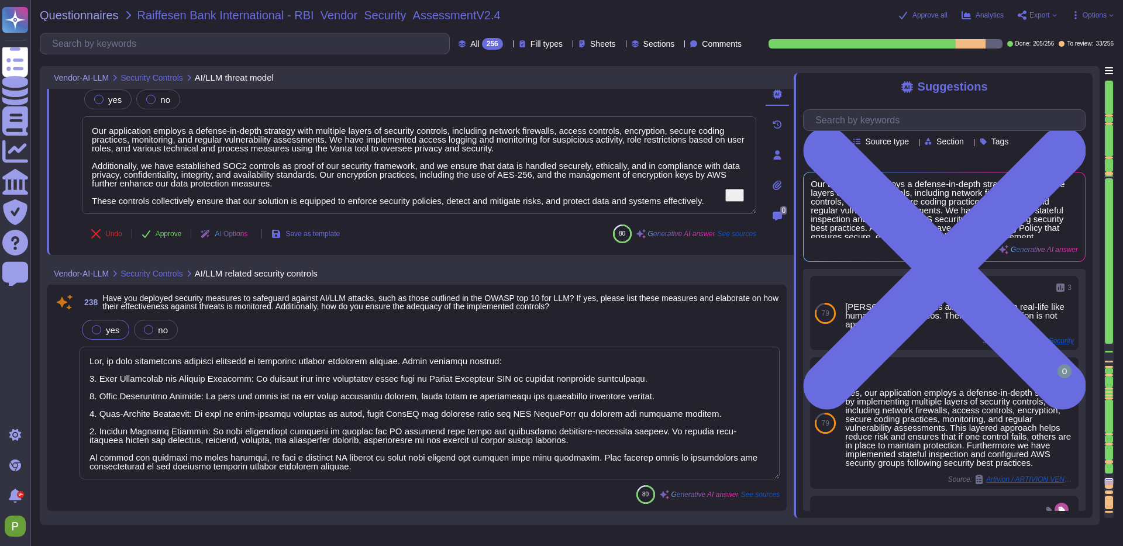
scroll to position [29299, 0]
click at [233, 397] on textarea "To enrich screen reader interactions, please activate Accessibility in Grammarl…" at bounding box center [430, 412] width 700 height 133
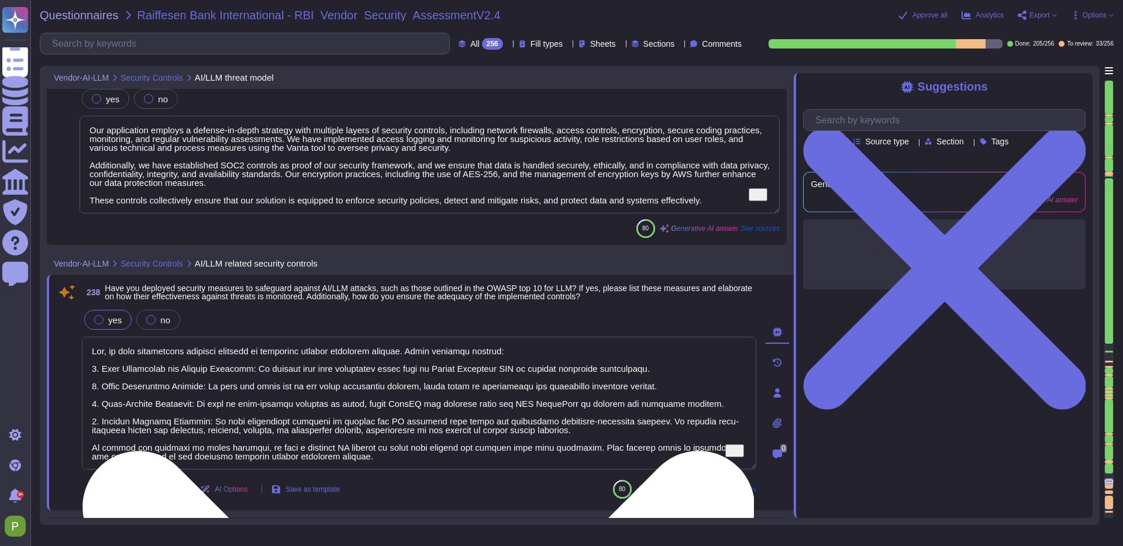
click at [233, 397] on textarea "To enrich screen reader interactions, please activate Accessibility in Grammarl…" at bounding box center [419, 403] width 674 height 133
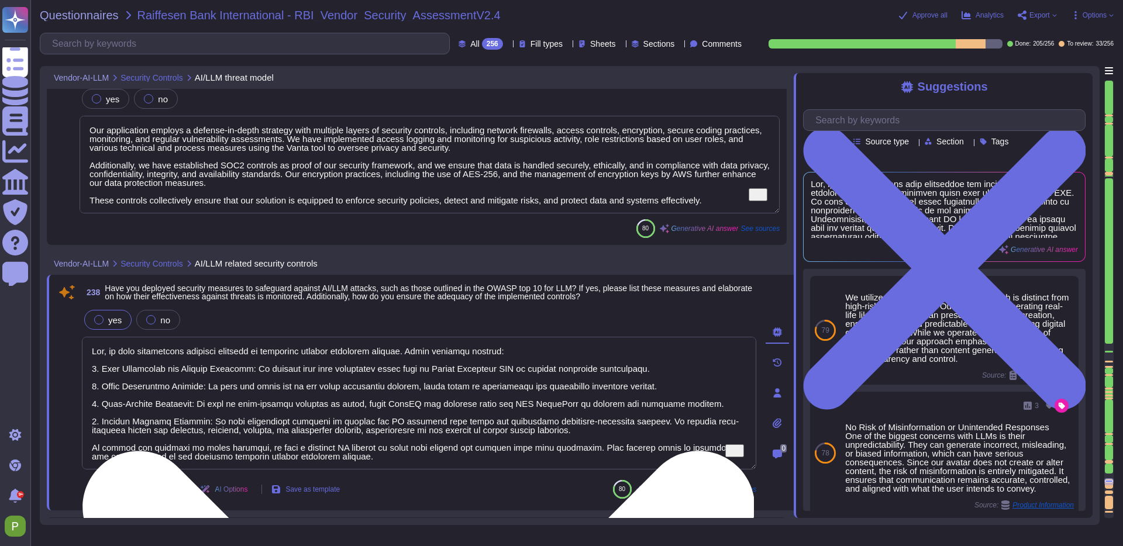
click at [319, 396] on textarea "To enrich screen reader interactions, please activate Accessibility in Grammarl…" at bounding box center [419, 403] width 674 height 133
click at [398, 358] on textarea "To enrich screen reader interactions, please activate Accessibility in Grammarl…" at bounding box center [419, 403] width 674 height 133
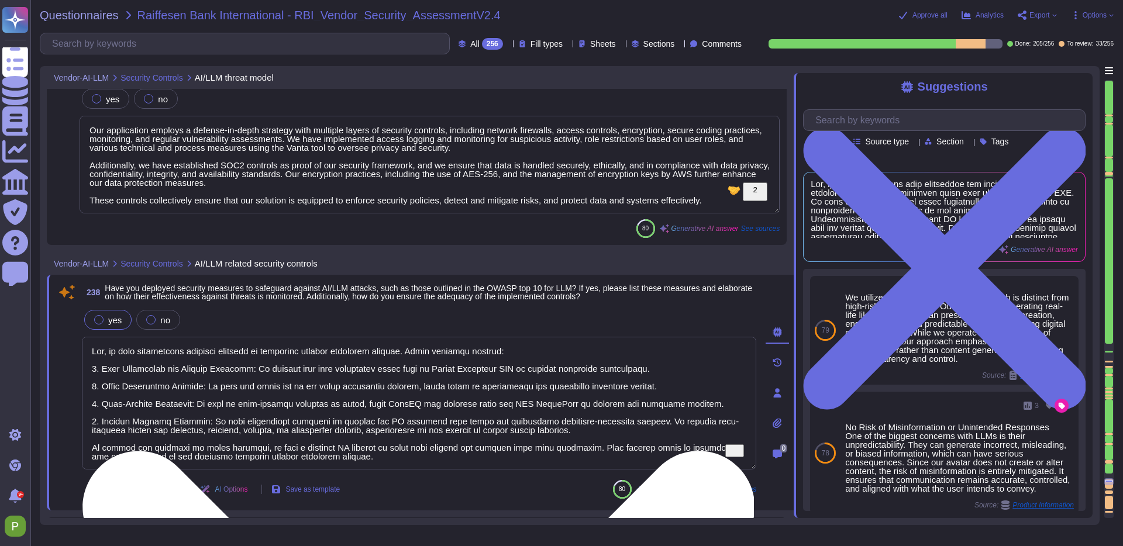
click at [398, 358] on textarea "To enrich screen reader interactions, please activate Accessibility in Grammarl…" at bounding box center [419, 403] width 674 height 133
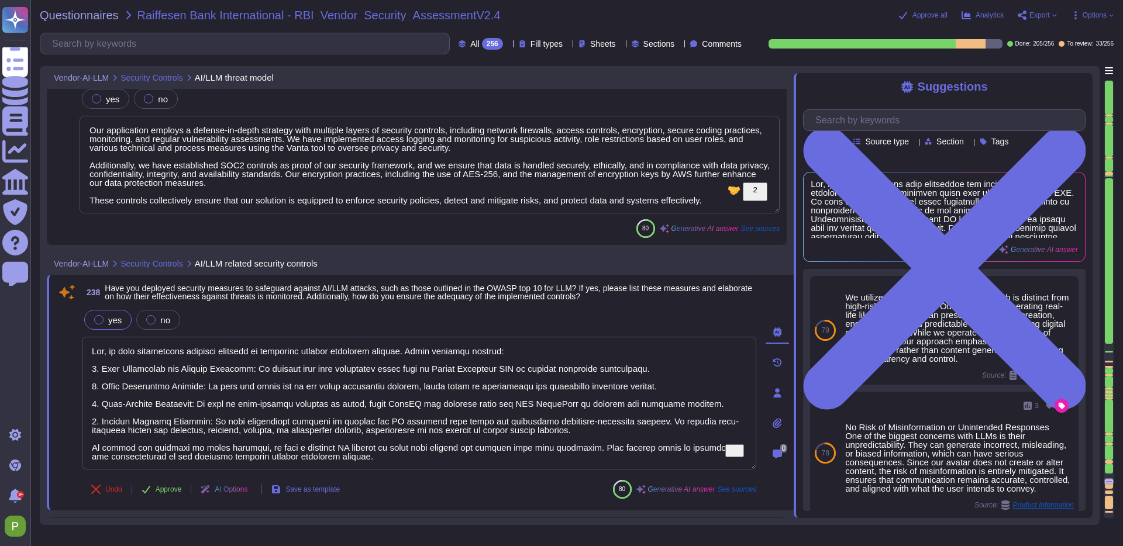
drag, startPoint x: 385, startPoint y: 457, endPoint x: 62, endPoint y: 327, distance: 348.1
click at [62, 327] on div "238 Have you deployed security measures to safeguard against AI/LLM attacks, su…" at bounding box center [406, 393] width 700 height 222
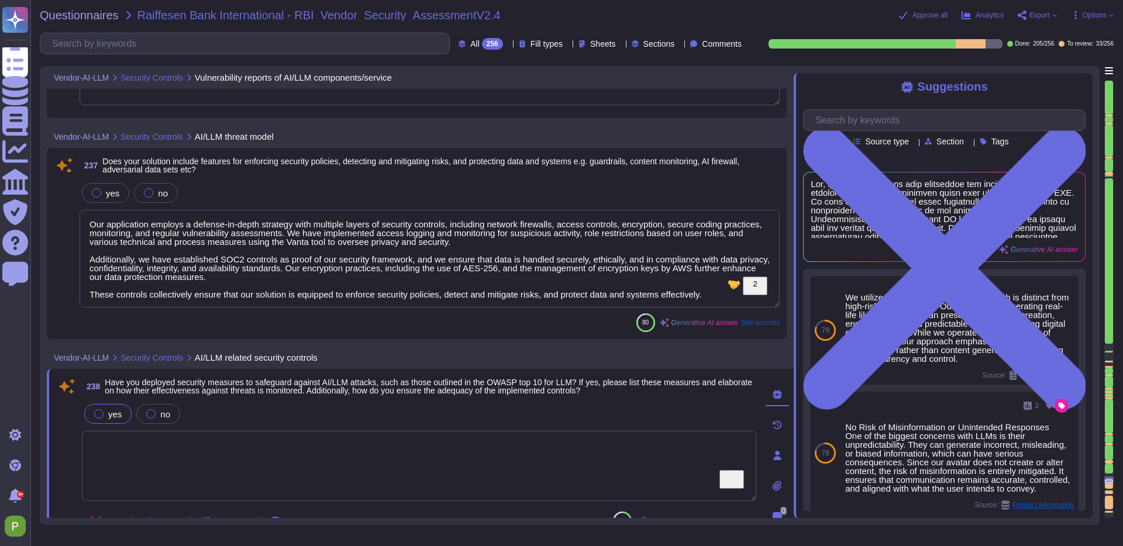
scroll to position [1, 0]
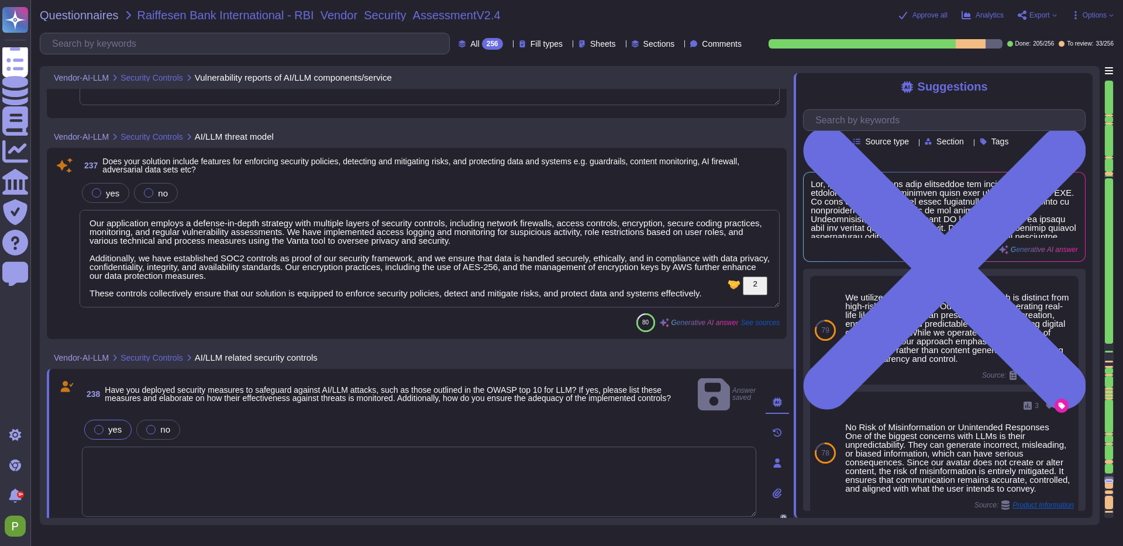
drag, startPoint x: 95, startPoint y: 230, endPoint x: 773, endPoint y: 295, distance: 680.7
click at [773, 295] on textarea "Our application employs a defense-in-depth strategy with multiple layers of sec…" at bounding box center [430, 259] width 700 height 98
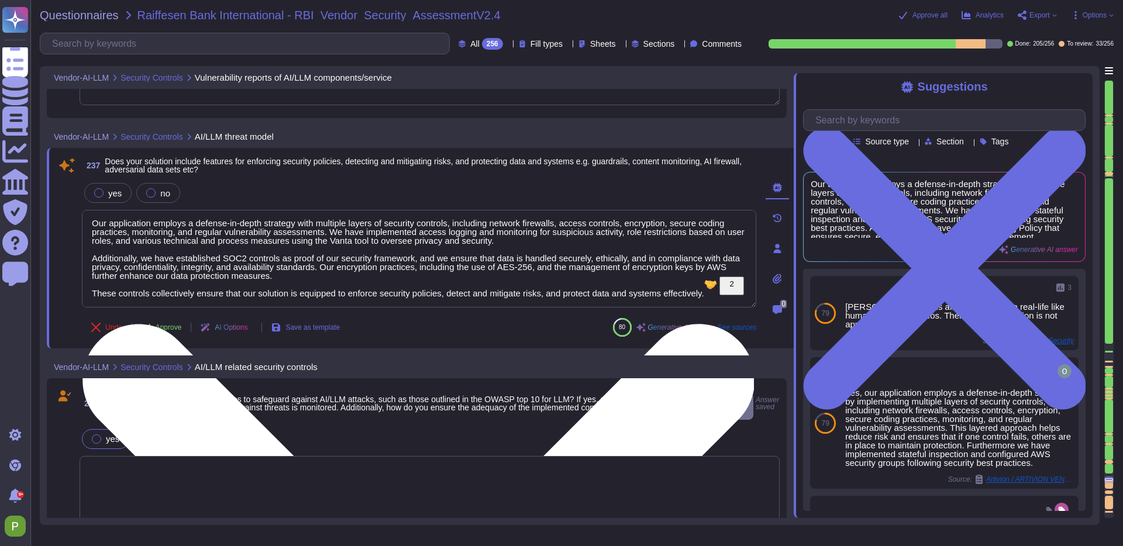
click at [102, 237] on textarea "Our application employs a defense-in-depth strategy with multiple layers of sec…" at bounding box center [419, 259] width 674 height 98
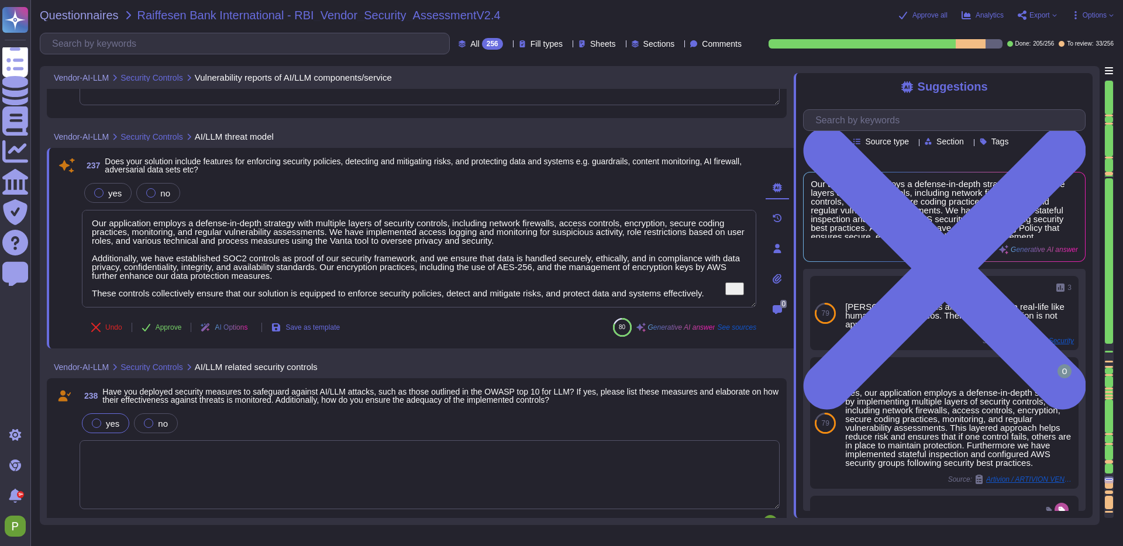
drag, startPoint x: 93, startPoint y: 226, endPoint x: 780, endPoint y: 295, distance: 690.5
click at [780, 295] on div "237 Does your solution include features for enforcing security policies, detect…" at bounding box center [420, 248] width 747 height 201
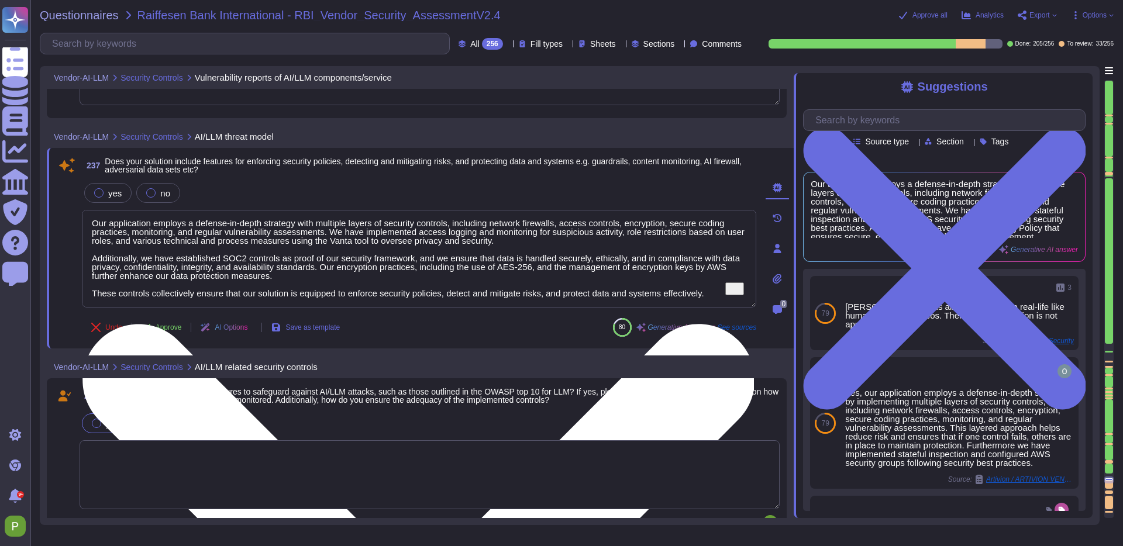
click at [358, 271] on textarea "Our application employs a defense-in-depth strategy with multiple layers of sec…" at bounding box center [419, 259] width 674 height 98
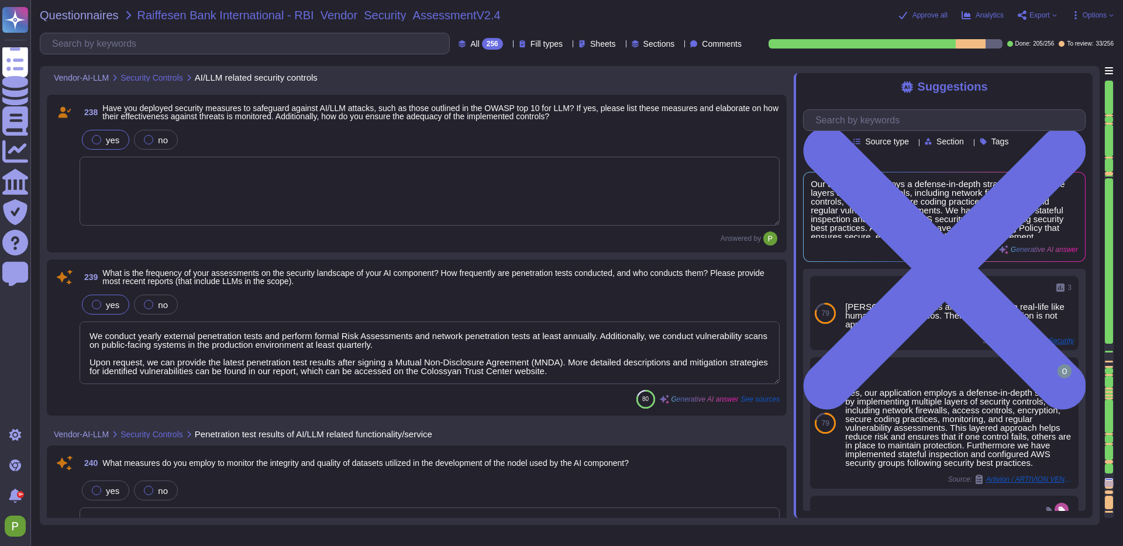
scroll to position [29500, 0]
type textarea "The models are trained initially using data collected in our recording studio i…"
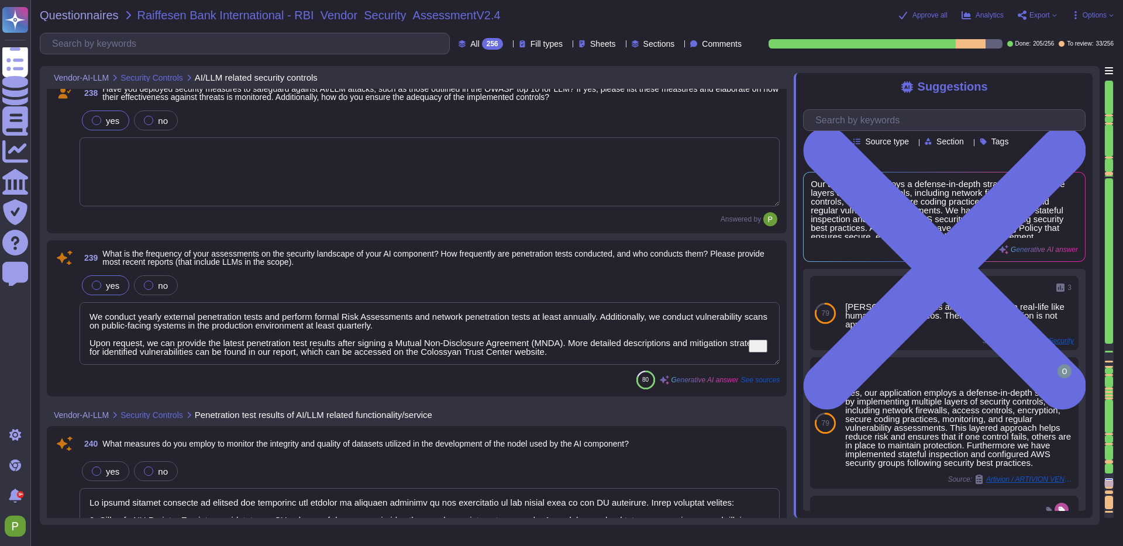
drag, startPoint x: 88, startPoint y: 318, endPoint x: 706, endPoint y: 356, distance: 619.2
click at [706, 356] on textarea "We conduct yearly external penetration tests and perform formal Risk Assessment…" at bounding box center [430, 333] width 700 height 63
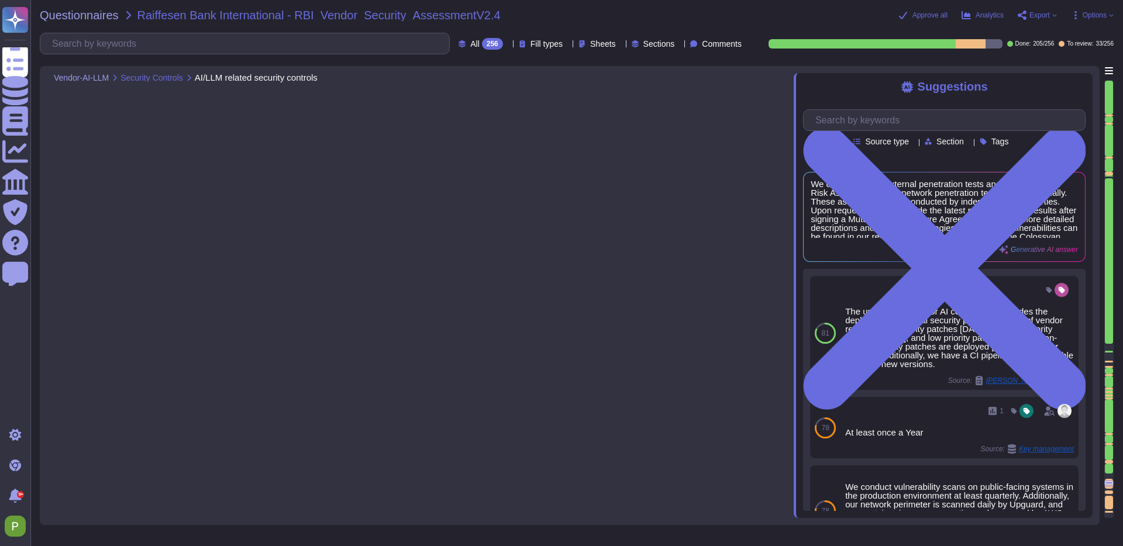
type textarea "We conduct yearly external penetration tests and perform formal Risk Assessment…"
type textarea "We employ several measures to monitor the integrity and quality of datasets uti…"
type textarea "The models are trained initially using data collected in our recording studio i…"
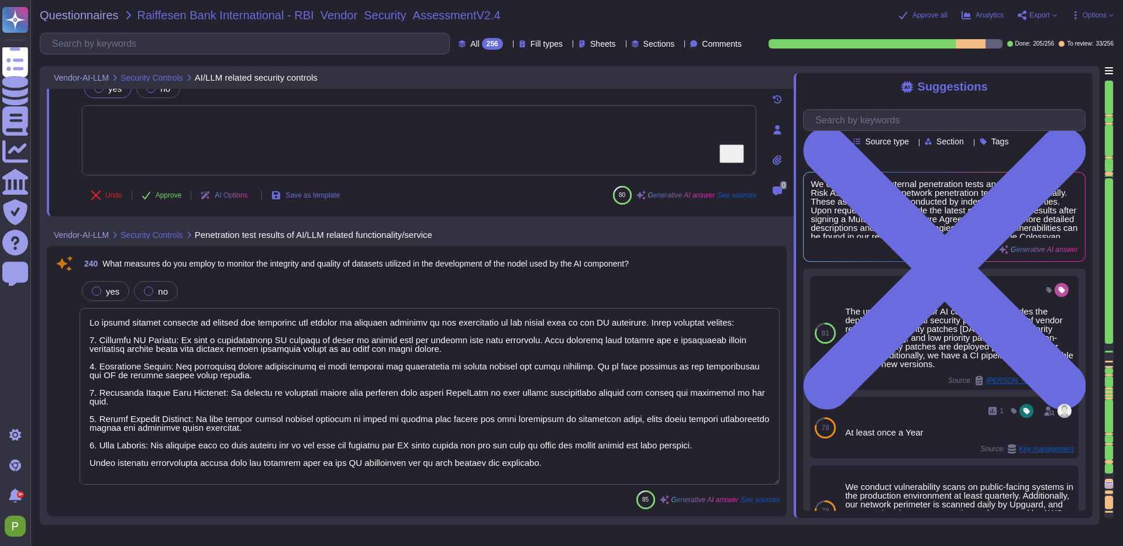
type textarea "Yes, we collect threat intelligence concerning vulnerabilities and security con…"
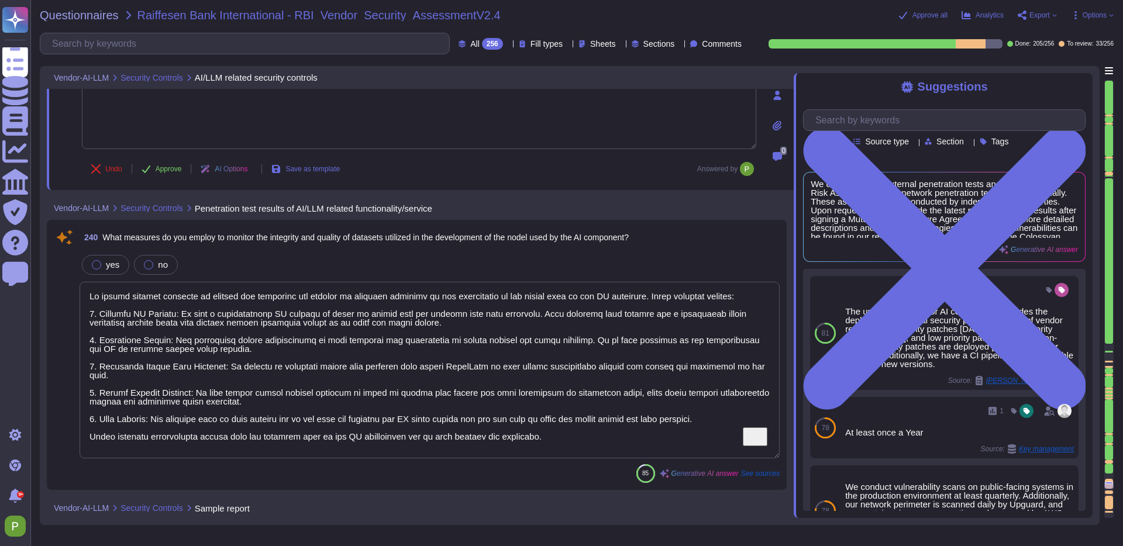
scroll to position [1, 0]
drag, startPoint x: 94, startPoint y: 281, endPoint x: 688, endPoint y: 440, distance: 615.5
click at [689, 440] on textarea "To enrich screen reader interactions, please activate Accessibility in Grammarl…" at bounding box center [430, 370] width 700 height 177
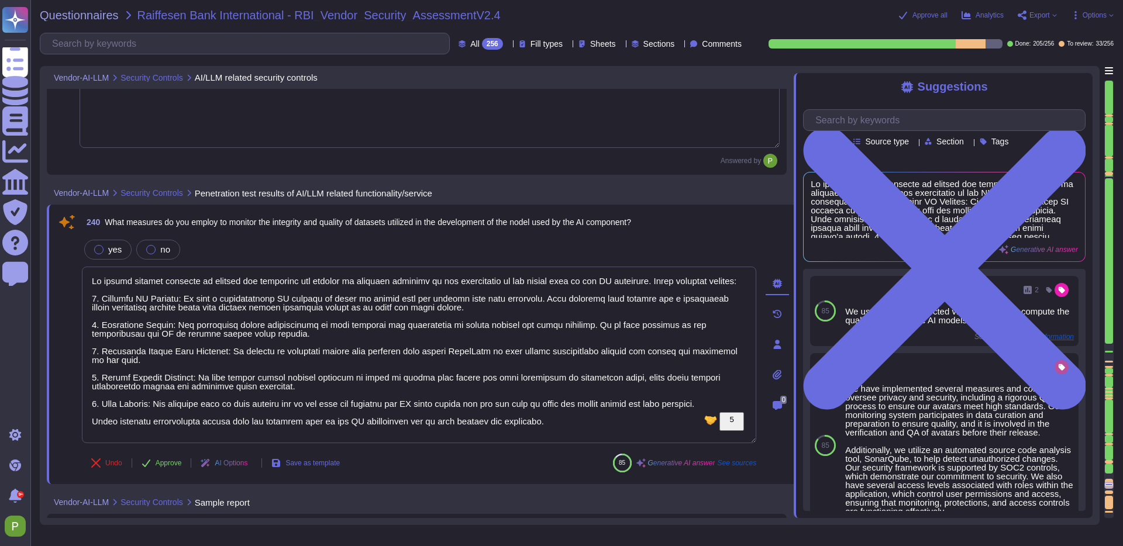
scroll to position [0, 0]
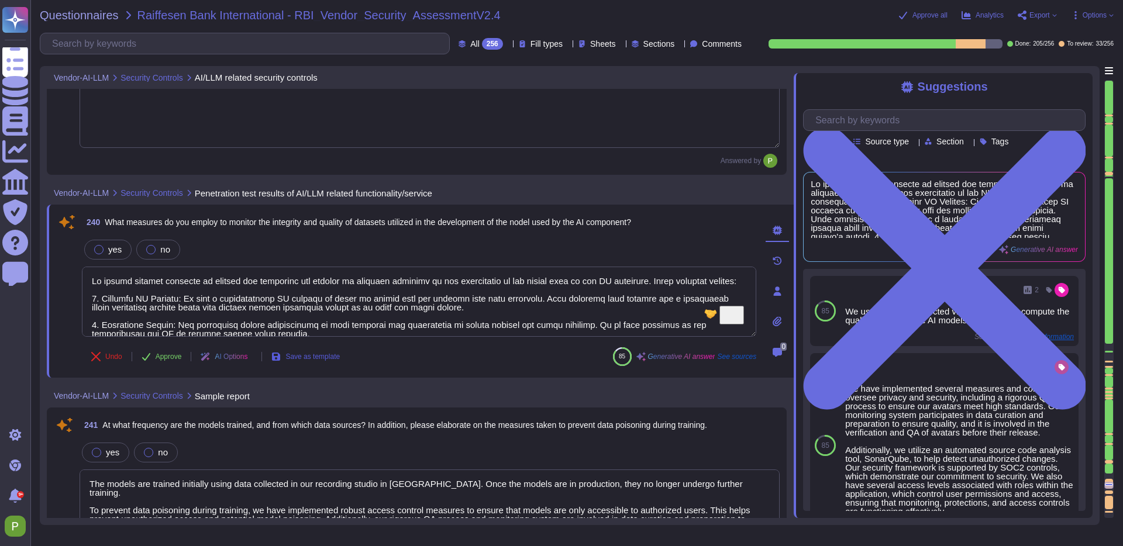
type textarea "W"
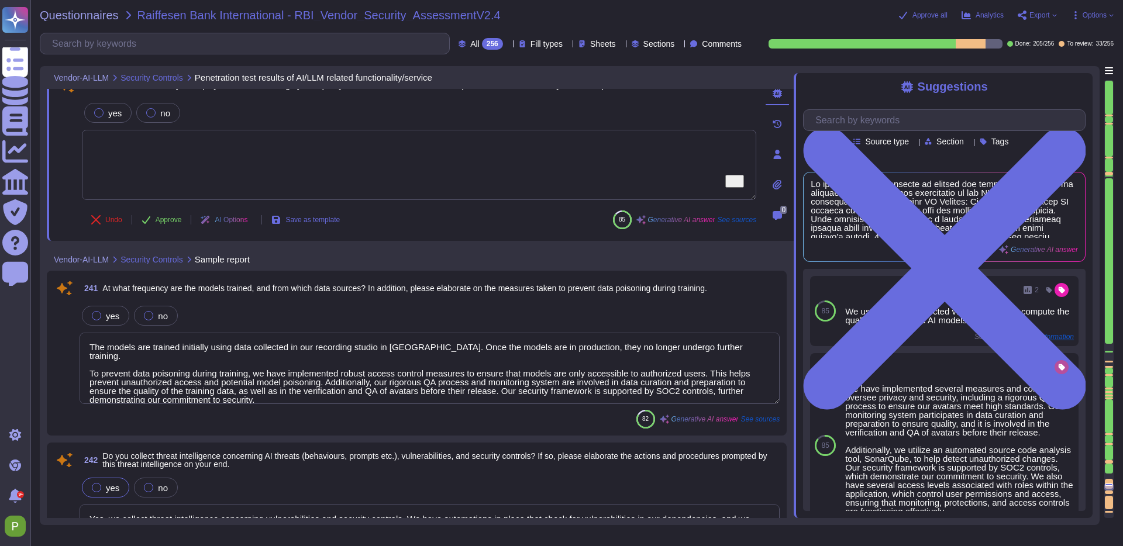
type textarea "User-provided data is kept private and is not used for training any AI model, e…"
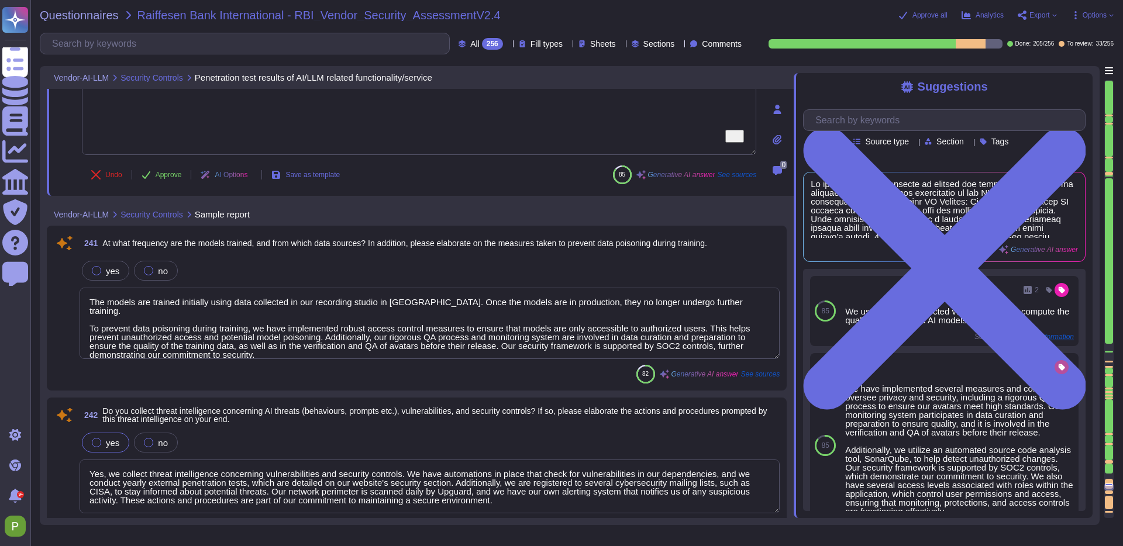
scroll to position [29892, 0]
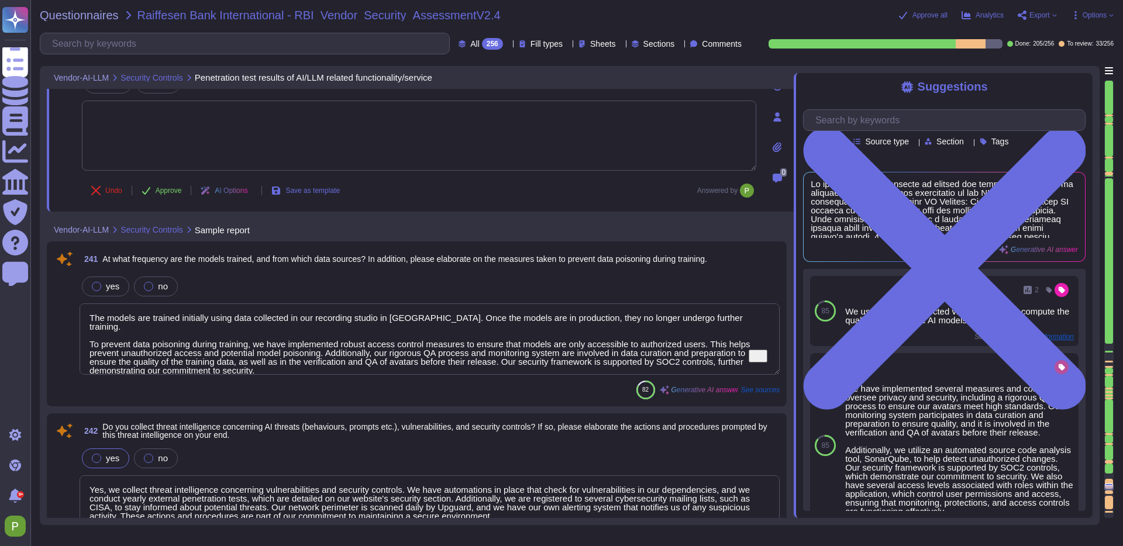
drag, startPoint x: 88, startPoint y: 320, endPoint x: 339, endPoint y: 345, distance: 252.0
click at [339, 345] on textarea "The models are trained initially using data collected in our recording studio i…" at bounding box center [430, 338] width 700 height 71
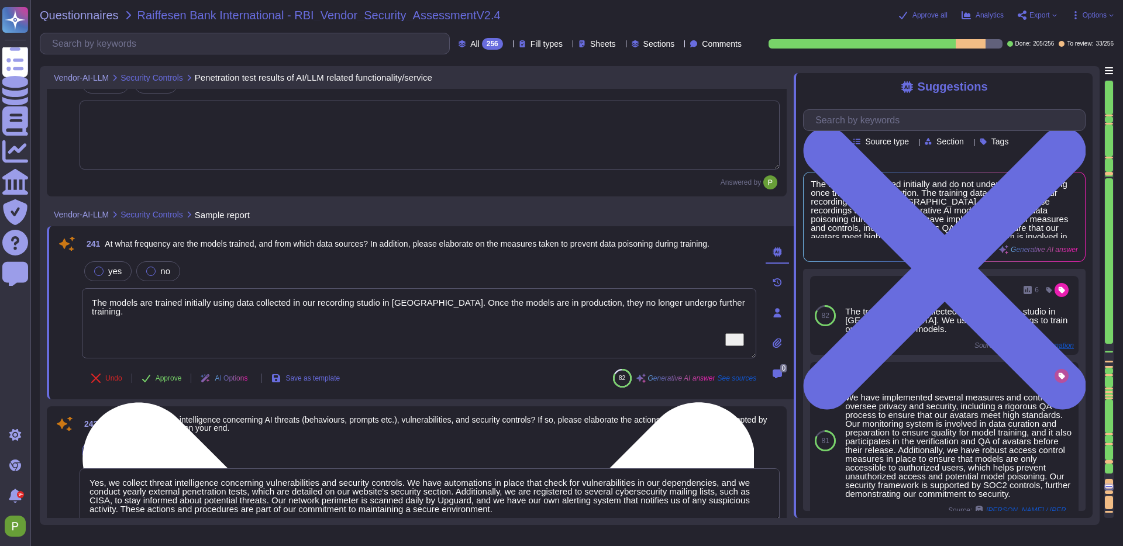
type textarea "The models are trained initially using data collected in our recording studio i…"
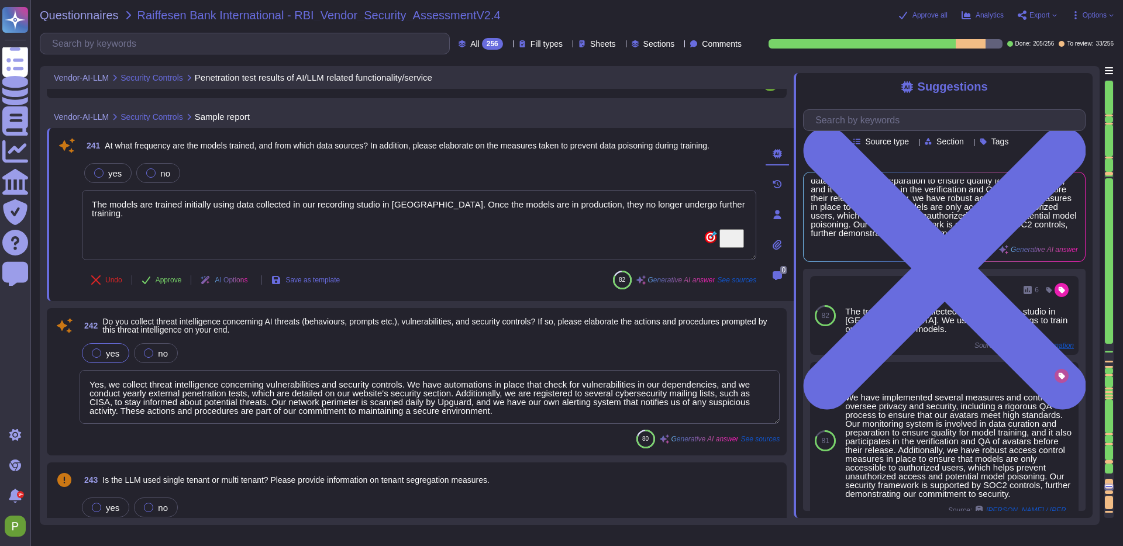
scroll to position [29975, 0]
type textarea "Yes, all user-provided data is encrypted at rest using AES-256 encryption and i…"
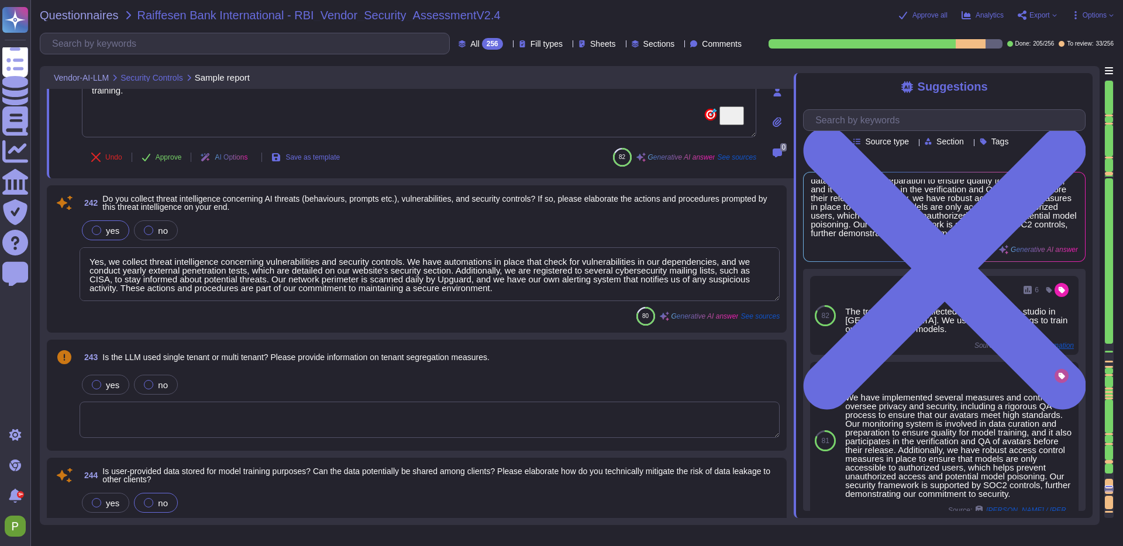
scroll to position [30091, 0]
type textarea "The models are trained initially using data collected in our recording studio i…"
click at [147, 264] on div "yes no Yes, we collect threat intelligence concerning vulnerabilities and secur…" at bounding box center [430, 258] width 700 height 84
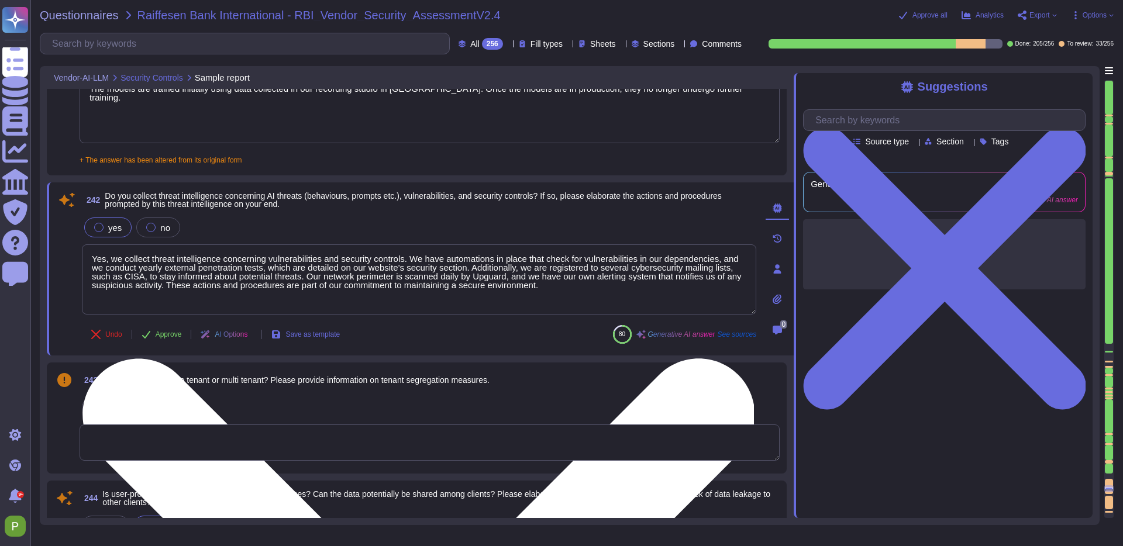
click at [147, 264] on textarea "Yes, we collect threat intelligence concerning vulnerabilities and security con…" at bounding box center [419, 279] width 674 height 70
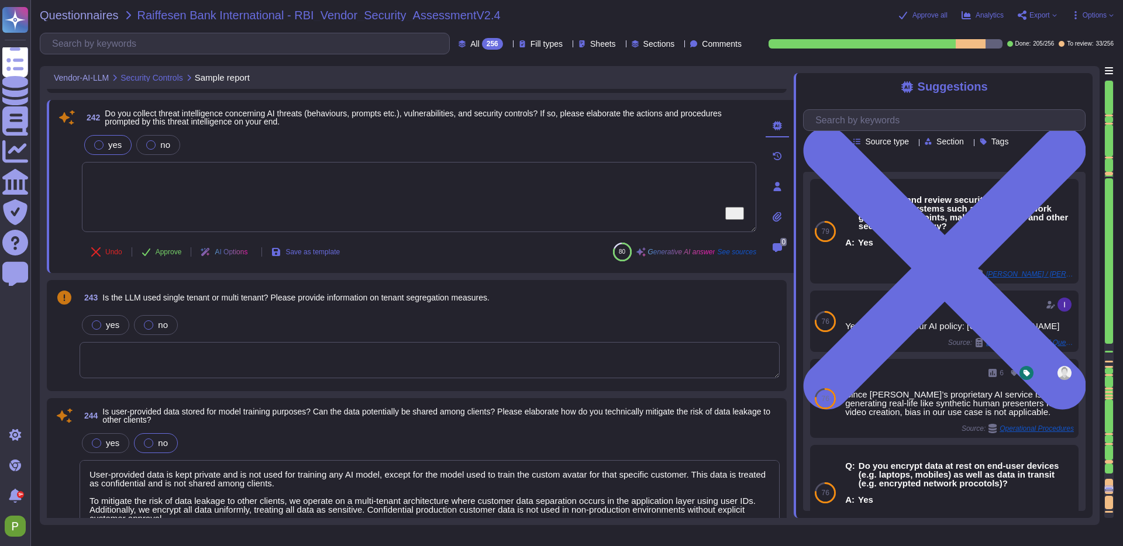
scroll to position [30201, 0]
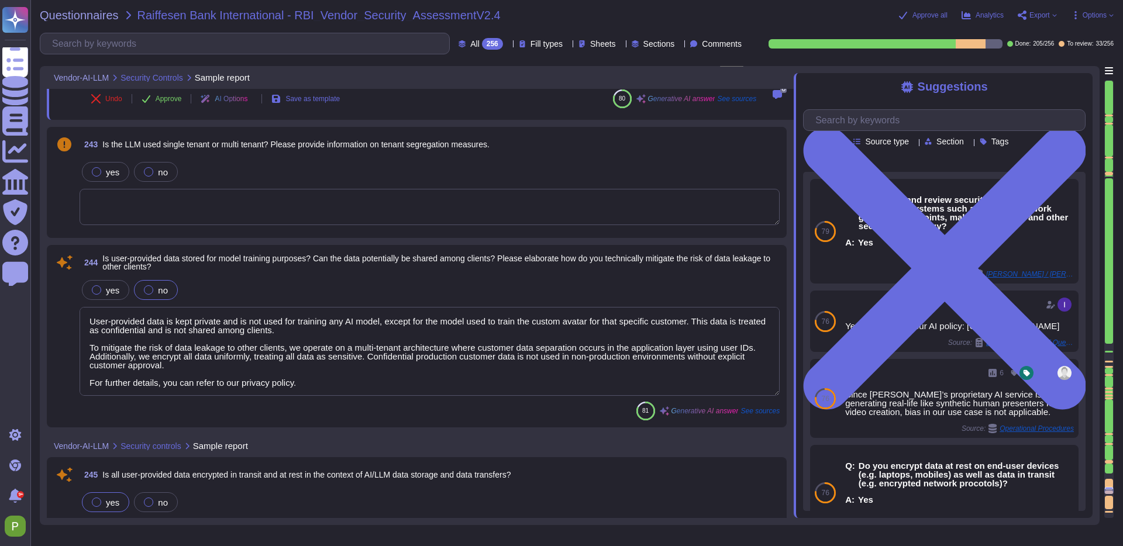
type textarea "Colossyan Inc proprietary and customer information stored on electronic and com…"
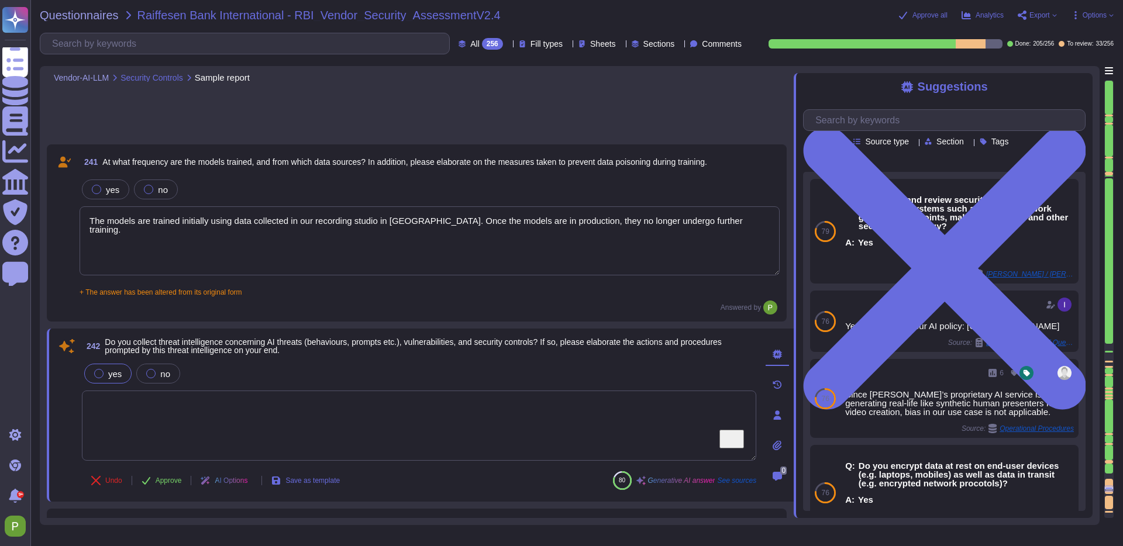
type textarea "Yes, all user-provided data is encrypted at rest using AES-256 encryption and i…"
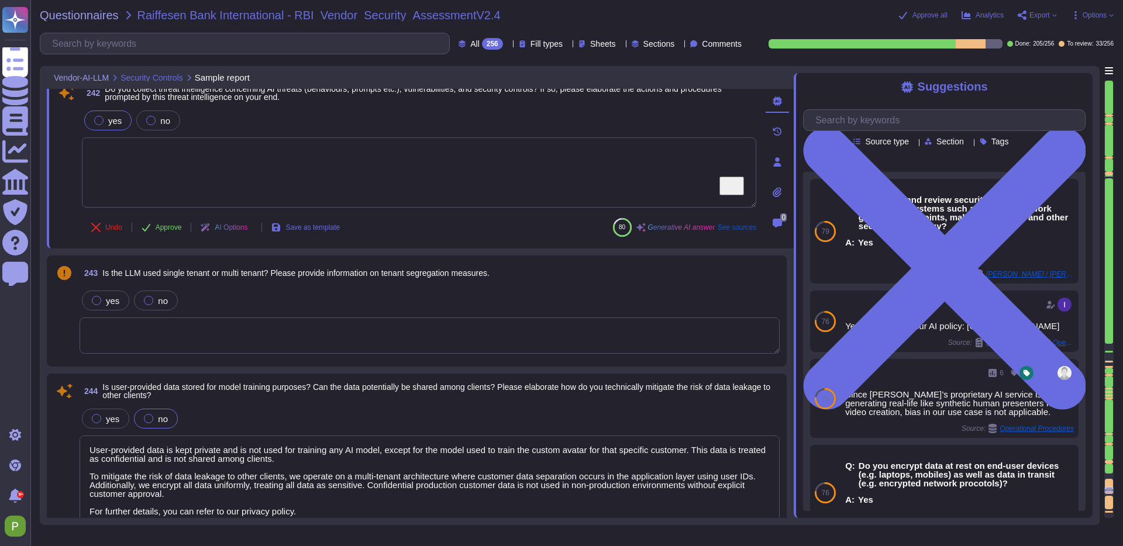
scroll to position [30134, 0]
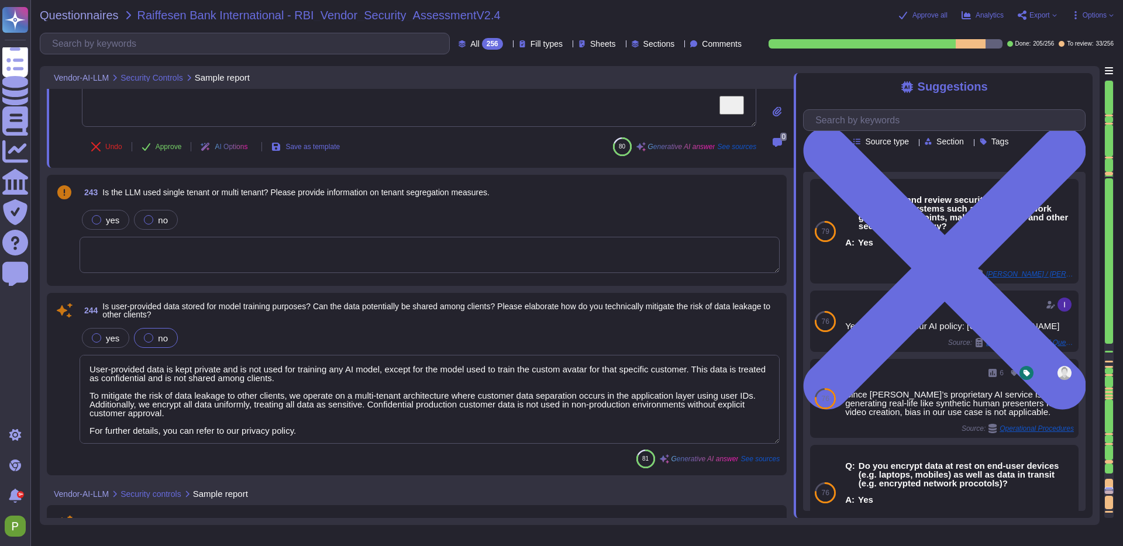
type textarea "Colossyan Inc proprietary and customer information stored on electronic and com…"
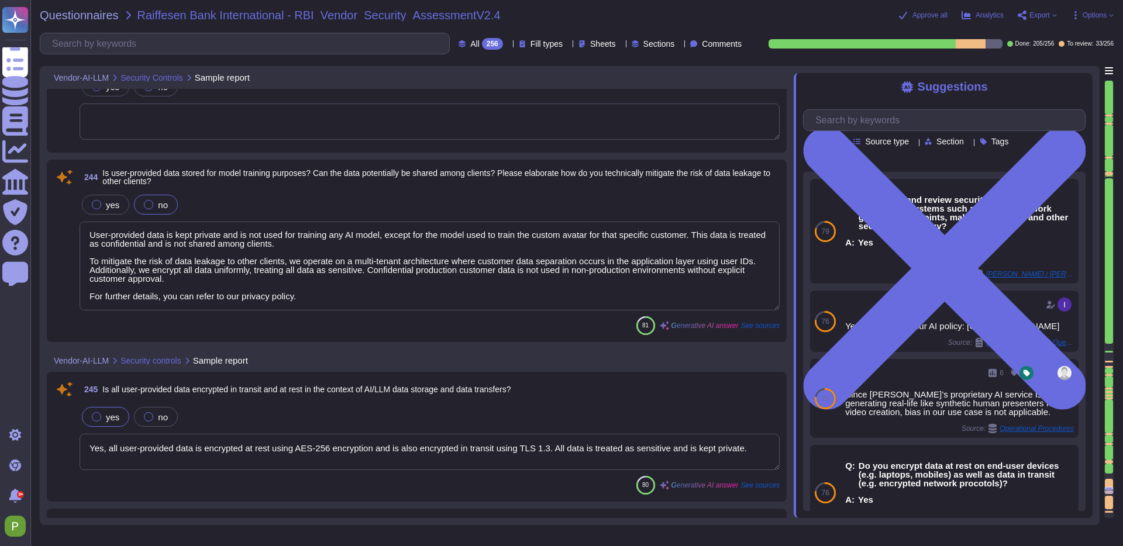
scroll to position [30338, 0]
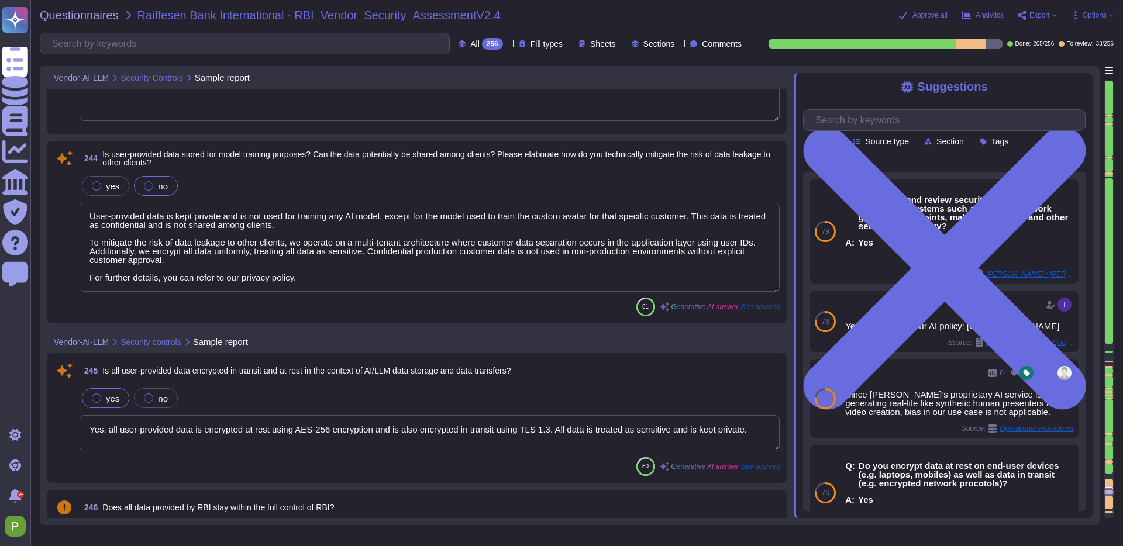
type textarea "Yes, we implement Role-Based Access Control (RBAC) in our systems, which ensure…"
click at [355, 225] on textarea "User-provided data is kept private and is not used for training any AI model, e…" at bounding box center [430, 247] width 700 height 89
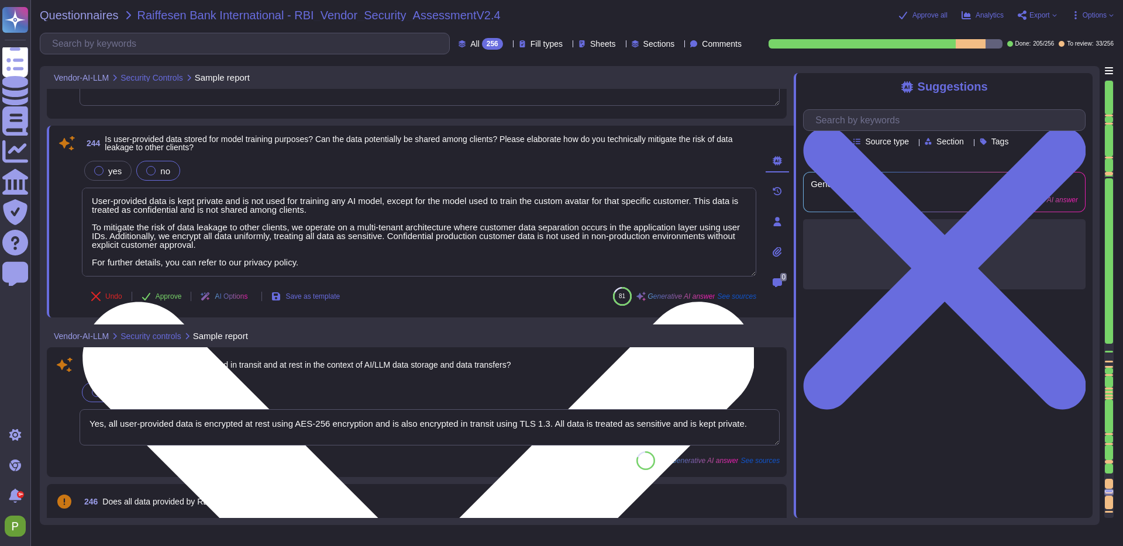
scroll to position [1, 0]
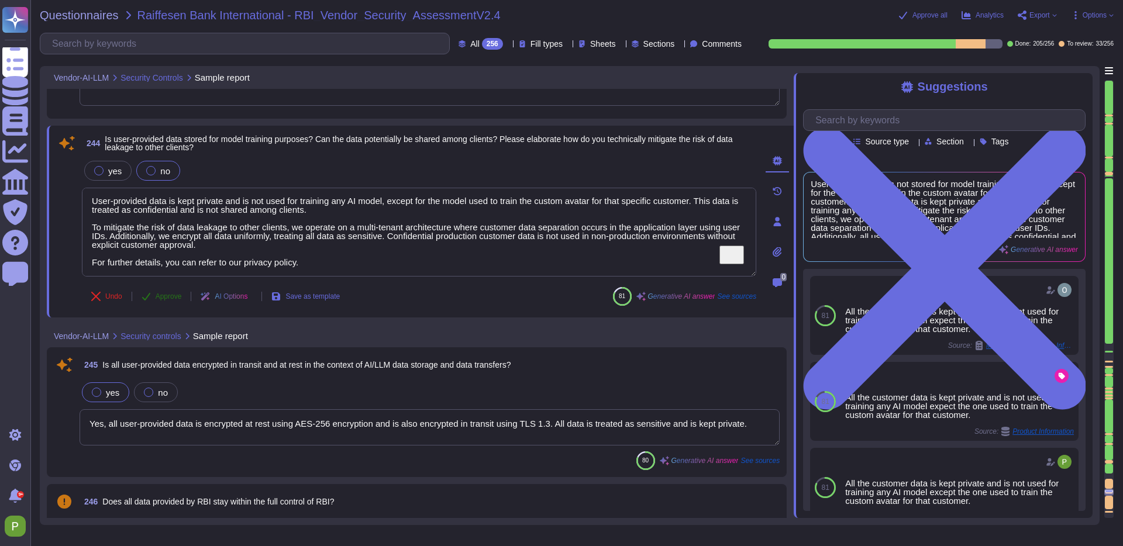
click at [168, 296] on span "Approve" at bounding box center [169, 296] width 26 height 7
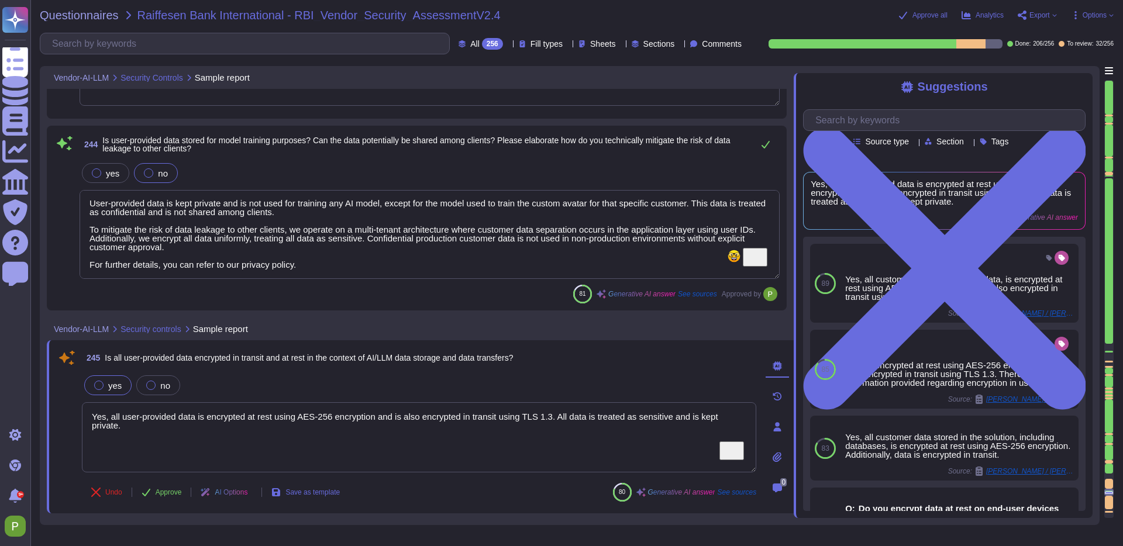
type textarea "Yes, we implement Role-Based Access Control (RBAC) in our systems, which ensure…"
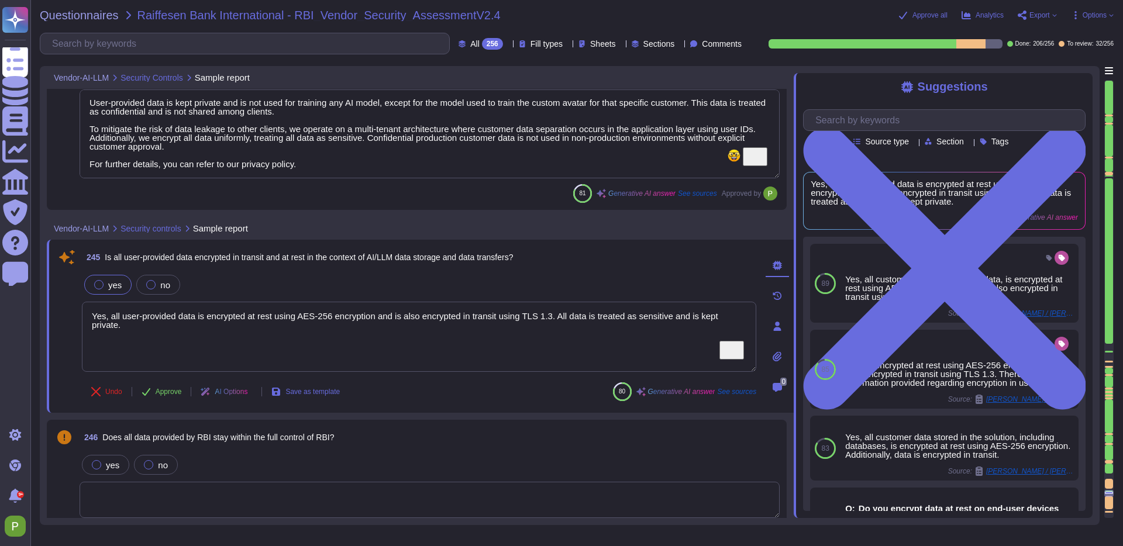
type textarea "Yes, it is technically ensured that the processed data is not used for training…"
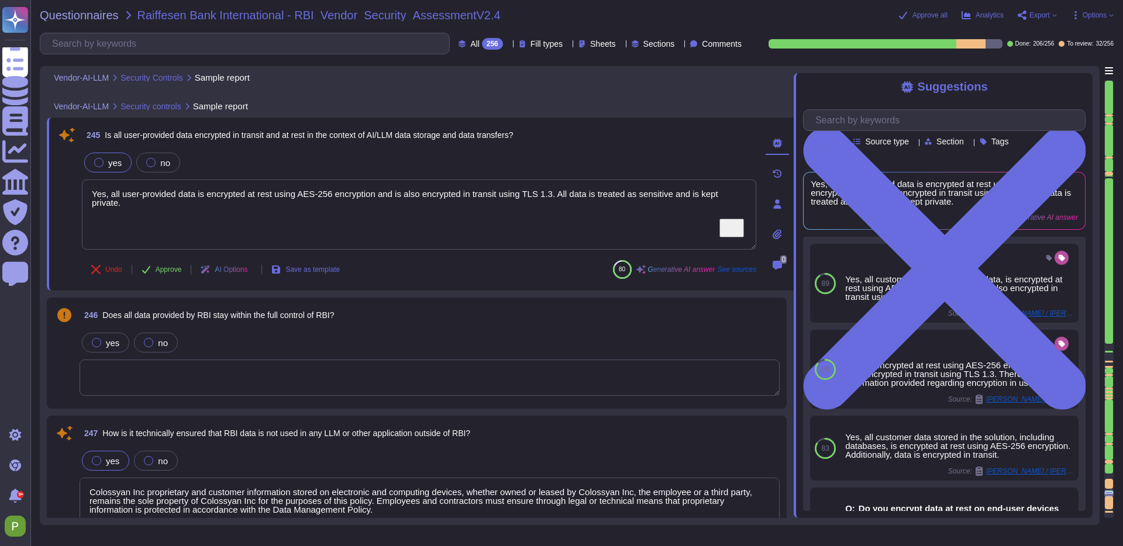
scroll to position [30562, 0]
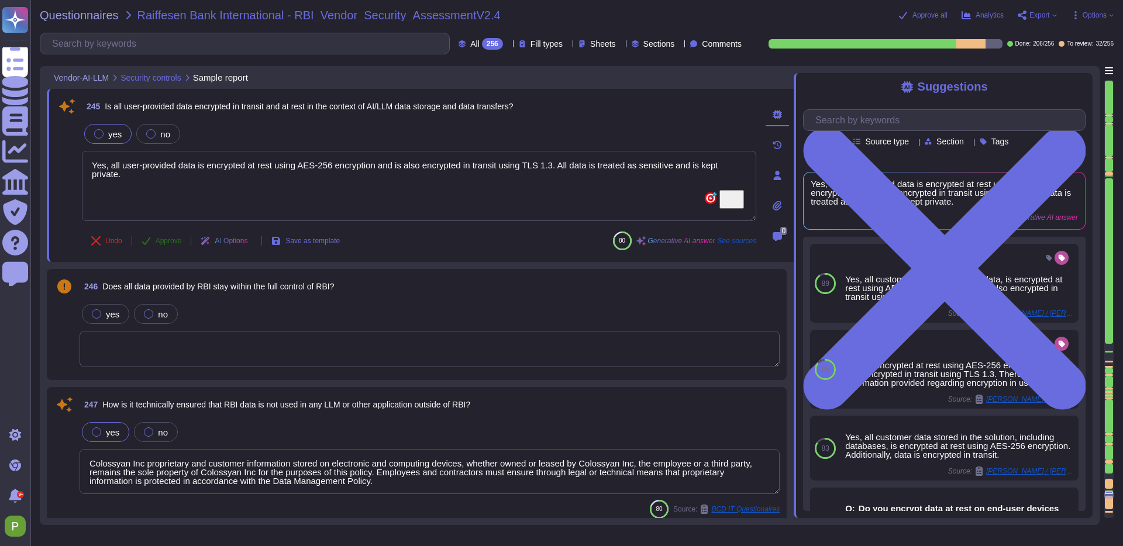
click at [170, 242] on span "Approve" at bounding box center [169, 240] width 26 height 7
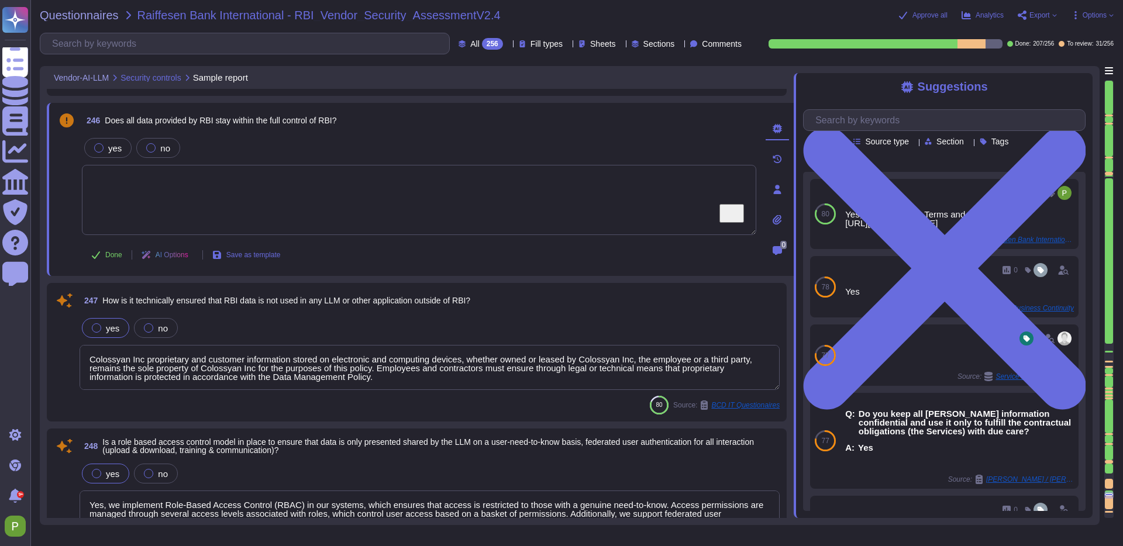
scroll to position [30694, 0]
type textarea "Yes, we have robust access control measures in place to ensure that models are …"
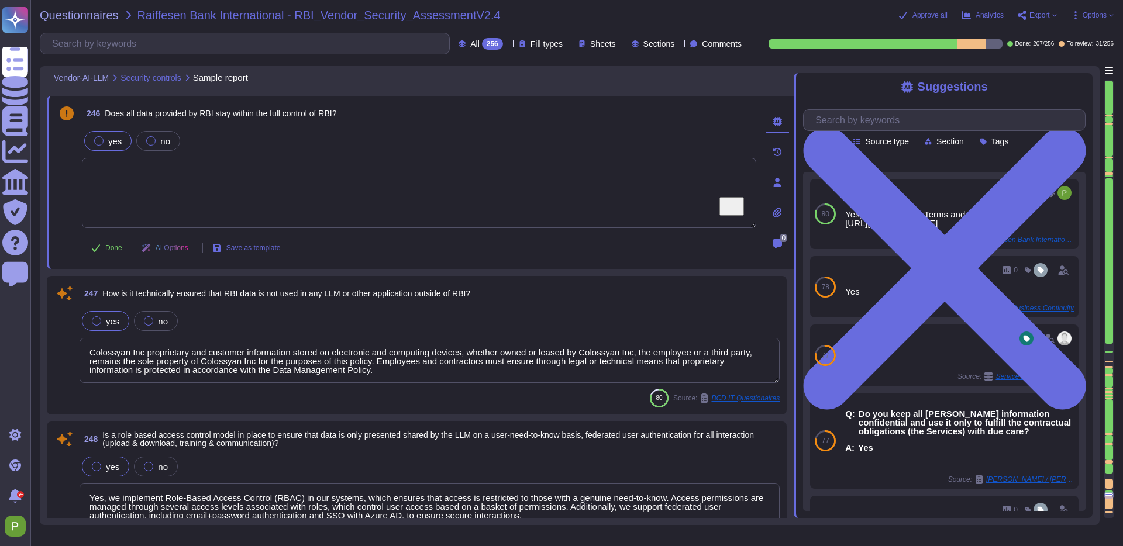
click at [97, 138] on div at bounding box center [98, 140] width 9 height 9
click at [255, 373] on textarea "Colossyan Inc proprietary and customer information stored on electronic and com…" at bounding box center [430, 360] width 700 height 45
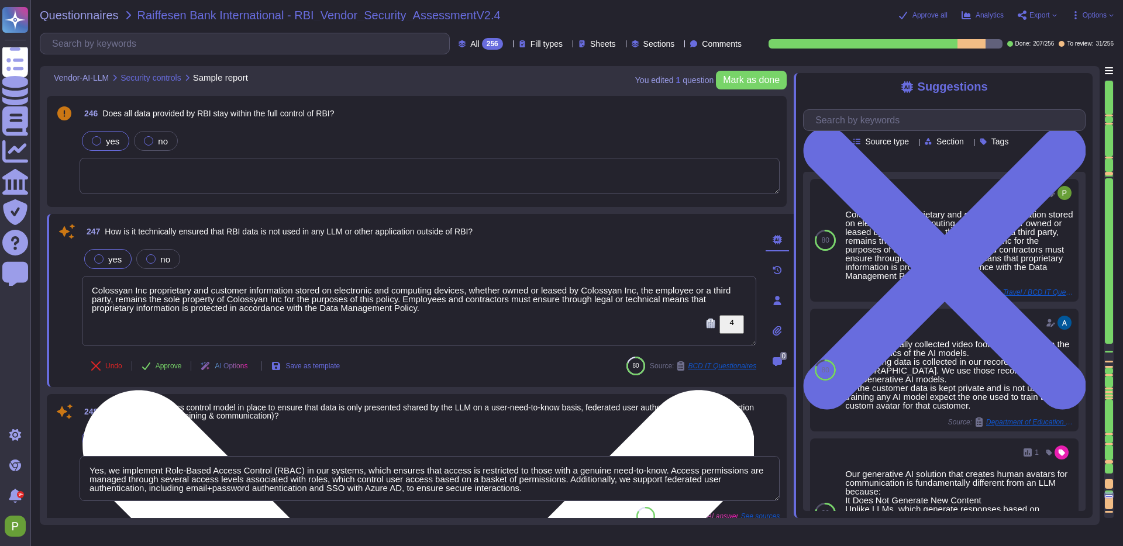
click at [464, 308] on textarea "Colossyan Inc proprietary and customer information stored on electronic and com…" at bounding box center [419, 311] width 674 height 70
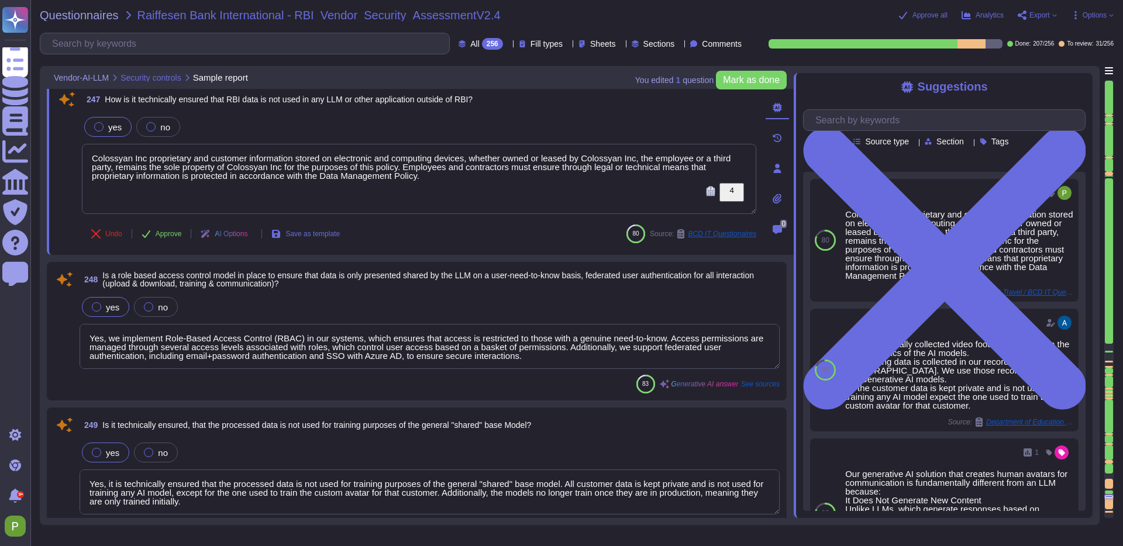
type textarea "Accuracy, biases, hallucinations and ethics are not applicable in our AI video …"
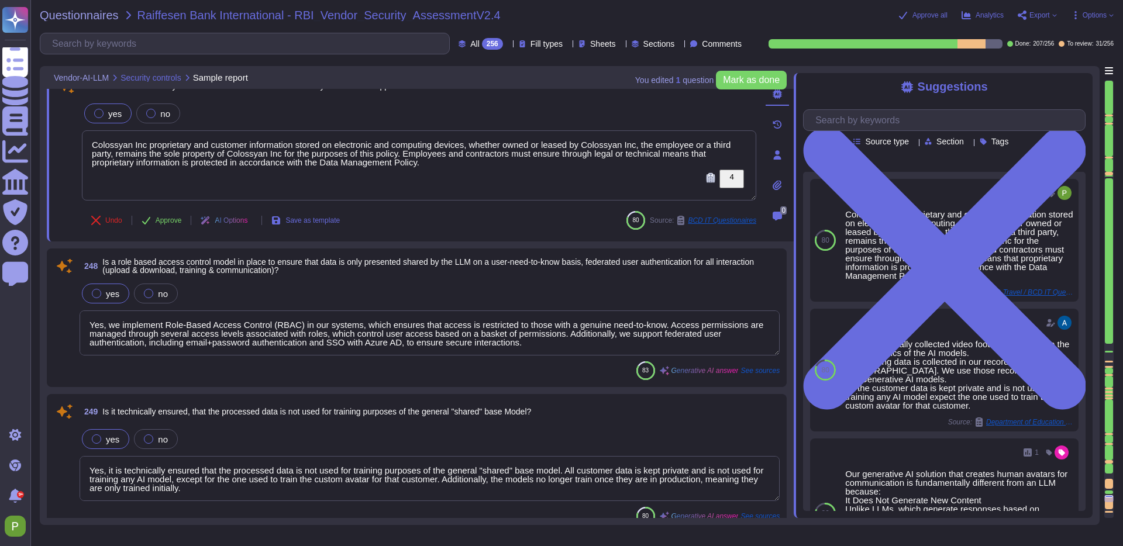
scroll to position [30838, 0]
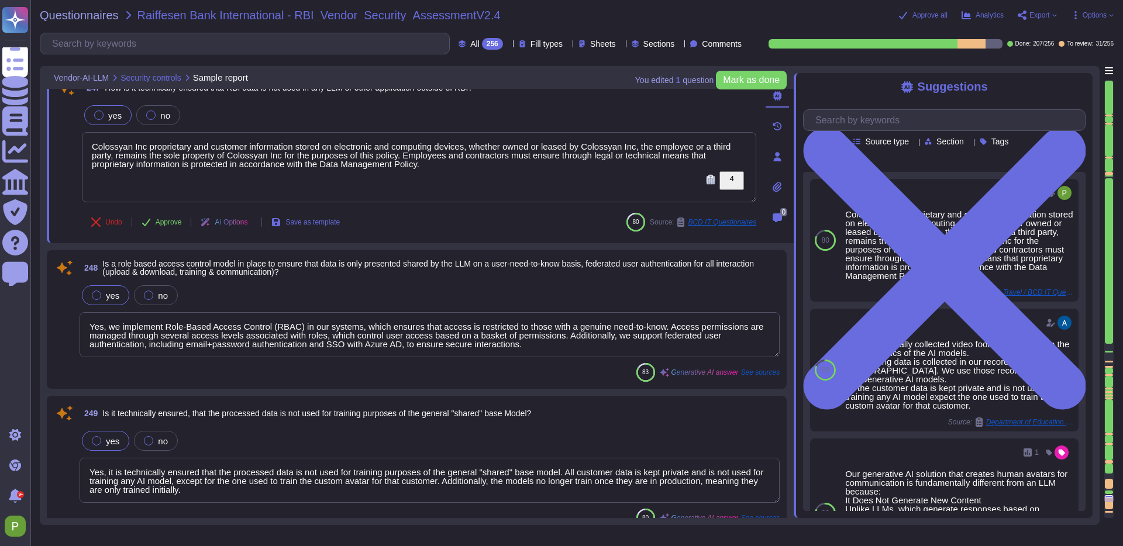
click at [215, 332] on textarea "Yes, we implement Role-Based Access Control (RBAC) in our systems, which ensure…" at bounding box center [430, 334] width 700 height 45
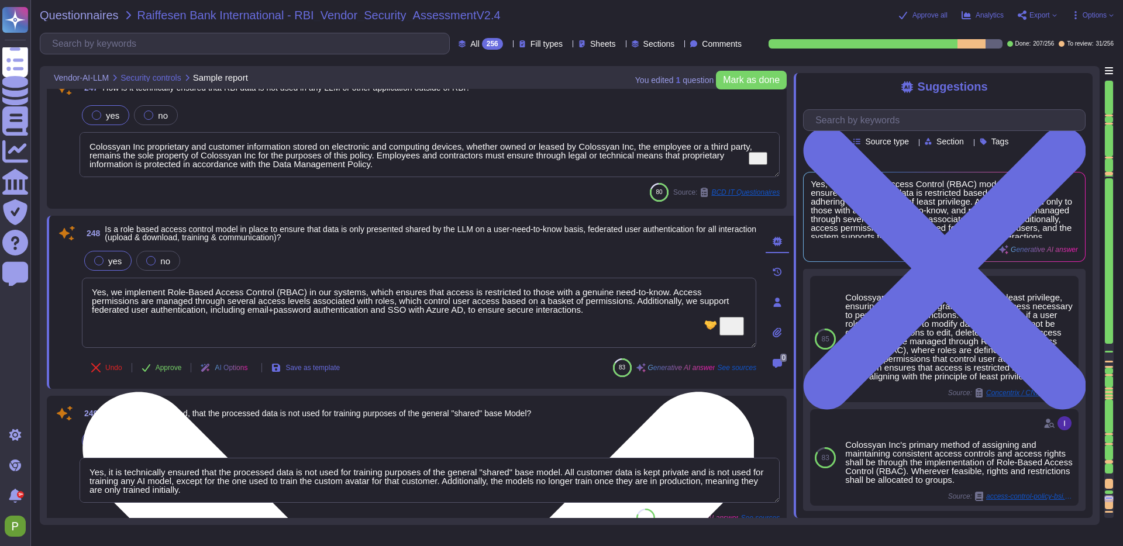
drag, startPoint x: 652, startPoint y: 302, endPoint x: 661, endPoint y: 333, distance: 32.2
click at [661, 333] on textarea "Yes, we implement Role-Based Access Control (RBAC) in our systems, which ensure…" at bounding box center [419, 313] width 674 height 70
click at [626, 309] on textarea "Yes, we implement Role-Based Access Control (RBAC) in our systems, which ensure…" at bounding box center [419, 313] width 674 height 70
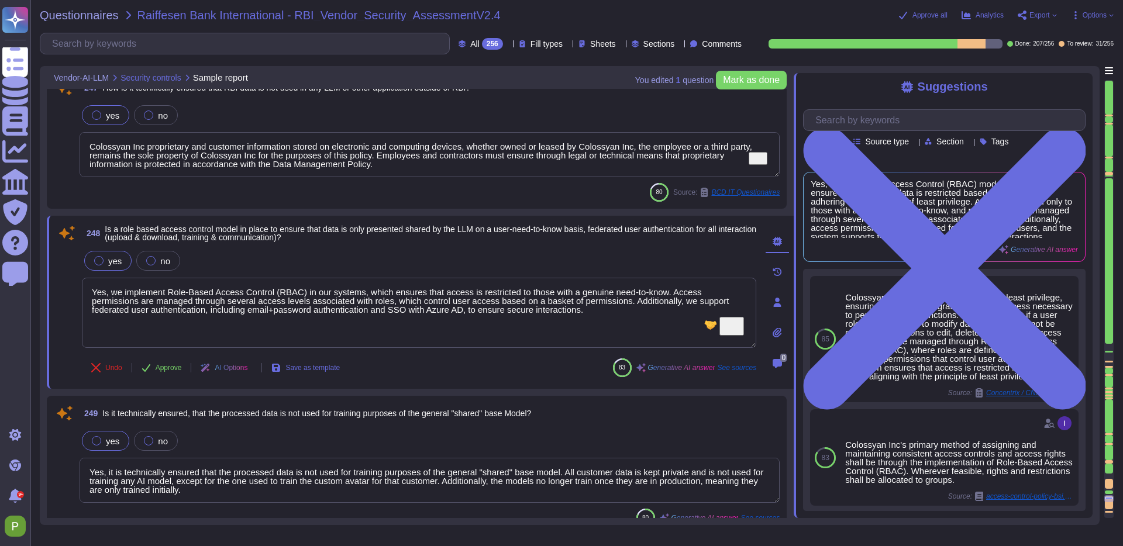
drag, startPoint x: 640, startPoint y: 314, endPoint x: 62, endPoint y: 295, distance: 578.0
click at [62, 295] on div "248 Is a role based access control model in place to ensure that data is only p…" at bounding box center [406, 302] width 700 height 159
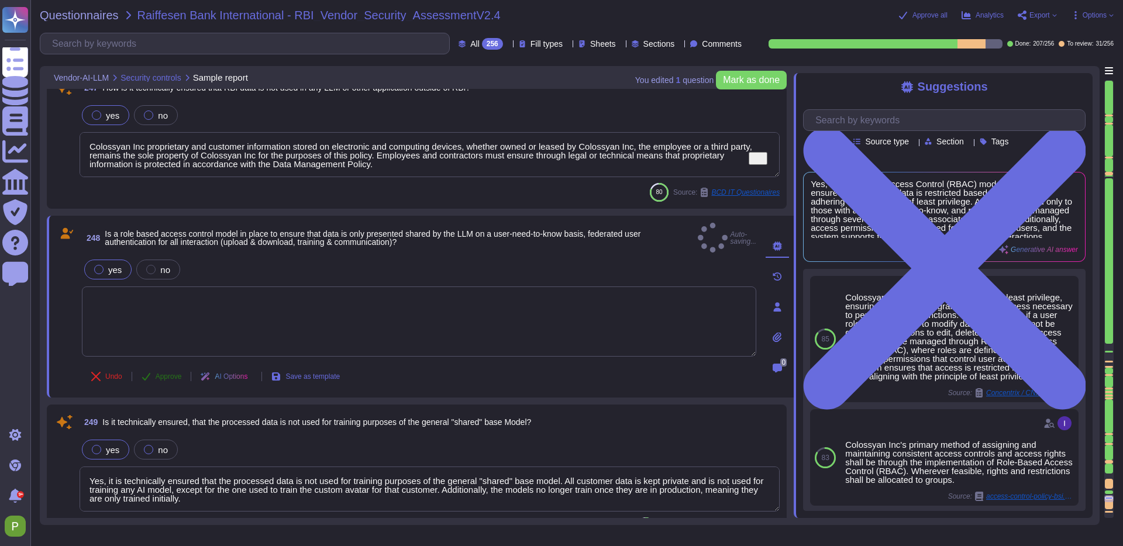
click at [170, 373] on span "Approve" at bounding box center [169, 376] width 26 height 7
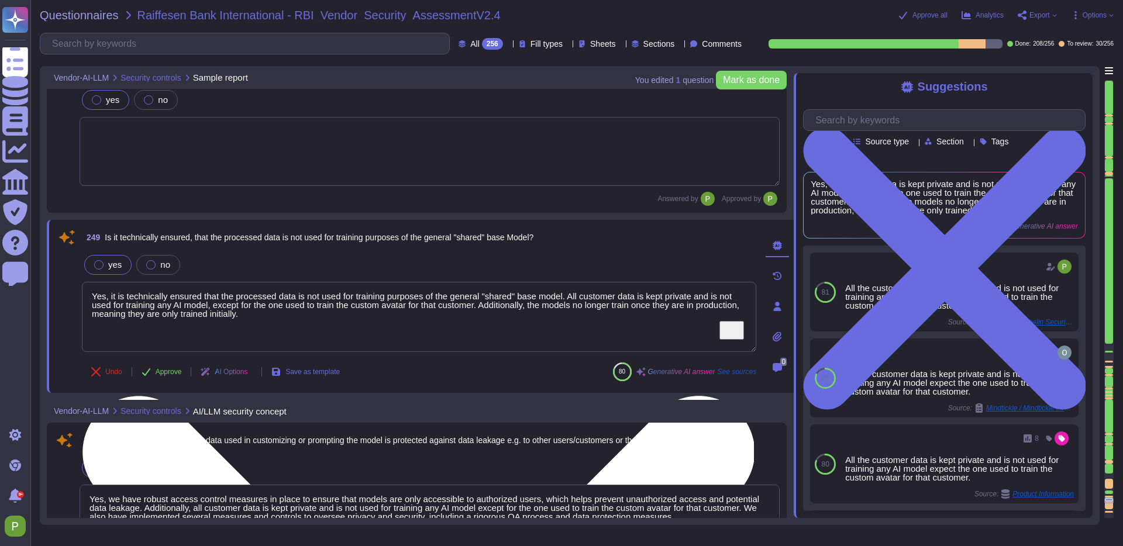
type textarea "User data is stored until it is no longer needed, and any information classifie…"
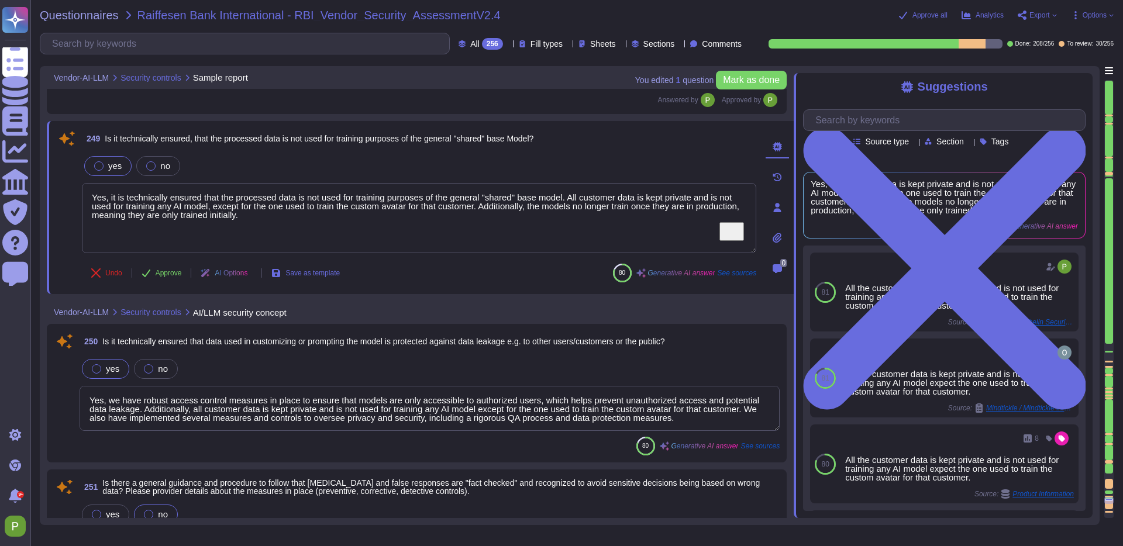
type textarea "All the customer data is kept private and is not used for training any AI model…"
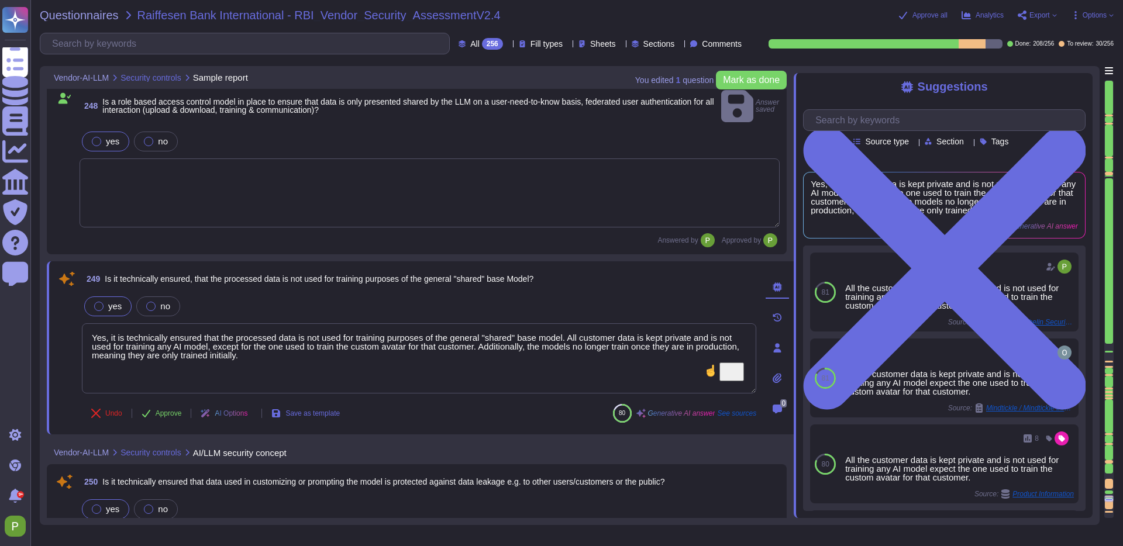
scroll to position [30966, 0]
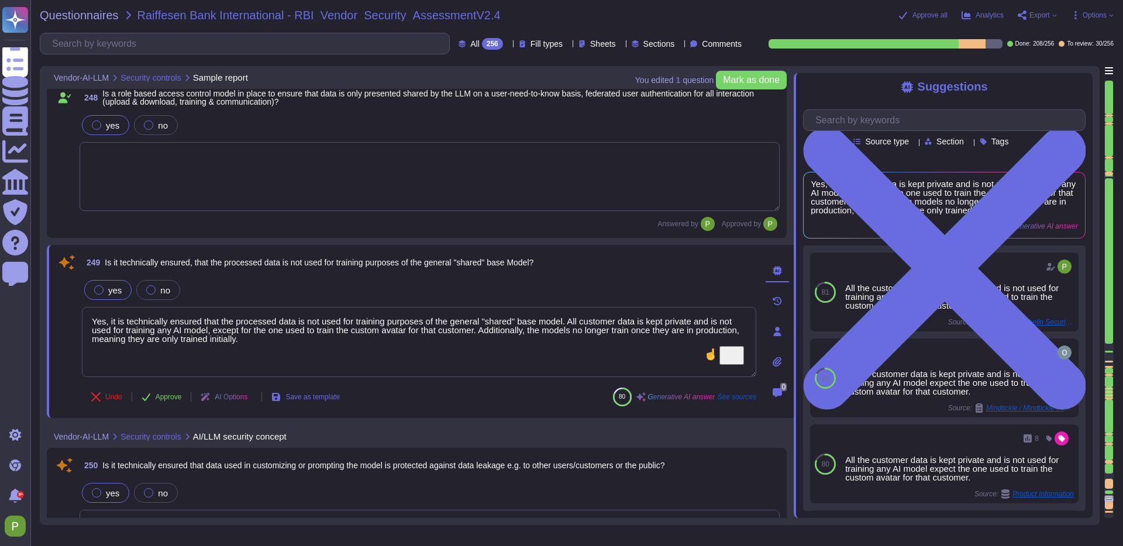
drag, startPoint x: 306, startPoint y: 339, endPoint x: 62, endPoint y: 312, distance: 245.9
click at [62, 312] on div "249 Is it technically ensured, that the processed data is not used for training…" at bounding box center [406, 331] width 700 height 159
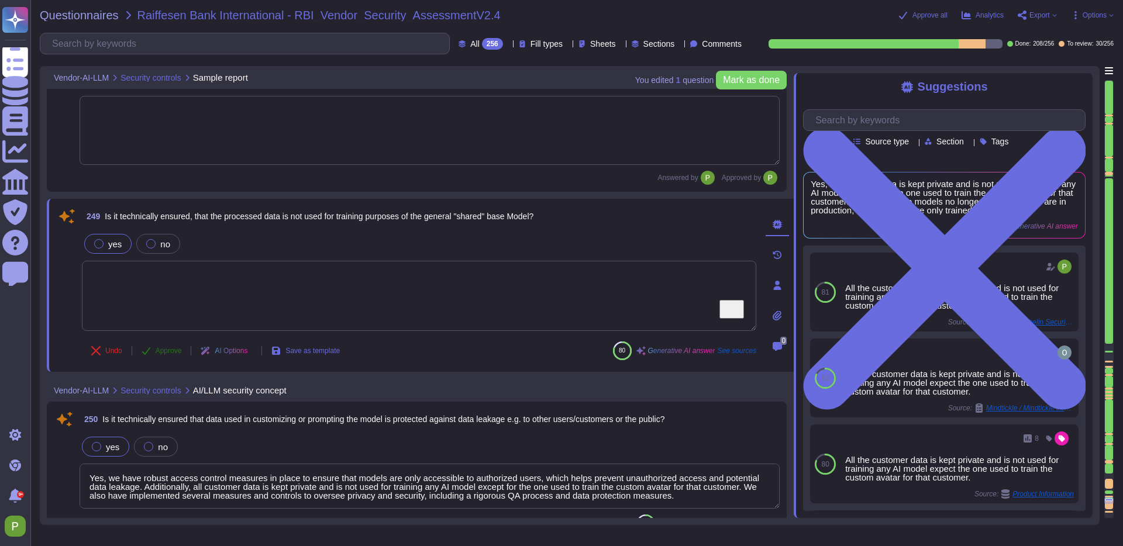
scroll to position [31013, 0]
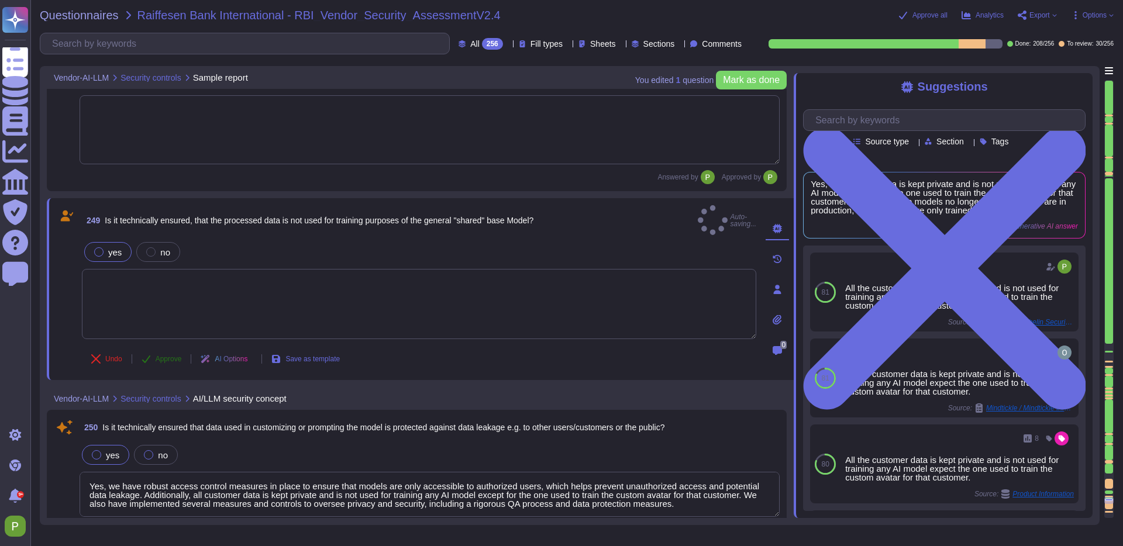
click at [158, 355] on span "Approve" at bounding box center [169, 358] width 26 height 7
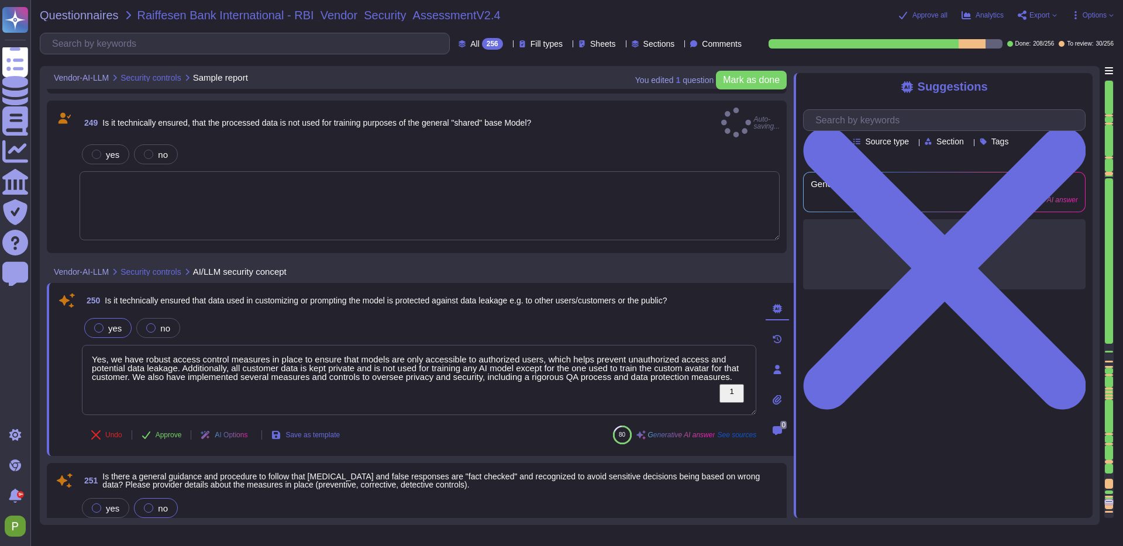
type textarea "All the customer data is kept private and is not used for training any AI model…"
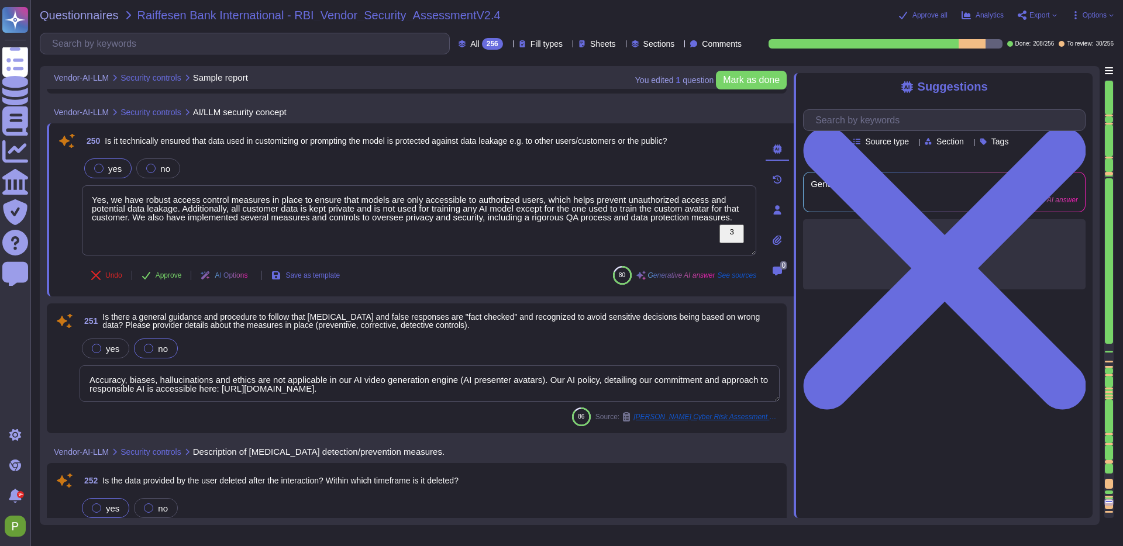
type textarea "Yes, the system has output controls in place to ensure that communication remai…"
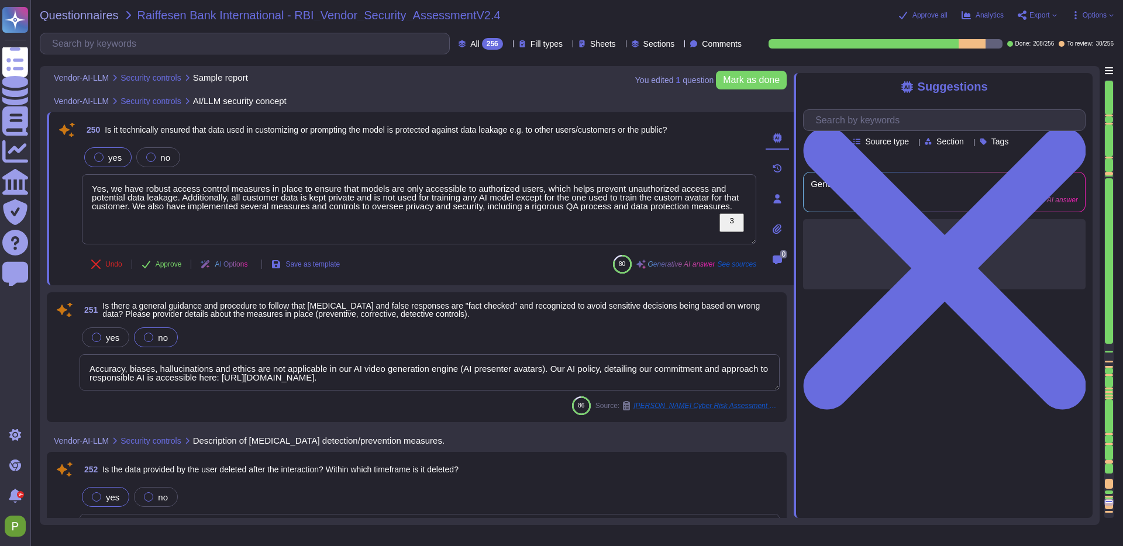
scroll to position [31268, 0]
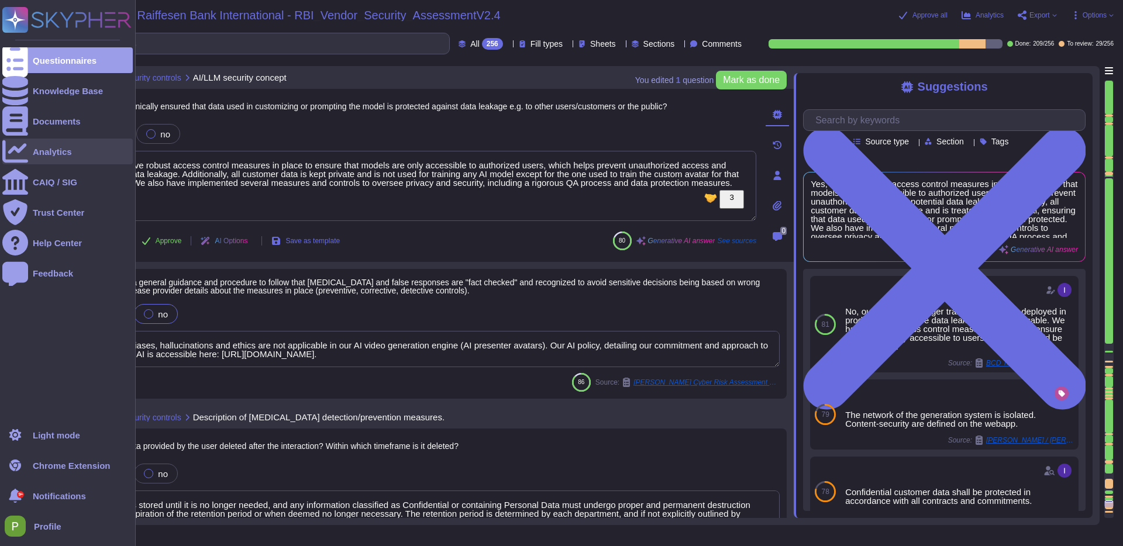
drag, startPoint x: 148, startPoint y: 194, endPoint x: 30, endPoint y: 147, distance: 127.0
click at [30, 147] on div "Questionnaires Knowledge Base Documents Analytics CAIQ / SIG Trust Center Help …" at bounding box center [561, 273] width 1123 height 546
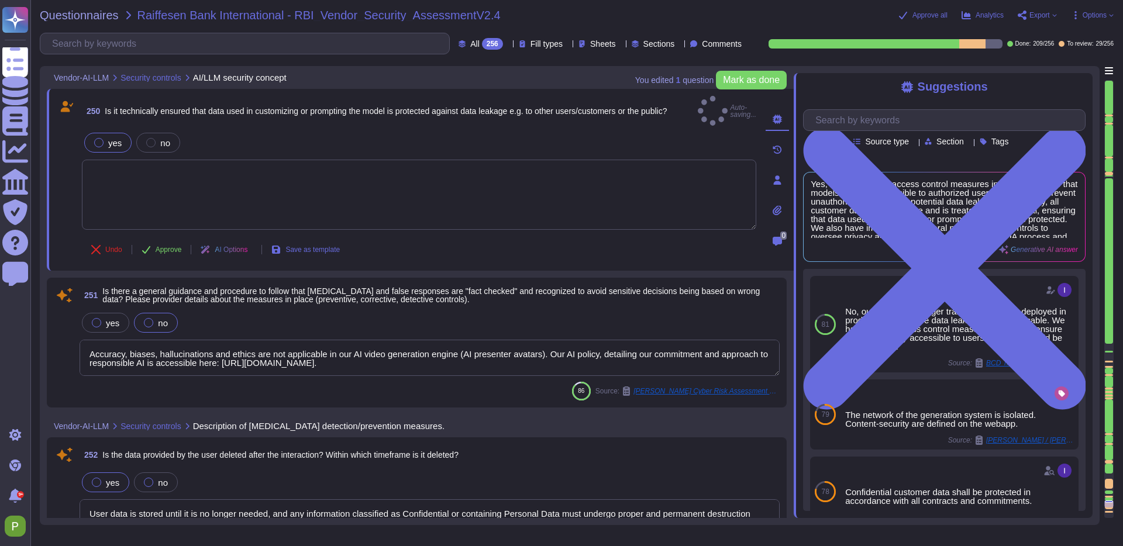
click at [168, 246] on span "Approve" at bounding box center [169, 249] width 26 height 7
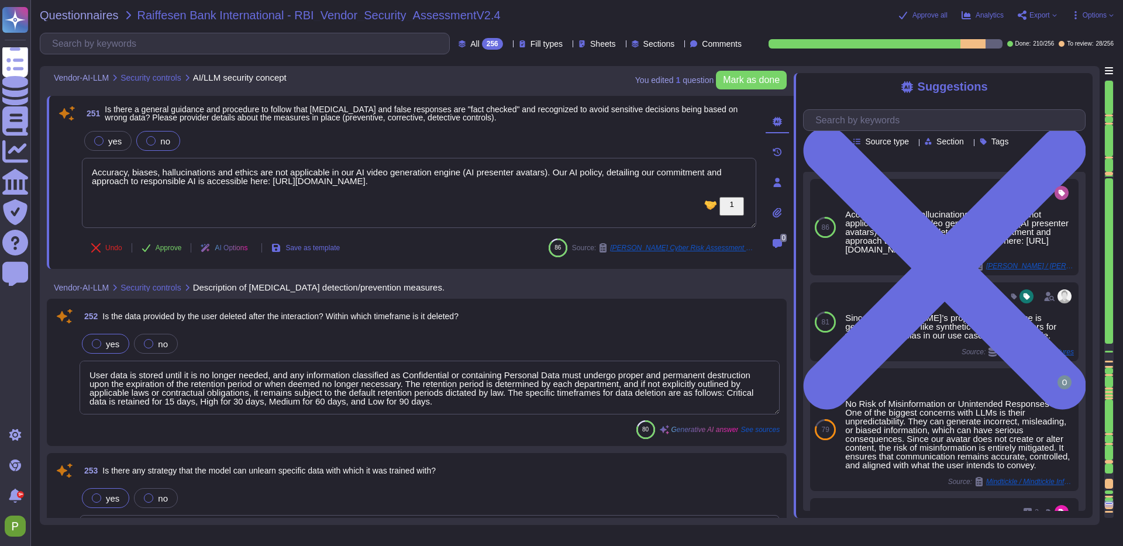
scroll to position [1, 0]
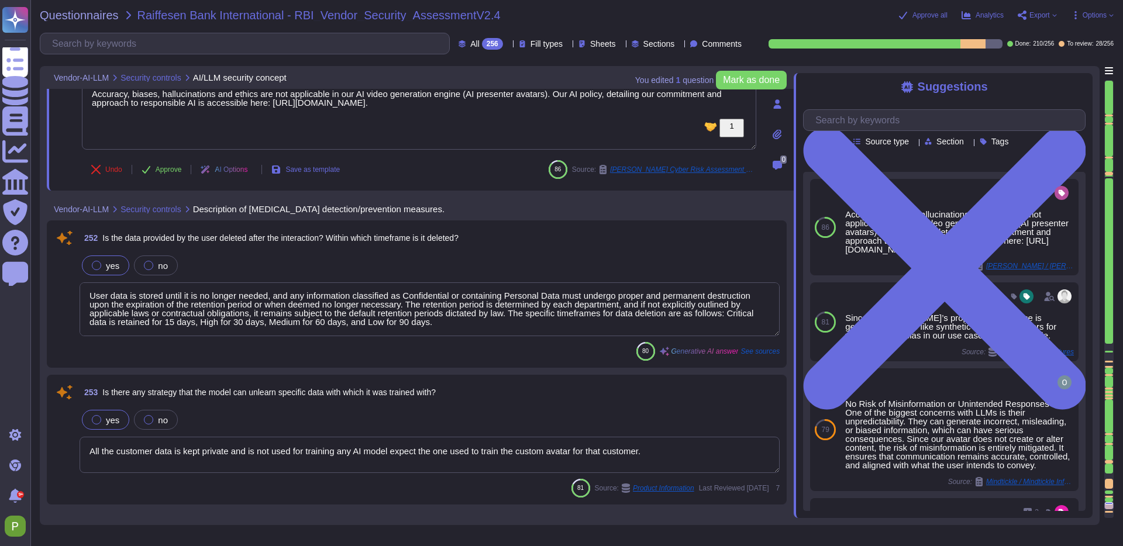
type textarea "The question is not applicable in the context of AI human presenter videos."
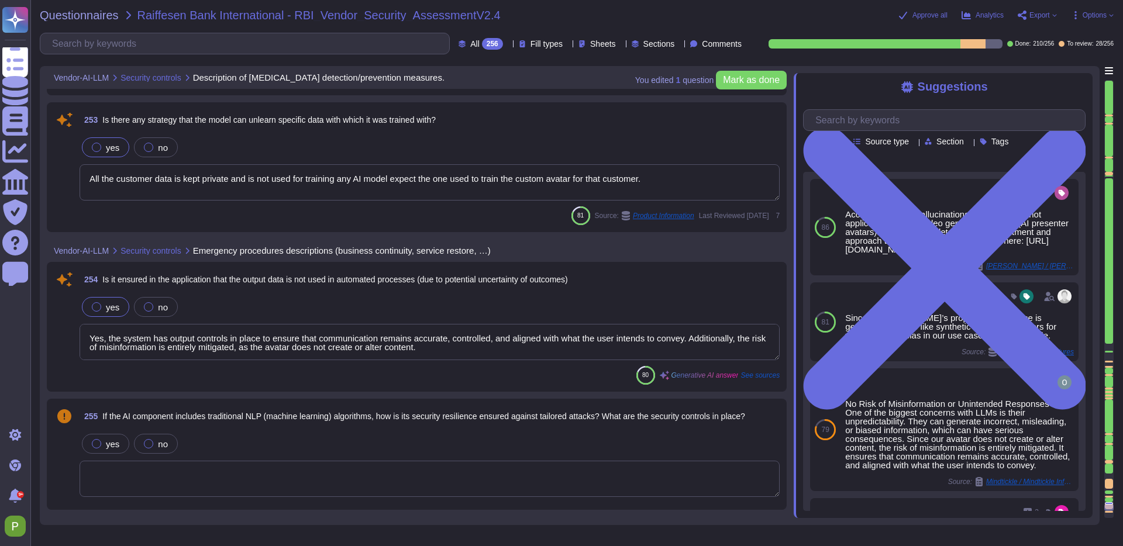
scroll to position [31775, 0]
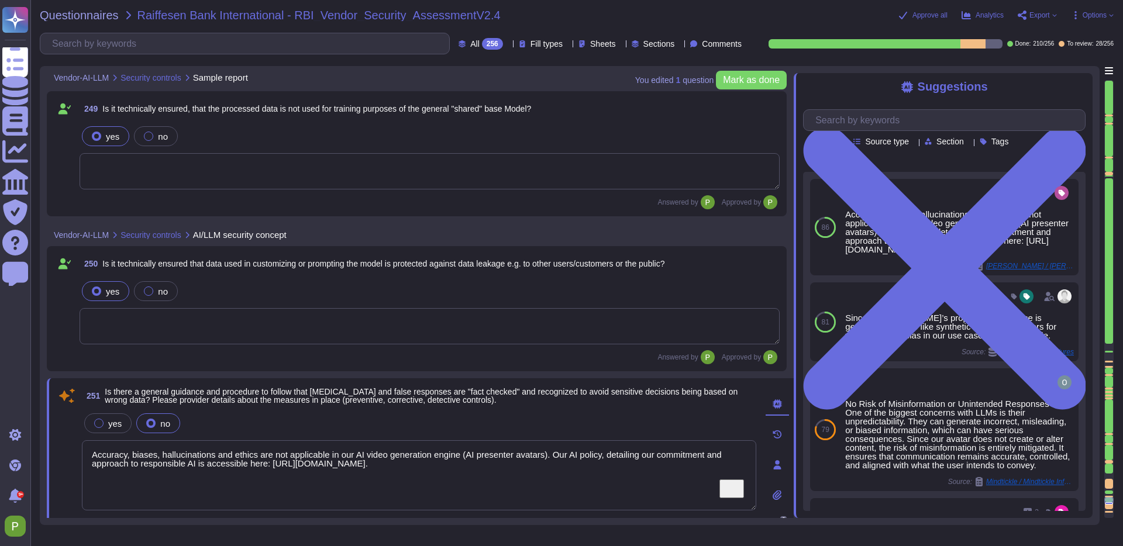
type textarea "Colossyan Inc proprietary and customer information stored on electronic and com…"
type textarea "Accuracy, biases, hallucinations and ethics are not applicable in our AI video …"
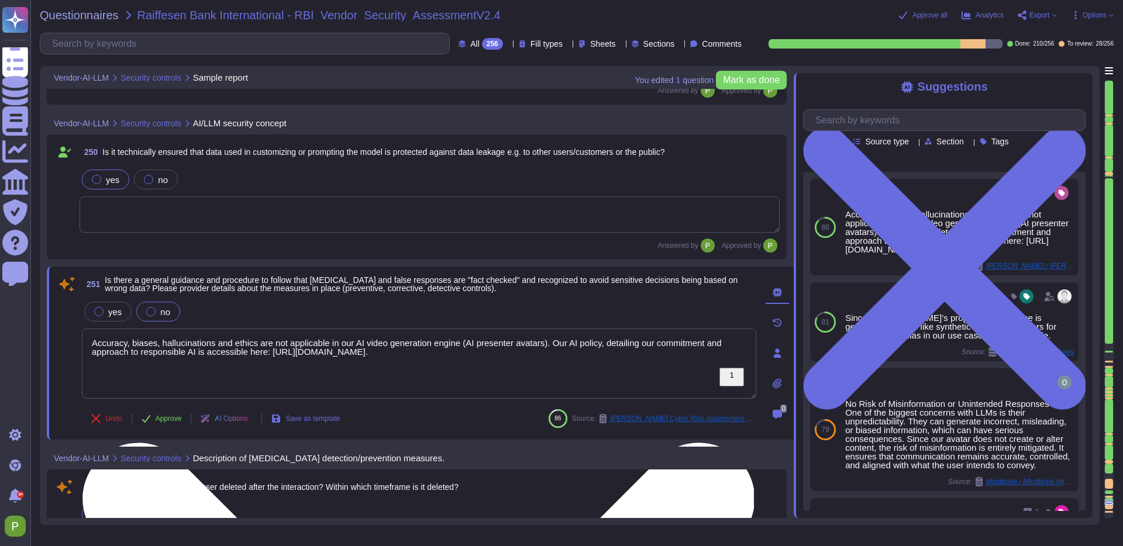
type textarea "Yes, the system has output controls in place to ensure that communication remai…"
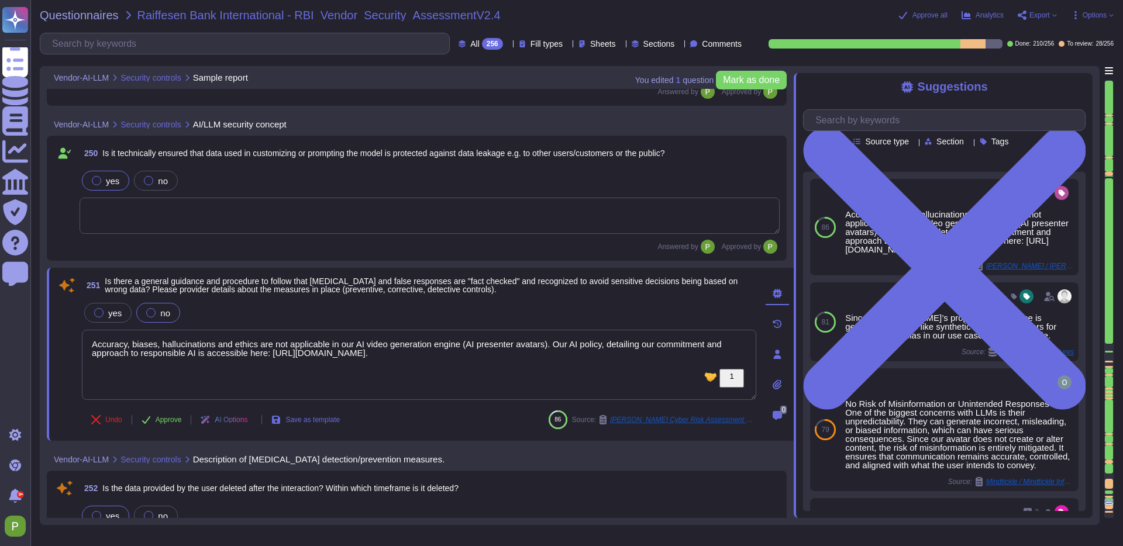
click at [254, 291] on span "Is there a general guidance and procedure to follow that hallucination and fals…" at bounding box center [421, 286] width 633 height 18
click at [172, 423] on span "Approve" at bounding box center [169, 419] width 26 height 7
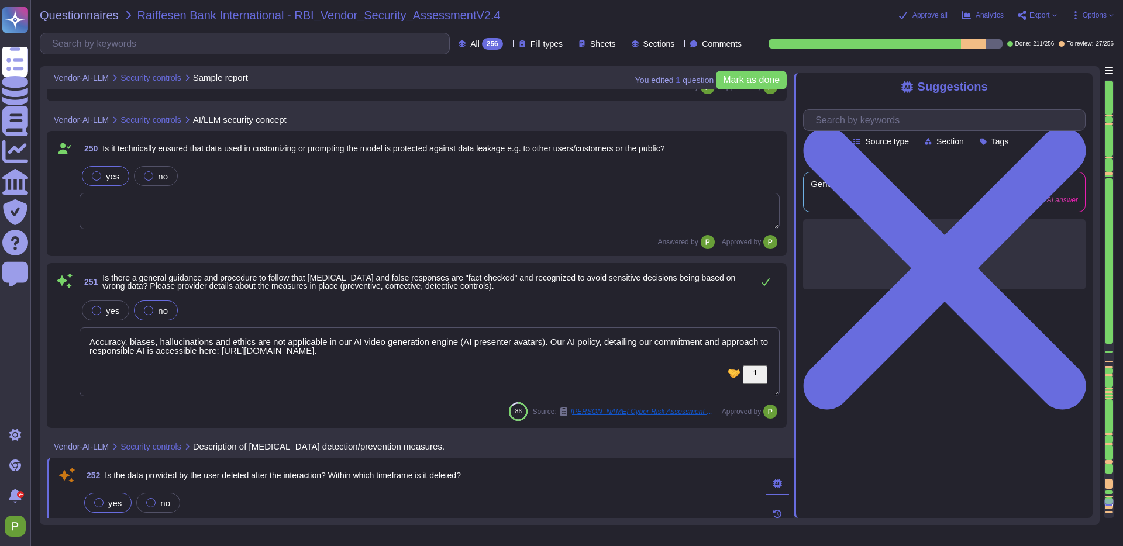
type textarea "Yes, the system has output controls in place to ensure that communication remai…"
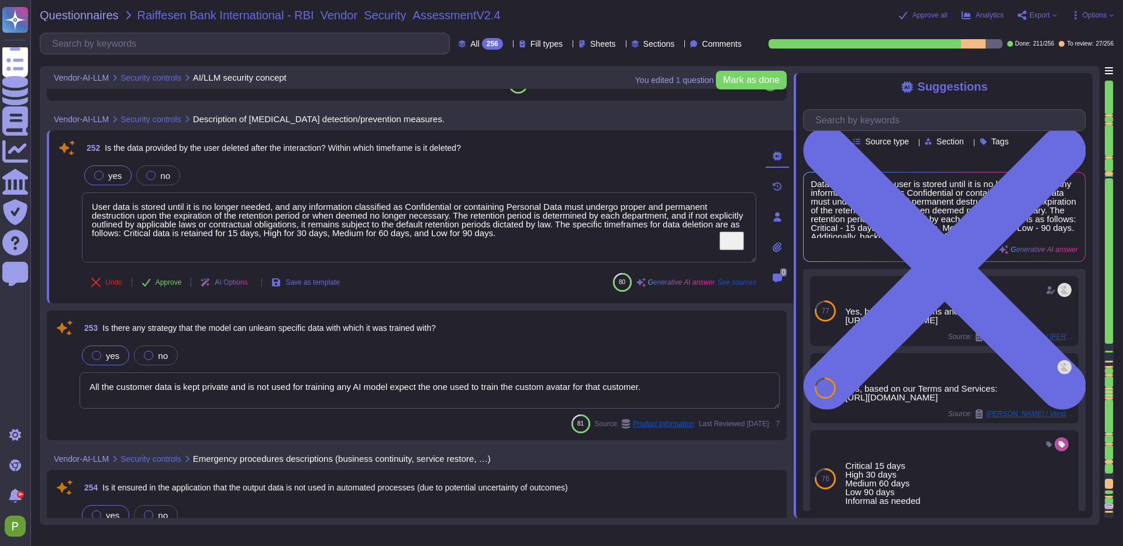
type textarea "The question is not applicable in the context of AI human presenter videos."
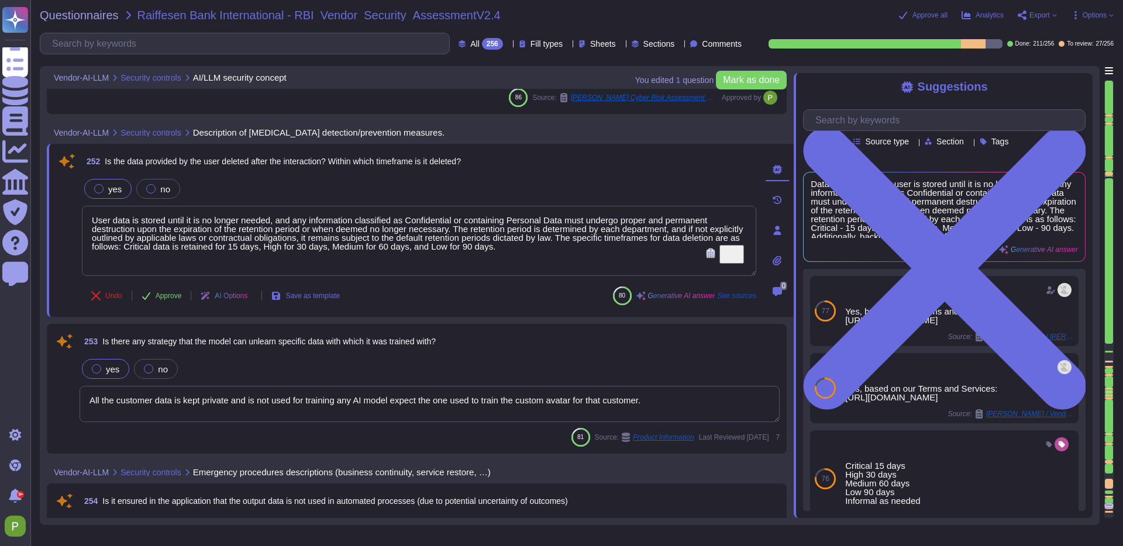
scroll to position [31441, 0]
type textarea "Accuracy, biases, hallucinations and ethics are not applicable in our AI video …"
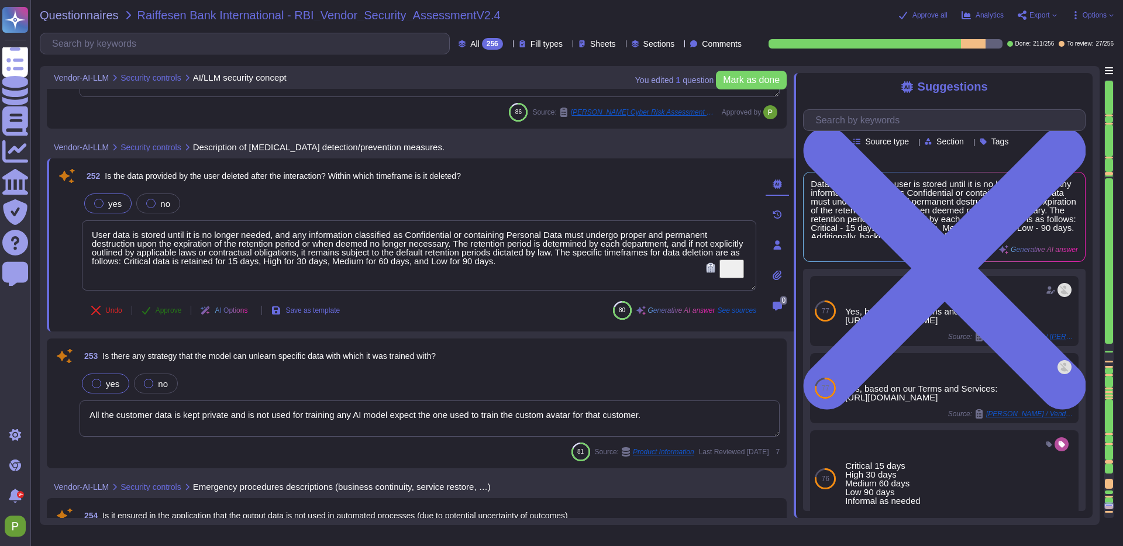
click at [164, 309] on span "Approve" at bounding box center [169, 310] width 26 height 7
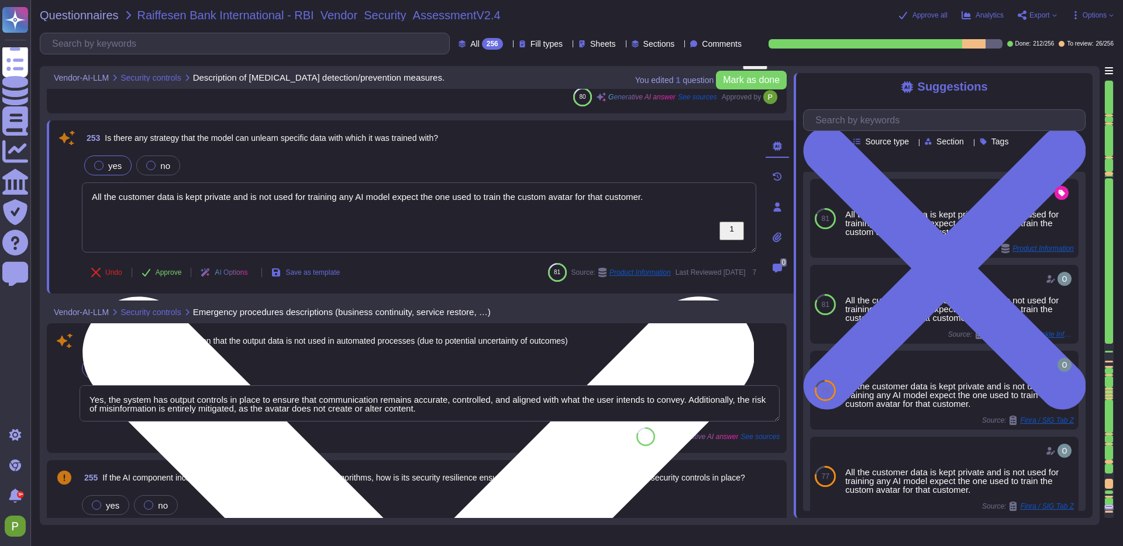
type textarea "The question is not applicable in the context of AI human presenter videos."
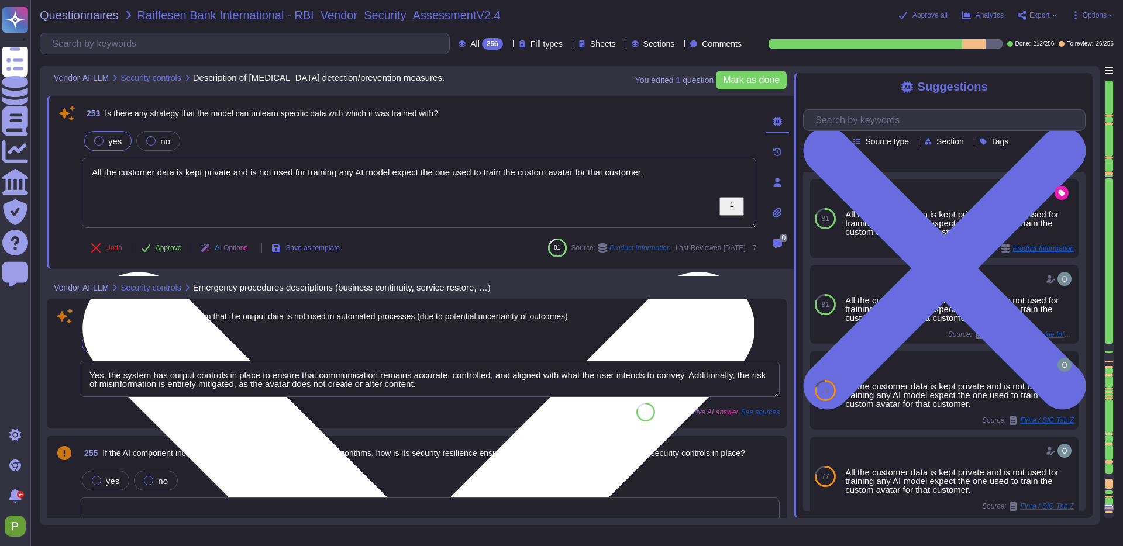
scroll to position [31648, 0]
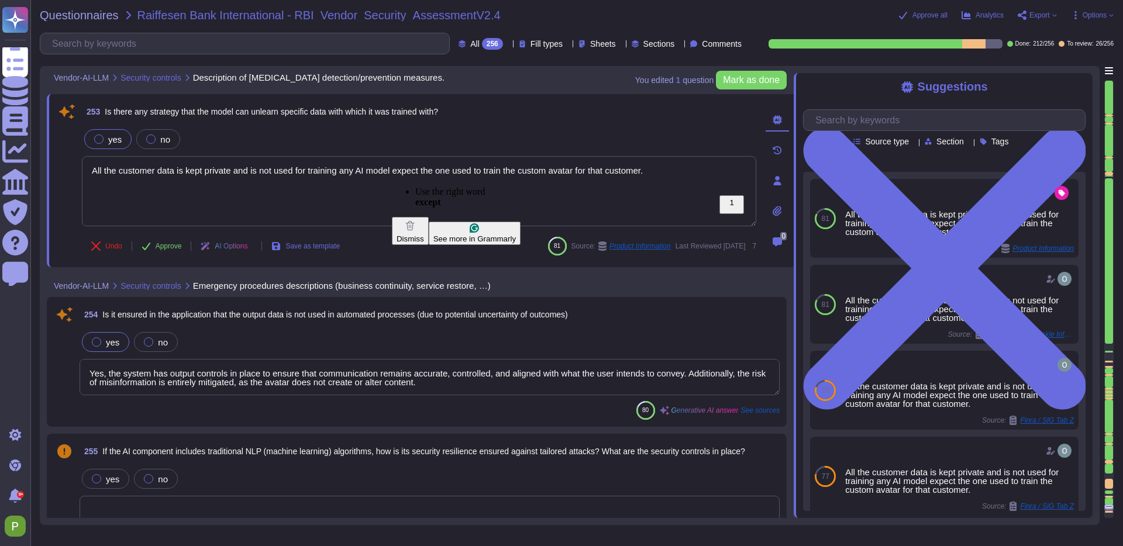
type textarea "All the customer data is kept private and is not used for training any AI model…"
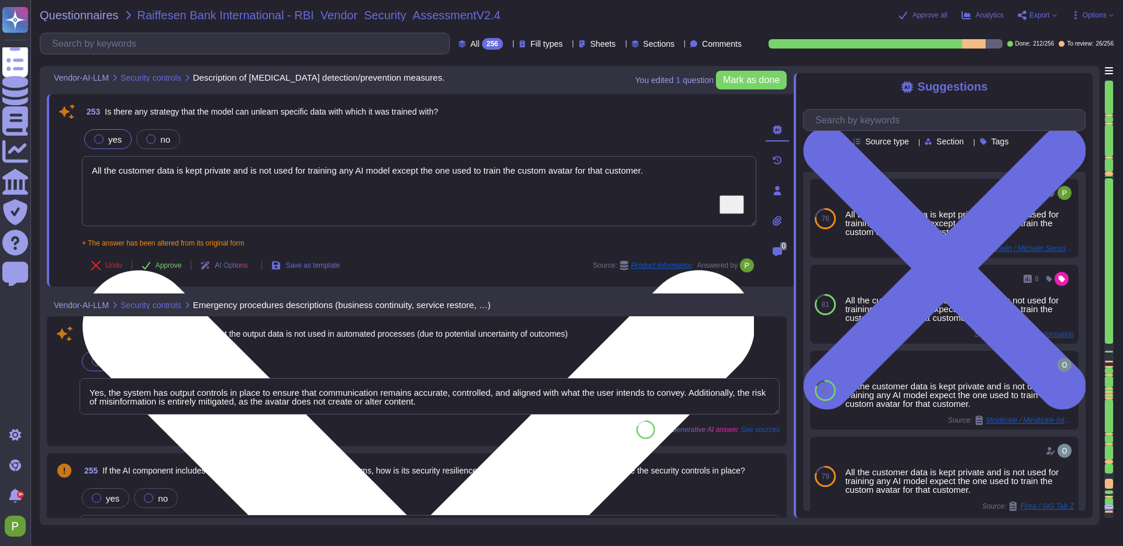
drag, startPoint x: 228, startPoint y: 172, endPoint x: 251, endPoint y: 174, distance: 23.4
click at [251, 174] on textarea "All the customer data is kept private and is not used for training any AI model…" at bounding box center [419, 191] width 674 height 70
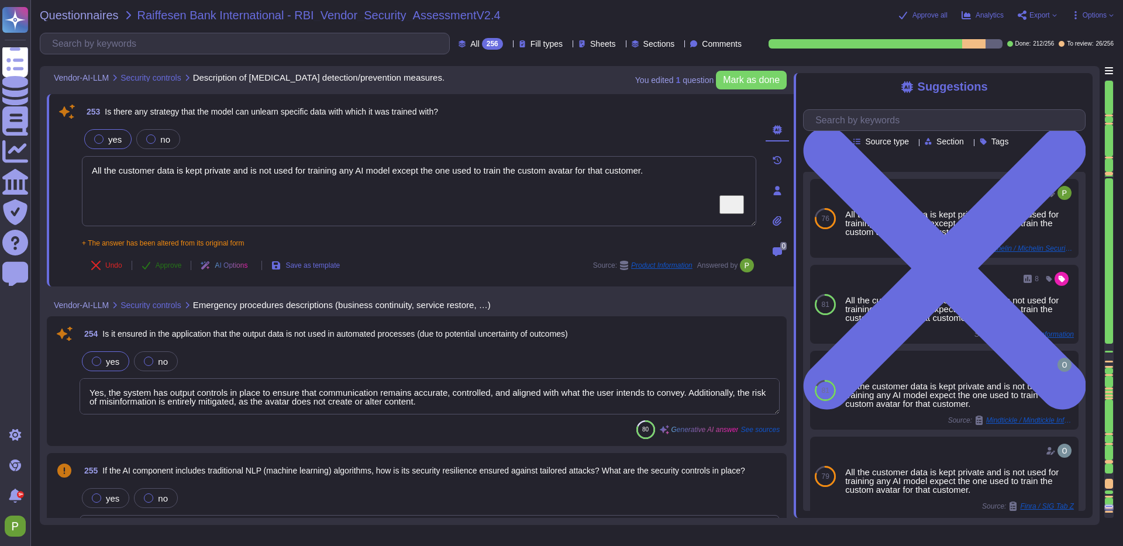
click at [172, 265] on span "Approve" at bounding box center [169, 265] width 26 height 7
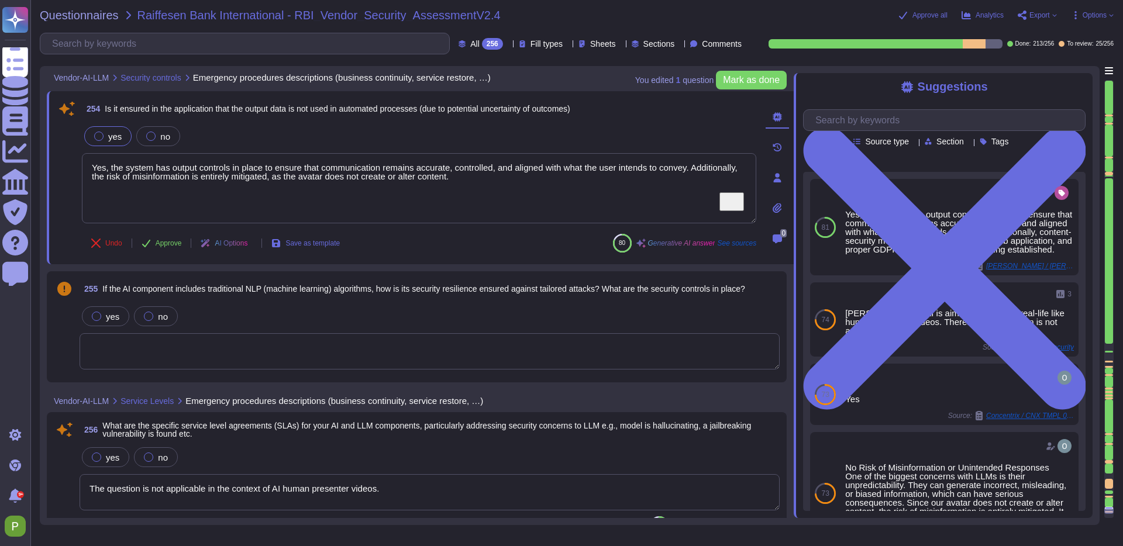
scroll to position [31827, 0]
drag, startPoint x: 514, startPoint y: 181, endPoint x: -8, endPoint y: 156, distance: 522.1
click at [0, 156] on html "Questionnaires Knowledge Base Documents Analytics CAIQ / SIG Trust Center Help …" at bounding box center [561, 273] width 1123 height 546
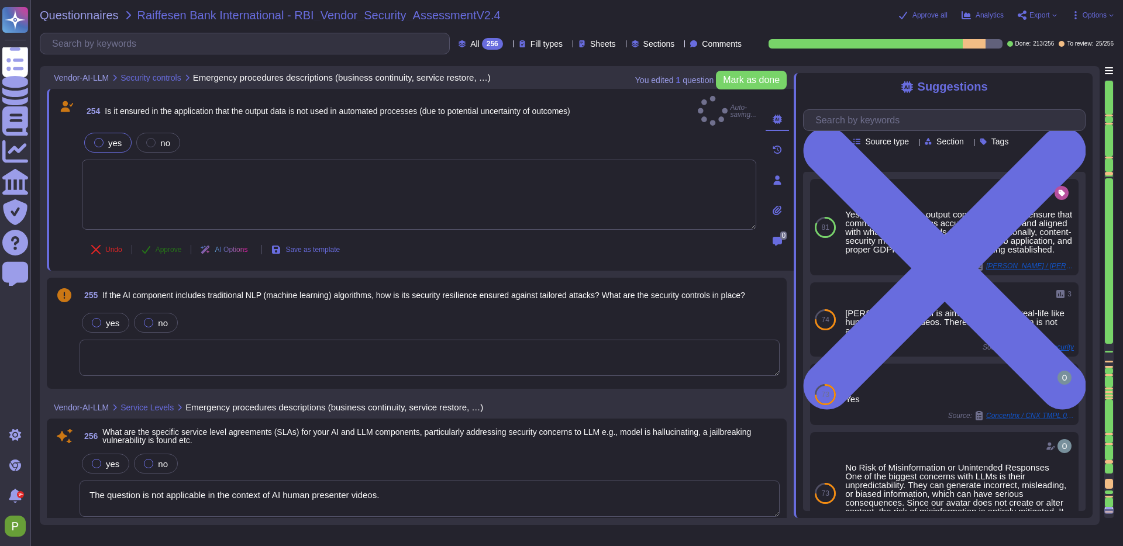
click at [171, 246] on span "Approve" at bounding box center [169, 249] width 26 height 7
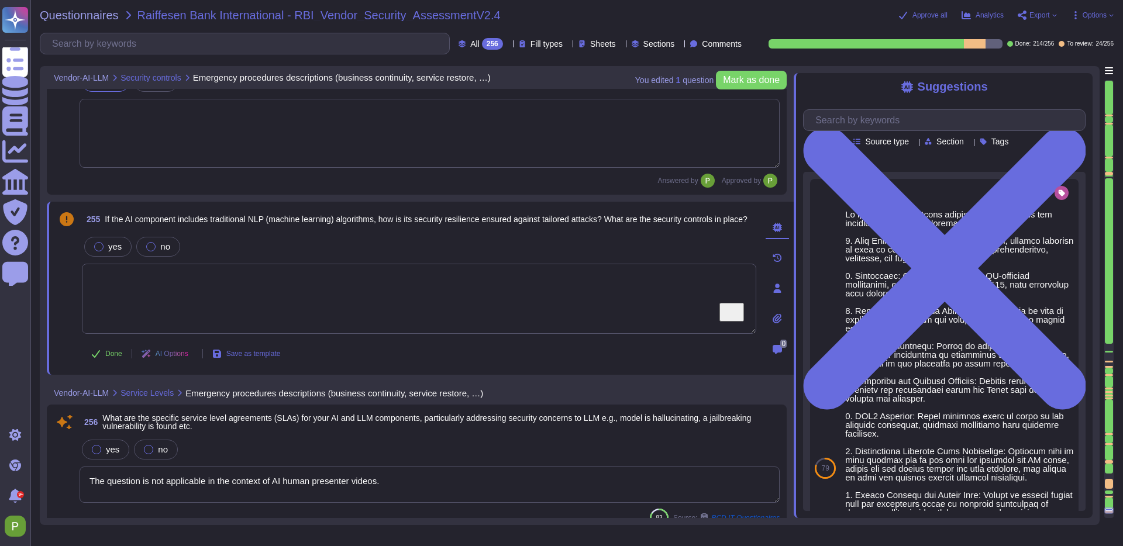
scroll to position [31895, 0]
click at [280, 279] on textarea "To enrich screen reader interactions, please activate Accessibility in Grammarl…" at bounding box center [419, 298] width 674 height 70
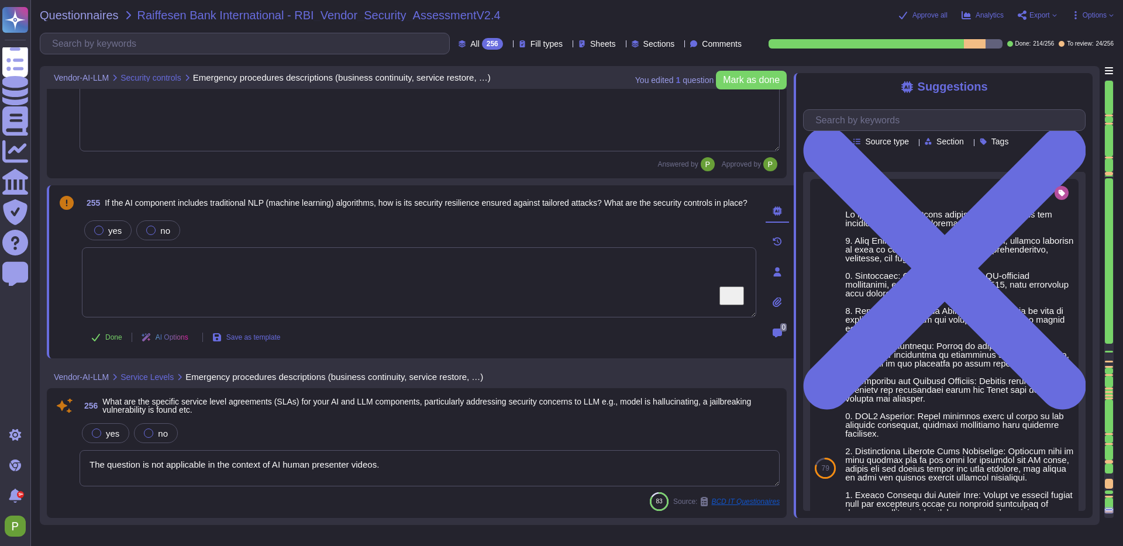
click at [427, 464] on textarea "The question is not applicable in the context of AI human presenter videos." at bounding box center [430, 468] width 700 height 36
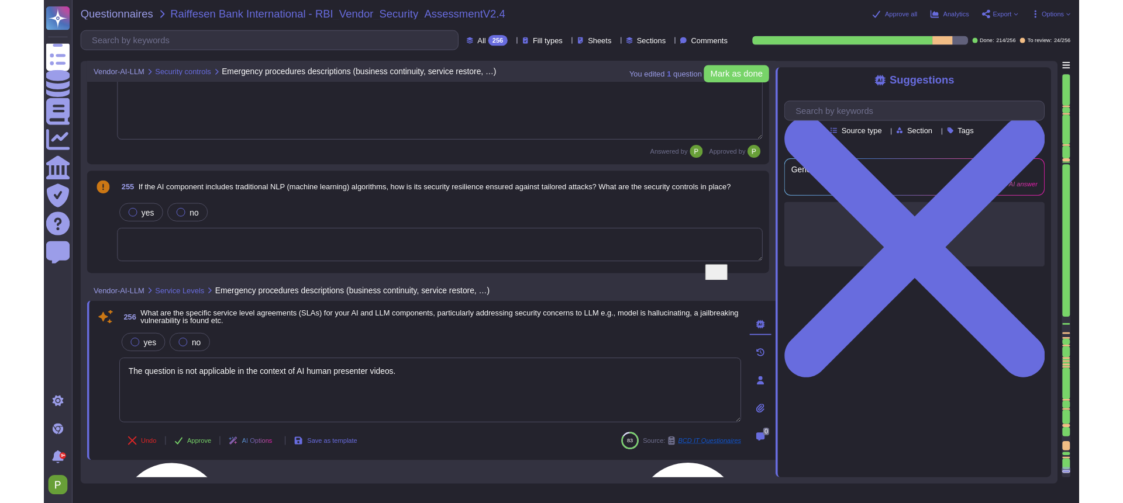
scroll to position [31877, 0]
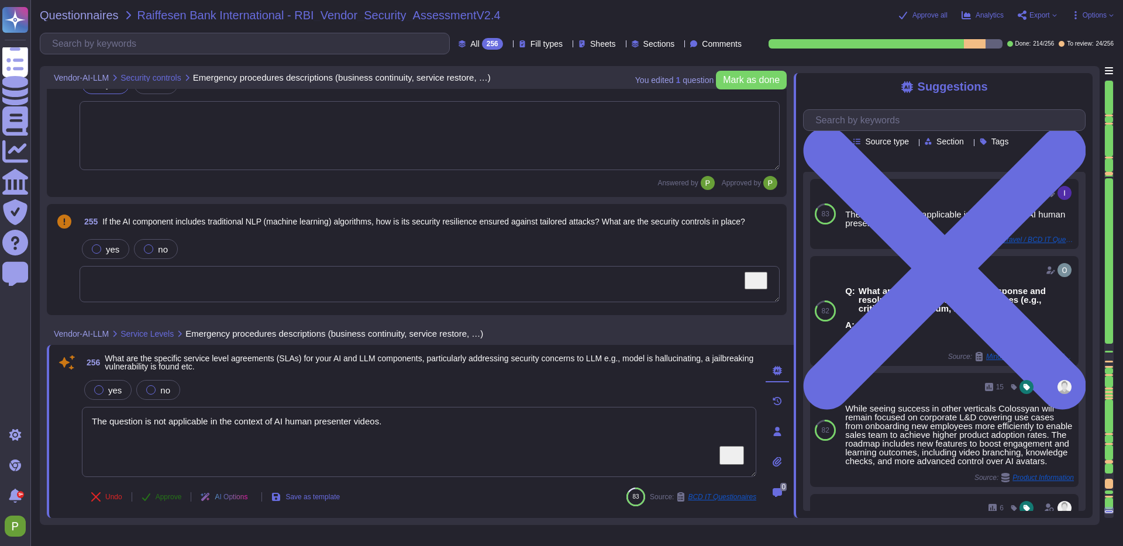
click at [160, 496] on span "Approve" at bounding box center [169, 496] width 26 height 7
click at [1088, 15] on span "Options" at bounding box center [1094, 15] width 24 height 7
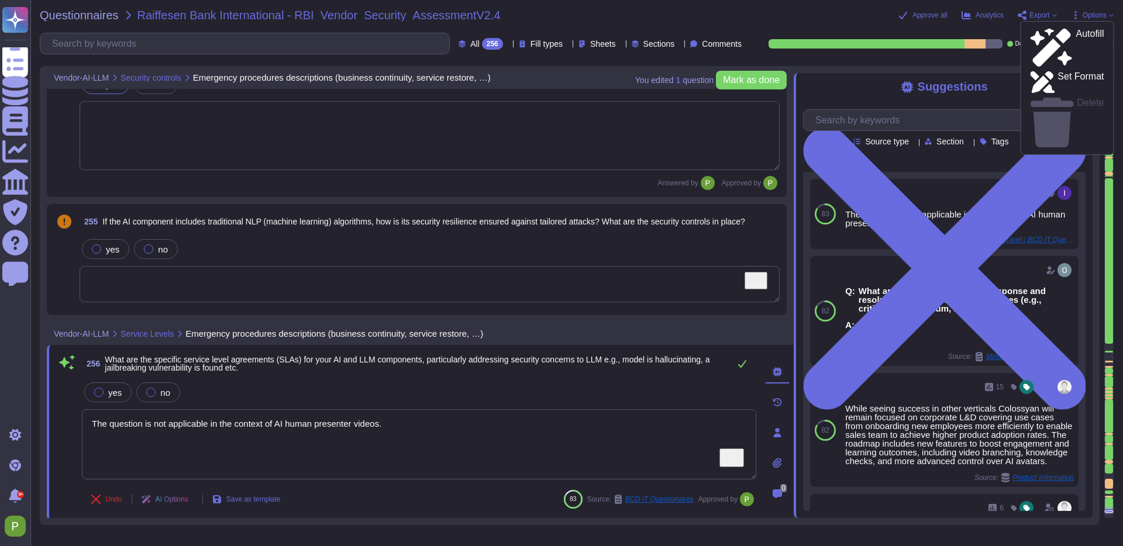
click at [650, 21] on div "Questionnaires Raiffesen Bank International - RBI_Vendor_Security_AssessmentV2.…" at bounding box center [576, 273] width 1092 height 546
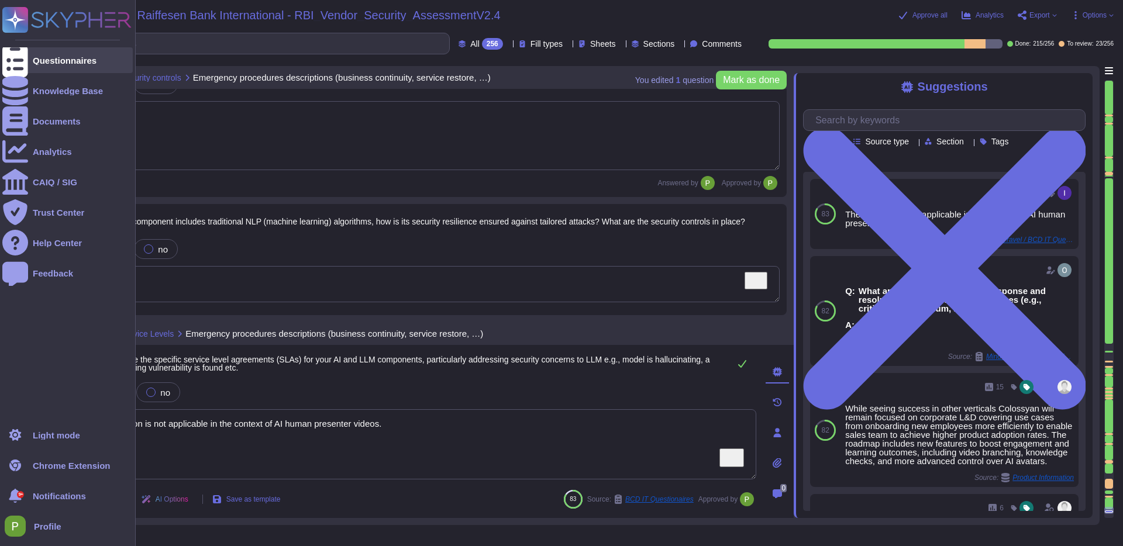
click at [51, 57] on div "Questionnaires" at bounding box center [65, 60] width 64 height 9
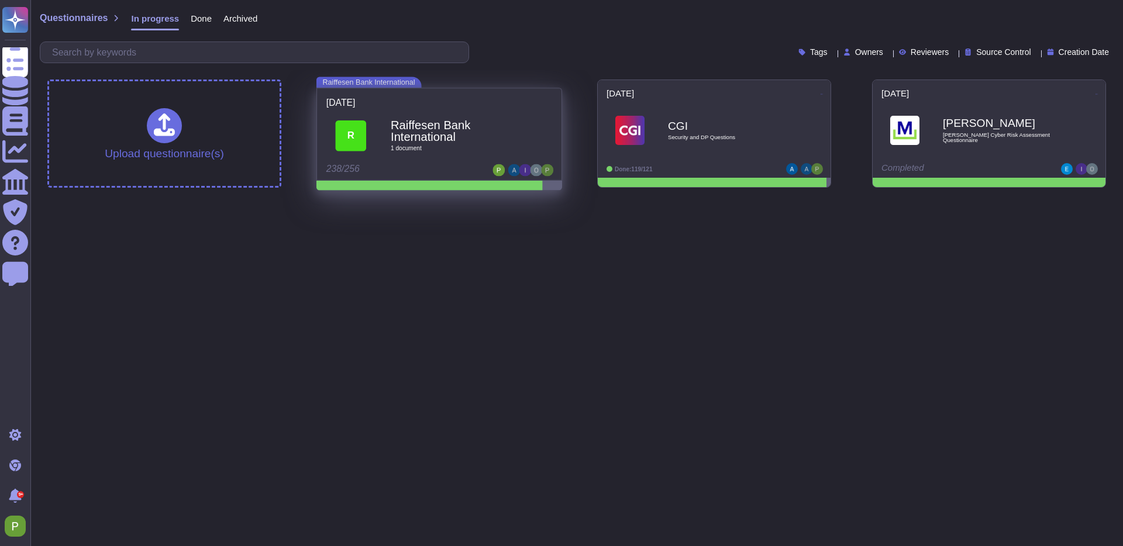
click at [521, 111] on div "R Raiffesen Bank International 1 document" at bounding box center [439, 135] width 226 height 57
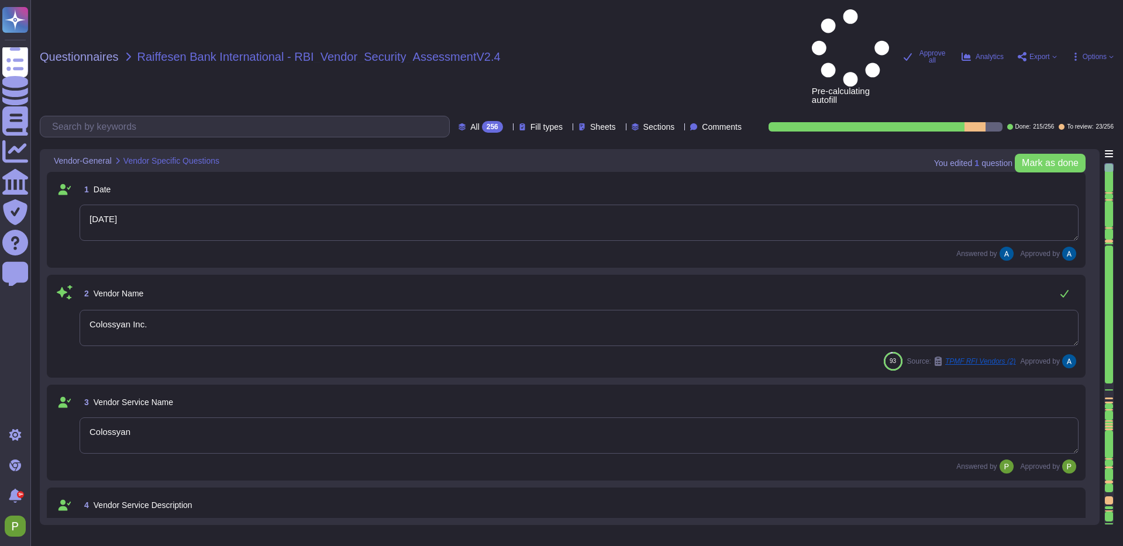
type textarea "Sep 5, 2025"
type textarea "Colossyan Inc."
type textarea "Colossyan"
type textarea "Colossyan is a web-based video generation tool with AI human presenters. For th…"
type textarea "Palma Pasztor"
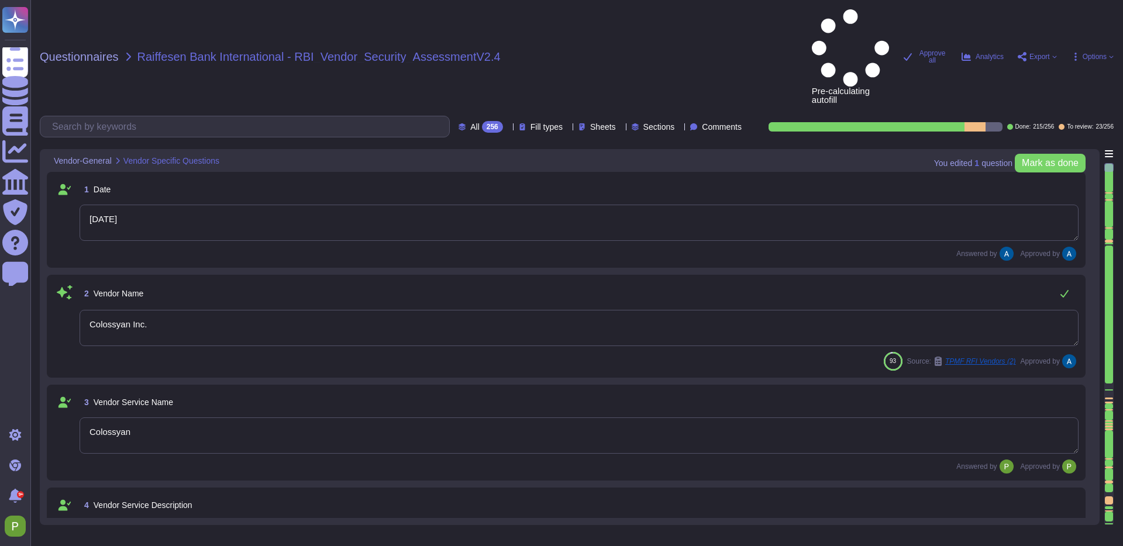
type textarea "support@colossyan.com"
type textarea "447903319015"
